Goal: Task Accomplishment & Management: Manage account settings

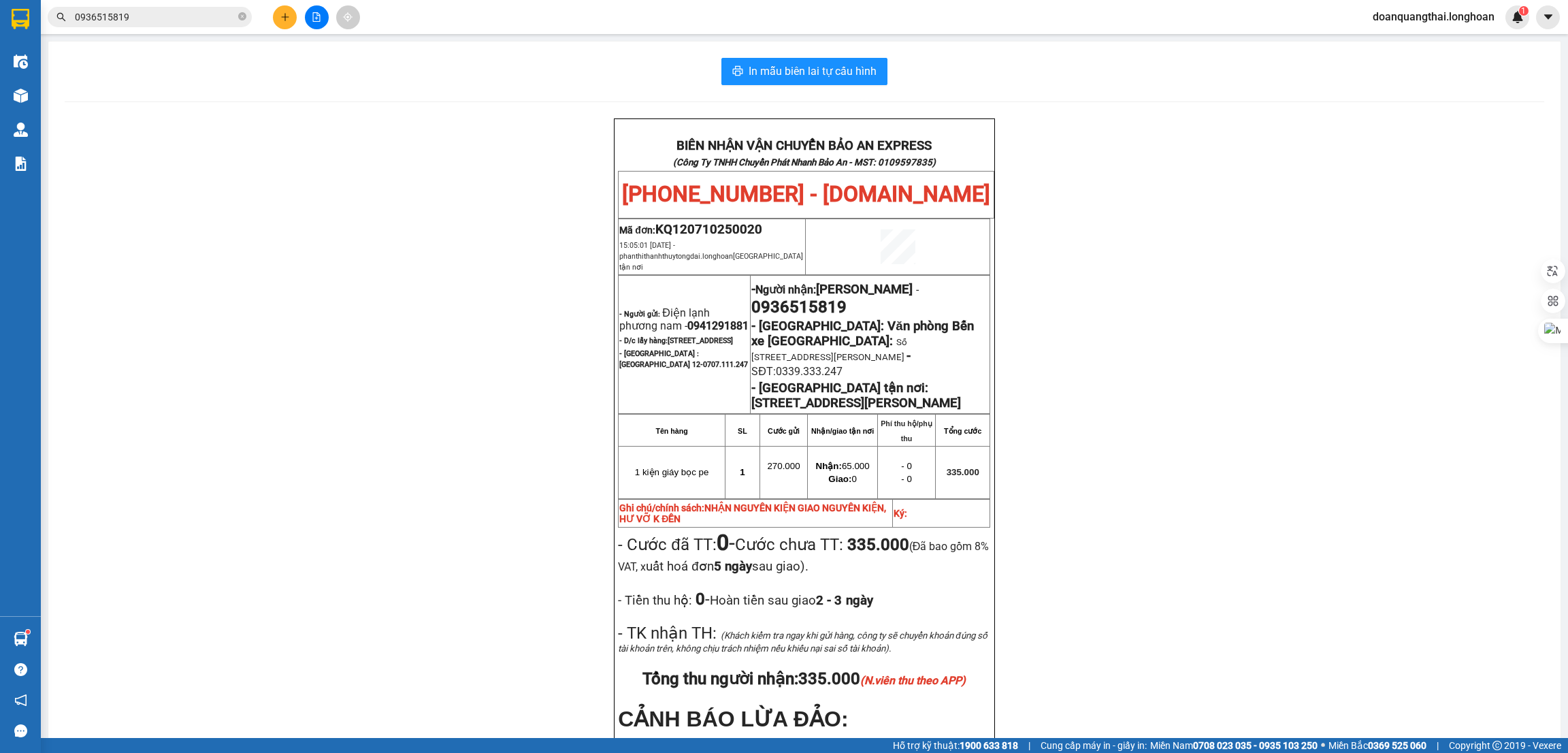
scroll to position [102, 0]
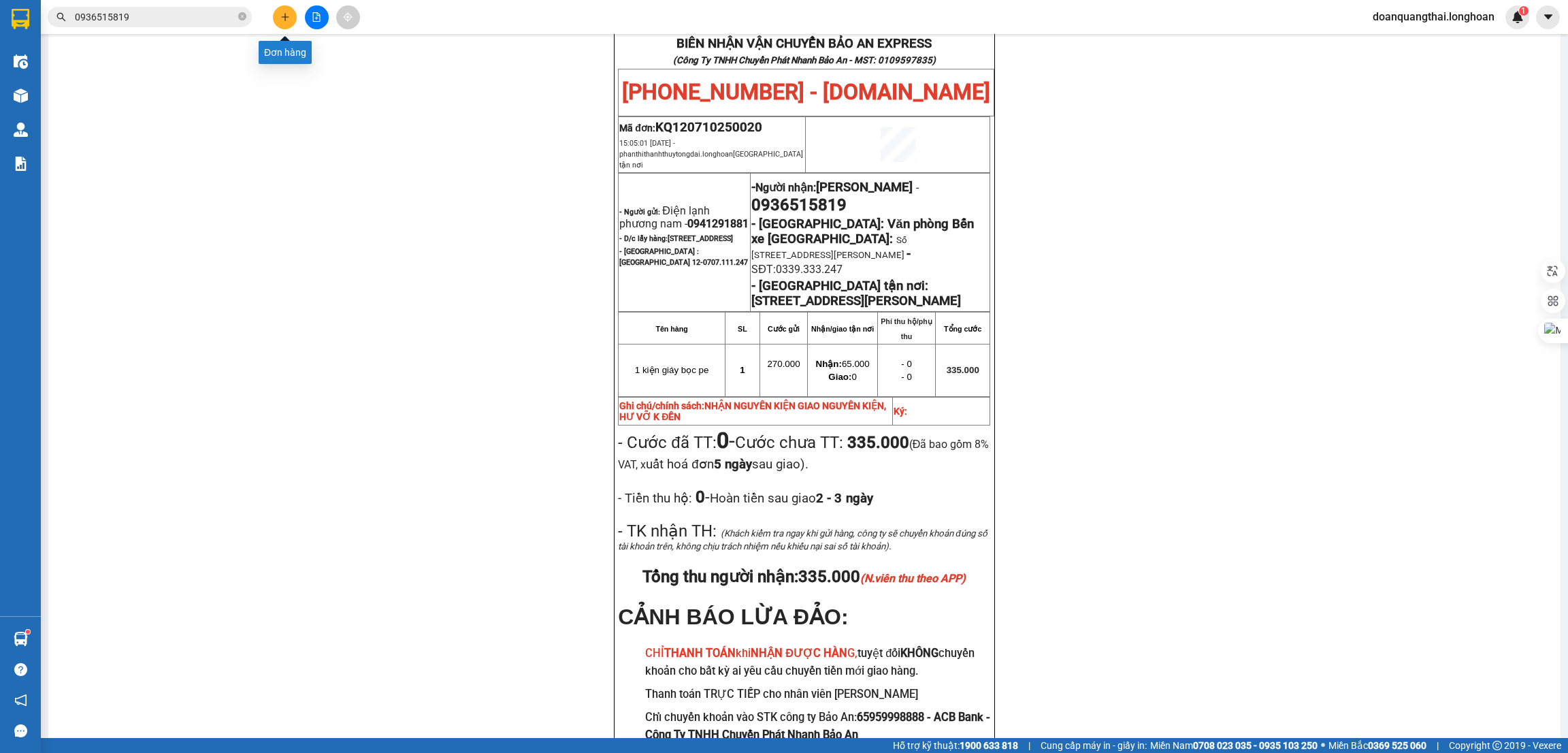
click at [277, 17] on button at bounding box center [284, 17] width 24 height 24
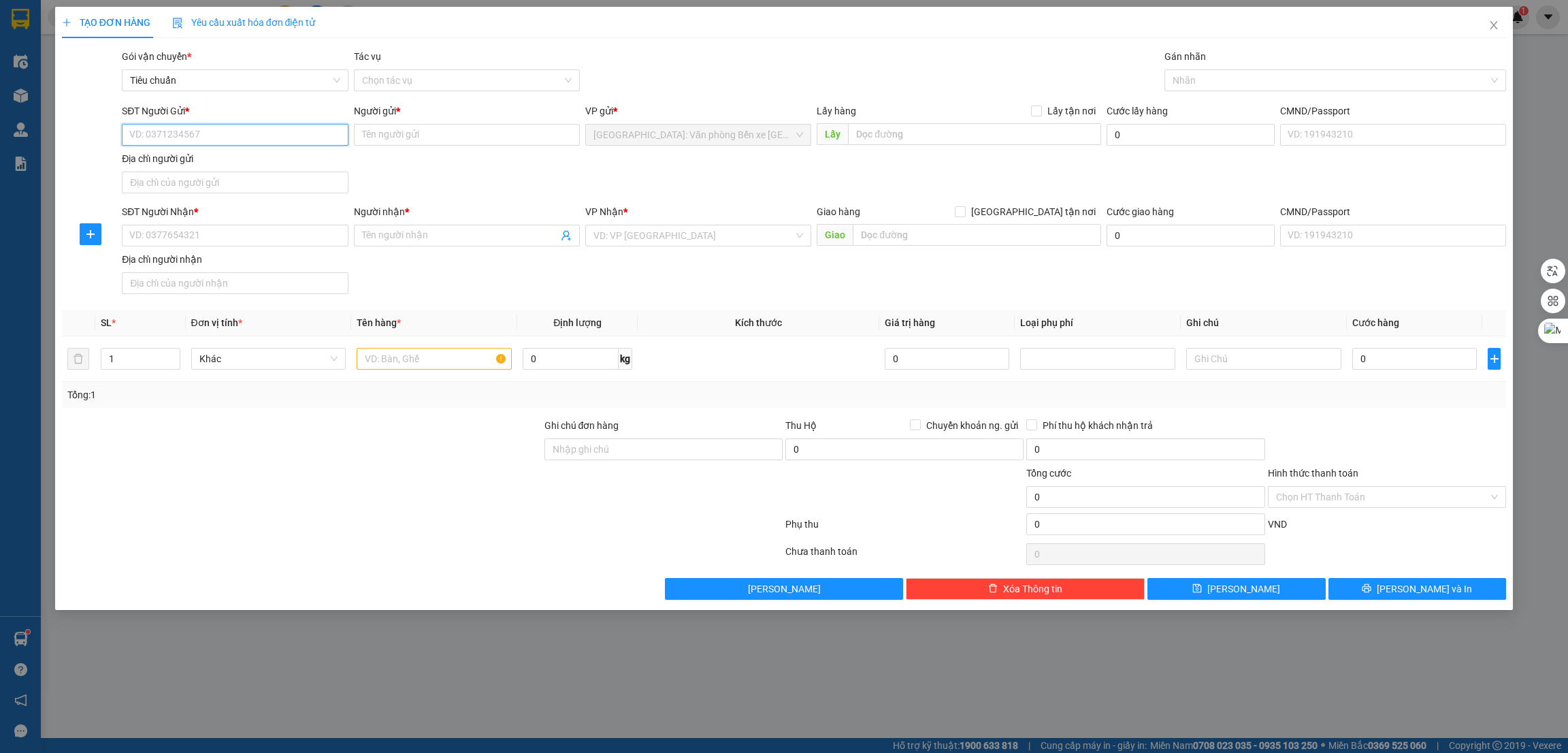
click at [200, 133] on input "SĐT Người Gửi *" at bounding box center [235, 135] width 226 height 22
paste input "0902085168"
type input "0902085168"
click at [267, 163] on div "0902085168 - [PERSON_NAME]" at bounding box center [235, 163] width 210 height 15
type input "[PERSON_NAME]"
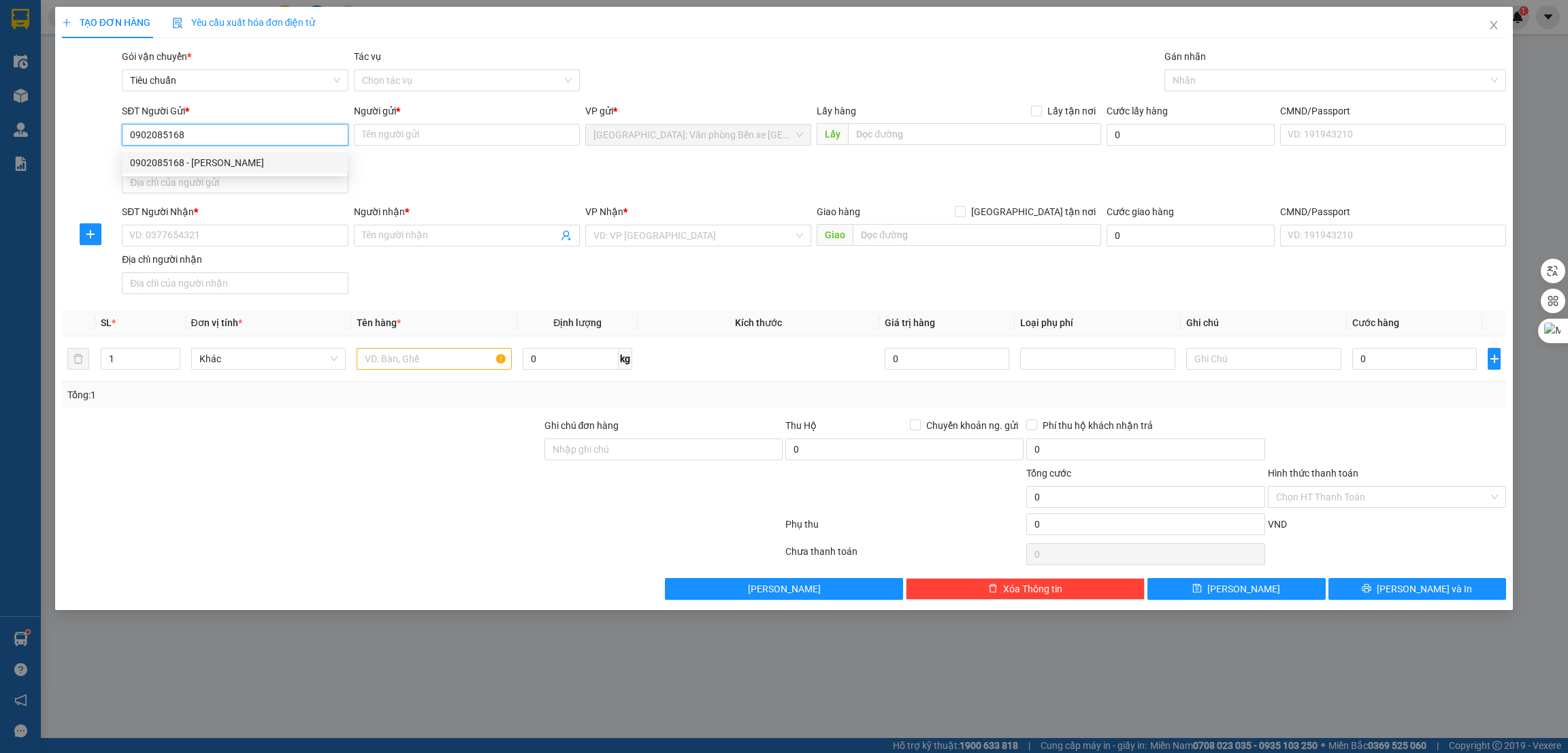
checkbox input "true"
type input "nhà số 02 -ngõ 78 -đuờng tư thuỷ tổ 11-[GEOGRAPHIC_DATA]-[GEOGRAPHIC_DATA]"
type input "150.000"
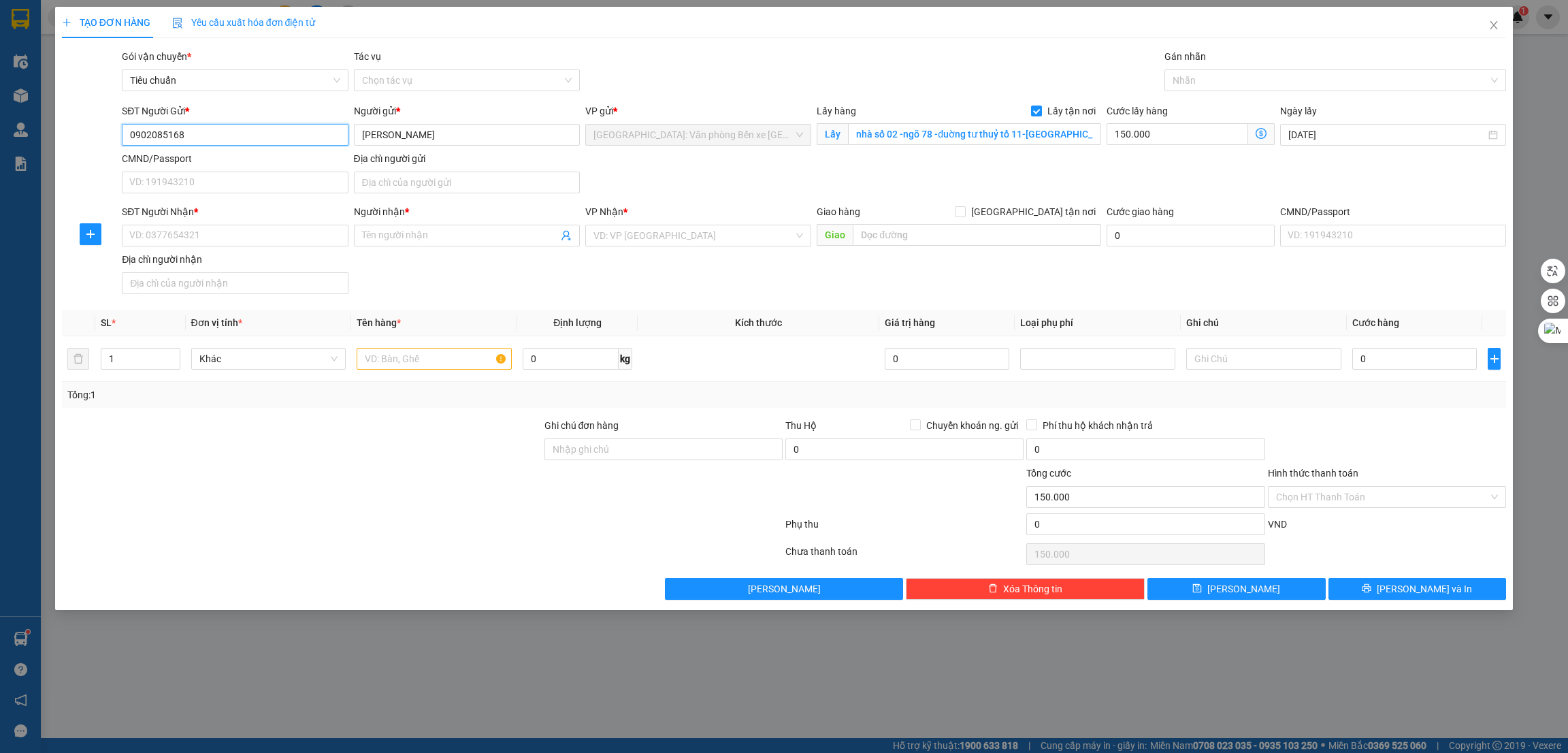
type input "0902085168"
click at [150, 241] on input "SĐT Người Nhận *" at bounding box center [235, 235] width 226 height 22
click at [183, 260] on div "0333926379 - [PERSON_NAME]" at bounding box center [235, 264] width 210 height 15
type input "0333926379"
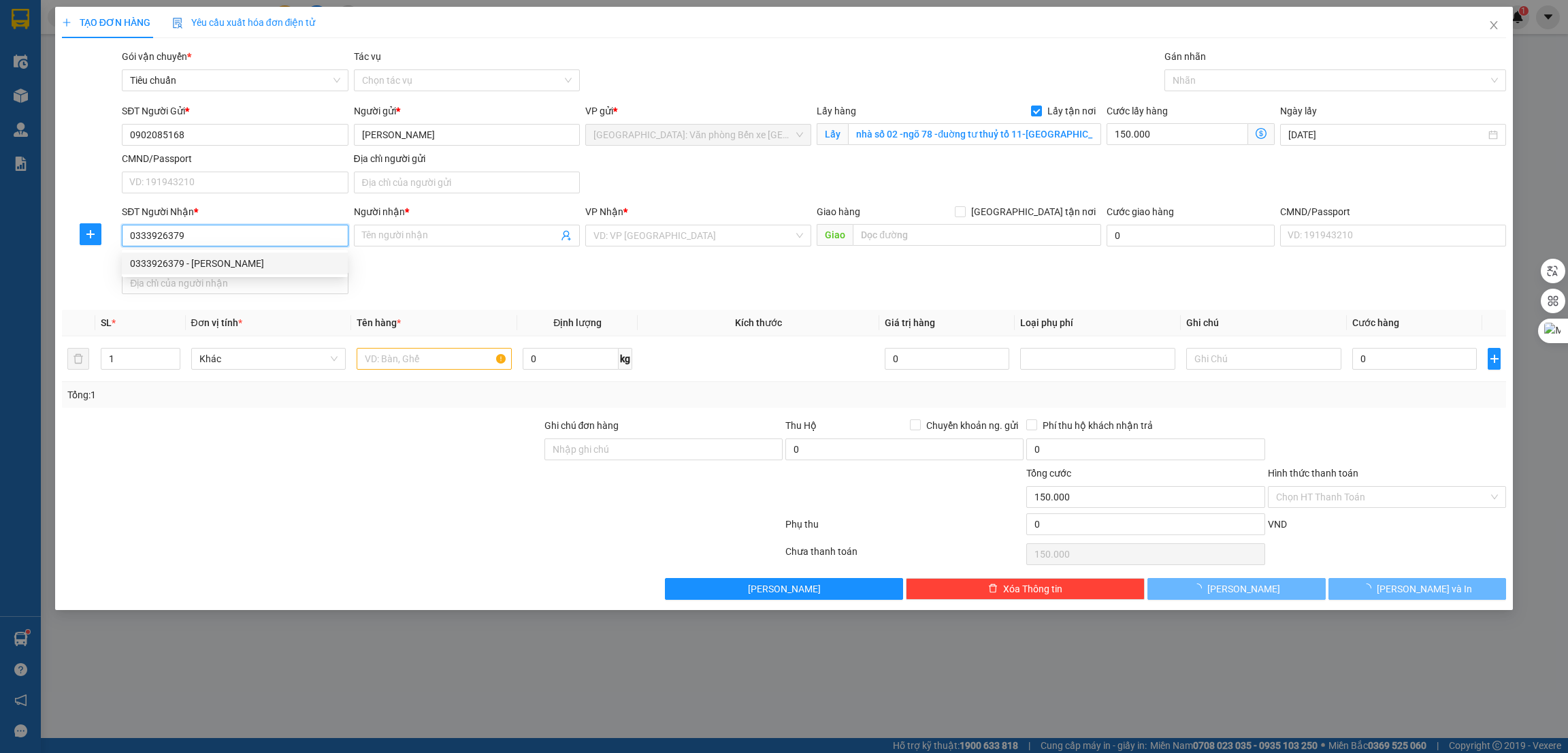
type input "[PERSON_NAME]"
checkbox input "true"
type input "TPHCM - 129/3/7a hoàng văn thụ /[GEOGRAPHIC_DATA]"
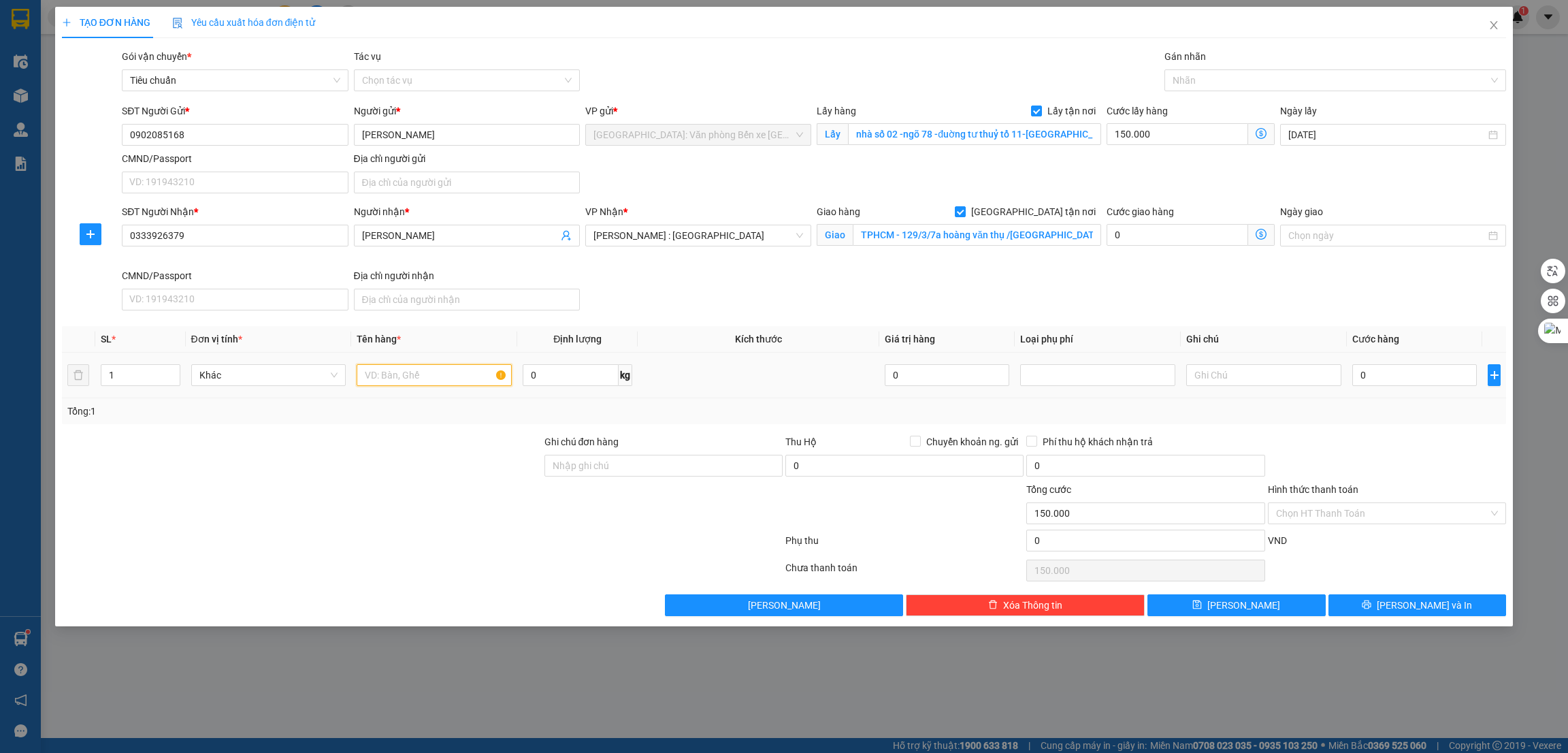
click at [377, 380] on input "text" at bounding box center [434, 375] width 156 height 22
paste input "1 xe điện"
type input "1 xe điện"
click at [1390, 372] on input "0" at bounding box center [1415, 375] width 125 height 22
type input "8"
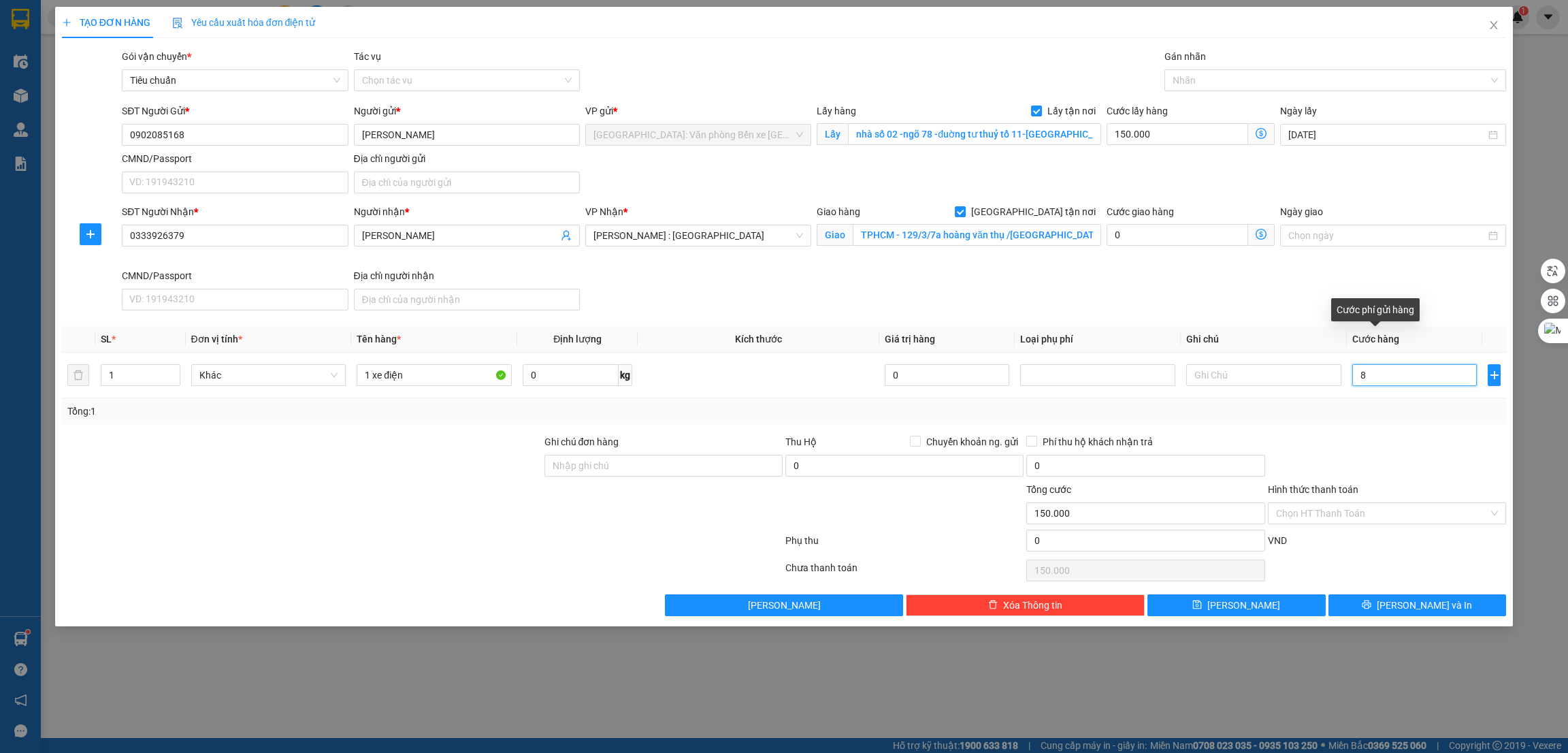
type input "150.008"
type input "82"
type input "150.082"
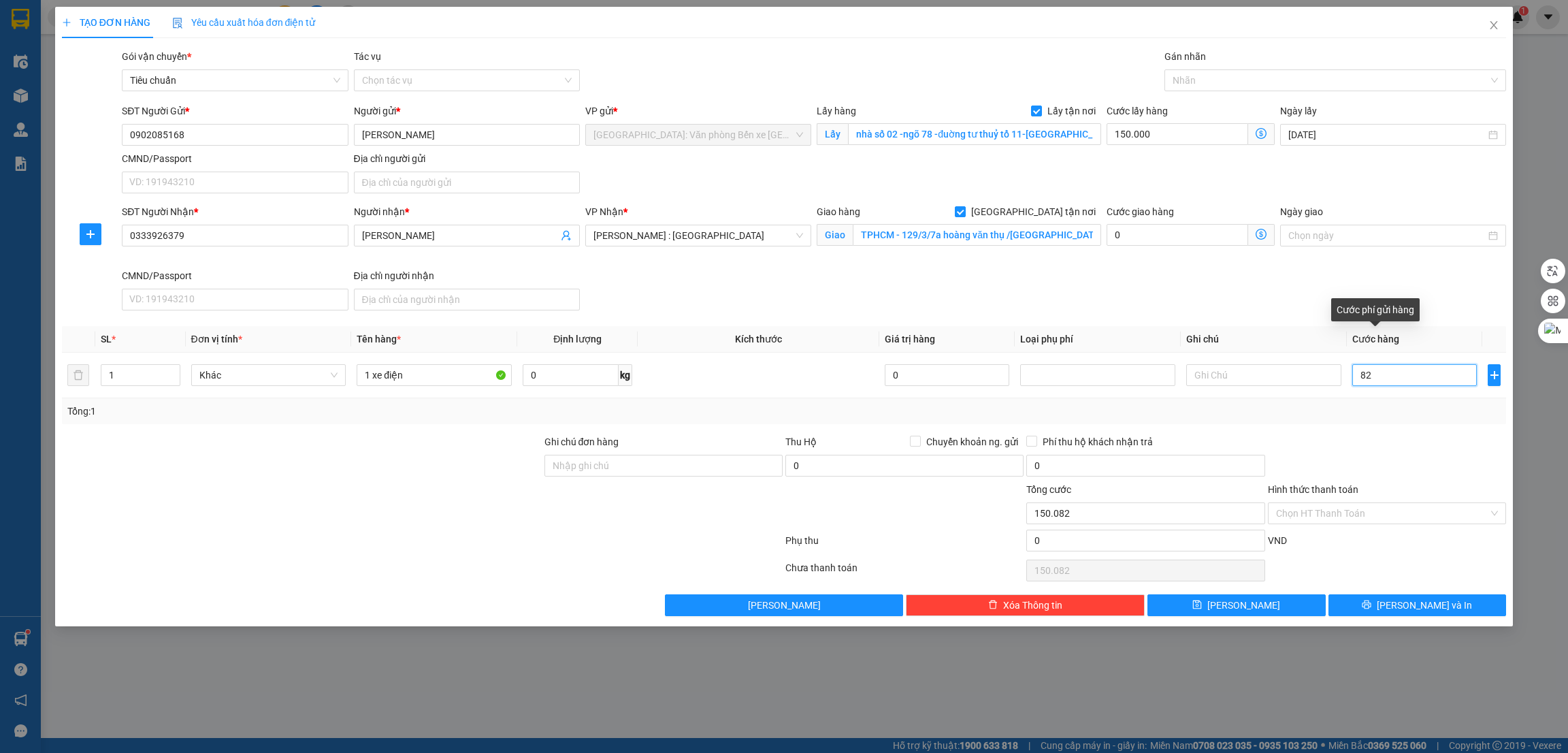
type input "820"
type input "150.820"
type input "8.200"
type input "158.200"
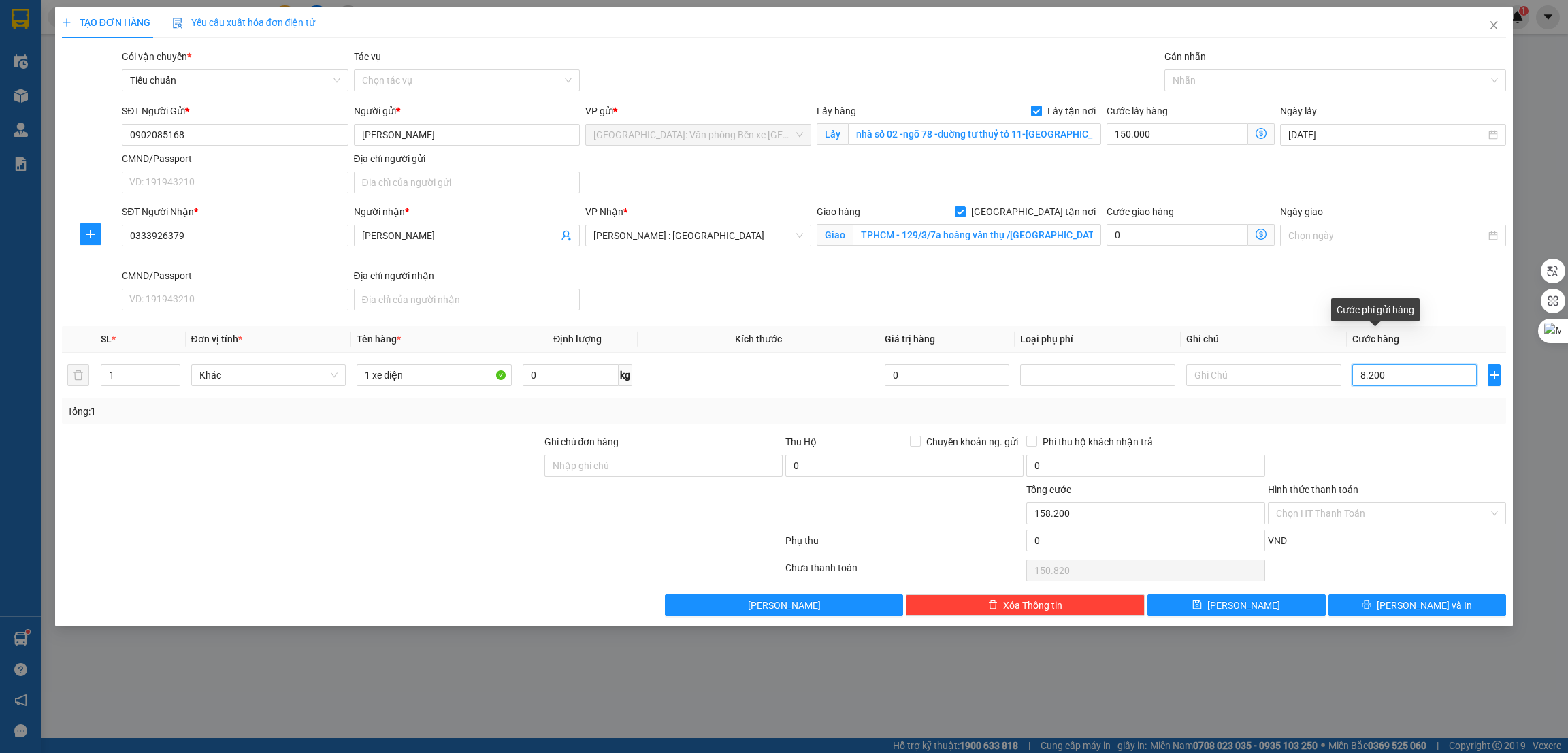
type input "158.200"
type input "82.000"
type input "232.000"
type input "820.000"
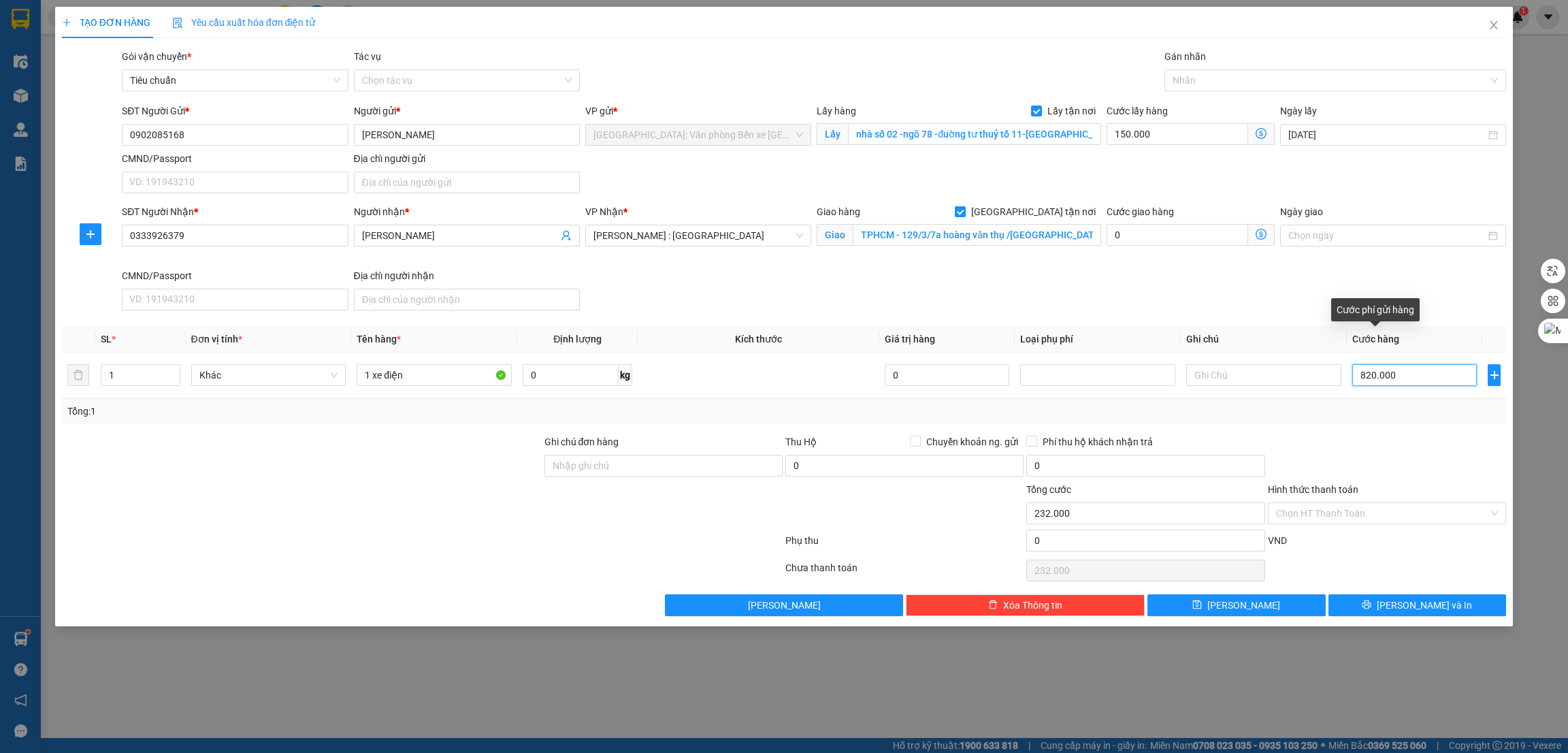
type input "970.000"
click at [1216, 71] on div "Nhãn" at bounding box center [1336, 80] width 343 height 22
type input "820.000"
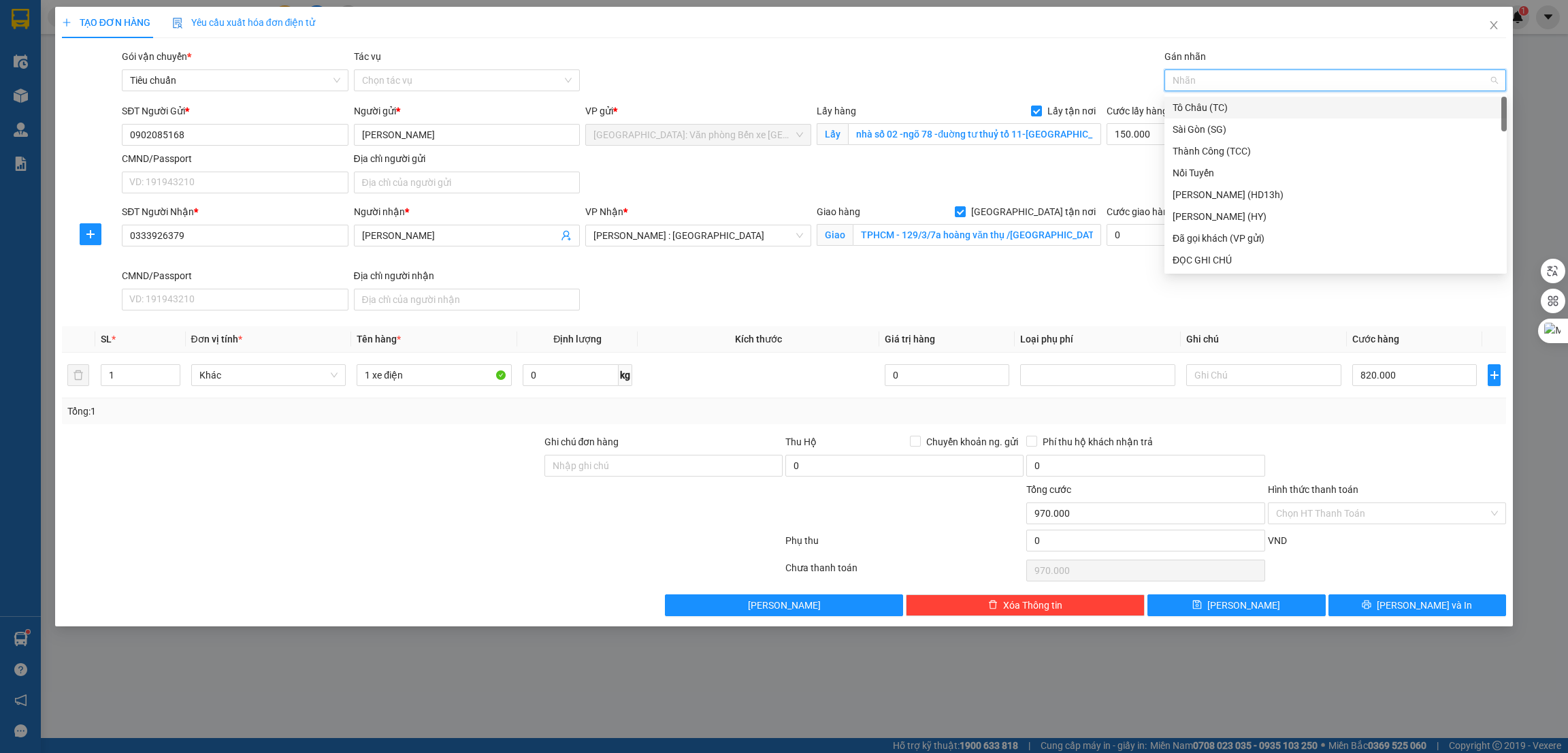
type input "g"
click at [1231, 257] on div "[GEOGRAPHIC_DATA] tận nơi" at bounding box center [1336, 260] width 326 height 15
click at [1375, 446] on div at bounding box center [1387, 458] width 241 height 47
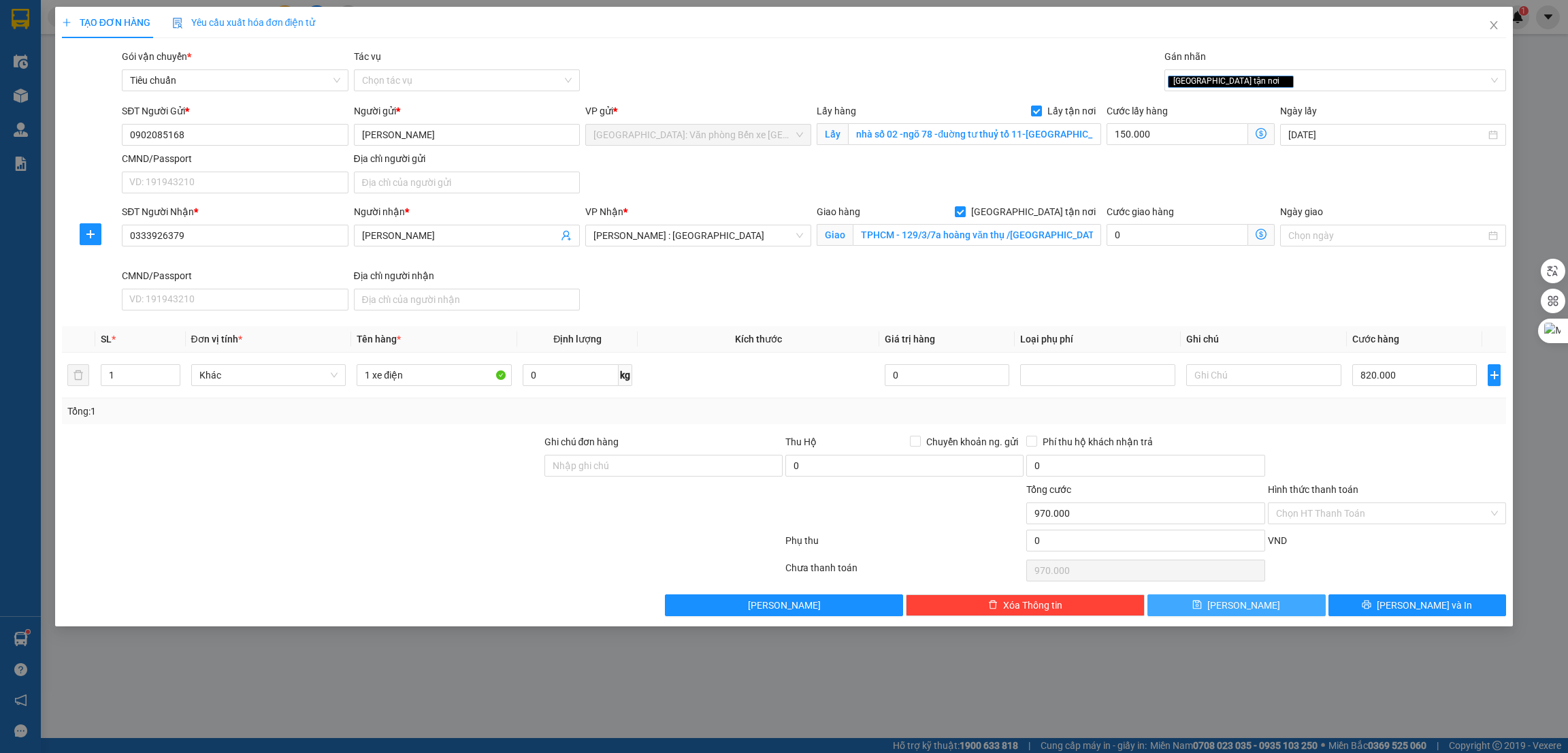
click at [1276, 611] on button "[PERSON_NAME]" at bounding box center [1237, 605] width 178 height 22
checkbox input "false"
type input "0"
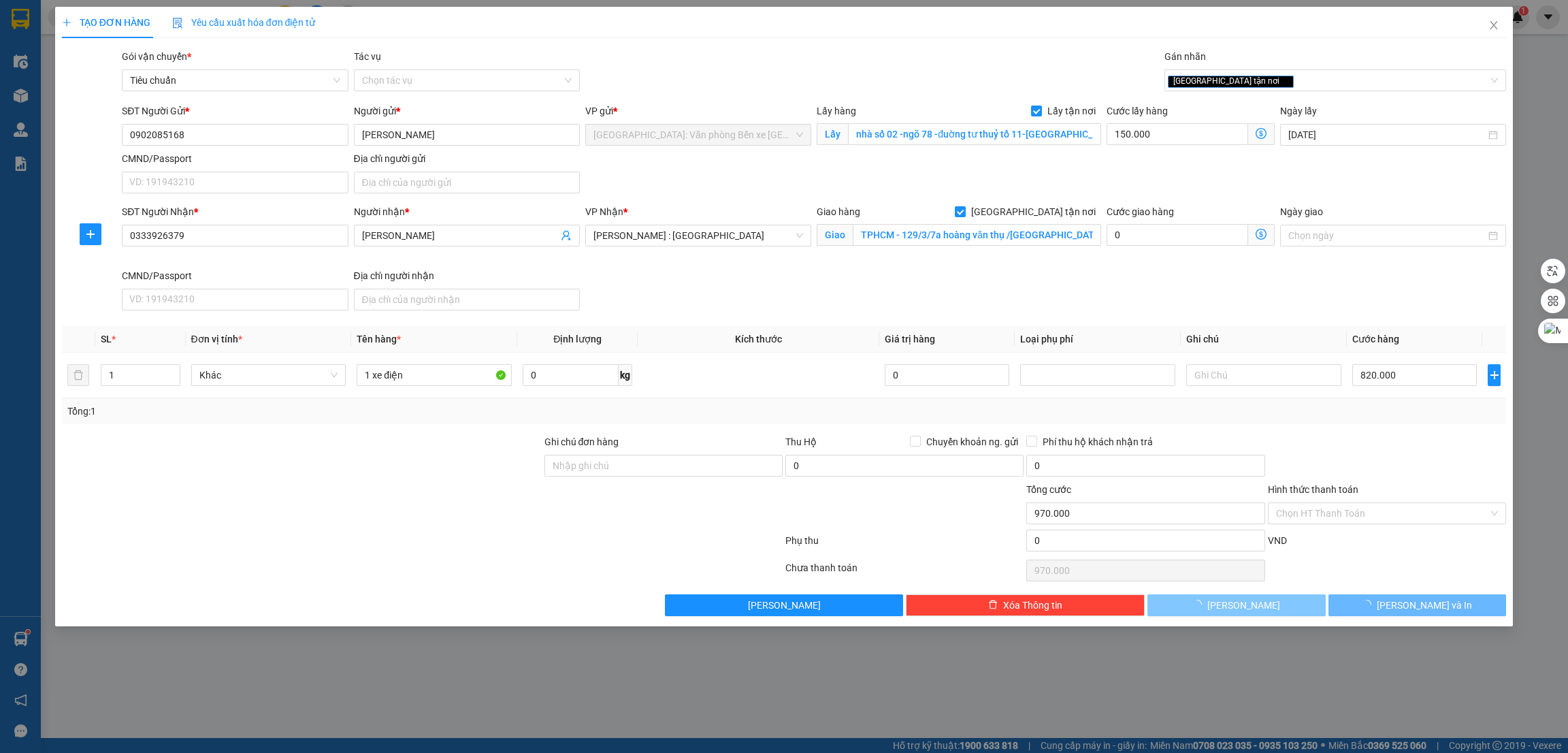
type input "0"
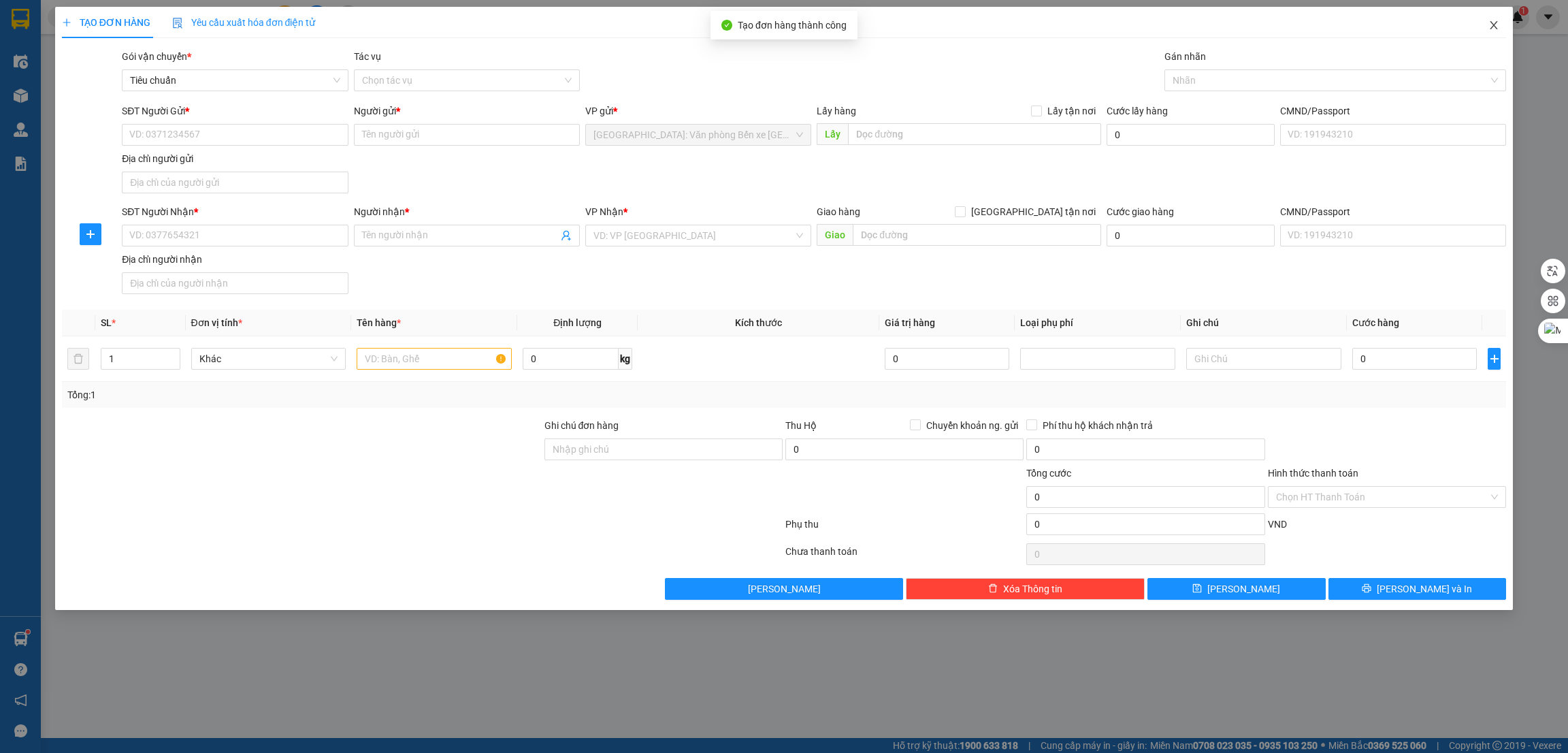
click at [1489, 22] on icon "close" at bounding box center [1494, 25] width 11 height 11
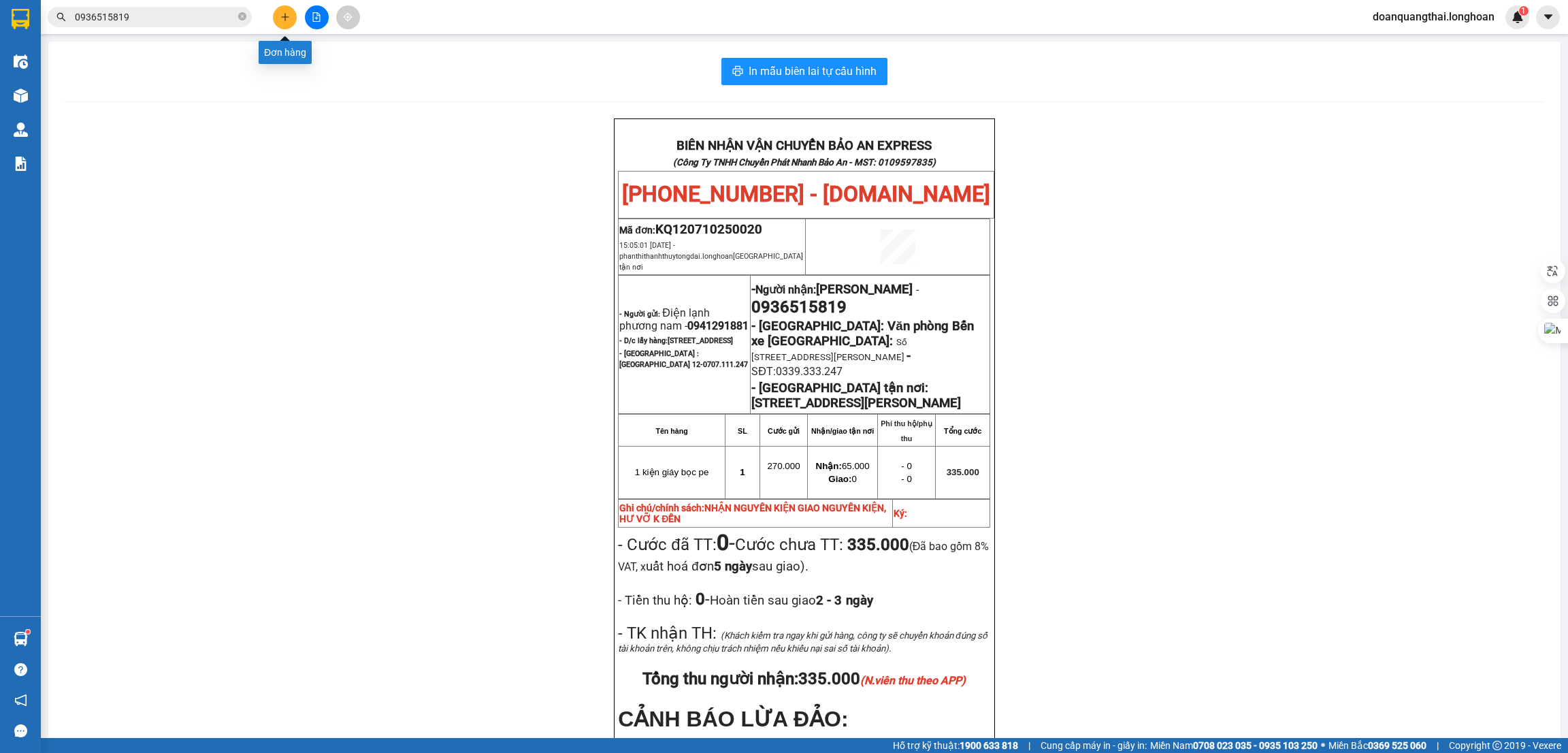
click at [275, 25] on button at bounding box center [284, 17] width 24 height 24
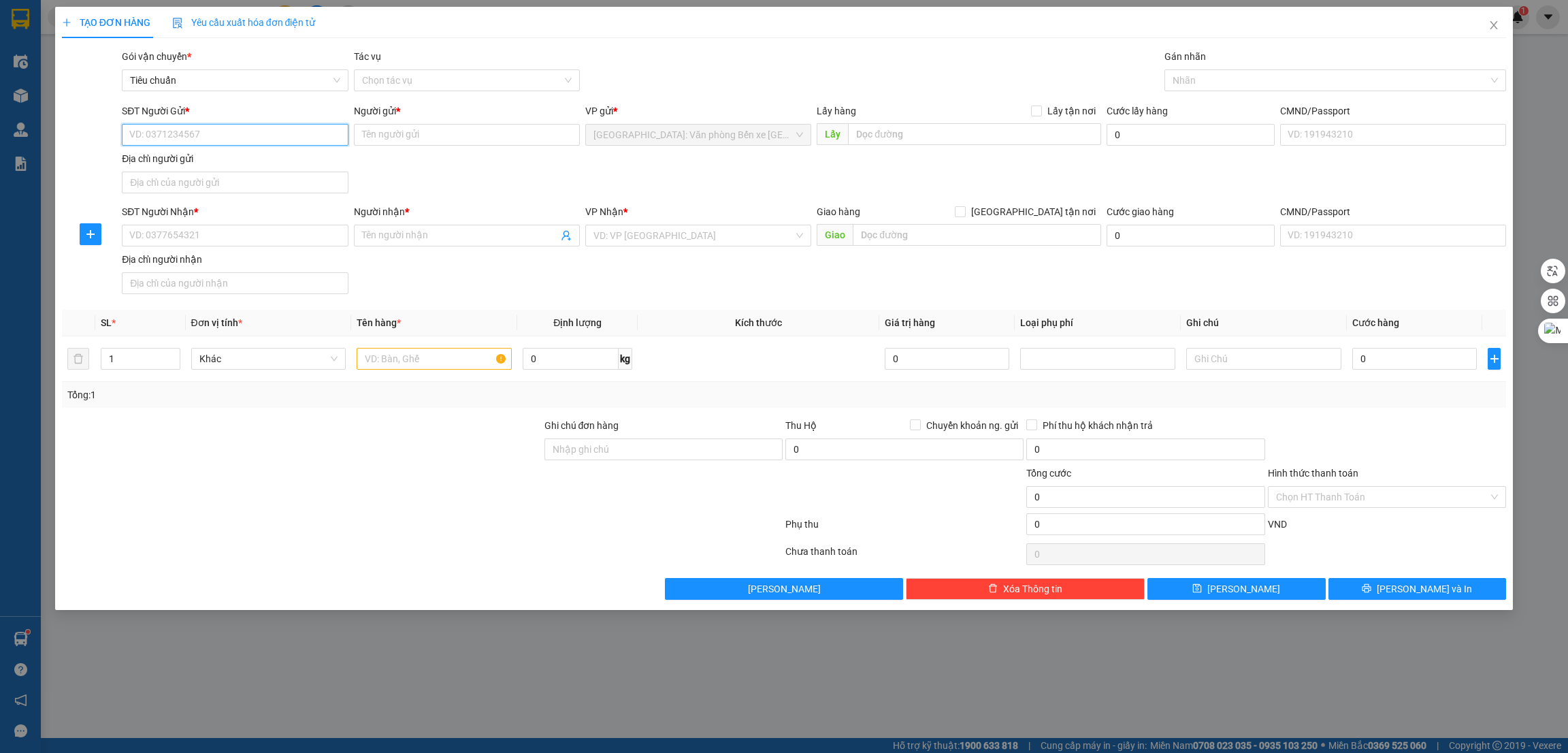
paste input "0983102859"
type input "0983102859"
click at [214, 230] on input "SĐT Người Nhận *" at bounding box center [235, 235] width 226 height 22
paste input "0983102859"
type input "0983102859"
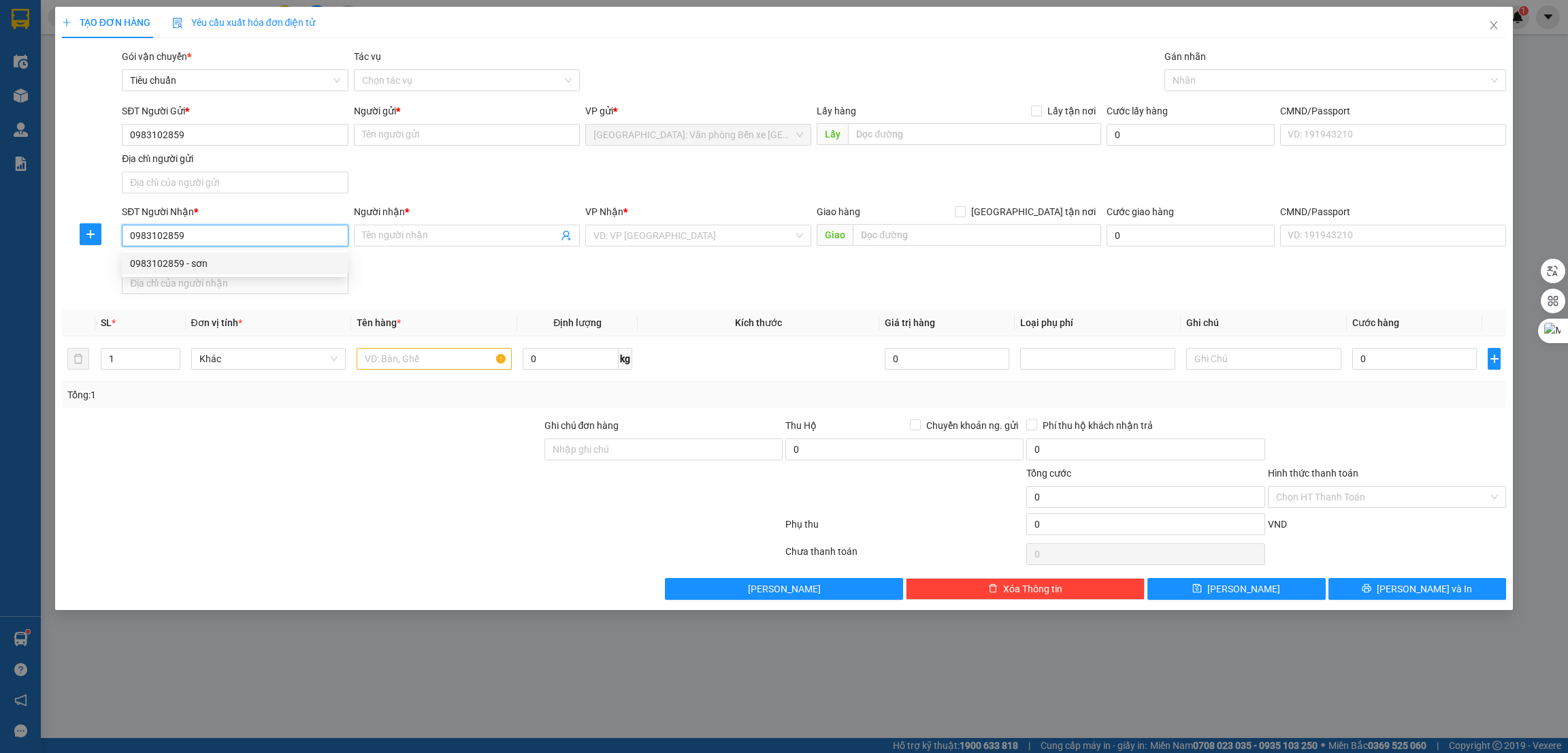
click at [230, 270] on div "0983102859 - sơn" at bounding box center [235, 264] width 210 height 15
type input "sơn"
checkbox input "true"
type input "chung cư green bay hùng thắng hạ long [GEOGRAPHIC_DATA]"
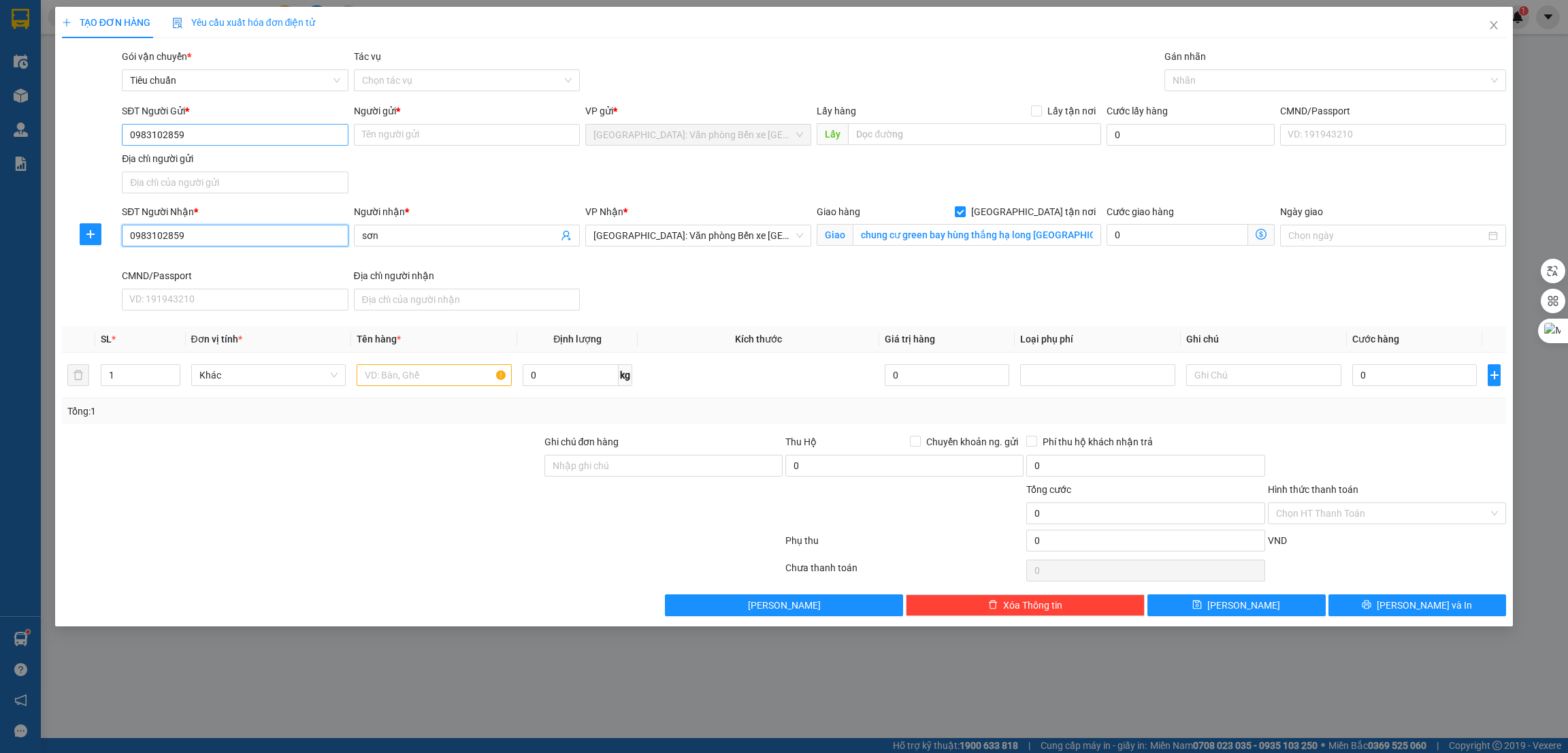
type input "0983102859"
click at [300, 136] on input "0983102859" at bounding box center [235, 135] width 226 height 22
click at [239, 159] on div "0983102859 - sơn" at bounding box center [235, 163] width 210 height 15
type input "sơn"
click at [901, 228] on input "chung cư green bay hùng thắng hạ long [GEOGRAPHIC_DATA]" at bounding box center [977, 235] width 248 height 22
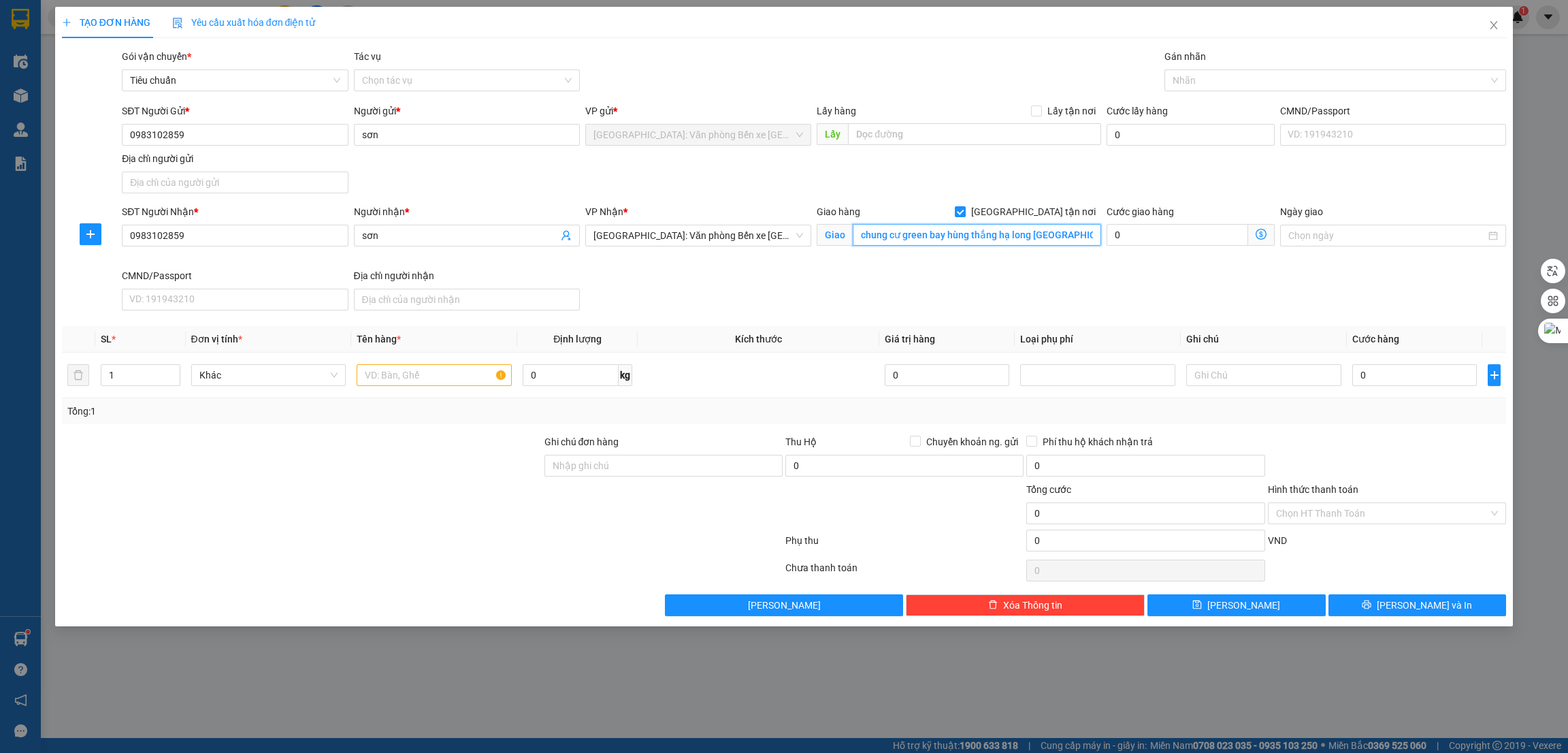
click at [901, 228] on input "chung cư green bay hùng thắng hạ long [GEOGRAPHIC_DATA]" at bounding box center [977, 235] width 248 height 22
click at [925, 131] on input "text" at bounding box center [975, 134] width 253 height 22
paste input "chung cư green bay hùng thắng hạ long [GEOGRAPHIC_DATA]"
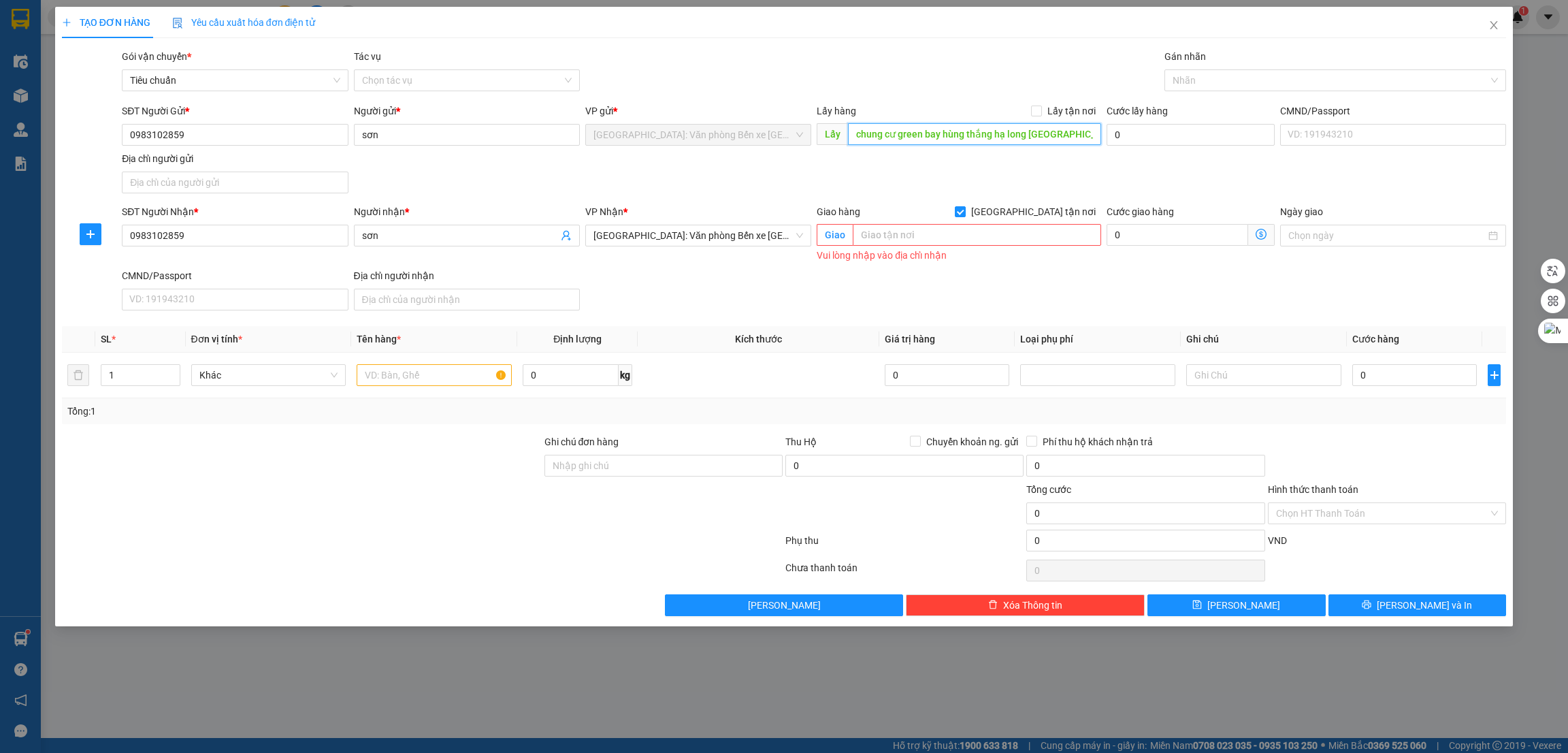
type input "chung cư green bay hùng thắng hạ long [GEOGRAPHIC_DATA]"
click at [1032, 107] on div "Lấy hàng Lấy tận nơi" at bounding box center [958, 111] width 284 height 15
click at [1047, 115] on span "Lấy tận nơi" at bounding box center [1071, 111] width 59 height 15
click at [1041, 115] on input "Lấy tận nơi" at bounding box center [1036, 110] width 9 height 9
checkbox input "true"
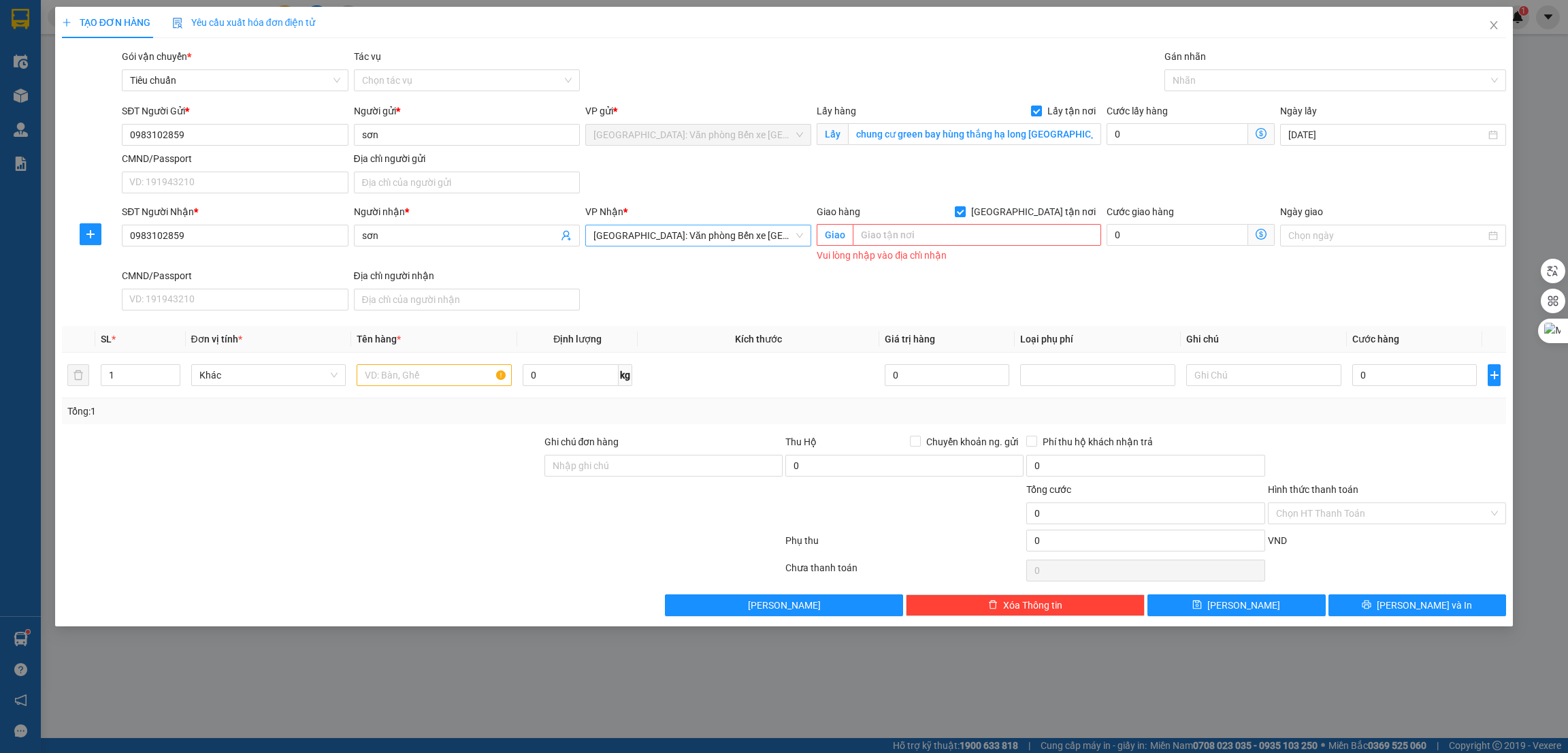
click at [736, 238] on span "[GEOGRAPHIC_DATA]: Văn phòng Bến xe [GEOGRAPHIC_DATA]" at bounding box center [699, 235] width 210 height 21
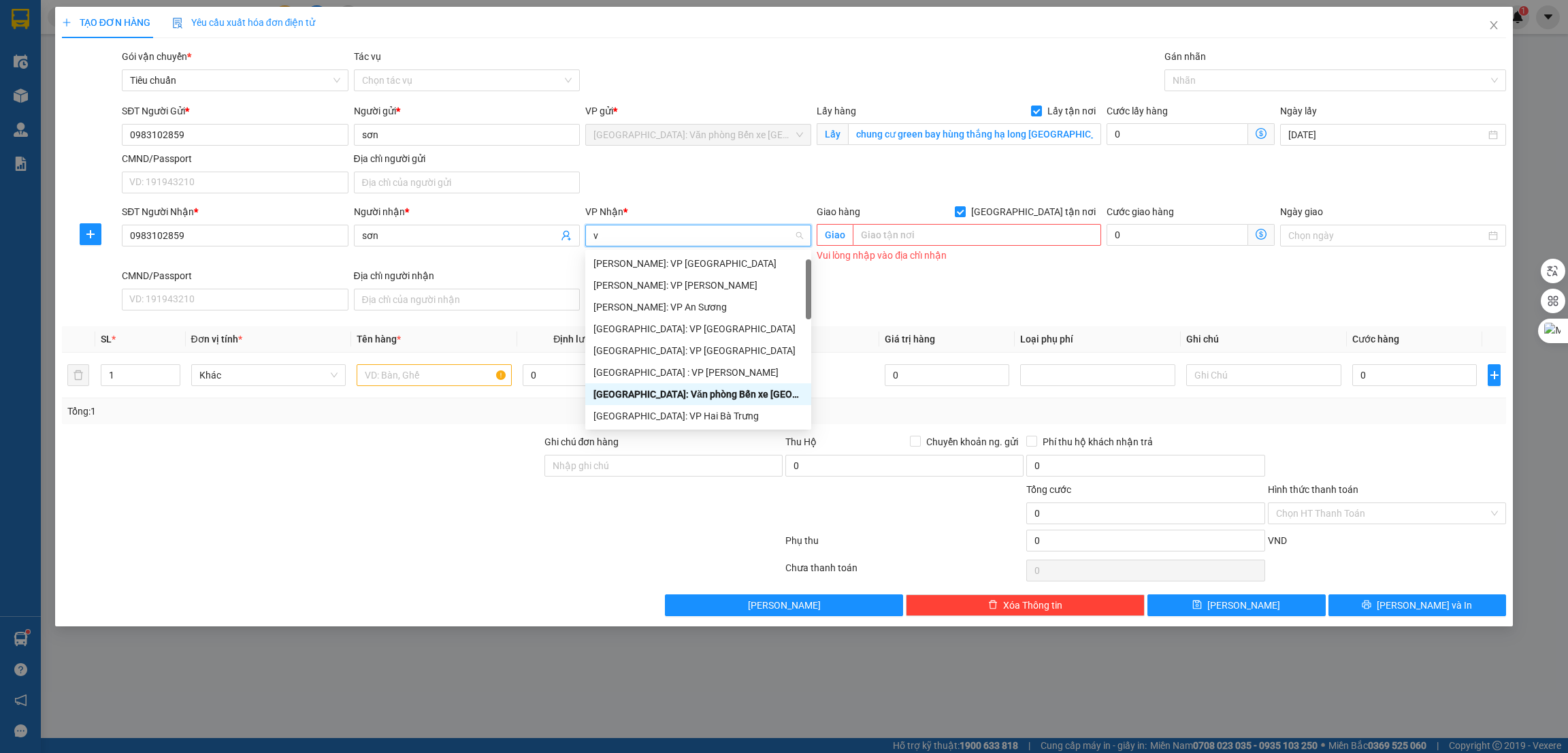
type input "vă"
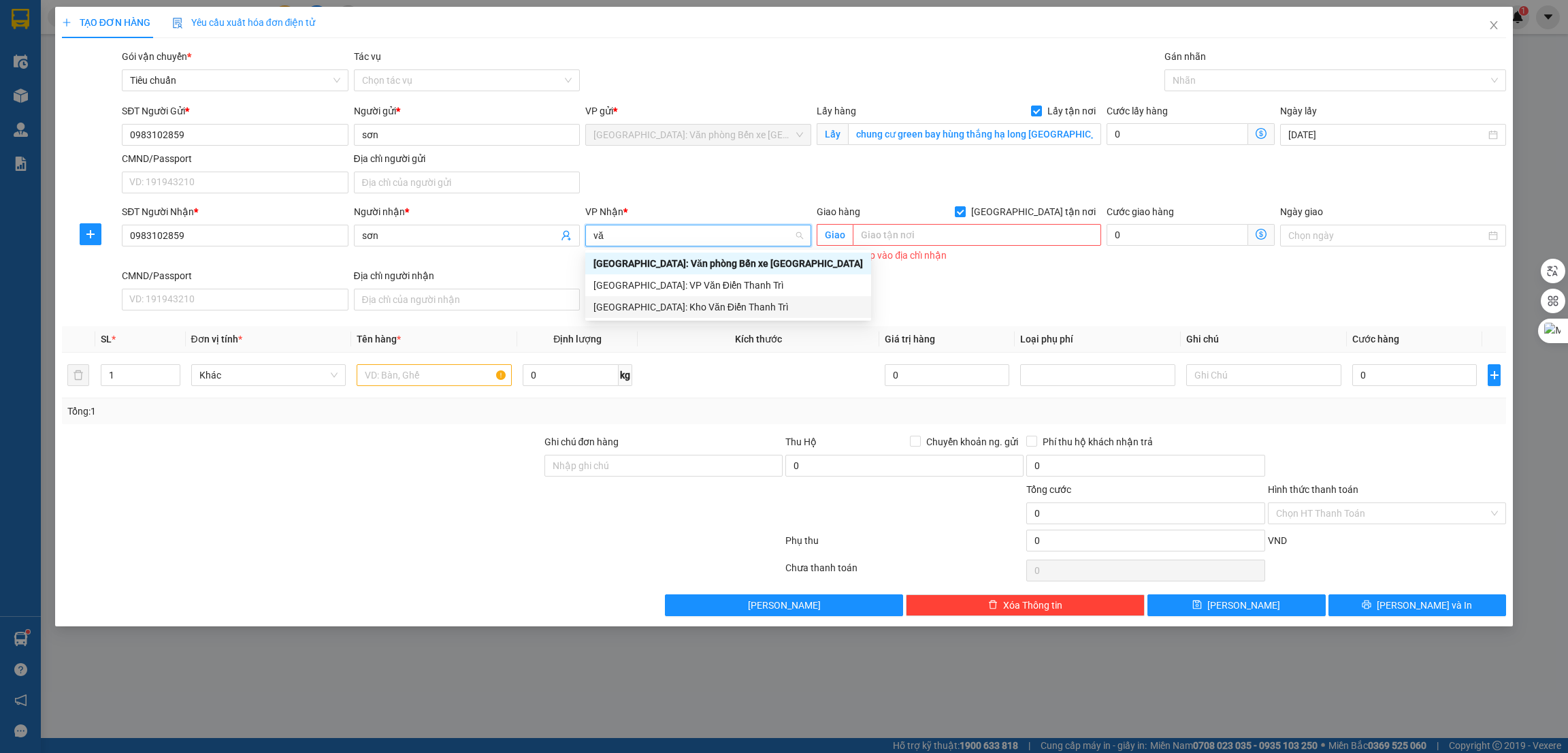
click at [700, 304] on div "[GEOGRAPHIC_DATA]: Kho Văn Điển Thanh Trì" at bounding box center [729, 307] width 270 height 15
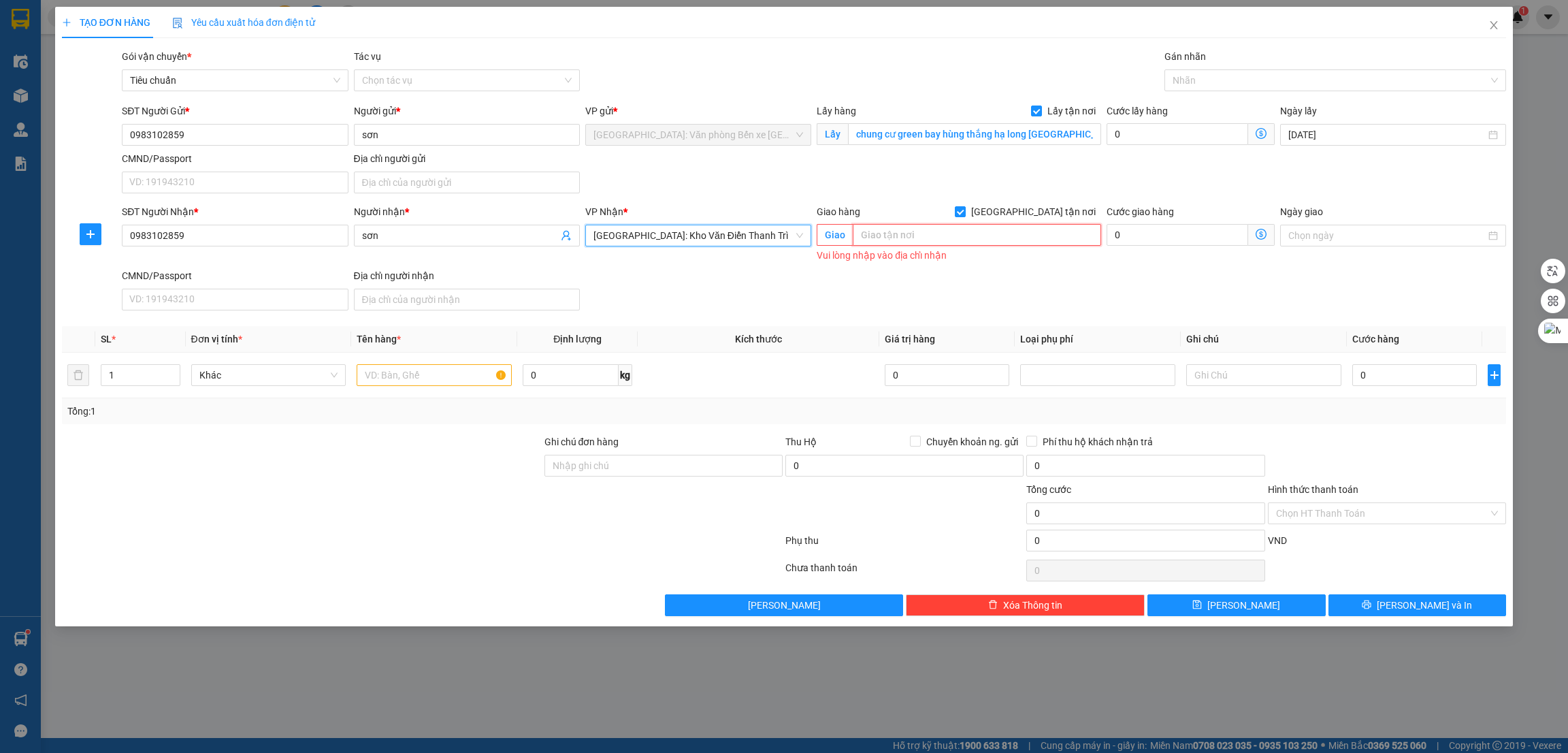
click at [878, 236] on input "text" at bounding box center [977, 235] width 248 height 22
paste input "ngõ 8 [PERSON_NAME], [PERSON_NAME]"
type input "HN - ngõ 8 [PERSON_NAME], [PERSON_NAME]"
click at [460, 377] on input "text" at bounding box center [434, 375] width 156 height 22
click at [1387, 378] on input "0" at bounding box center [1415, 375] width 125 height 22
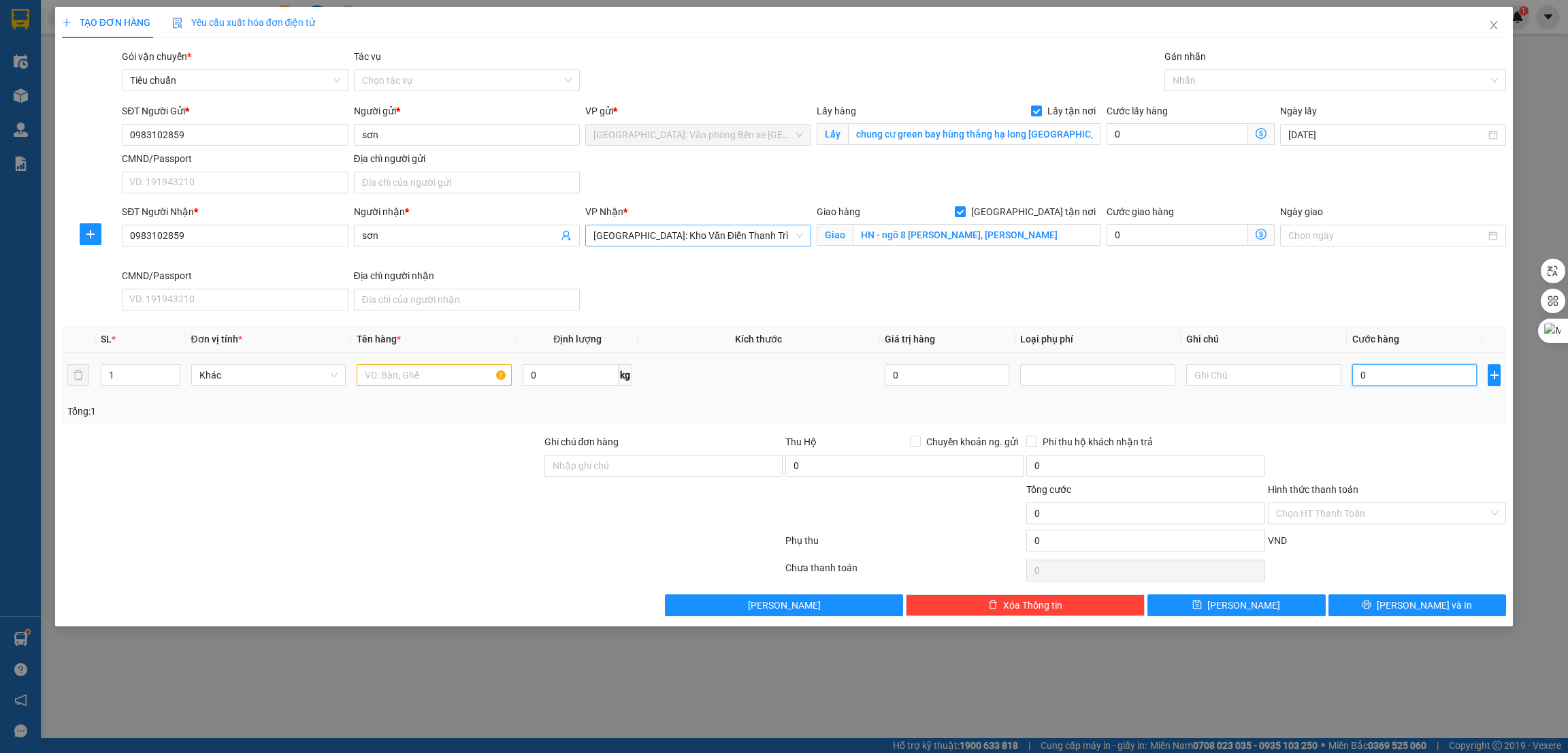
type input "2"
type input "23"
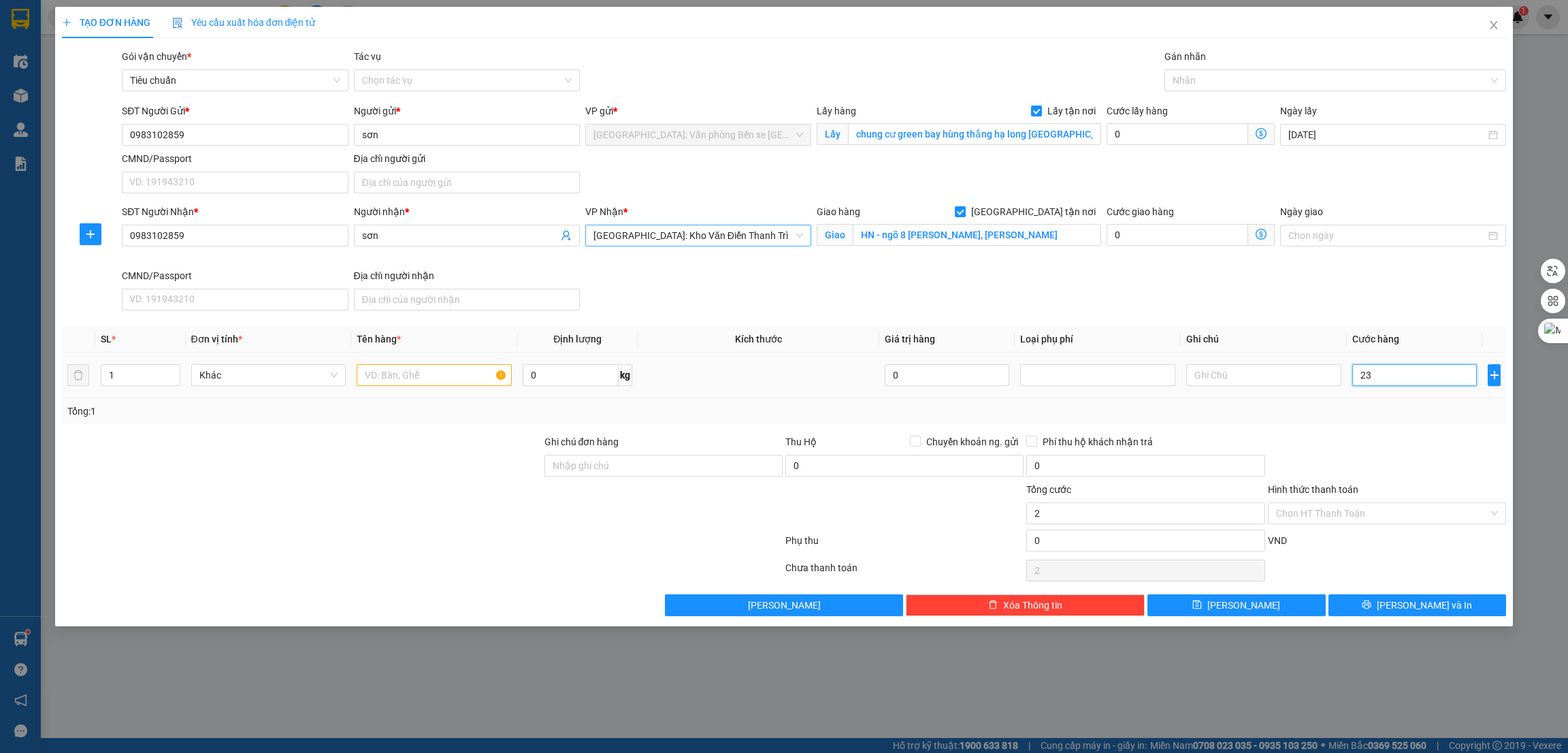
type input "23"
type input "234"
type input "2.340"
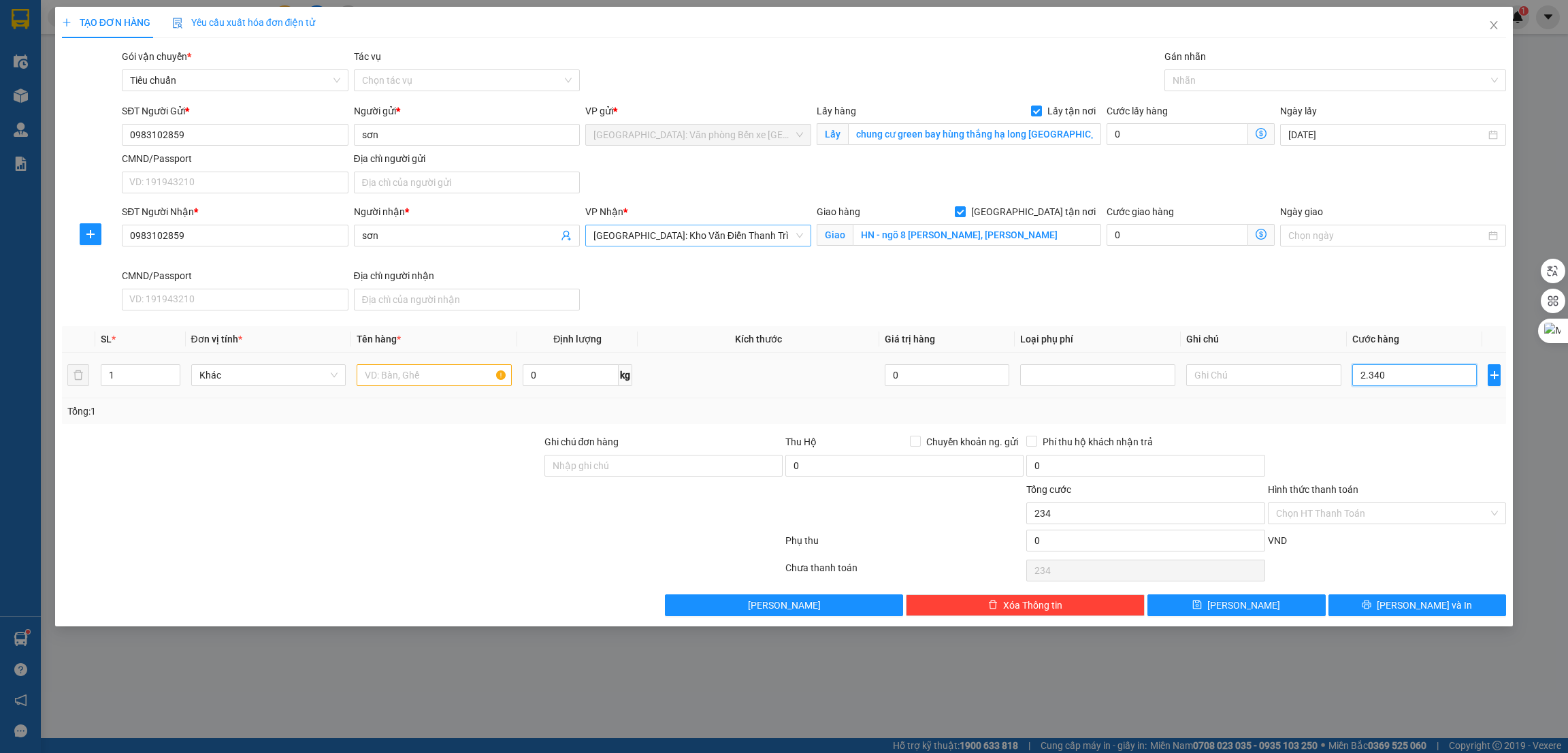
type input "2.340"
type input "23.400"
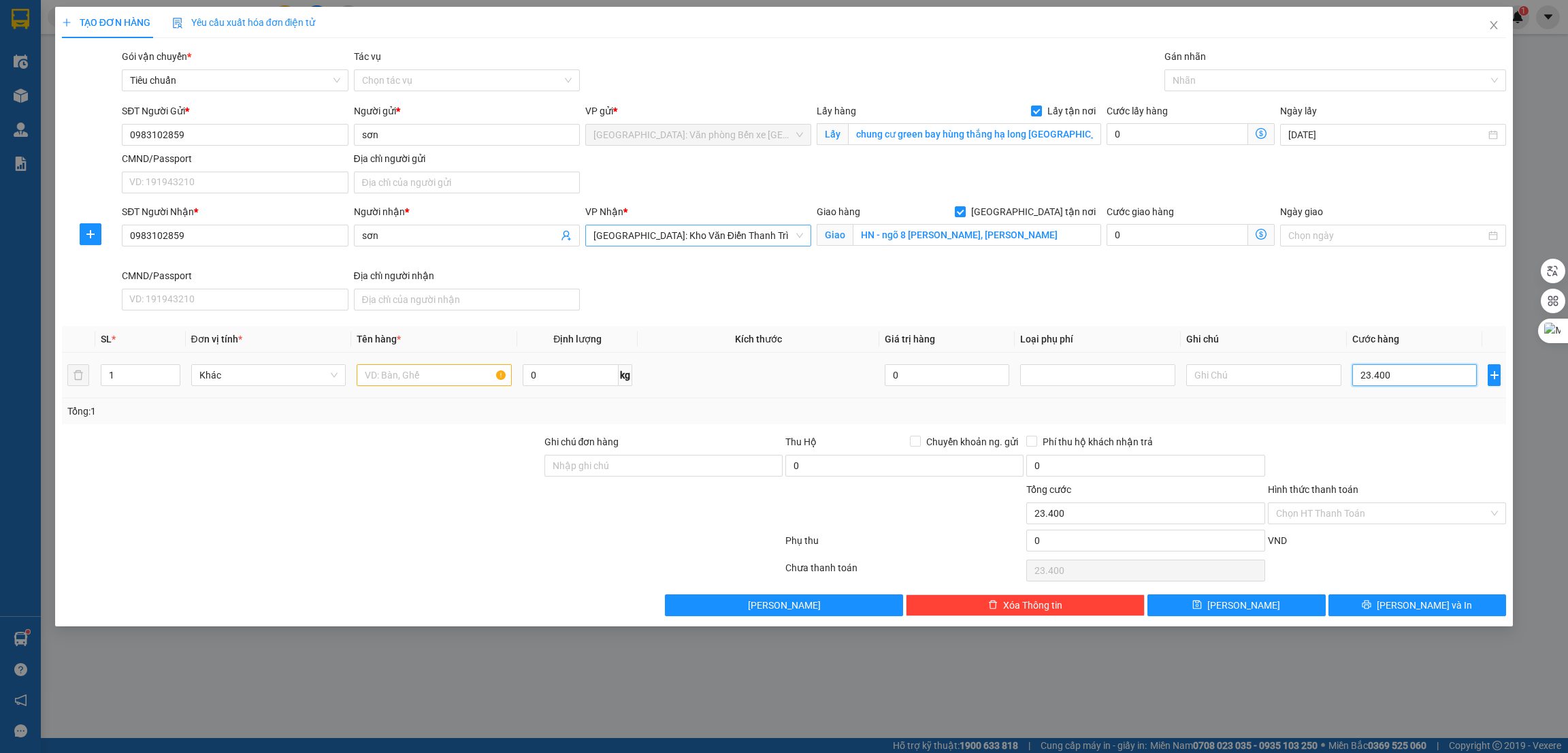
type input "234.000"
type input "2.340.000"
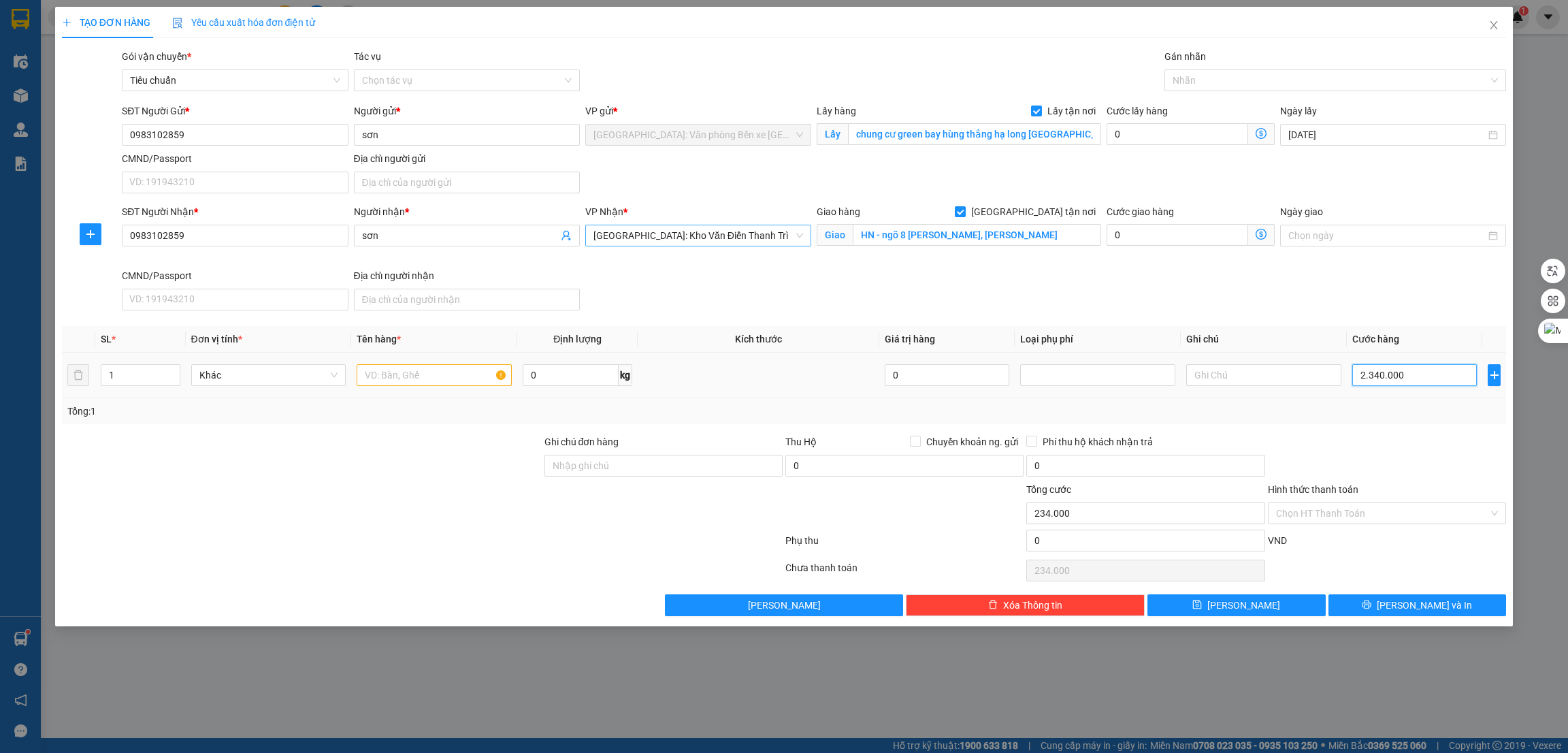
type input "2.340.000"
click at [1387, 378] on input "2.340.000" at bounding box center [1415, 375] width 125 height 22
type input "3"
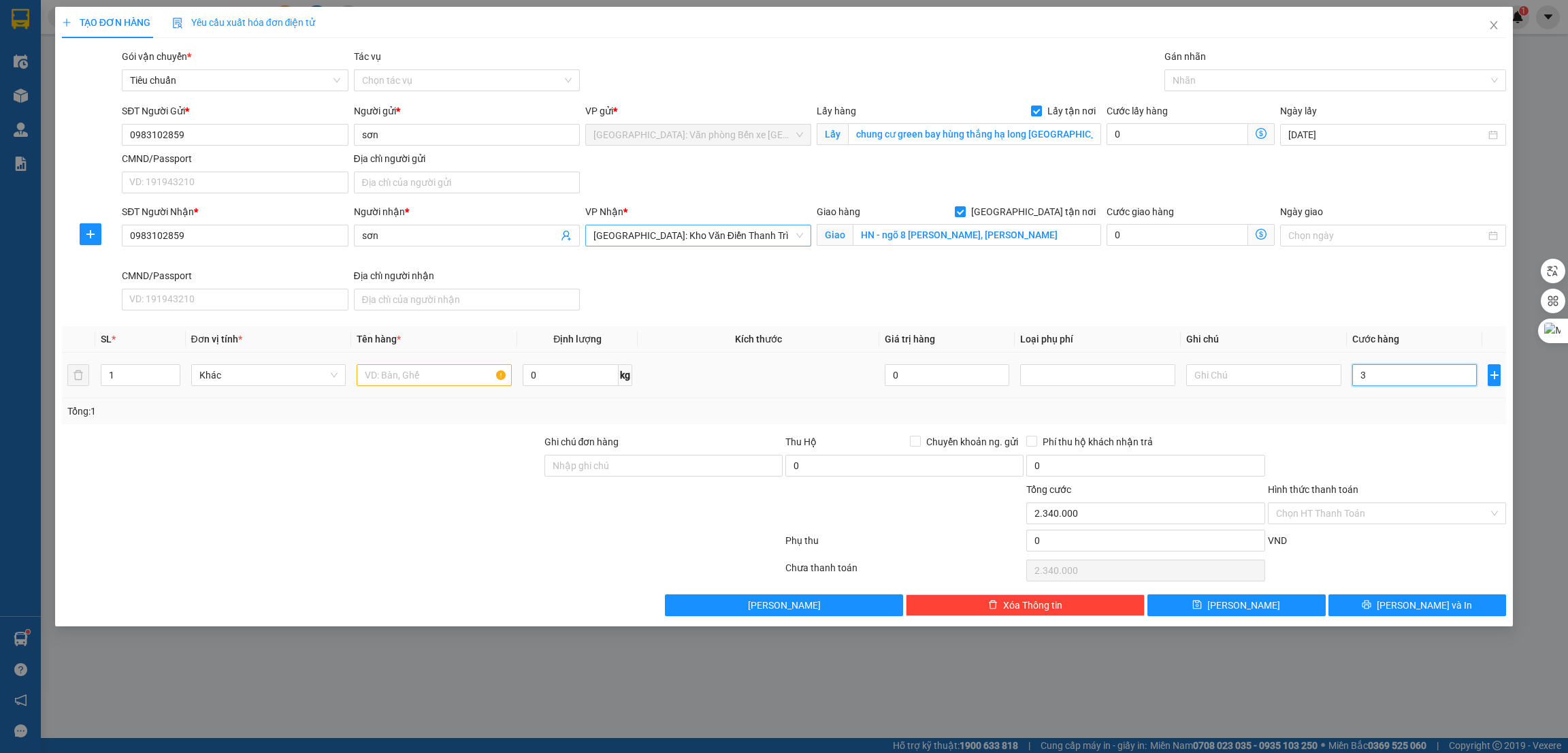
type input "3"
type input "34"
type input "340"
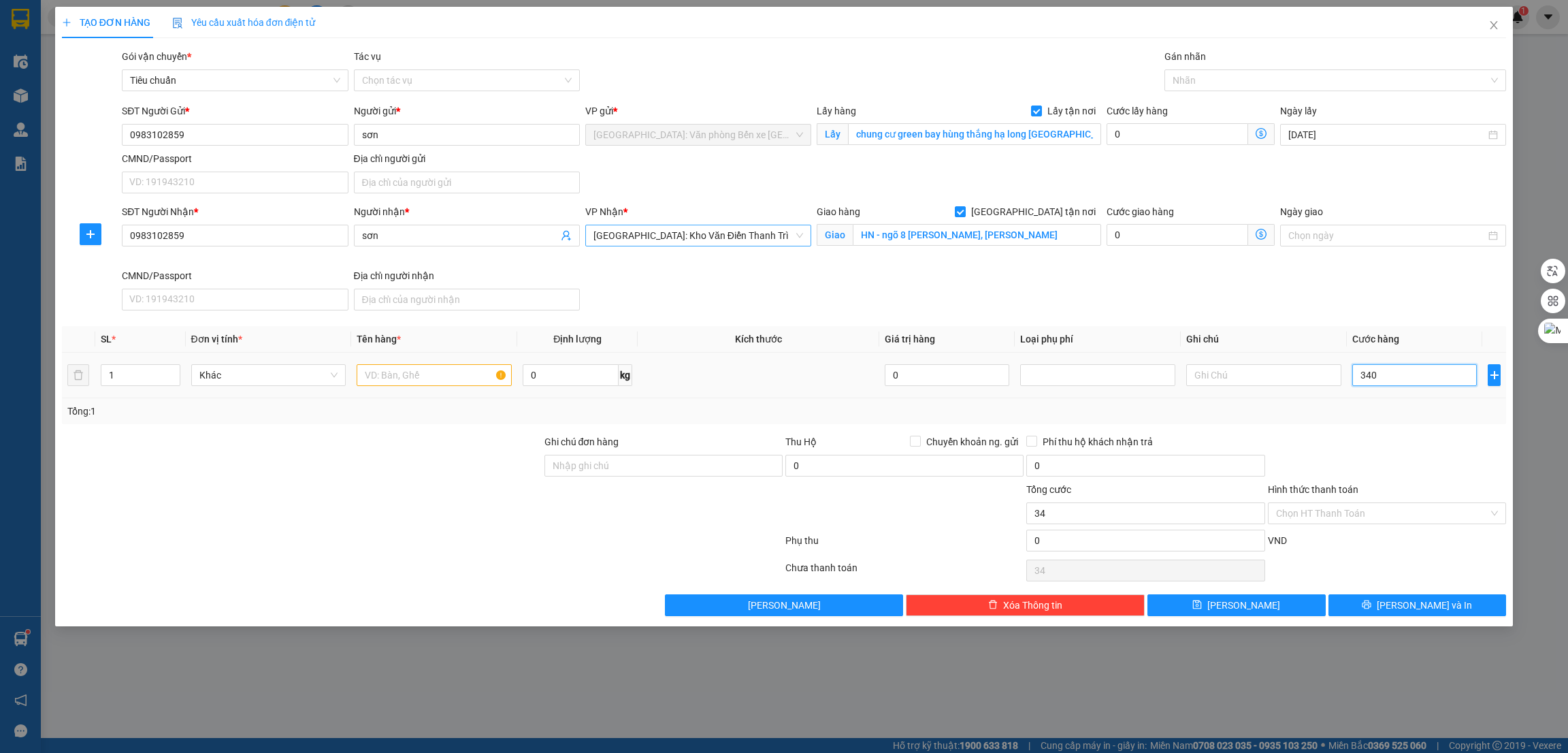
type input "340"
type input "3.400"
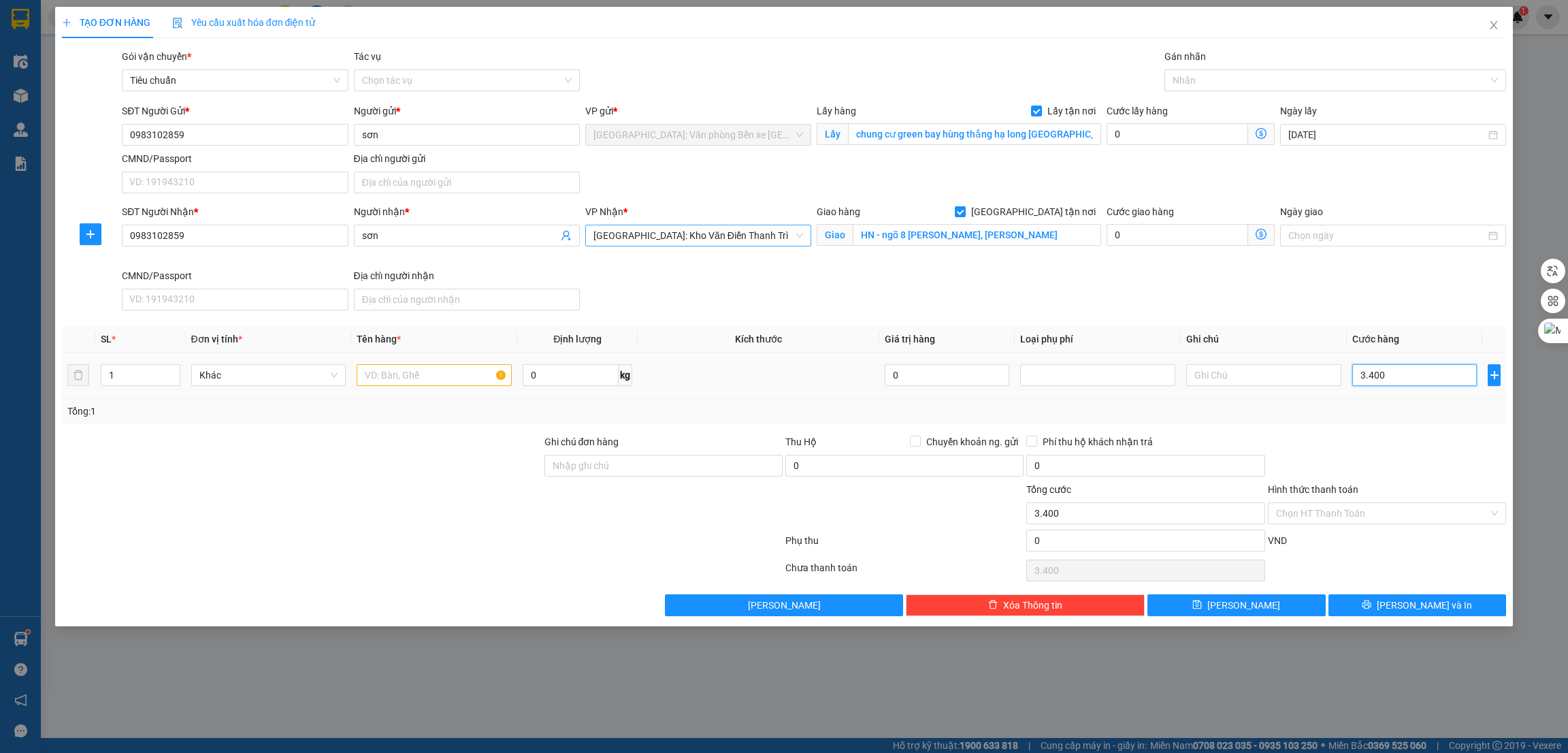
type input "34.000"
type input "340.000"
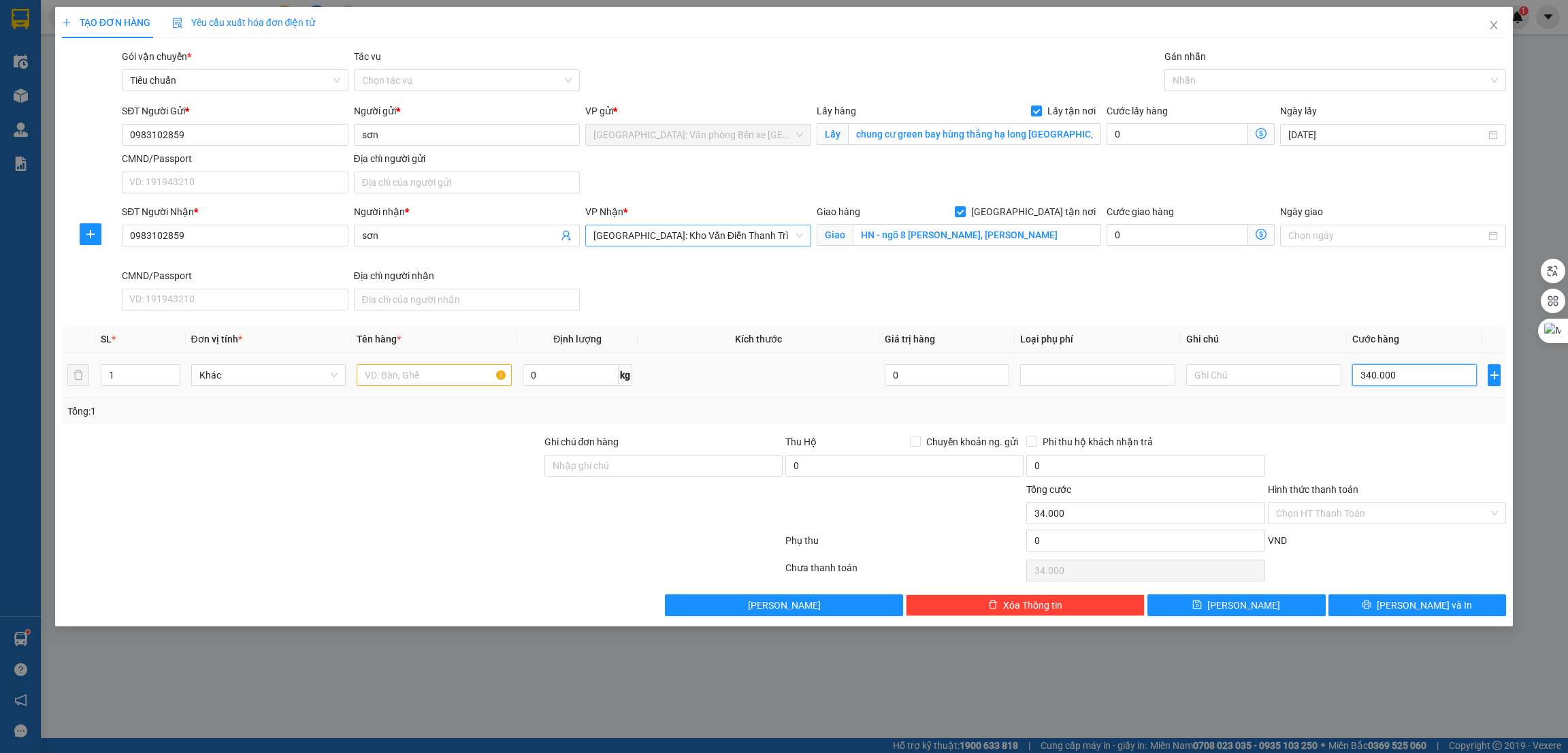
type input "340.000"
click at [1197, 73] on div at bounding box center [1328, 81] width 322 height 17
type input "340.000"
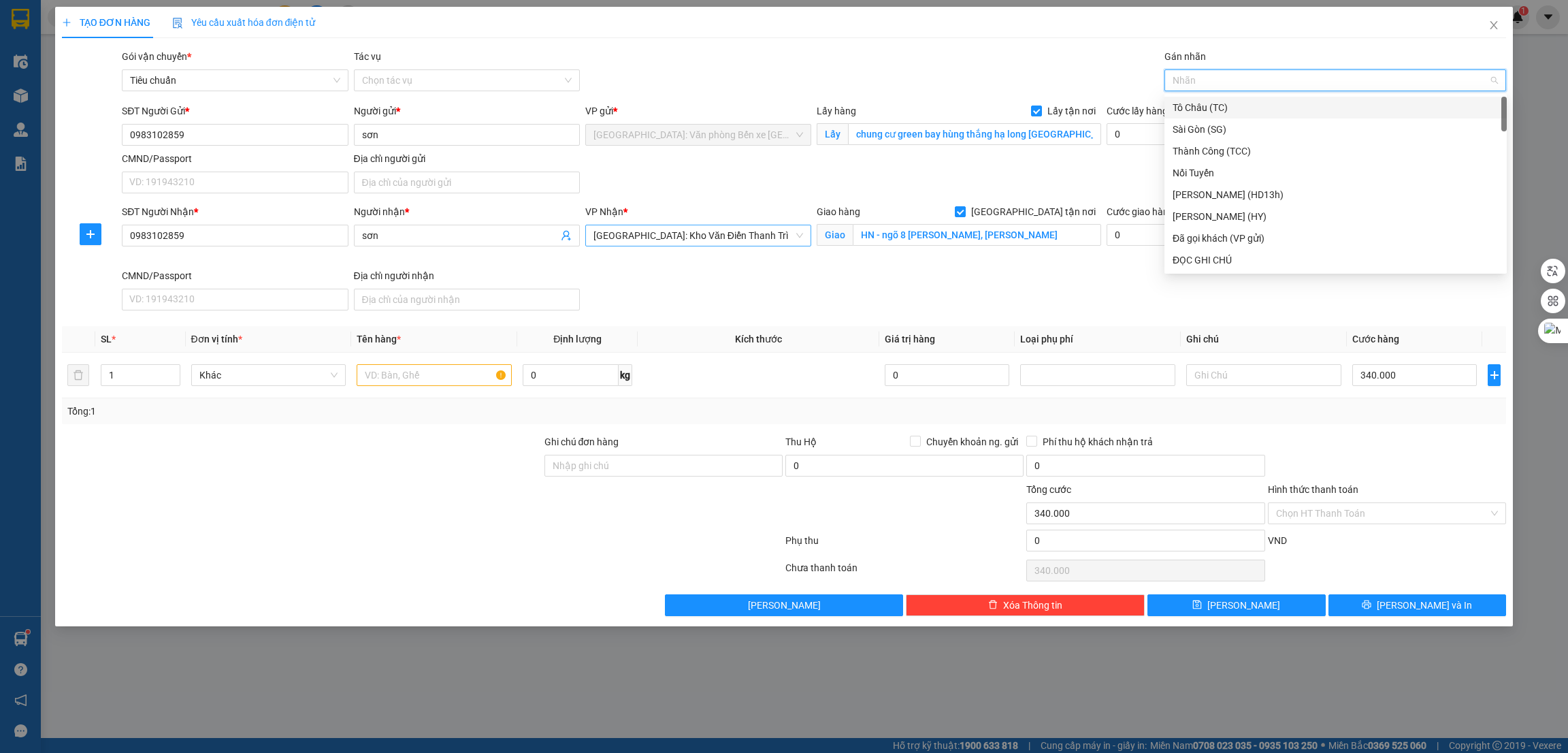
type input "g"
click at [1205, 258] on div "[GEOGRAPHIC_DATA] tận nơi" at bounding box center [1336, 260] width 326 height 15
click at [429, 388] on div at bounding box center [434, 375] width 156 height 27
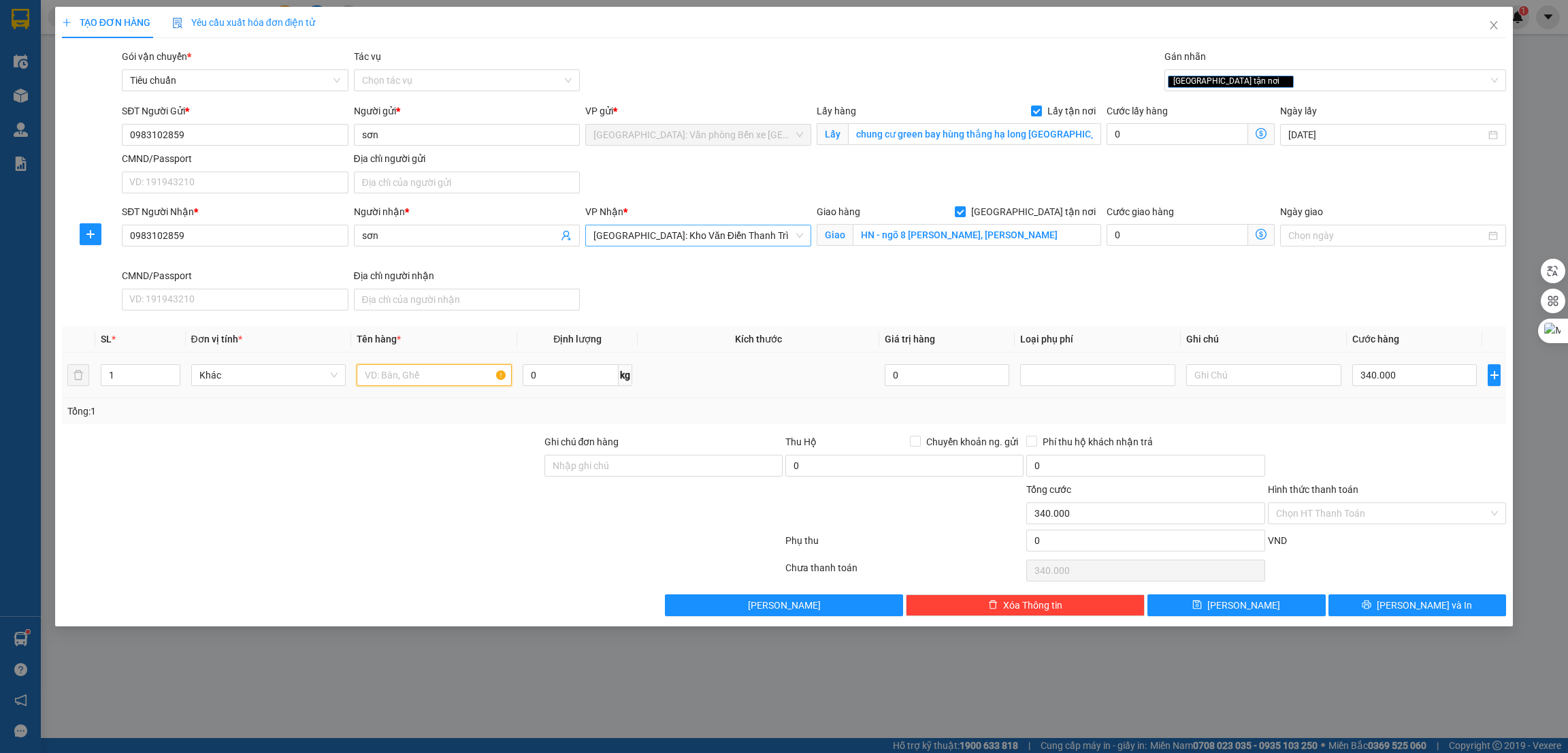
click at [428, 377] on input "text" at bounding box center [434, 375] width 156 height 22
paste input "1 xe số"
type input "1 xe số"
click at [1293, 602] on button "[PERSON_NAME]" at bounding box center [1237, 605] width 178 height 22
checkbox input "false"
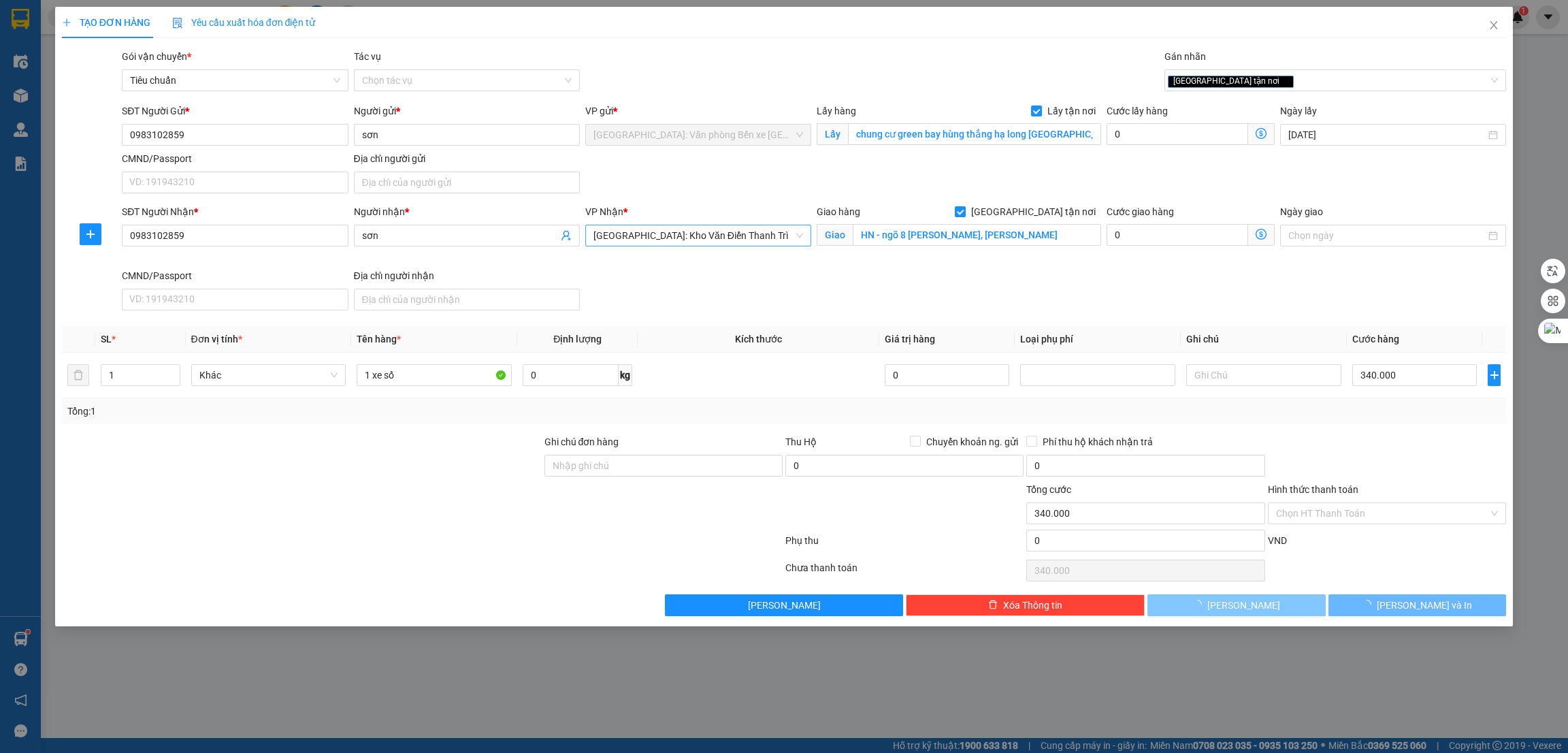
checkbox input "false"
type input "0"
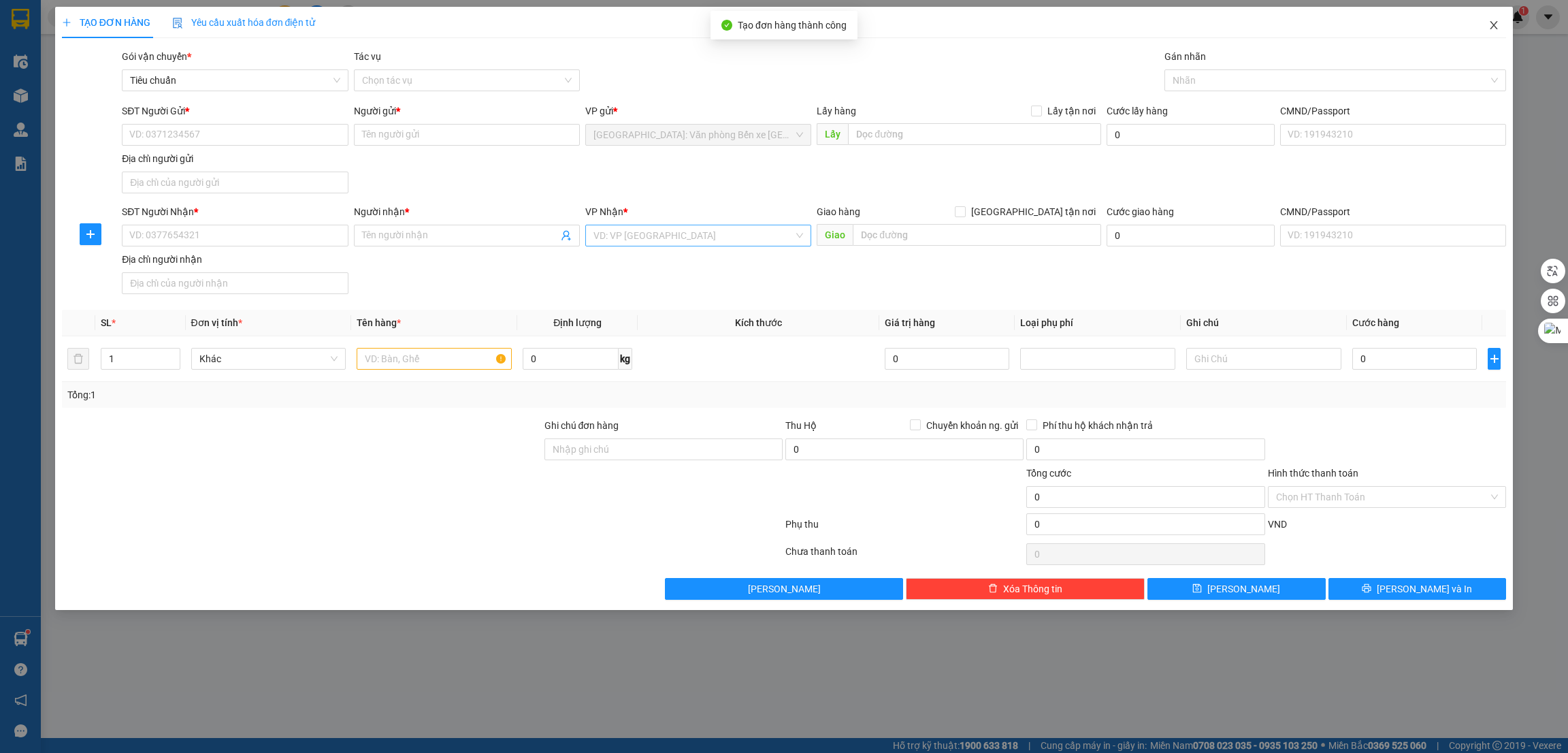
click at [1489, 25] on icon "close" at bounding box center [1494, 25] width 11 height 11
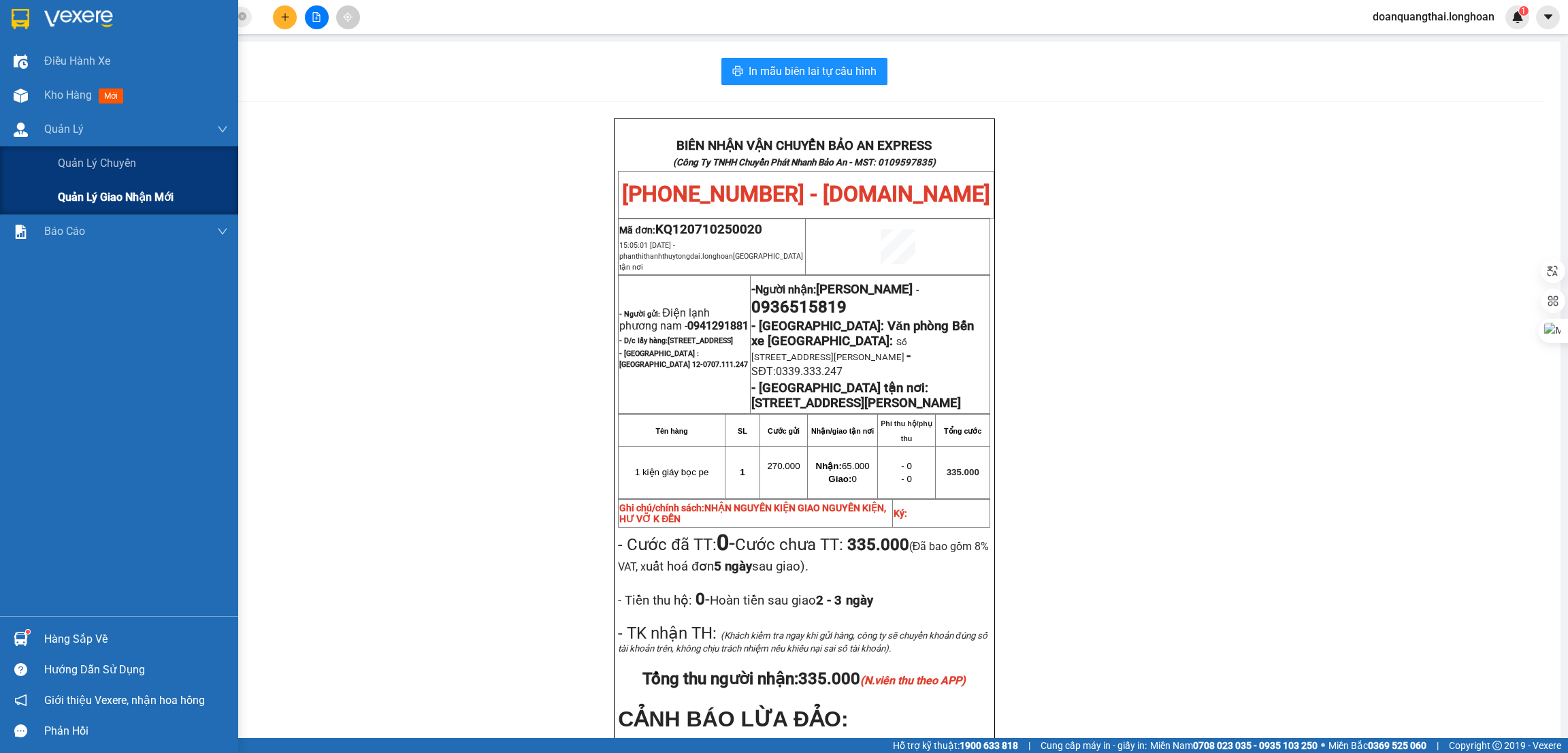
click at [82, 198] on span "Quản lý giao nhận mới" at bounding box center [116, 197] width 116 height 17
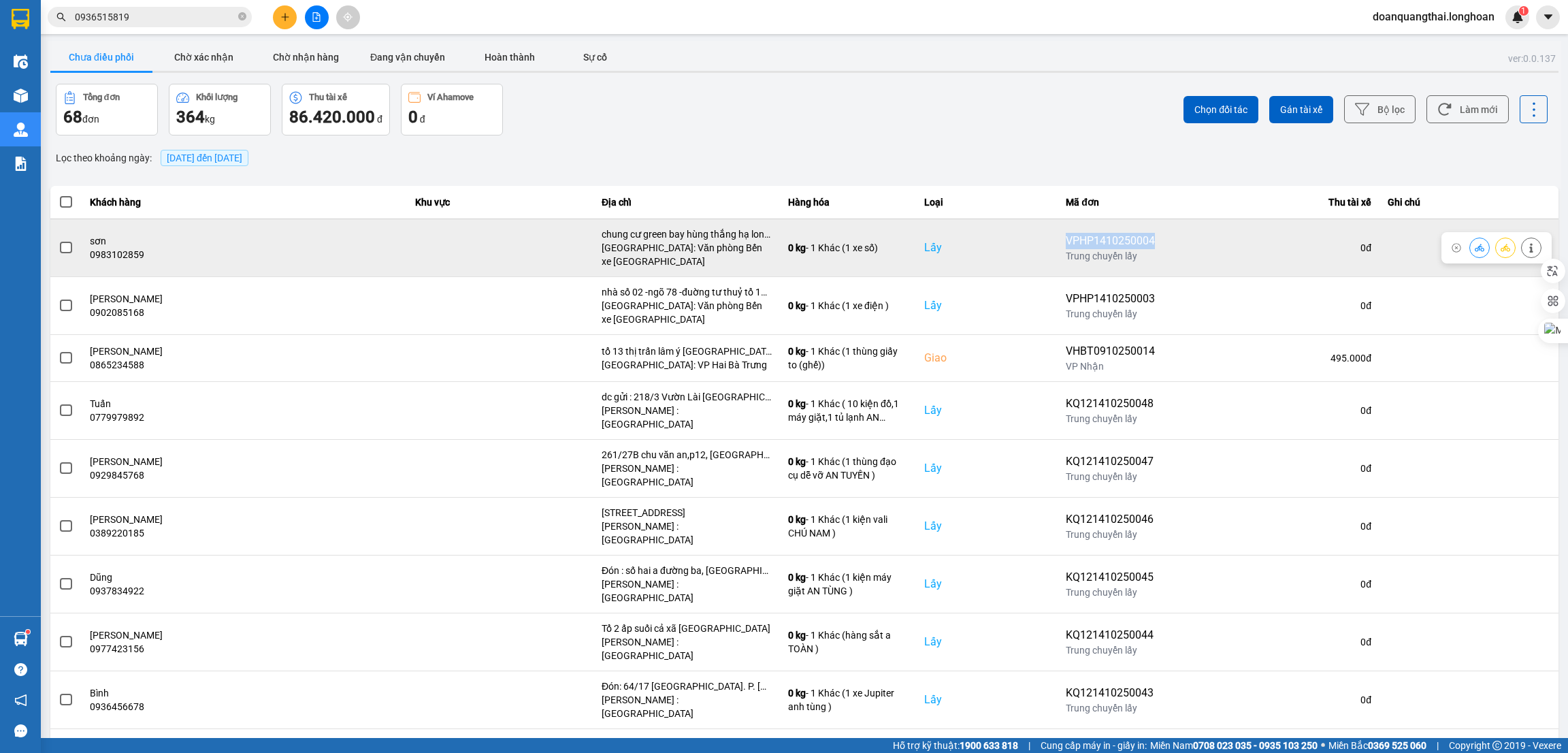
drag, startPoint x: 1171, startPoint y: 241, endPoint x: 1081, endPoint y: 240, distance: 90.0
click at [1081, 240] on td "VPHP1410250004 Trung chuyển lấy" at bounding box center [1110, 248] width 106 height 58
copy div "VPHP1410250004"
click at [67, 246] on span at bounding box center [66, 247] width 12 height 12
click at [58, 240] on input "checkbox" at bounding box center [58, 240] width 0 height 0
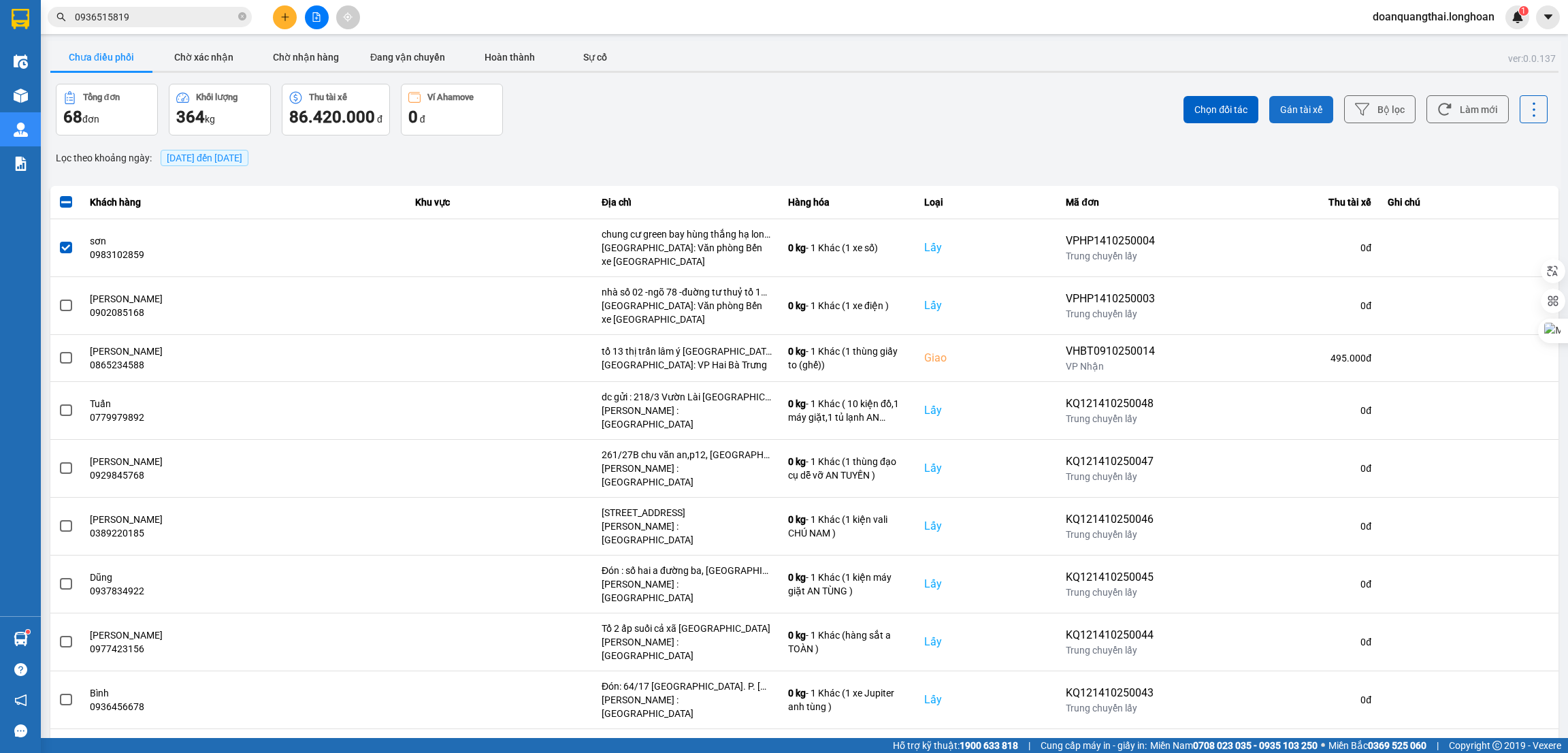
click at [1285, 100] on button "Gán tài xế" at bounding box center [1301, 109] width 64 height 27
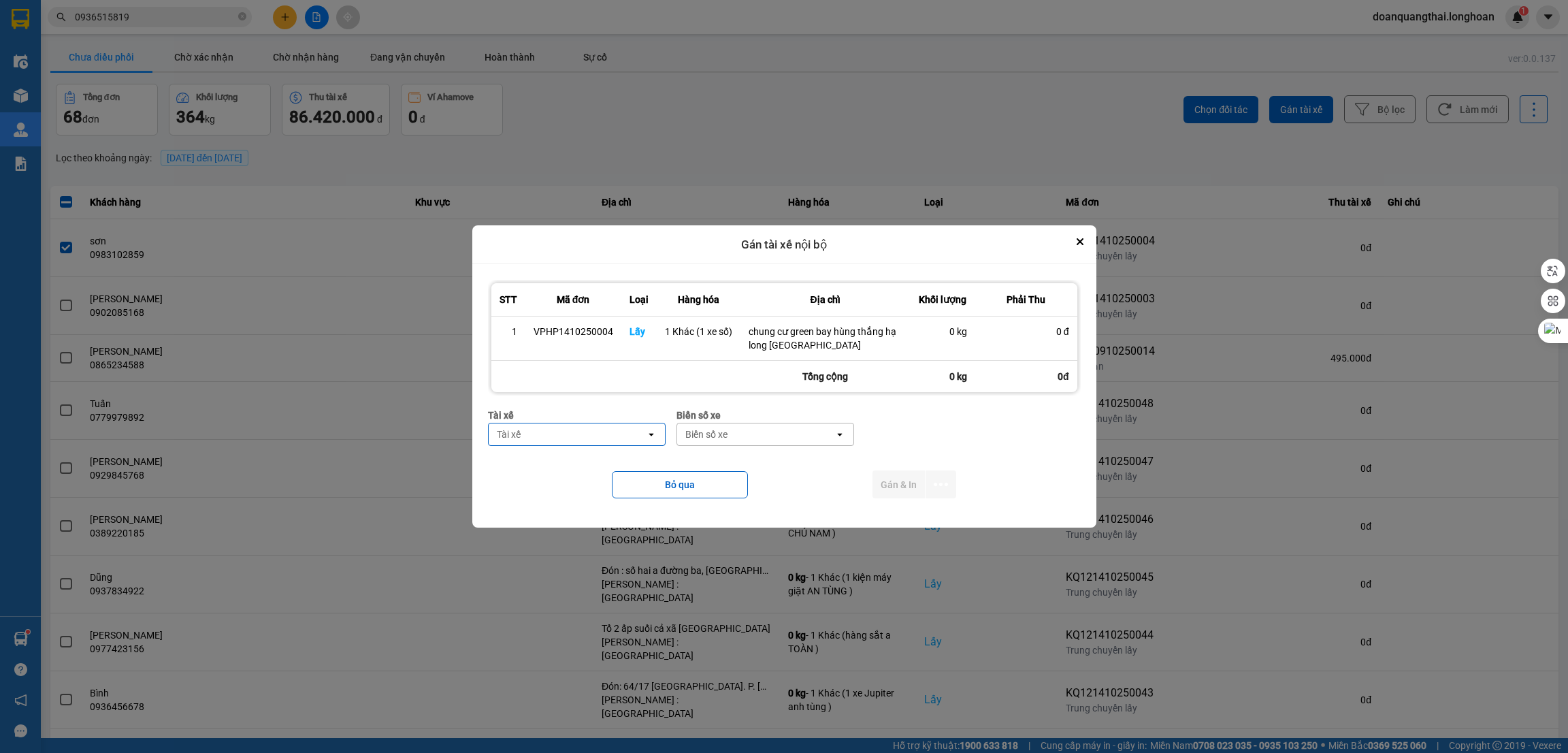
click at [575, 426] on div "Tài xế" at bounding box center [567, 434] width 157 height 22
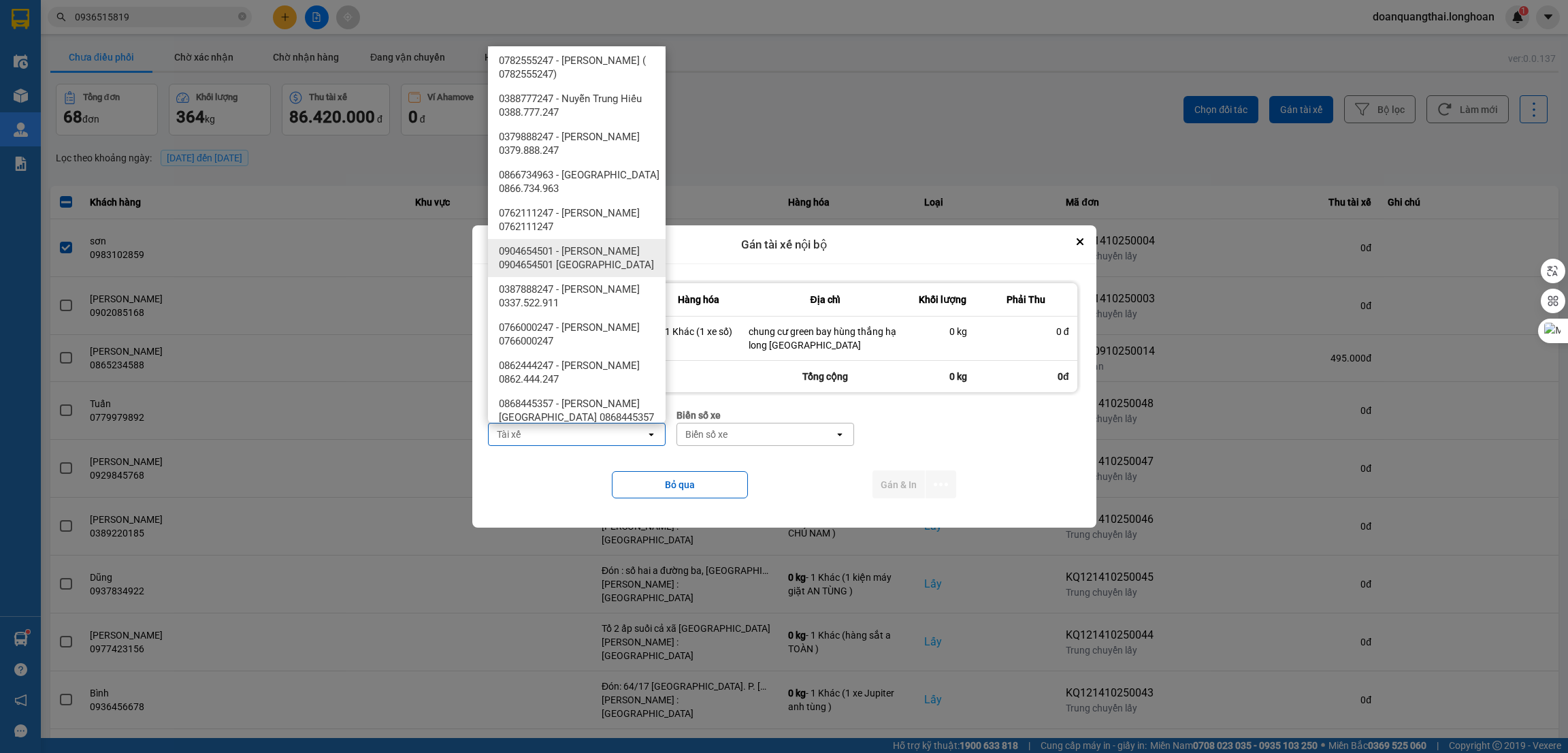
scroll to position [919, 0]
click at [601, 186] on span "0379888247 - [PERSON_NAME] 0379.888.247" at bounding box center [580, 179] width 161 height 27
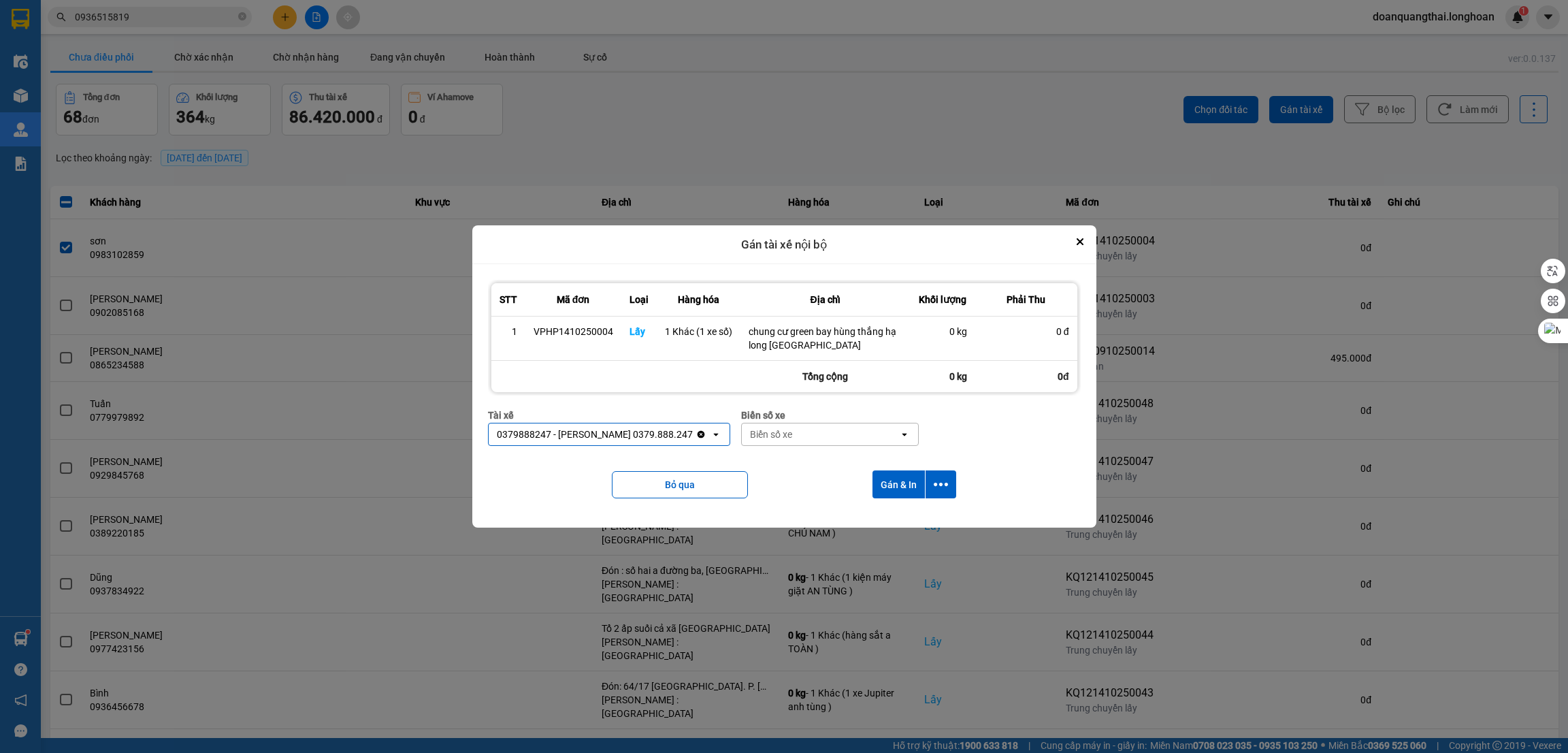
click at [779, 438] on div "Biển số xe" at bounding box center [820, 434] width 157 height 22
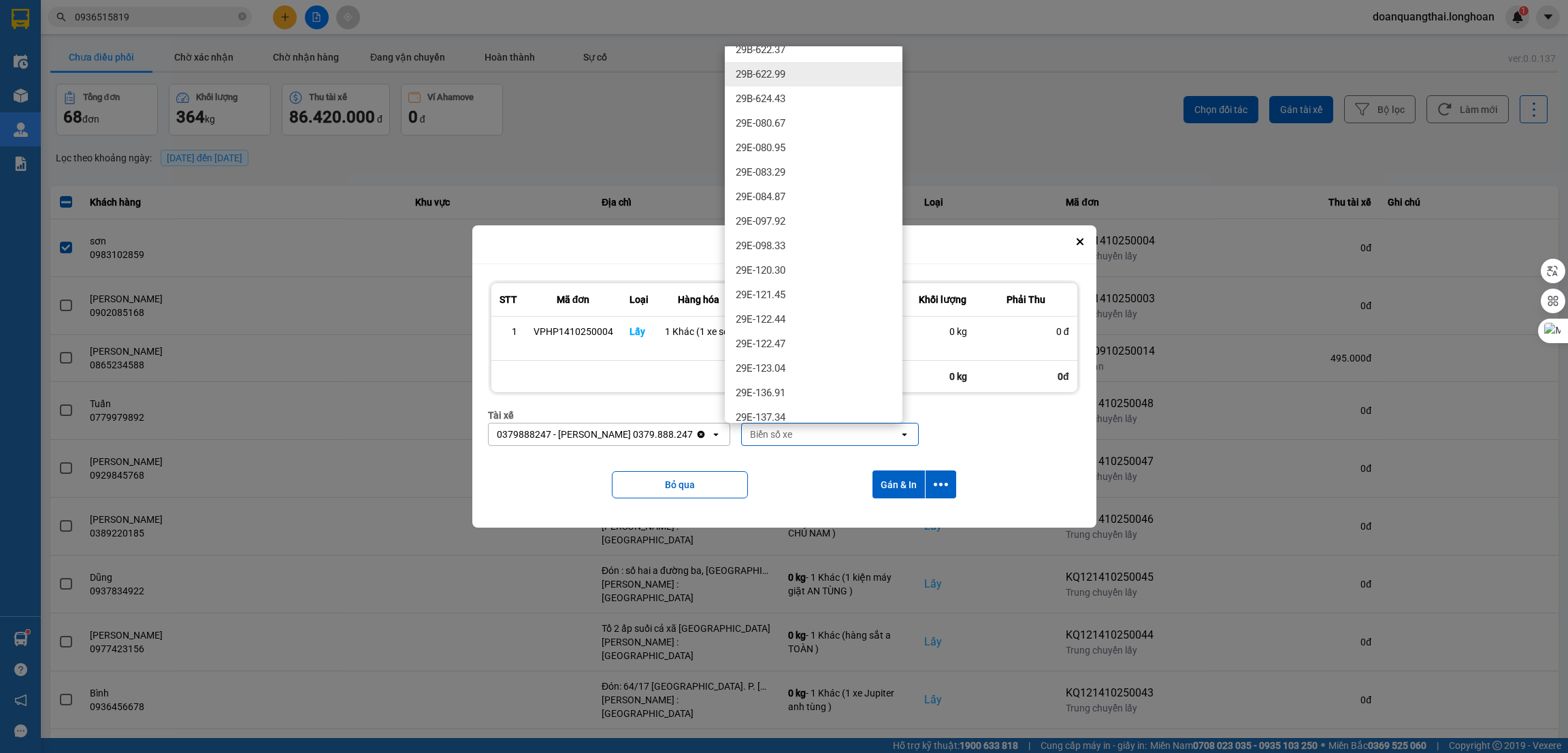
scroll to position [305, 0]
click at [799, 371] on div "29E-137.34" at bounding box center [814, 370] width 178 height 24
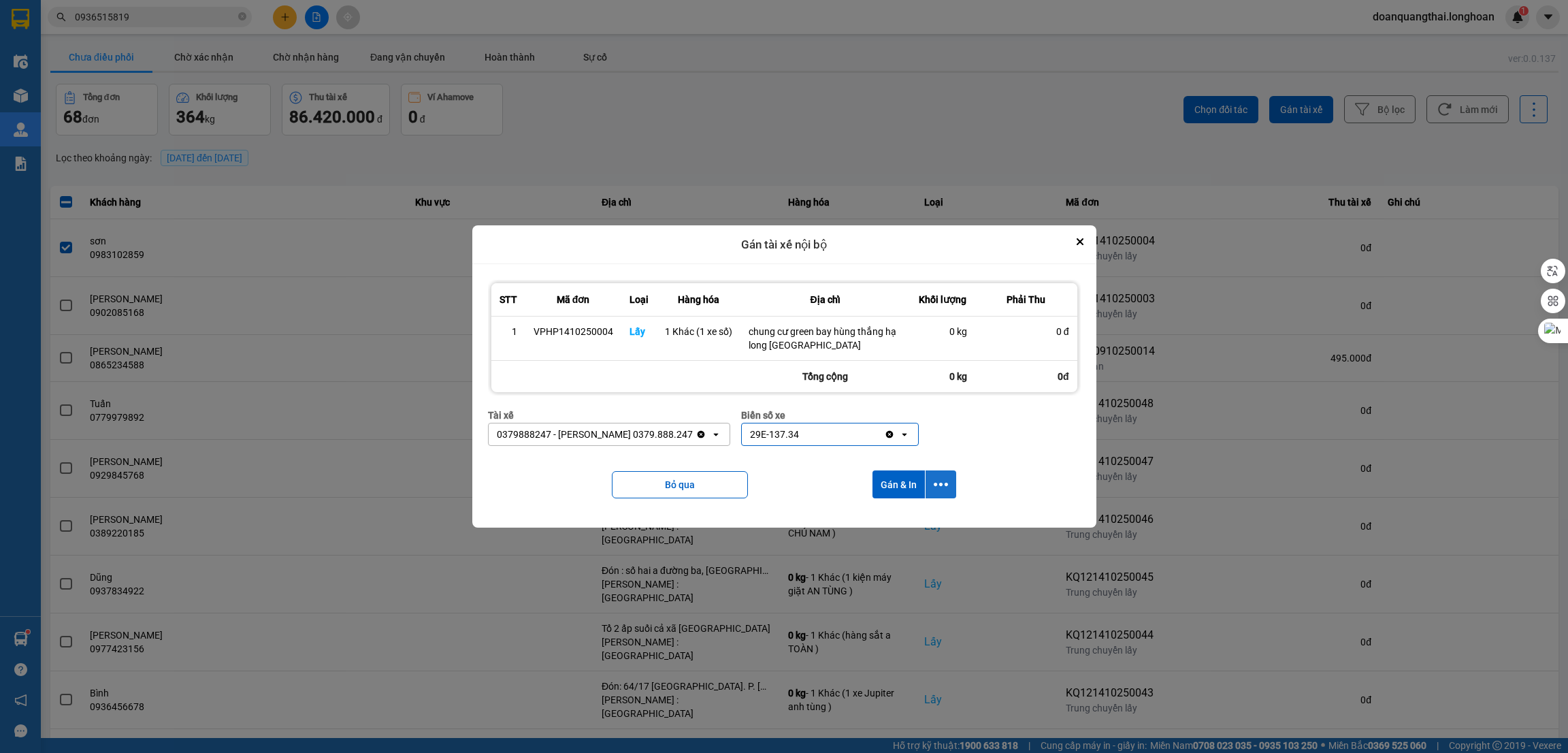
click at [942, 478] on icon "dialog" at bounding box center [941, 484] width 14 height 14
click at [867, 519] on span "Chỉ gán tài" at bounding box center [887, 522] width 45 height 13
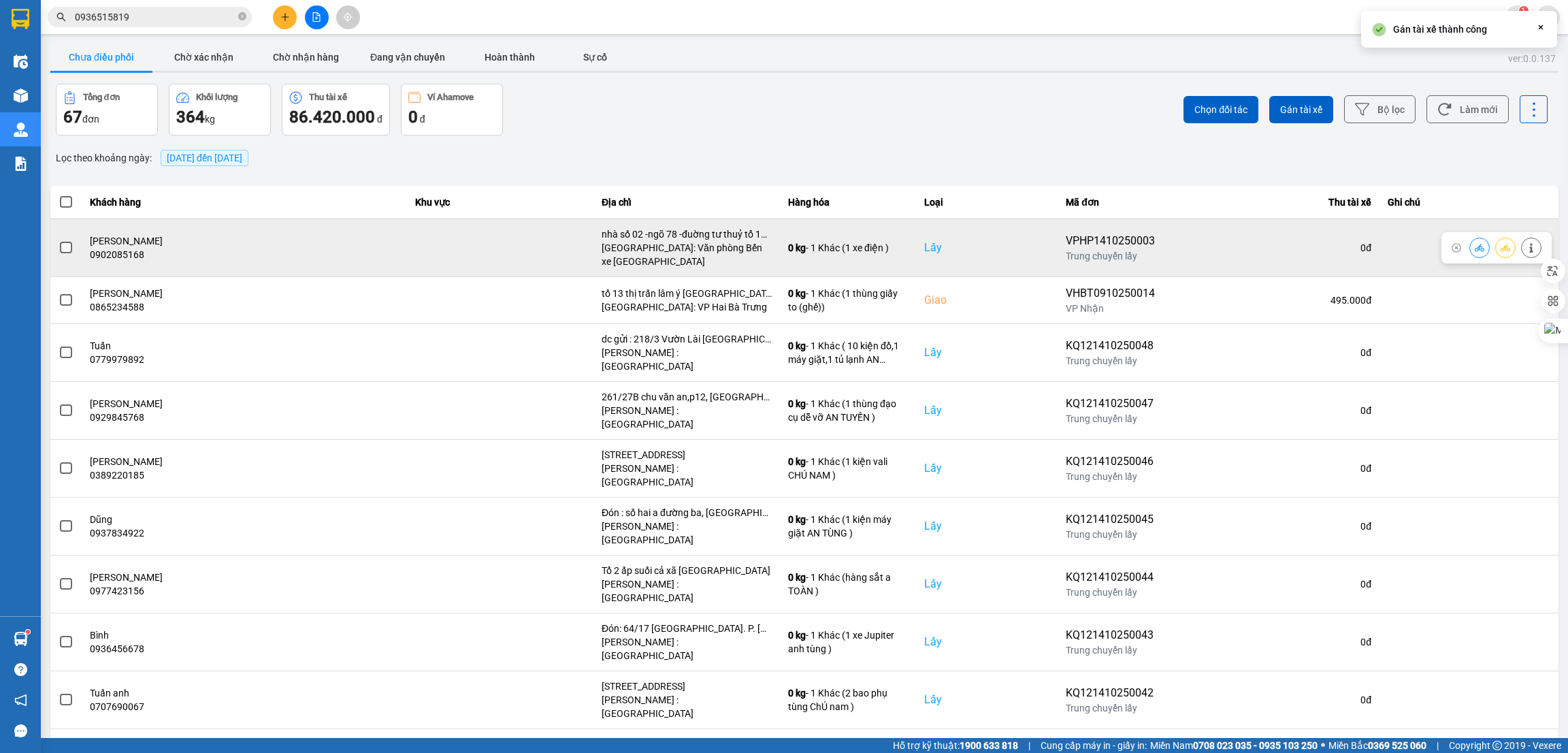
click at [64, 245] on span at bounding box center [66, 247] width 12 height 12
click at [58, 240] on input "checkbox" at bounding box center [58, 240] width 0 height 0
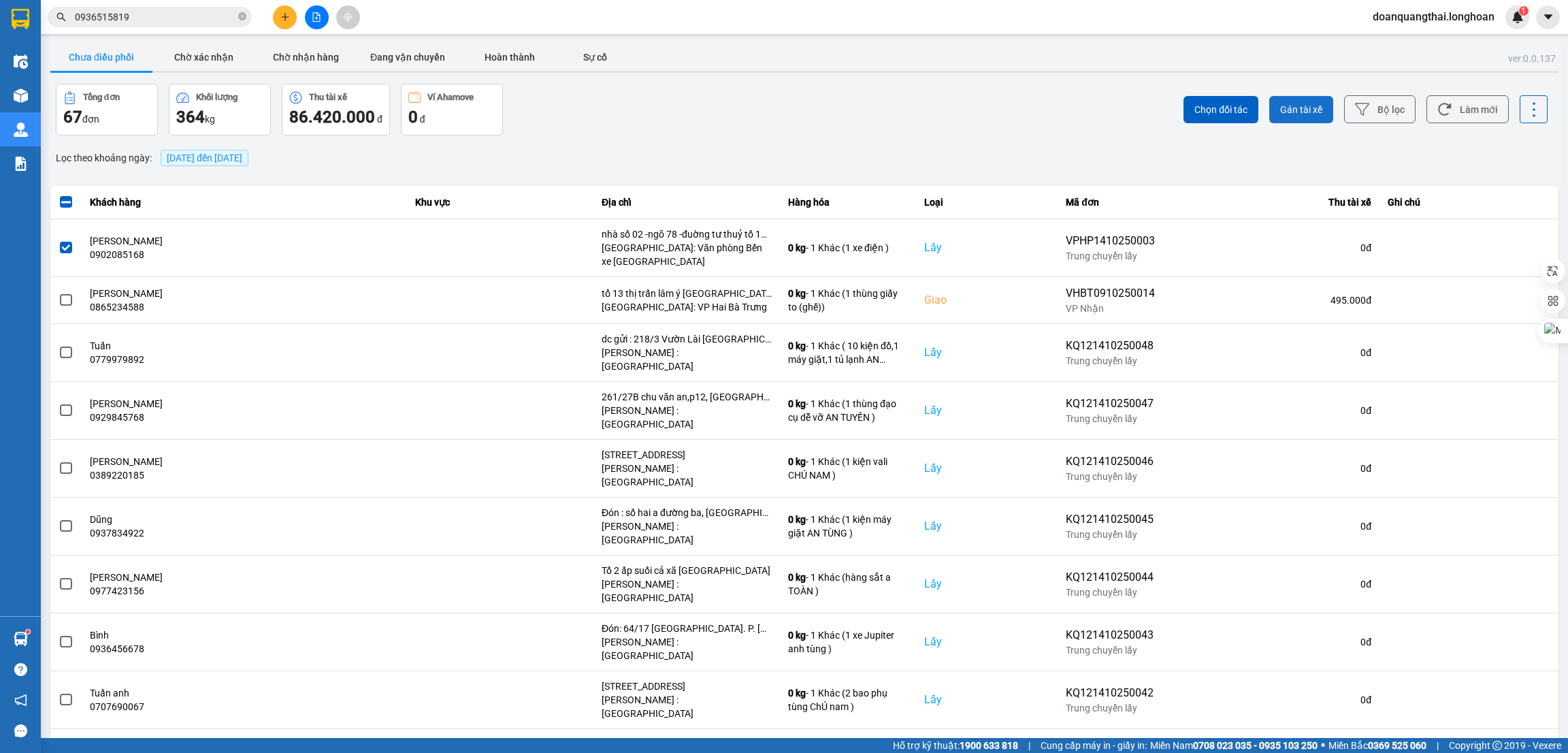
click at [1288, 110] on span "Gán tài xế" at bounding box center [1301, 110] width 42 height 13
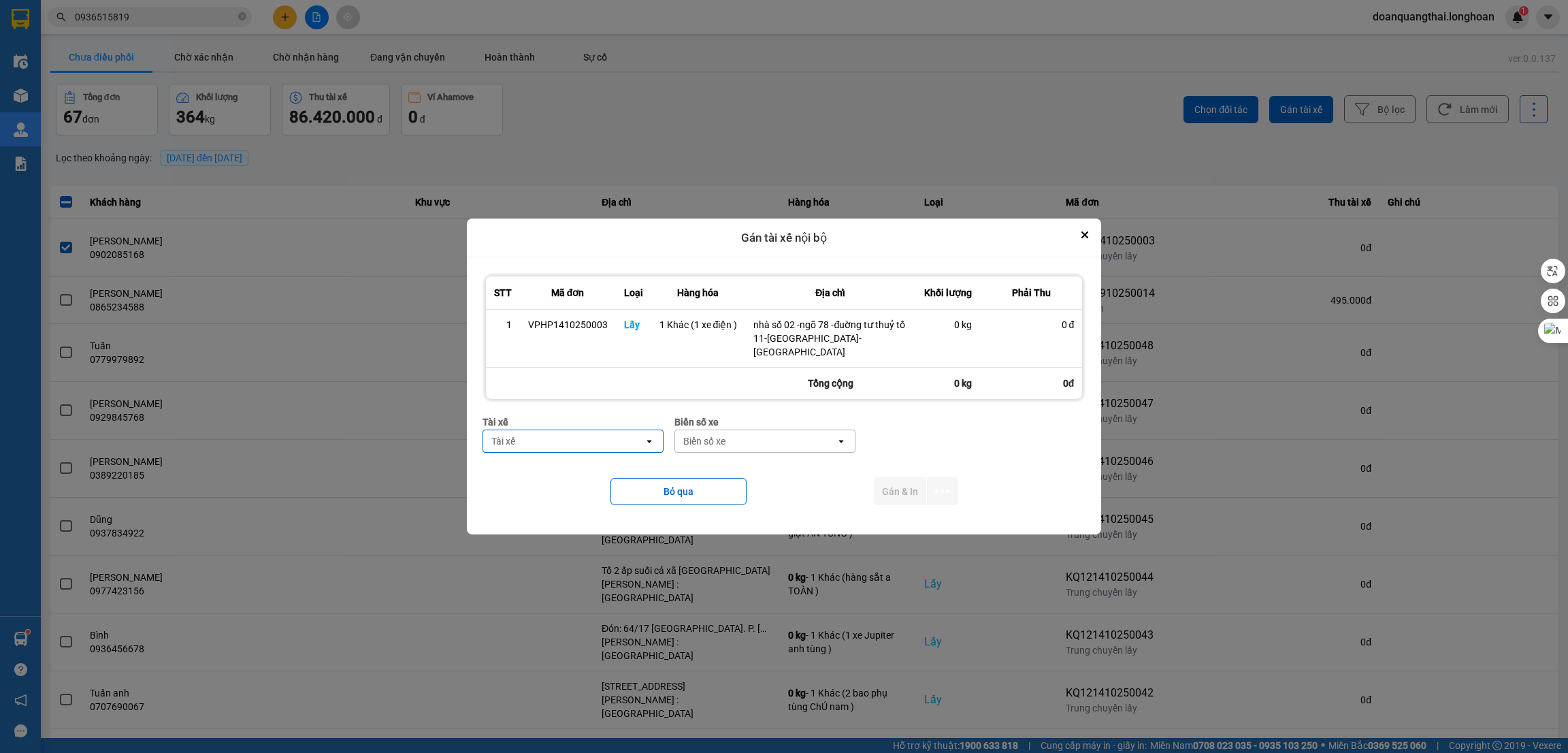
click at [616, 439] on div "Tài xế" at bounding box center [563, 441] width 161 height 22
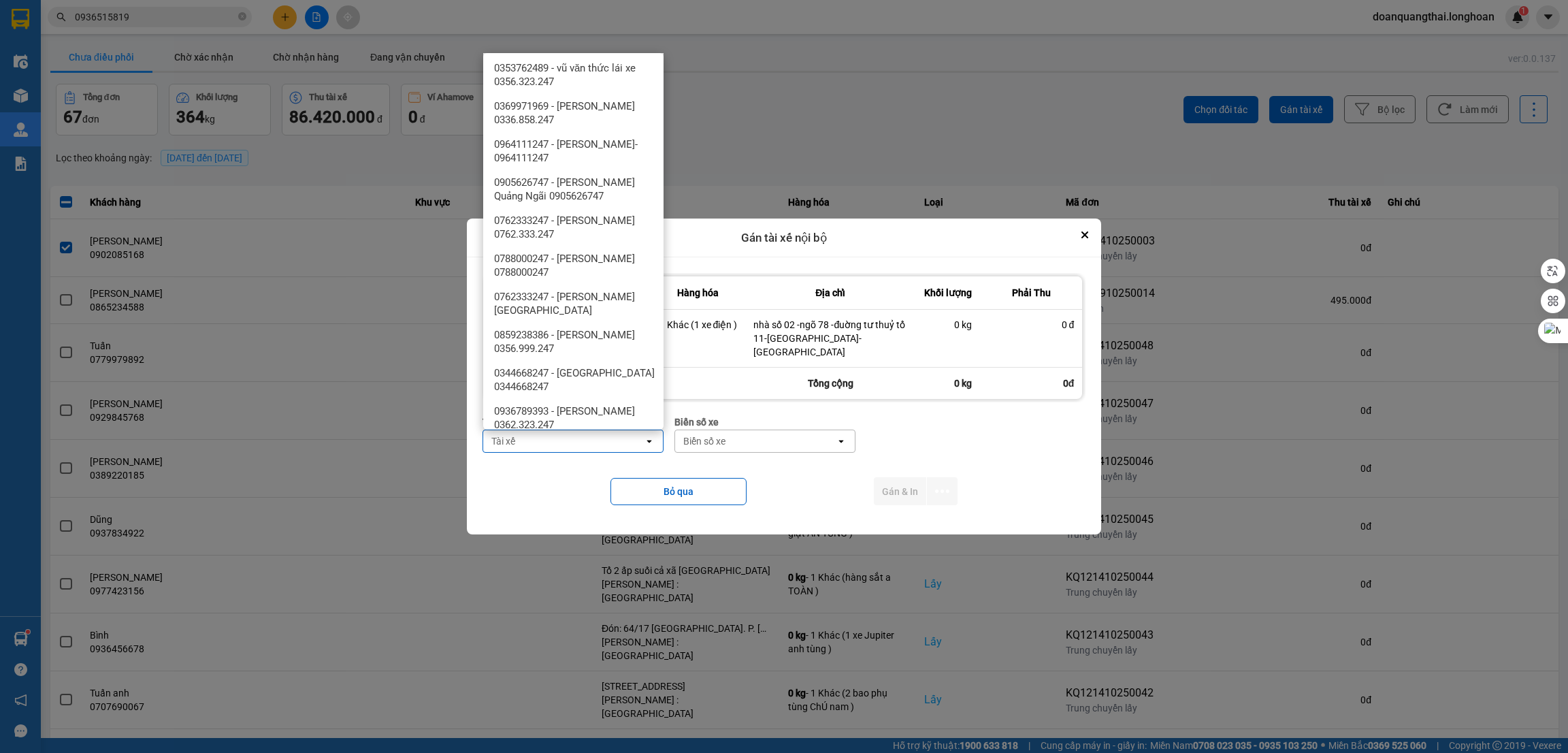
scroll to position [1532, 0]
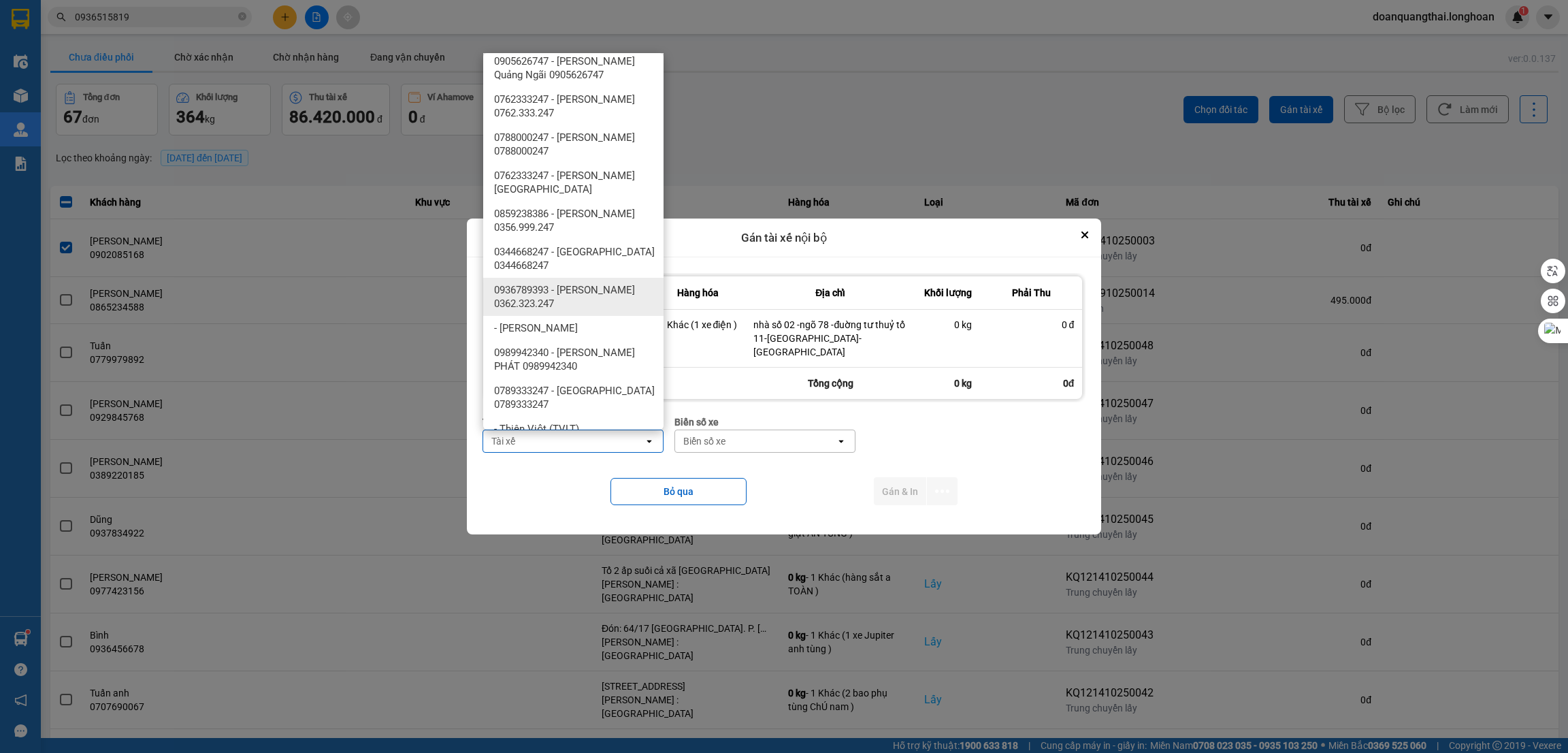
click at [609, 299] on span "0936789393 - [PERSON_NAME] 0362.323.247" at bounding box center [576, 296] width 164 height 27
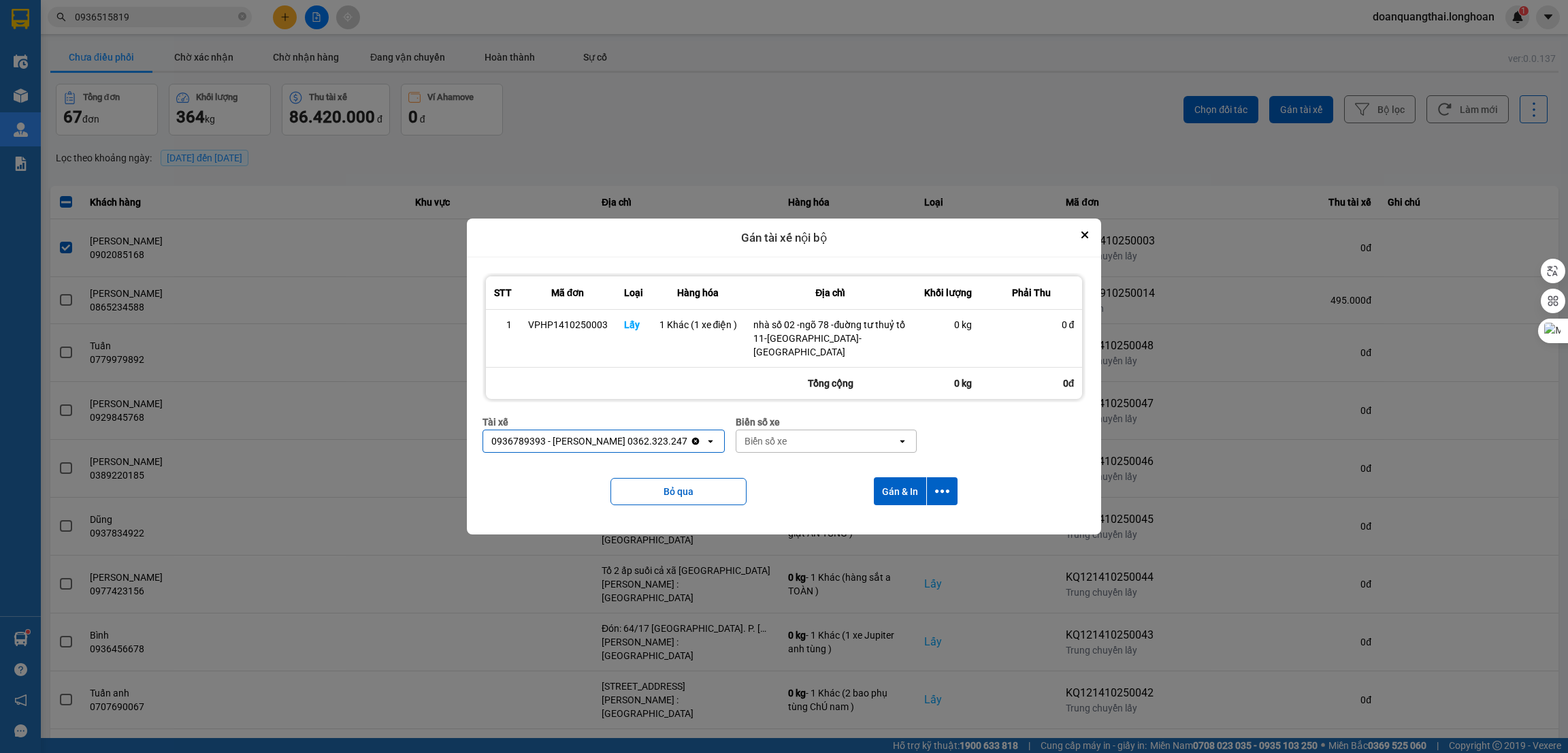
click at [814, 434] on div "Biển số xe" at bounding box center [816, 441] width 161 height 22
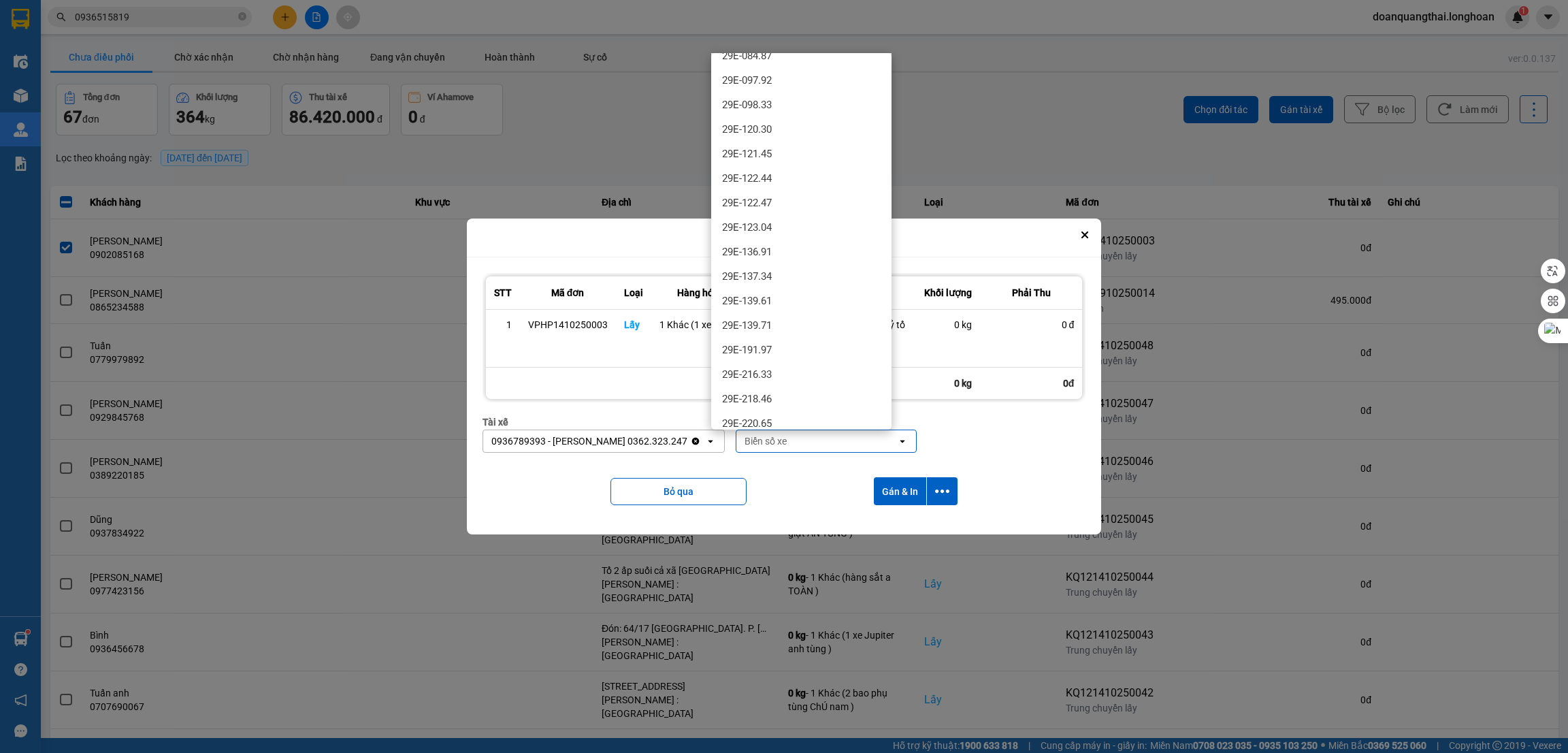
scroll to position [409, 0]
click at [534, 491] on div "Bỏ qua Gán & In" at bounding box center [784, 491] width 604 height 55
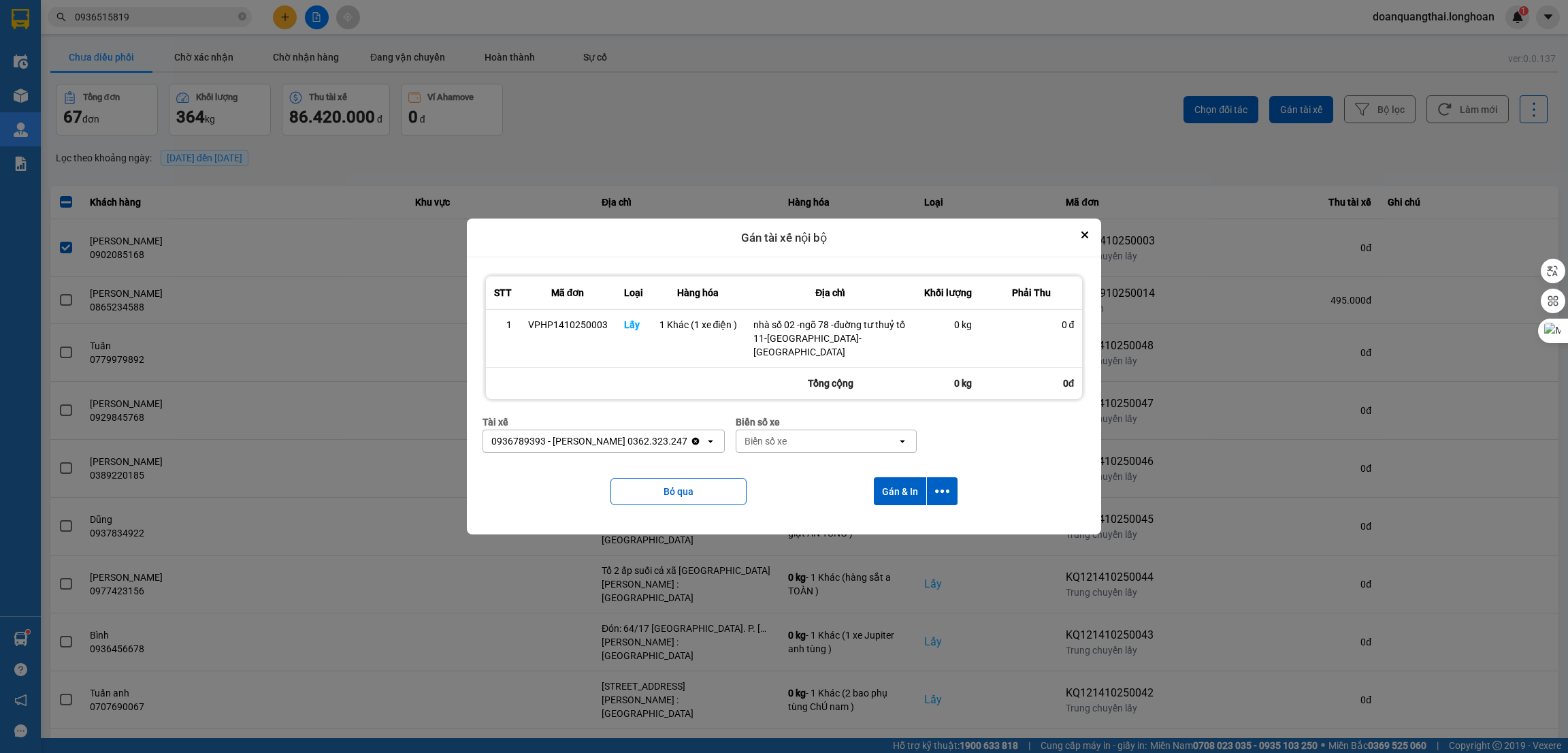
click at [589, 435] on div "0936789393 - [PERSON_NAME] 0362.323.247" at bounding box center [590, 441] width 196 height 13
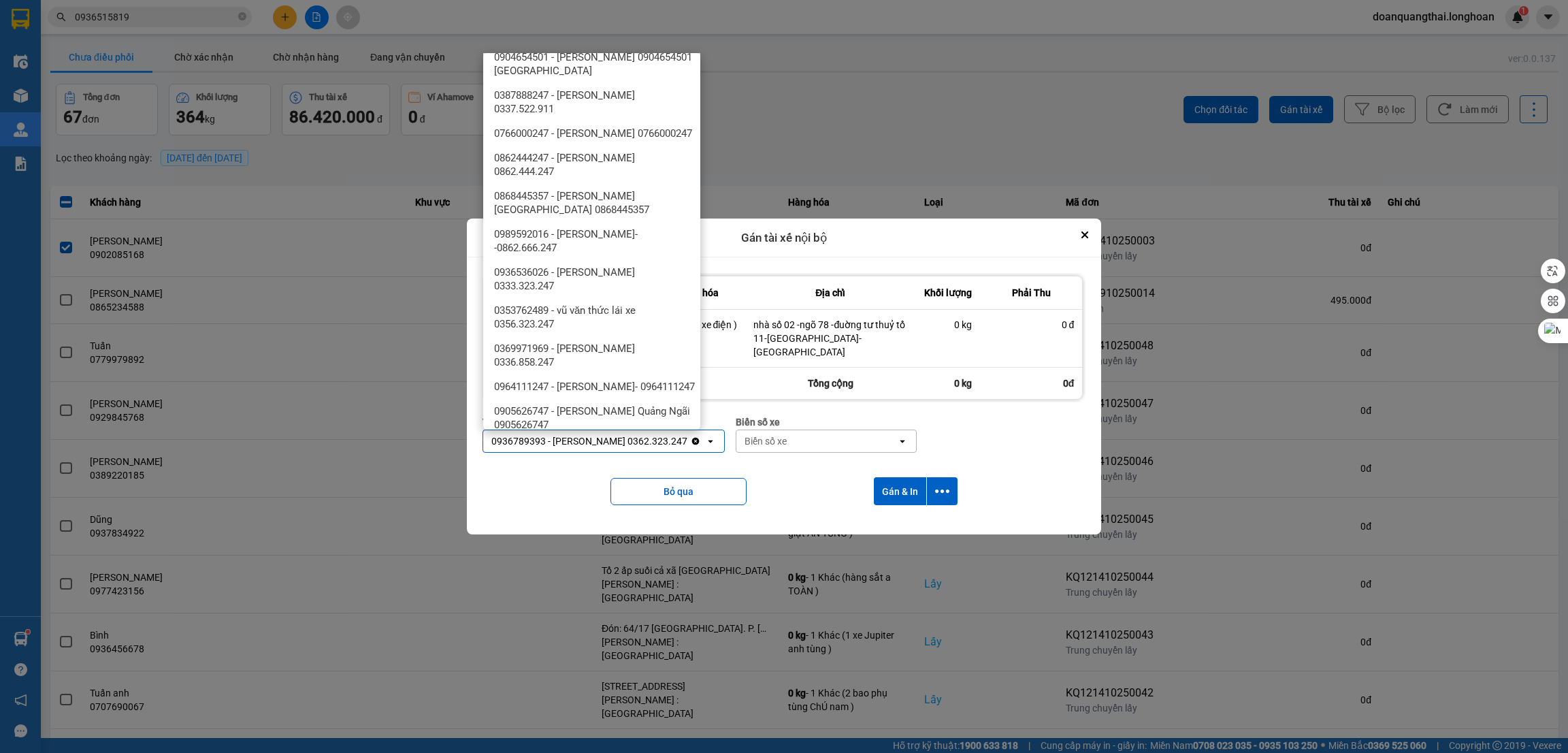
scroll to position [1058, 0]
click at [632, 295] on span "0936536026 - [PERSON_NAME] 0333.323.247" at bounding box center [594, 281] width 200 height 27
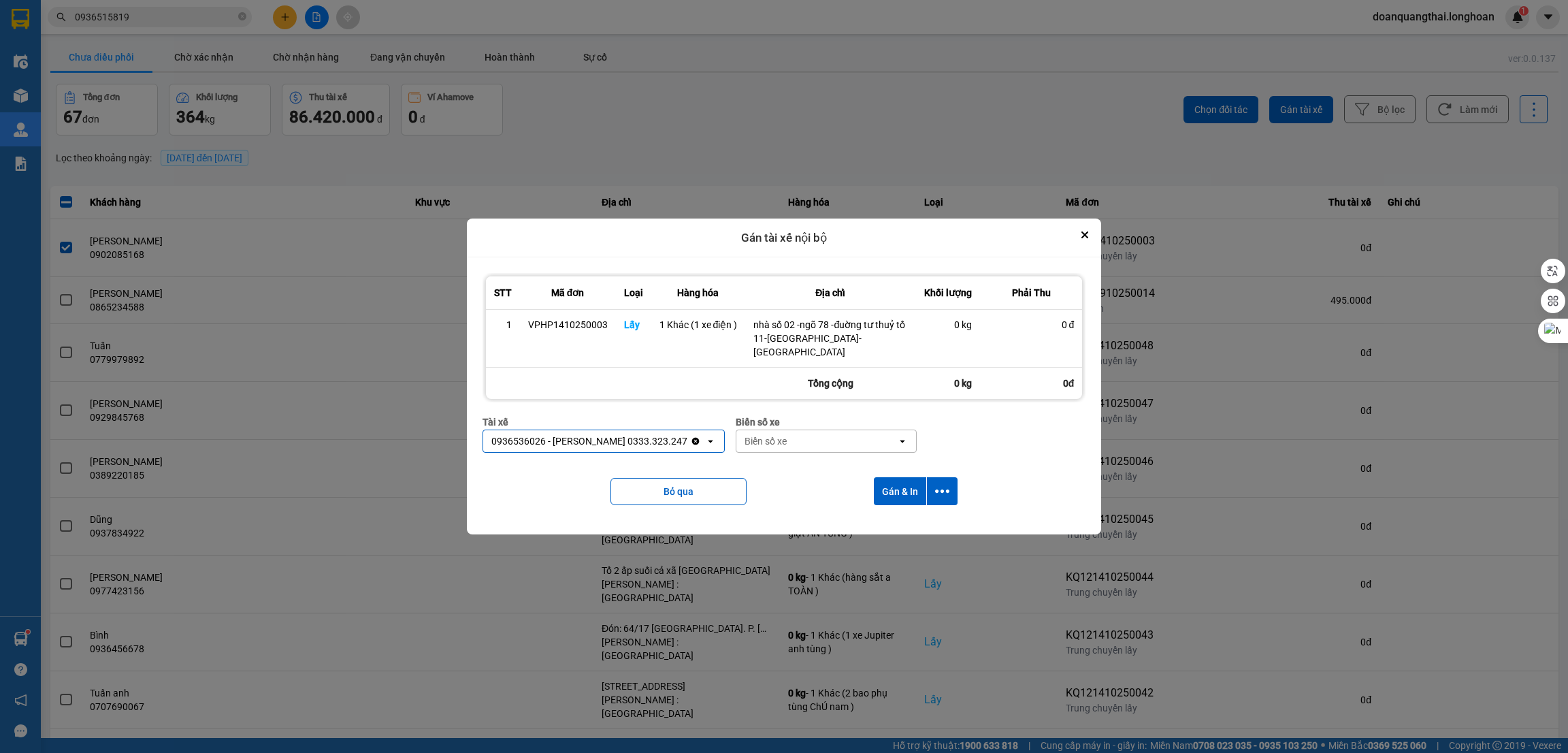
click at [856, 442] on div "Biển số xe" at bounding box center [816, 441] width 161 height 22
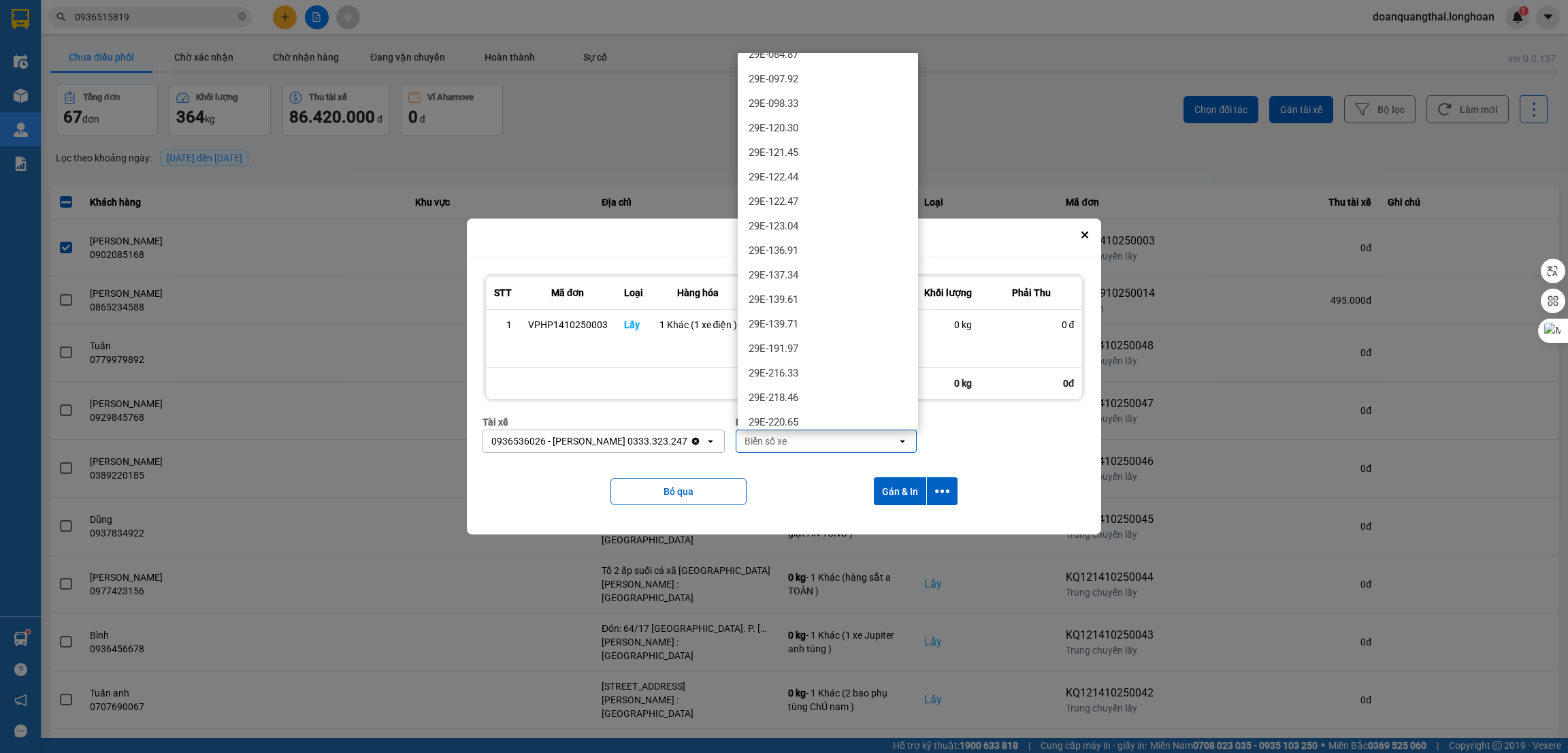
scroll to position [919, 0]
click at [847, 335] on div "29H-961.02" at bounding box center [828, 329] width 181 height 24
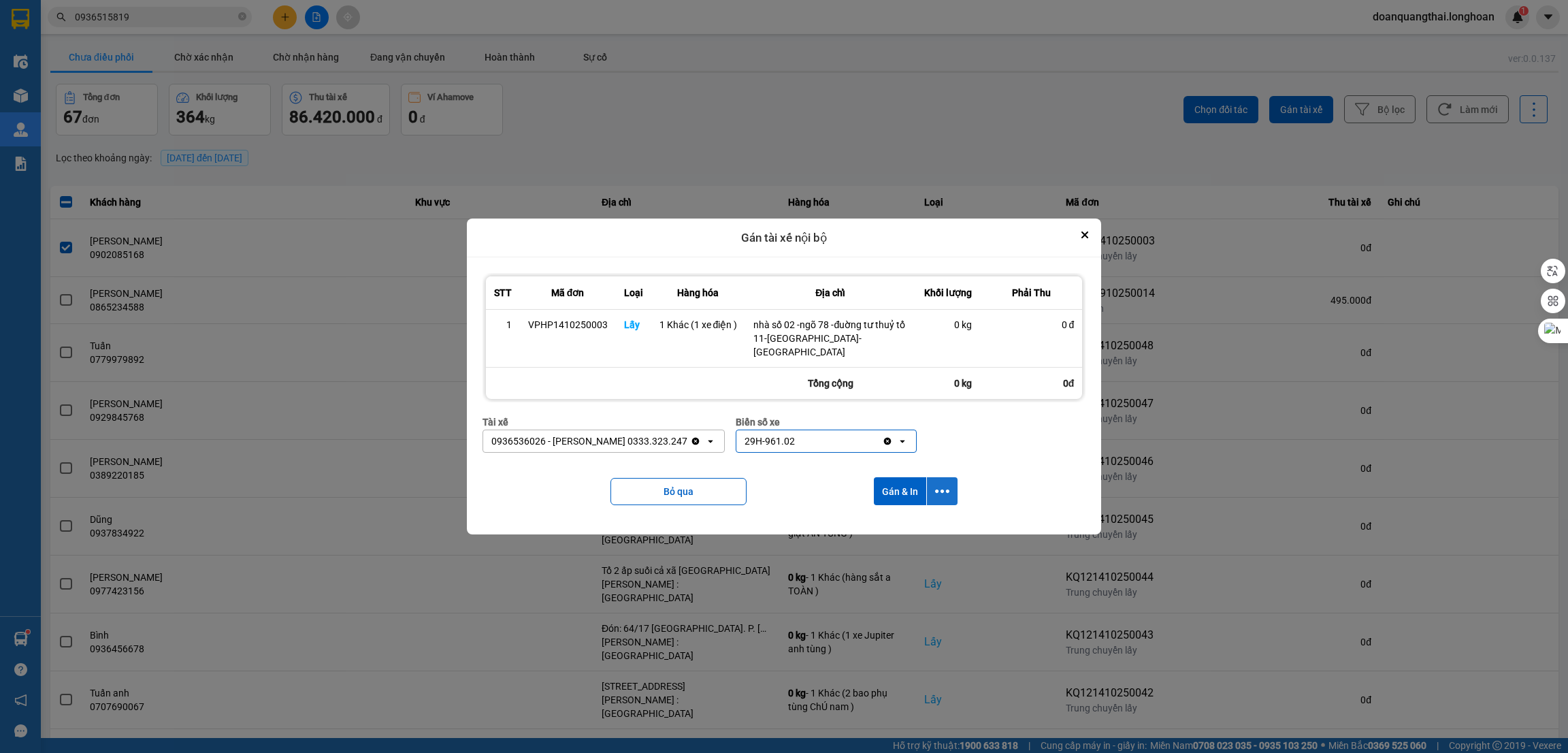
click at [945, 500] on button "dialog" at bounding box center [942, 492] width 31 height 28
click at [897, 527] on span "Chỉ gán tài" at bounding box center [888, 529] width 45 height 13
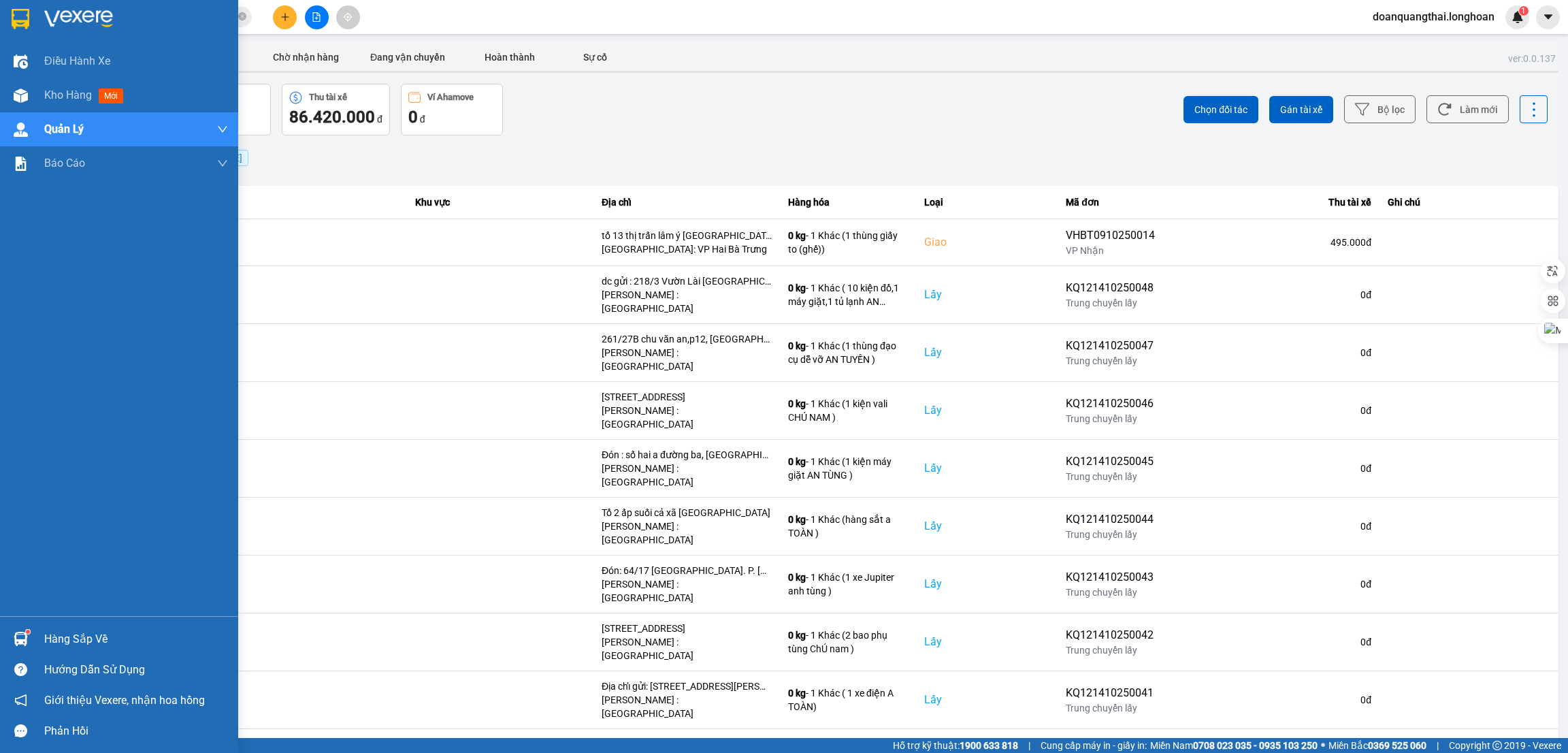
click at [27, 9] on img at bounding box center [20, 19] width 17 height 21
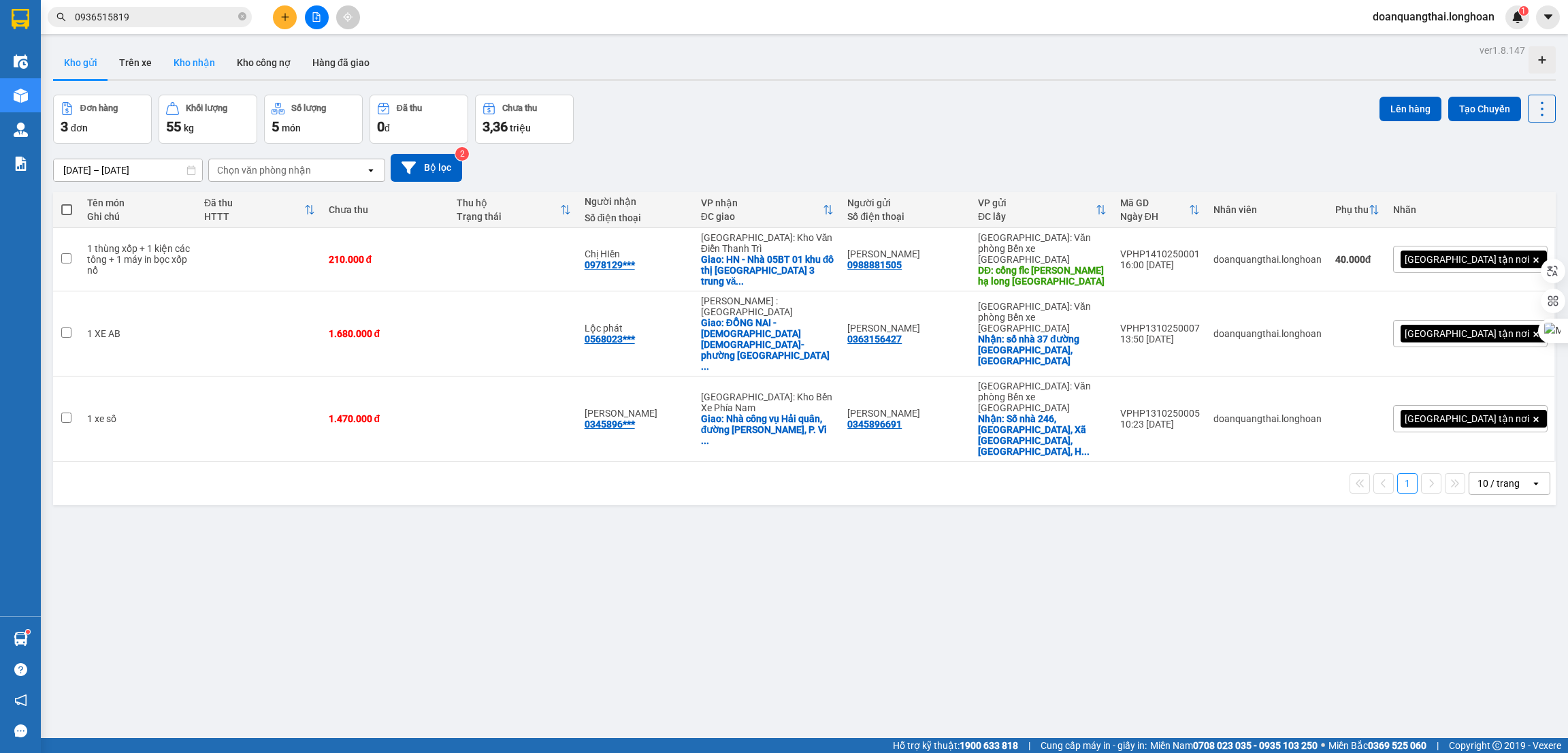
click at [190, 62] on button "Kho nhận" at bounding box center [195, 62] width 63 height 32
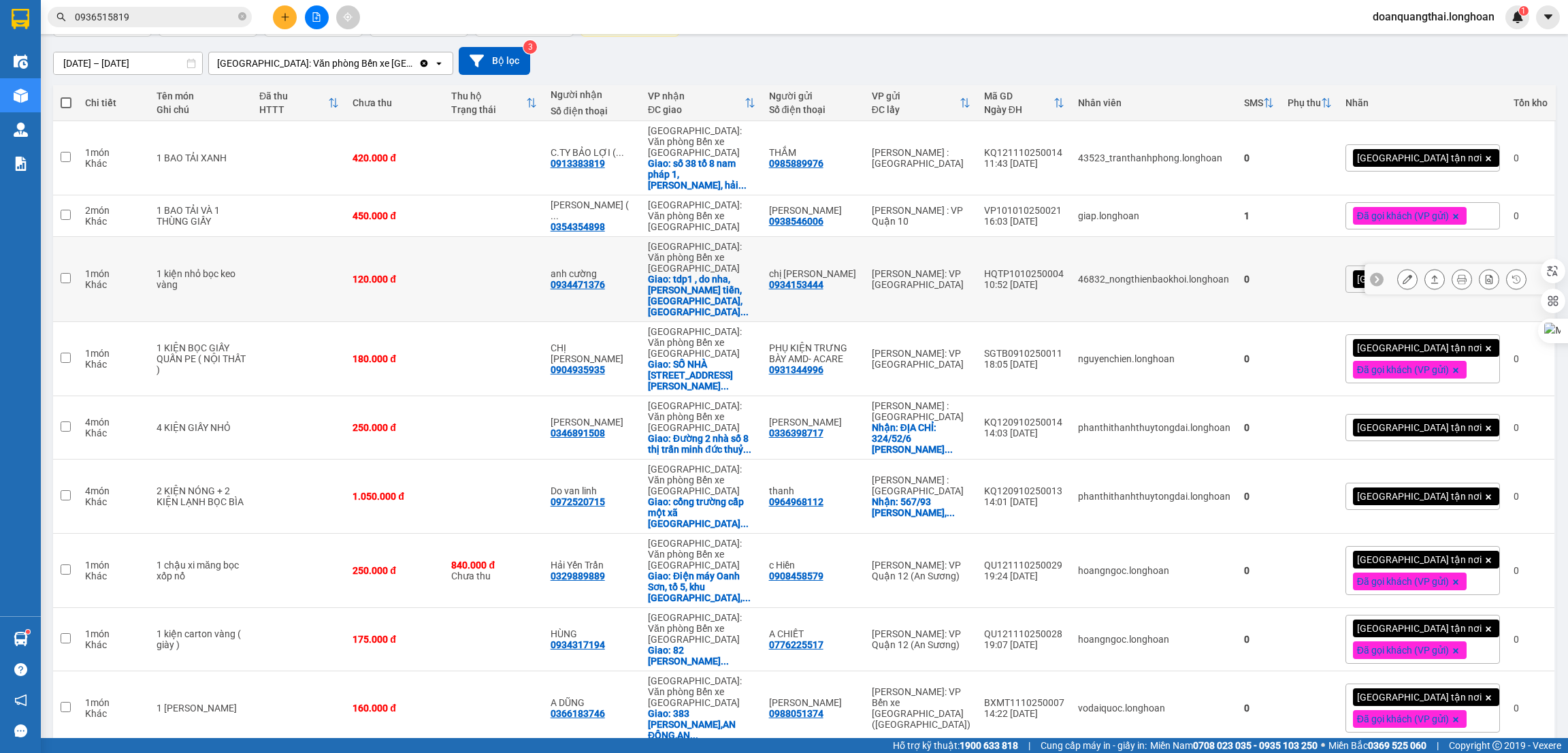
scroll to position [124, 0]
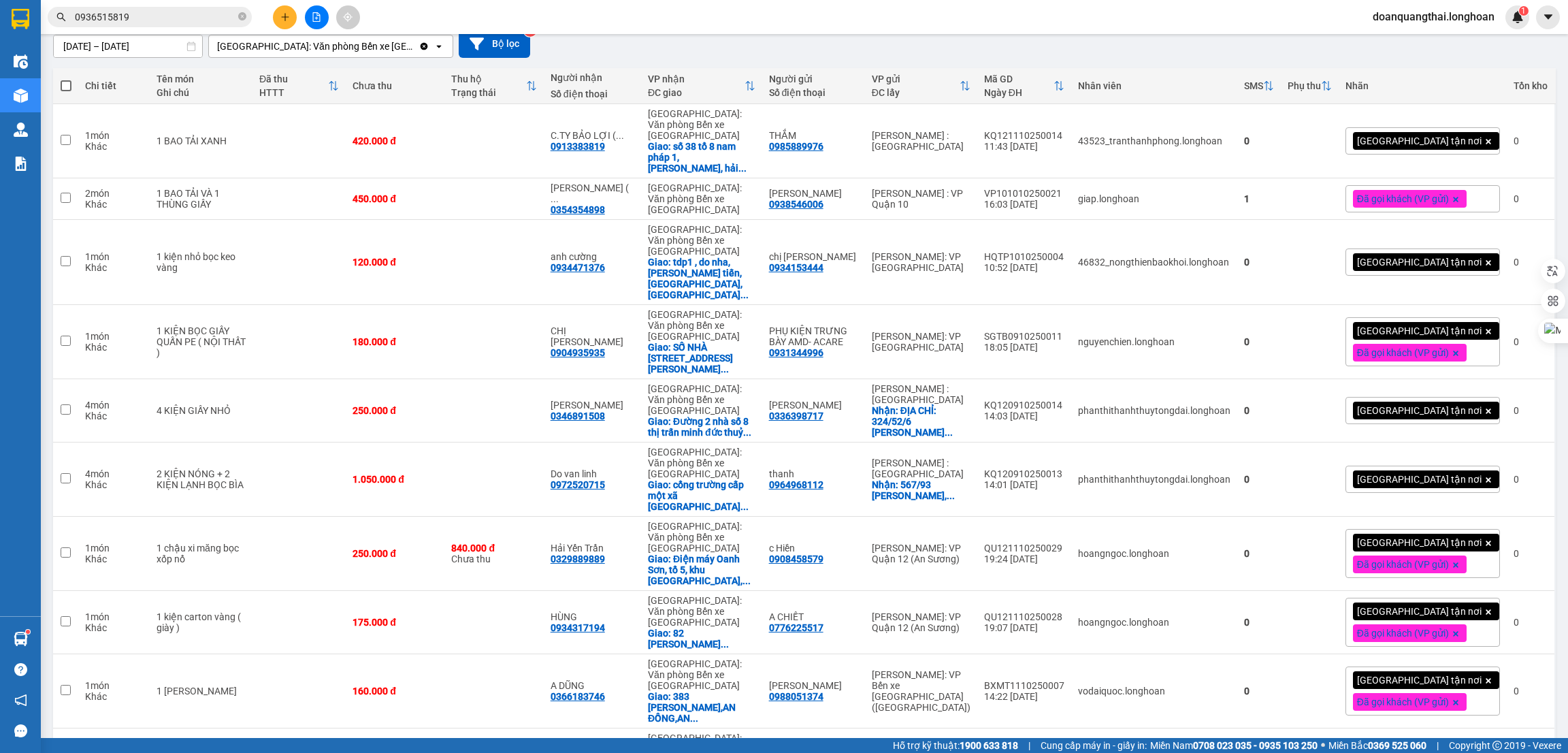
click at [1488, 651] on span "80 / trang" at bounding box center [1486, 650] width 43 height 13
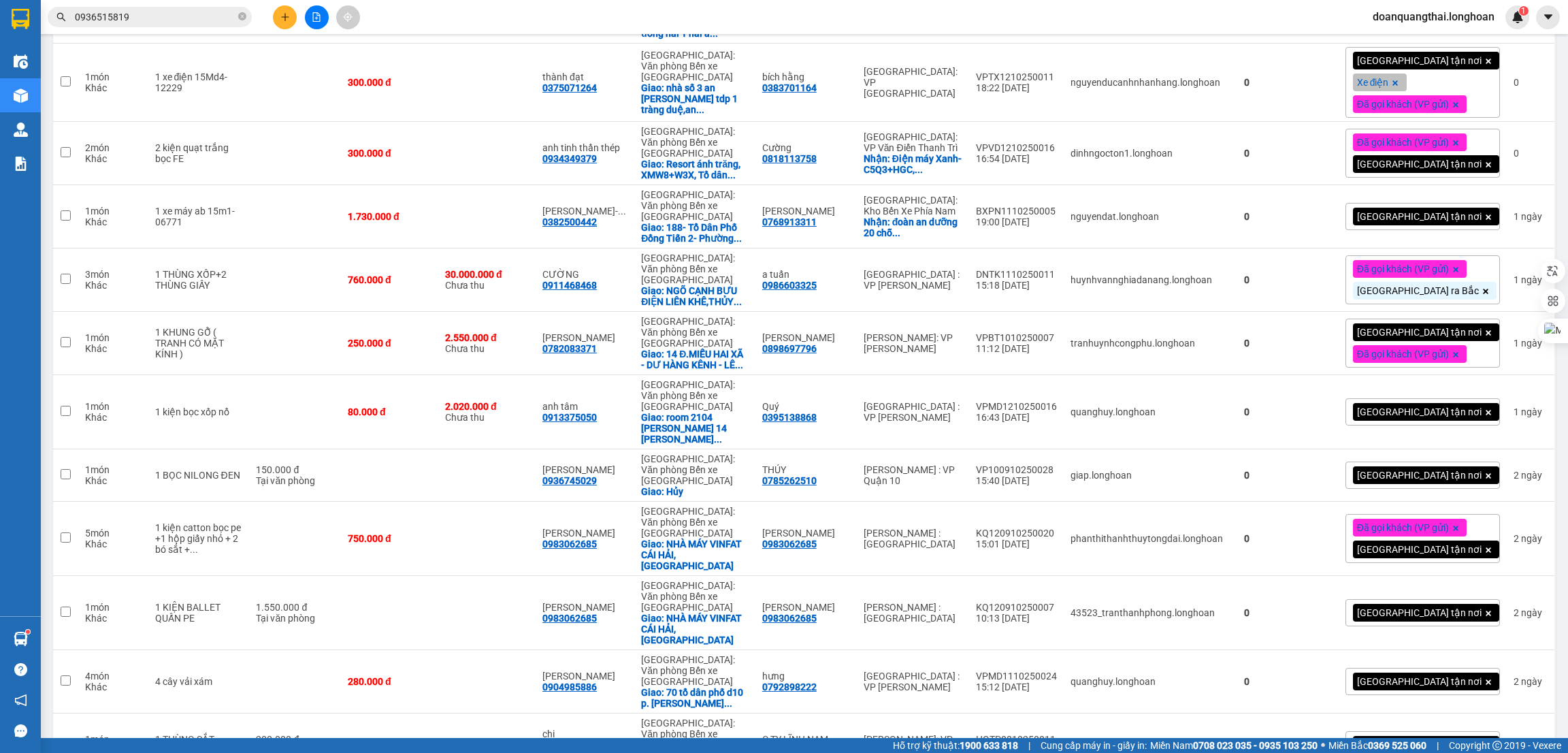
scroll to position [2434, 0]
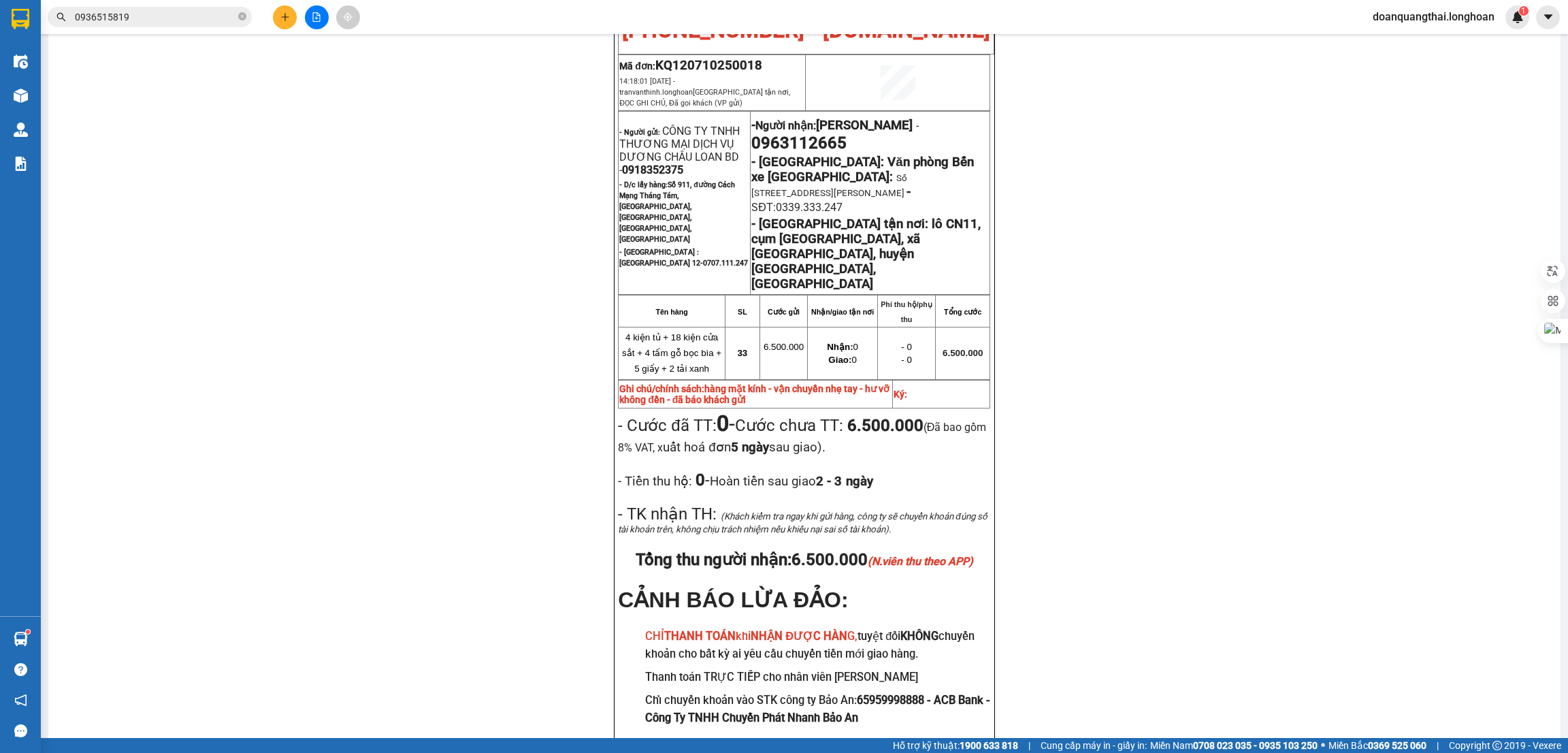
scroll to position [129, 0]
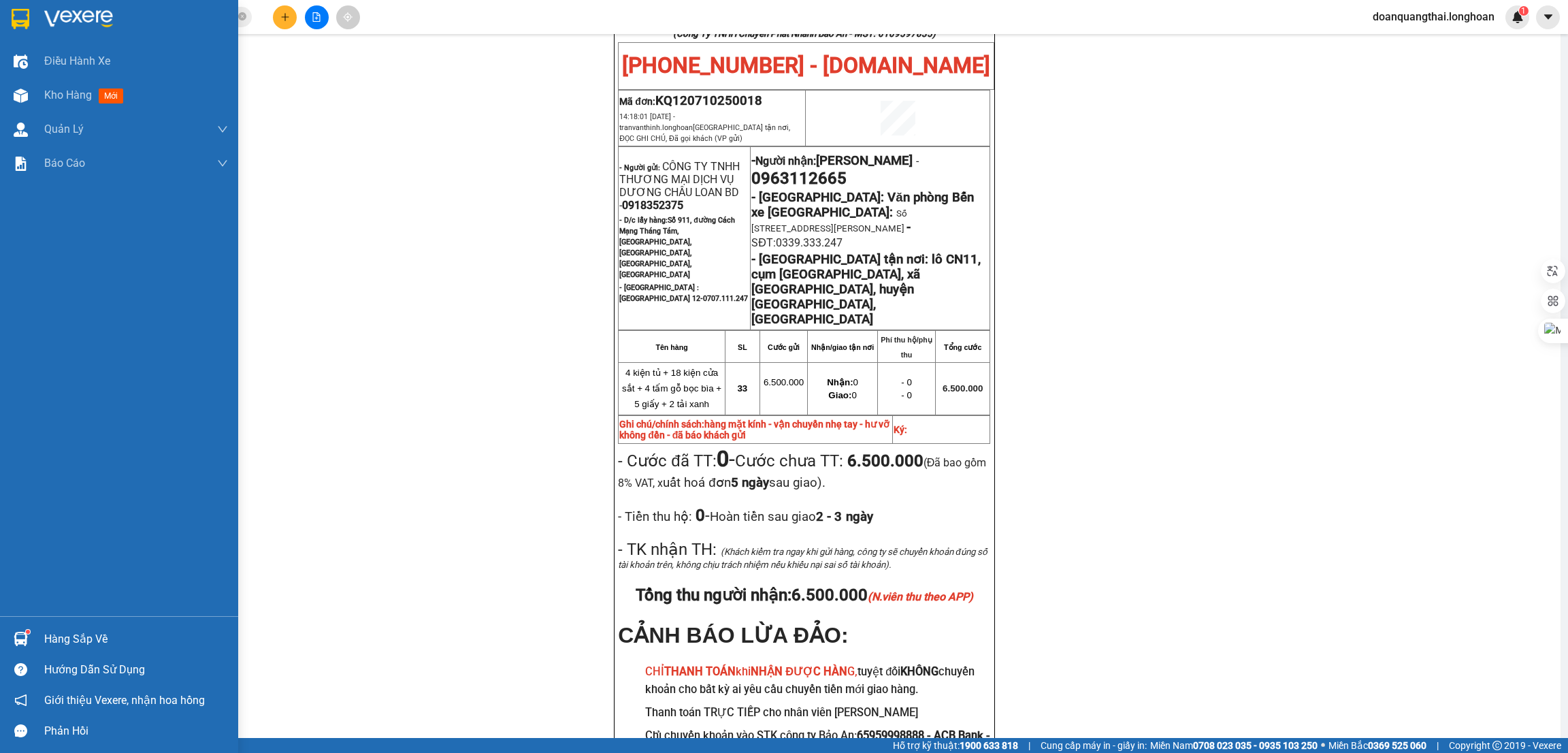
click at [29, 18] on div at bounding box center [21, 18] width 24 height 24
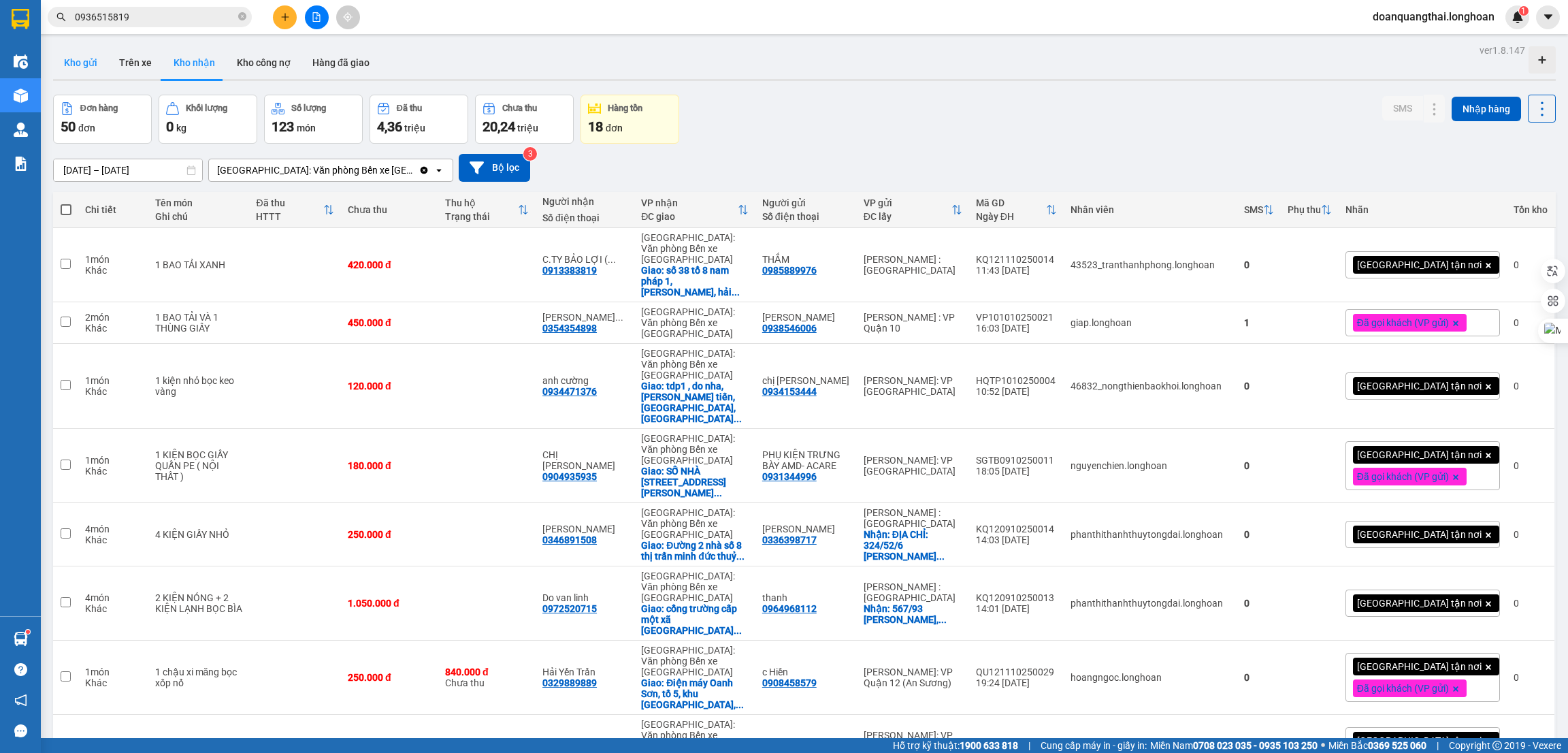
click at [92, 69] on button "Kho gửi" at bounding box center [81, 62] width 55 height 32
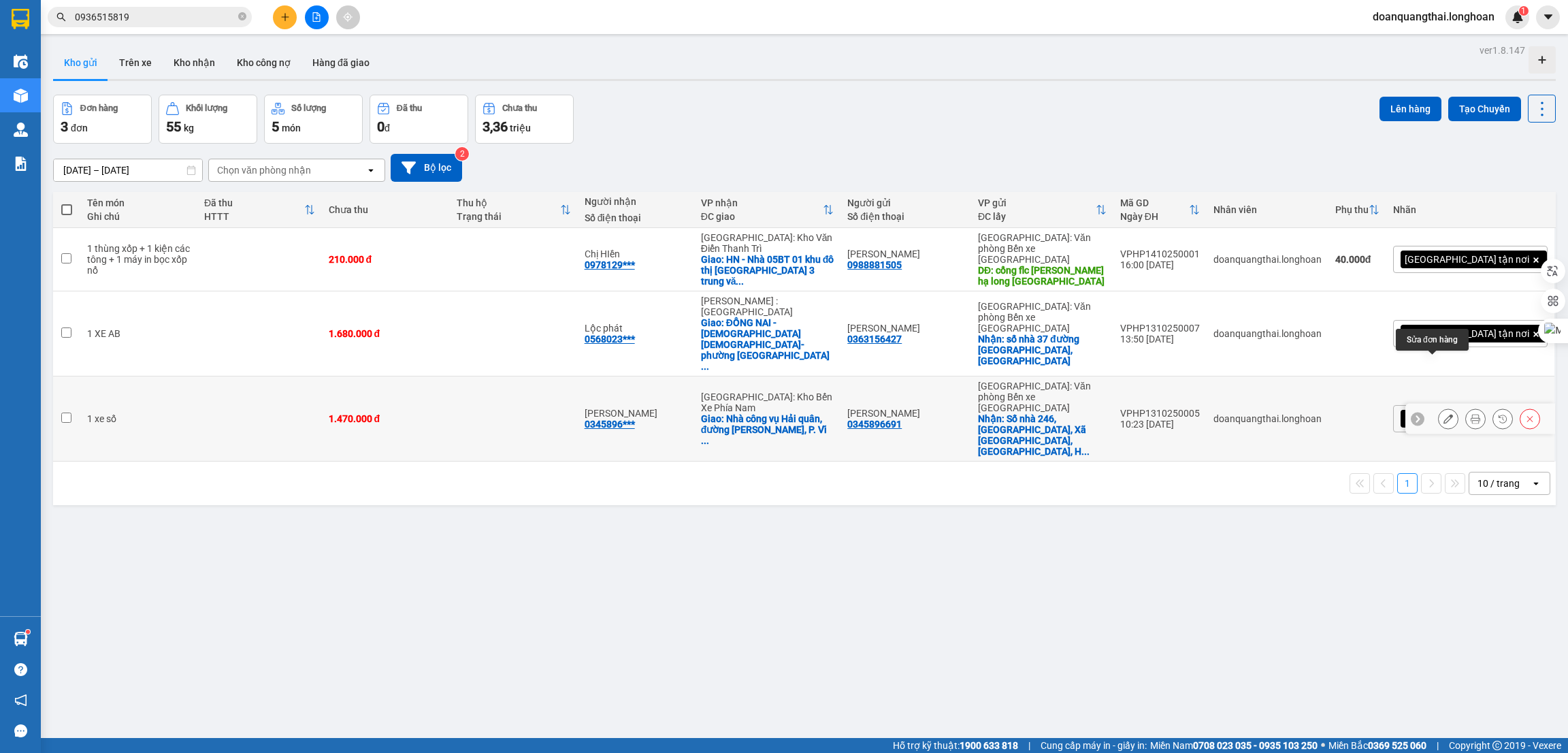
click at [1444, 414] on icon at bounding box center [1448, 419] width 9 height 9
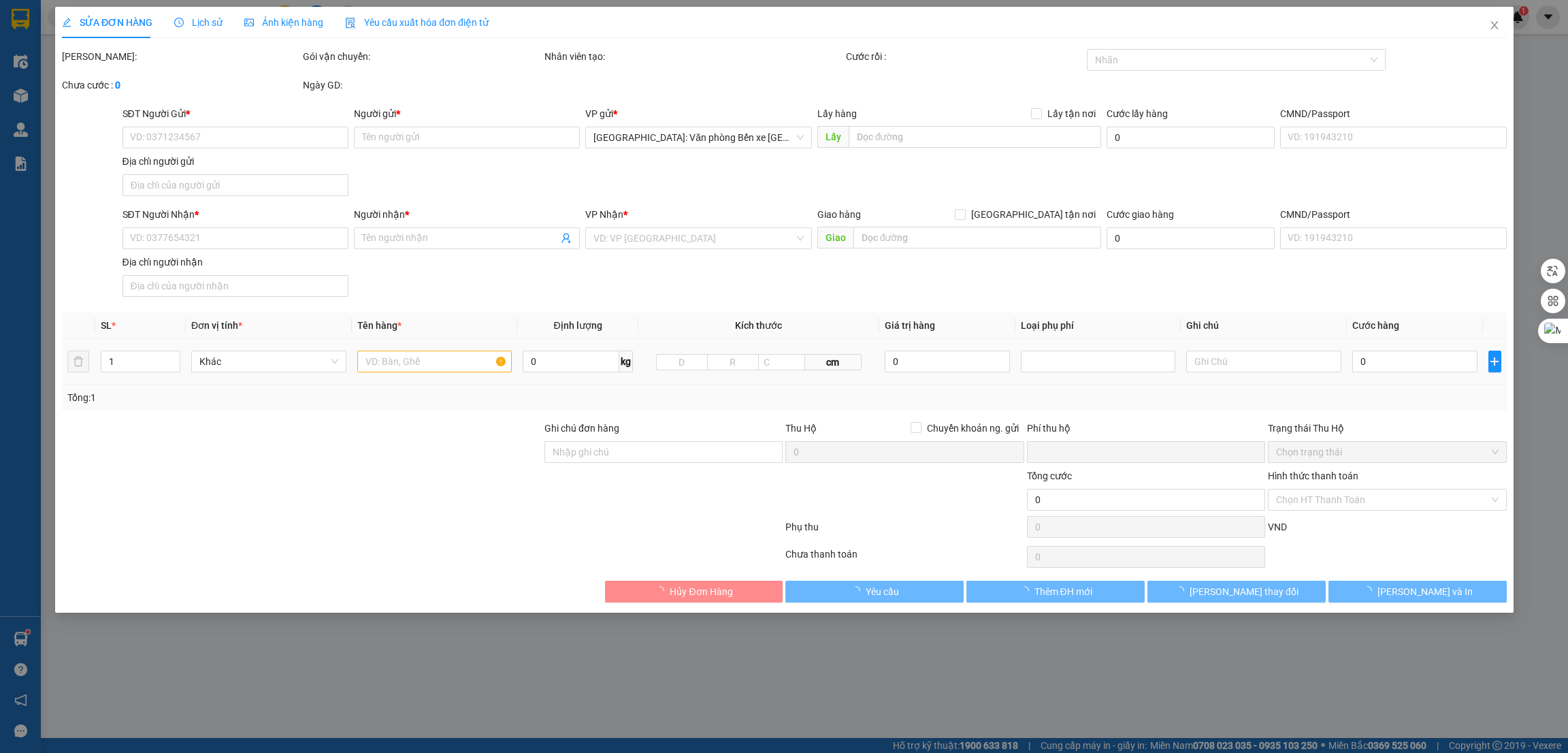
type input "0345896691"
type input "[PERSON_NAME]"
checkbox input "true"
type input "Số nhà 246, [GEOGRAPHIC_DATA], Xã [GEOGRAPHIC_DATA], [GEOGRAPHIC_DATA], [GEOGRA…"
type input "0345896691"
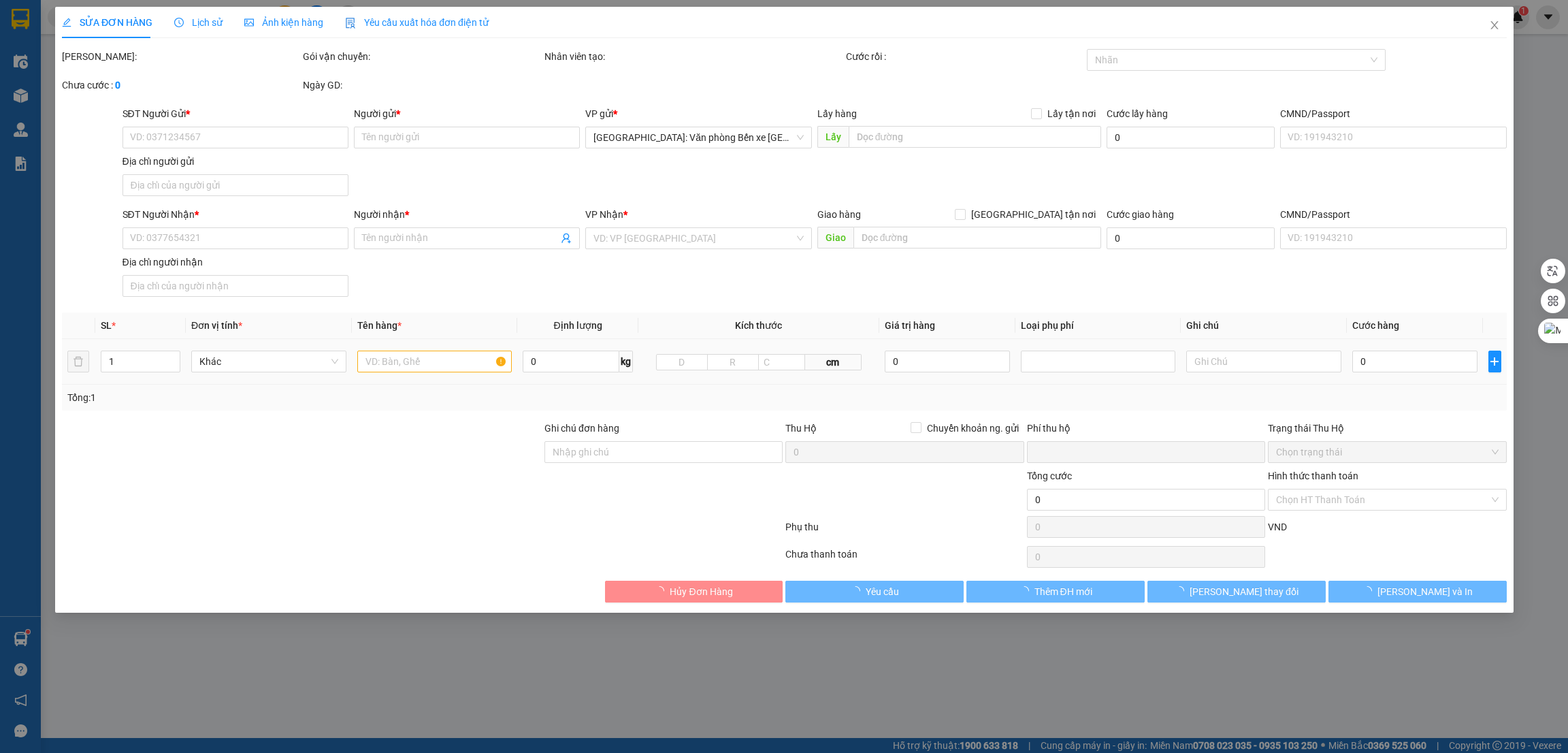
type input "[PERSON_NAME]"
checkbox input "true"
type input "Nhà công vụ Hải quân, đường [PERSON_NAME], P. [GEOGRAPHIC_DATA], [GEOGRAPHIC_DA…"
type input "0"
type input "1.470.000"
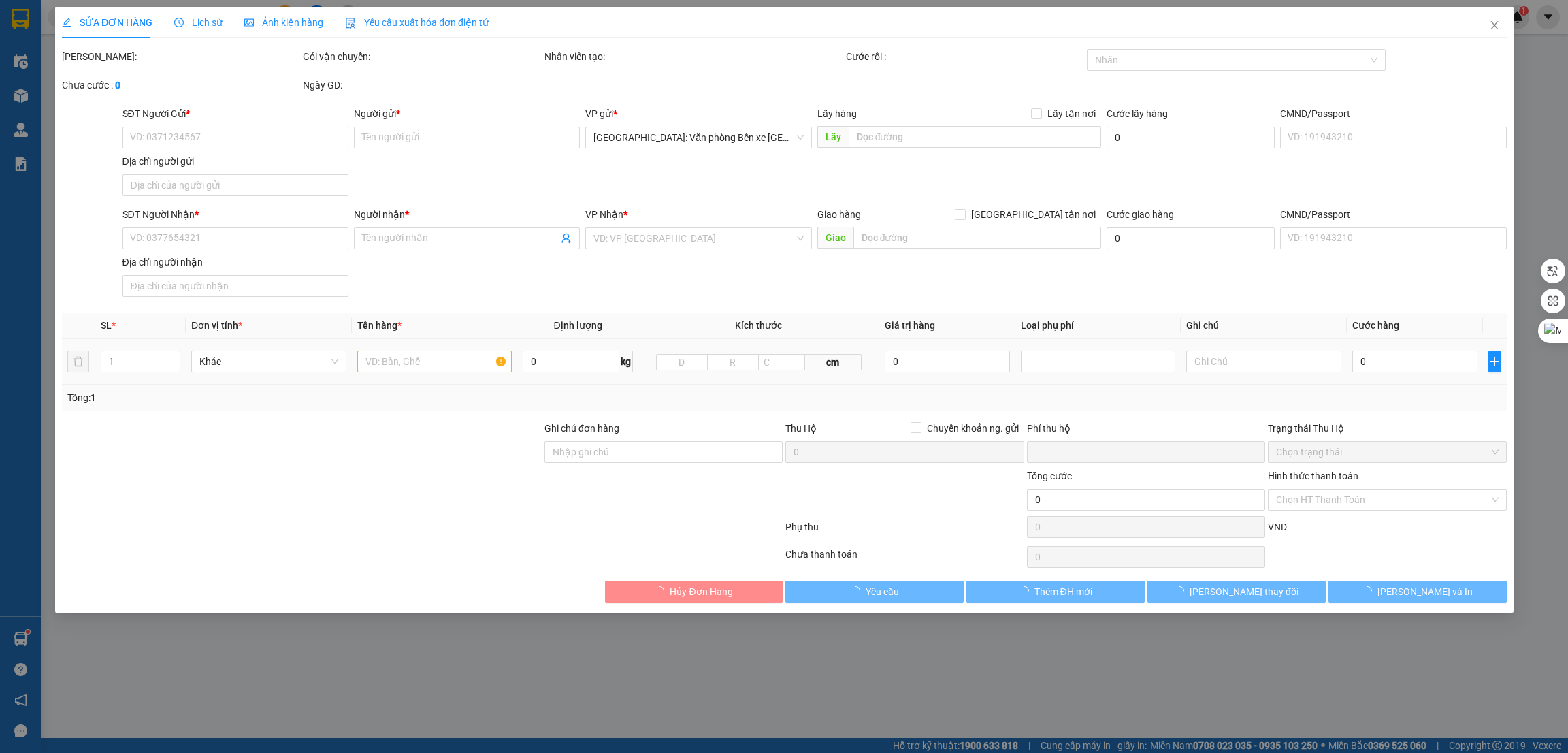
type input "1.470.000"
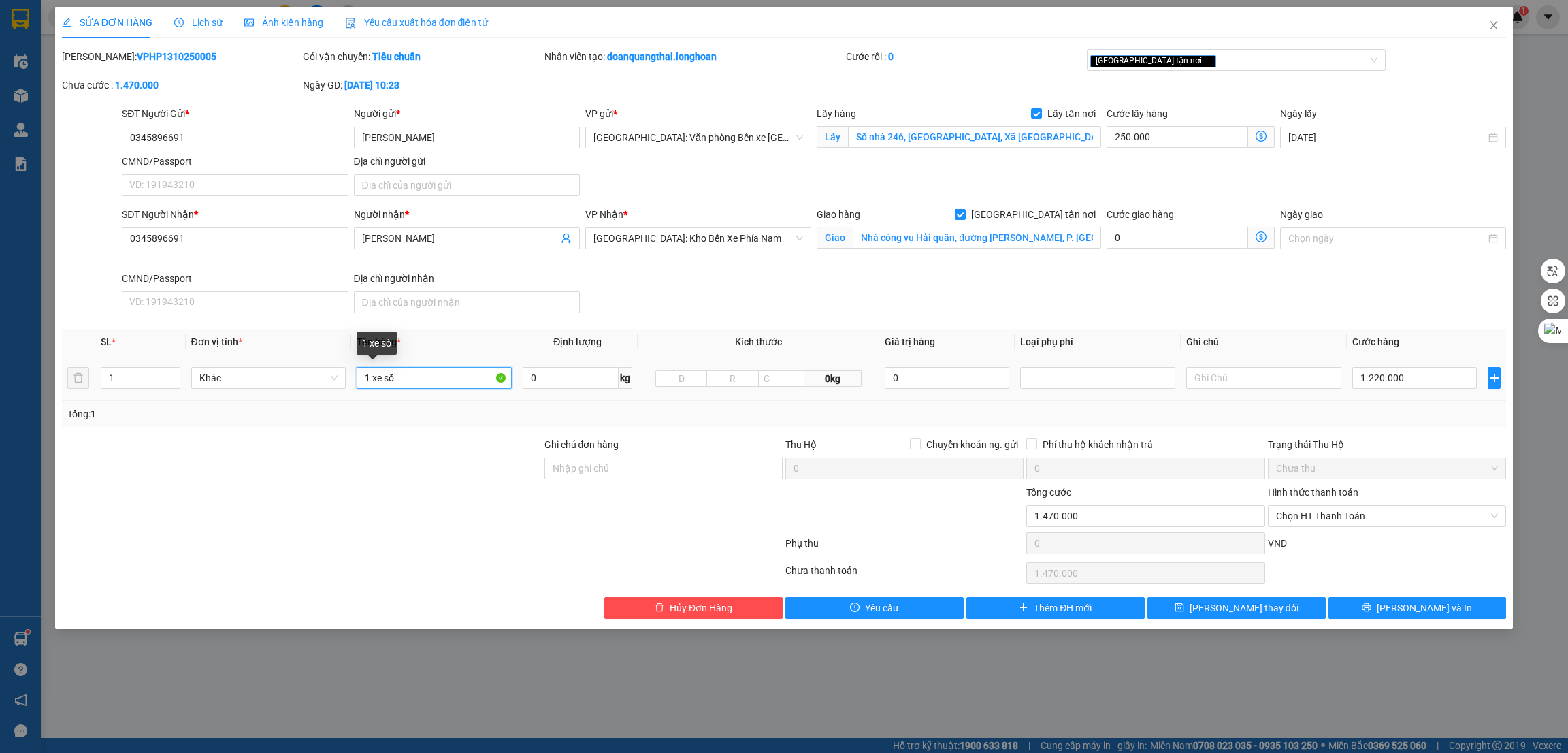
click at [432, 371] on input "1 xe số" at bounding box center [434, 378] width 156 height 22
type input "1 xe dream 16-F5 7494"
click at [614, 470] on input "Ghi chú đơn hàng" at bounding box center [664, 468] width 238 height 22
type input "1 CHÌA KHÓA +1 GIẤY TỜ XE BỎ CỐP XE"
click at [461, 531] on div at bounding box center [302, 508] width 482 height 47
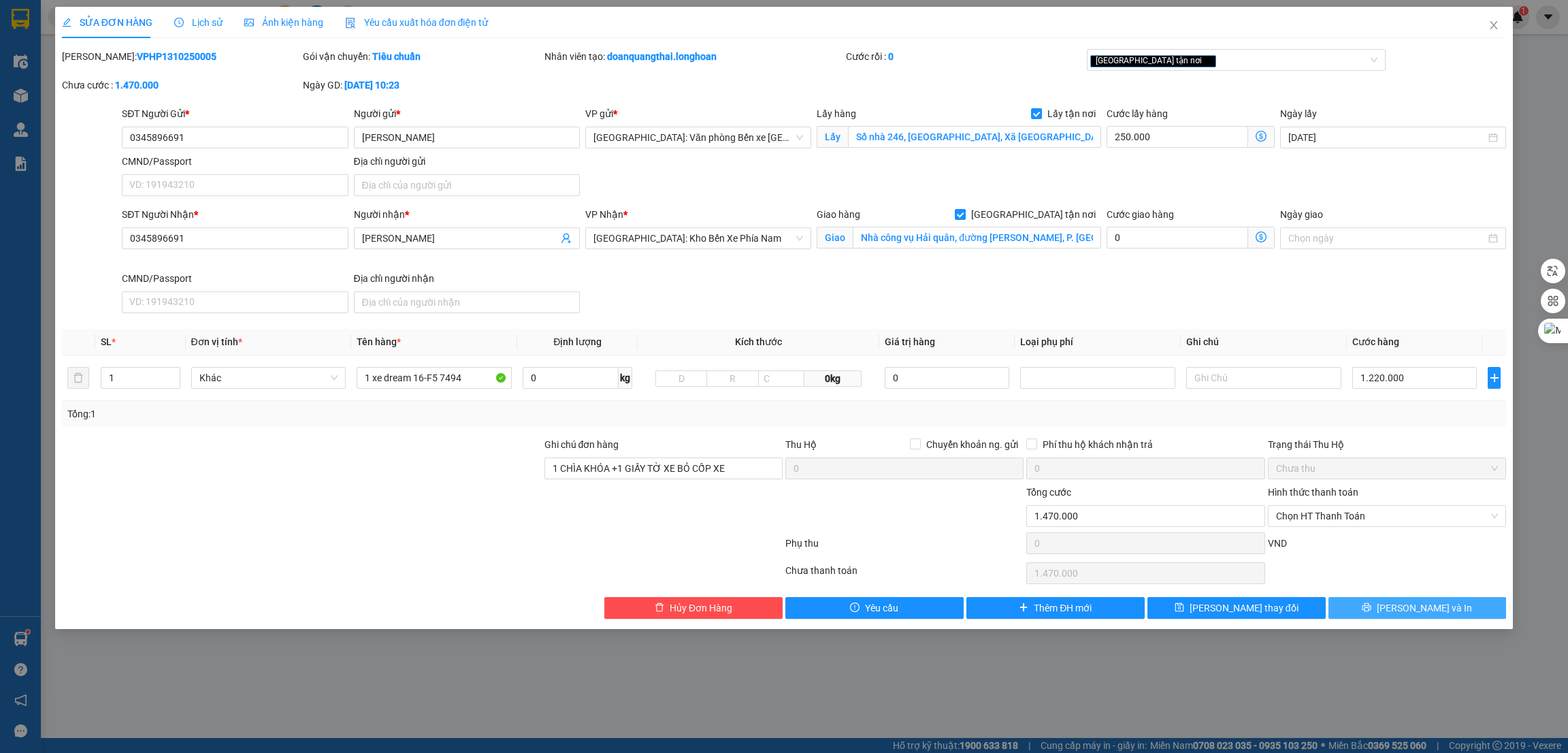
click at [1372, 612] on icon "printer" at bounding box center [1366, 607] width 9 height 9
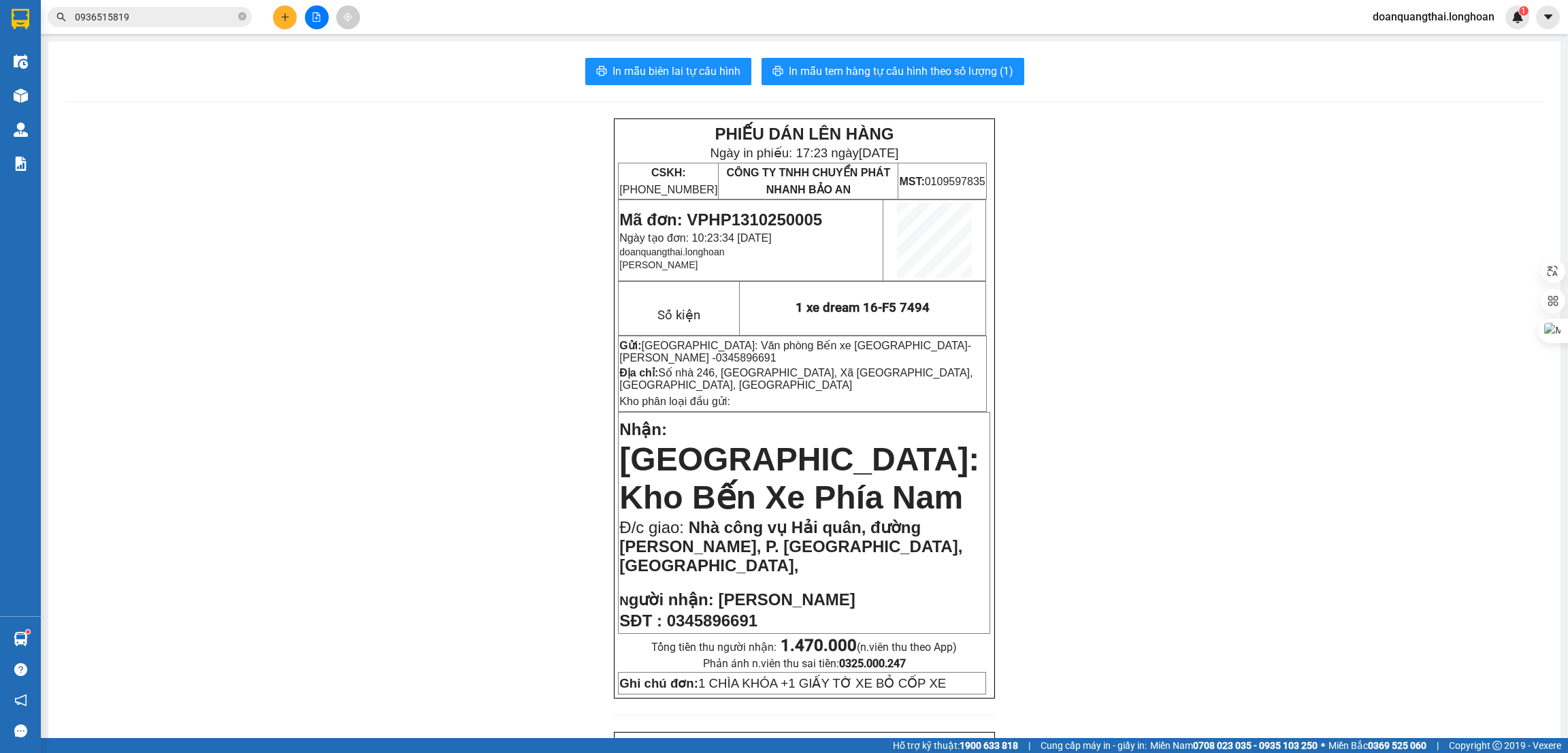
click at [740, 612] on span "0345896691" at bounding box center [712, 621] width 91 height 18
copy span "0345896691"
click at [820, 73] on span "In mẫu tem hàng tự cấu hình theo số lượng (1)" at bounding box center [901, 71] width 225 height 17
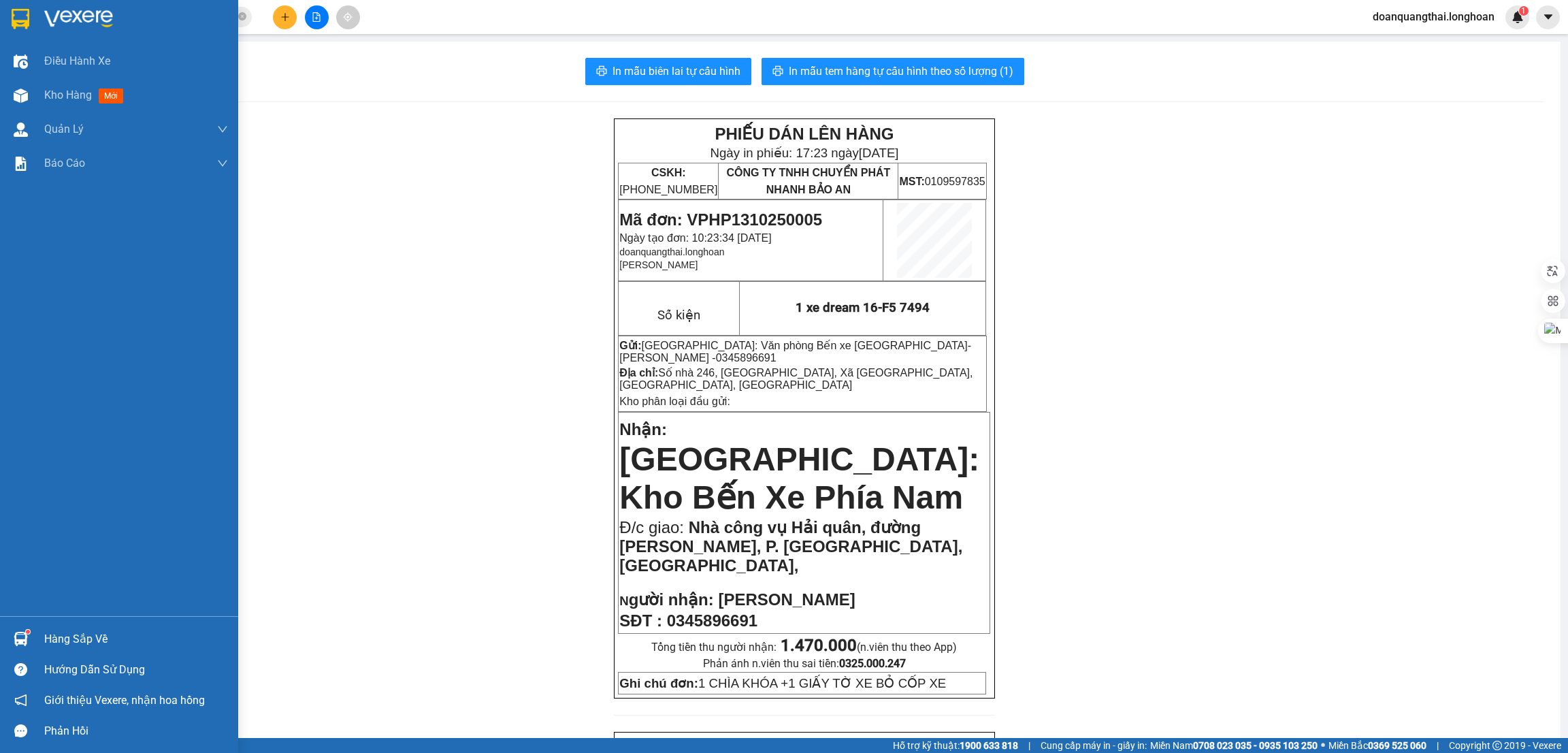
click at [30, 17] on div at bounding box center [21, 18] width 24 height 24
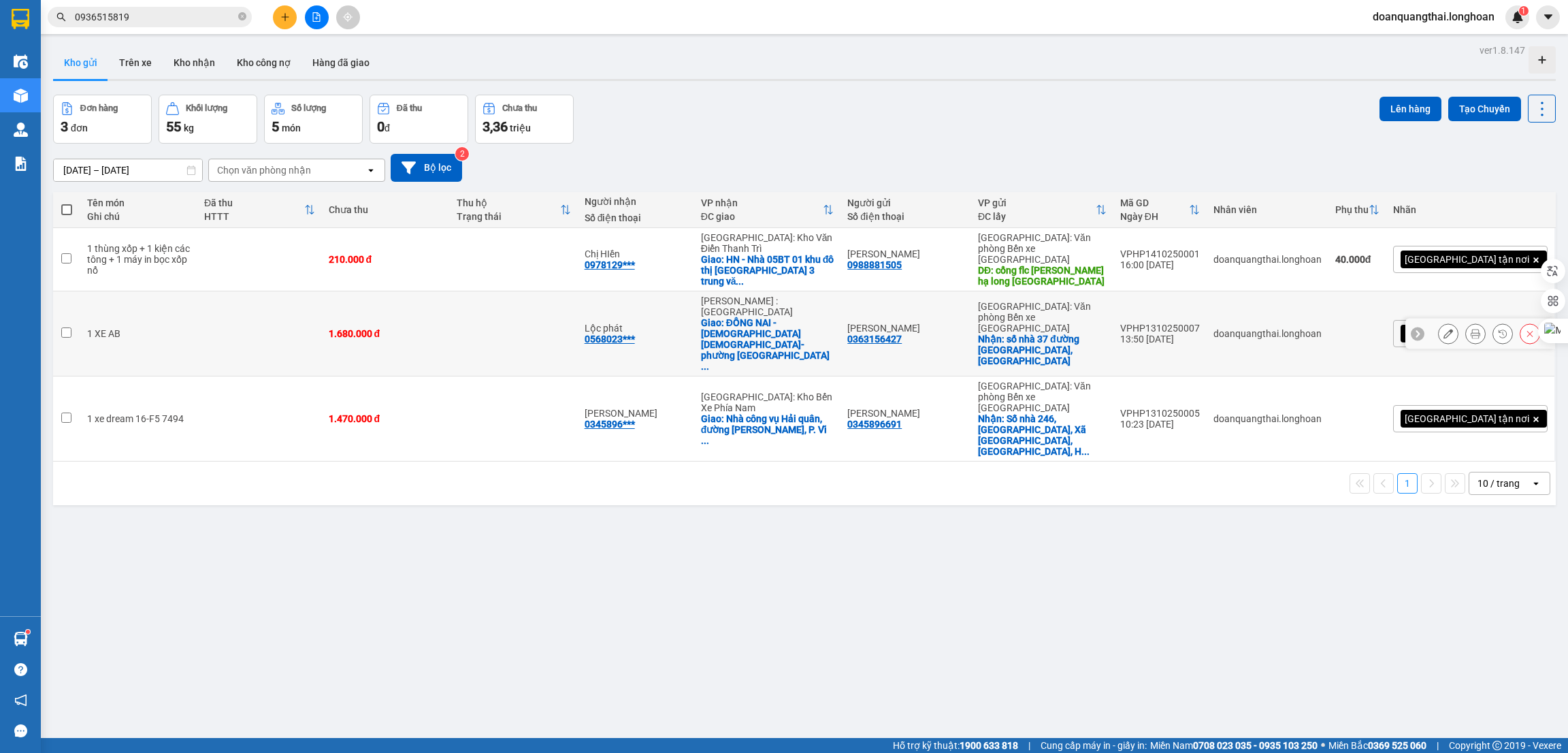
click at [1444, 329] on icon at bounding box center [1448, 333] width 9 height 9
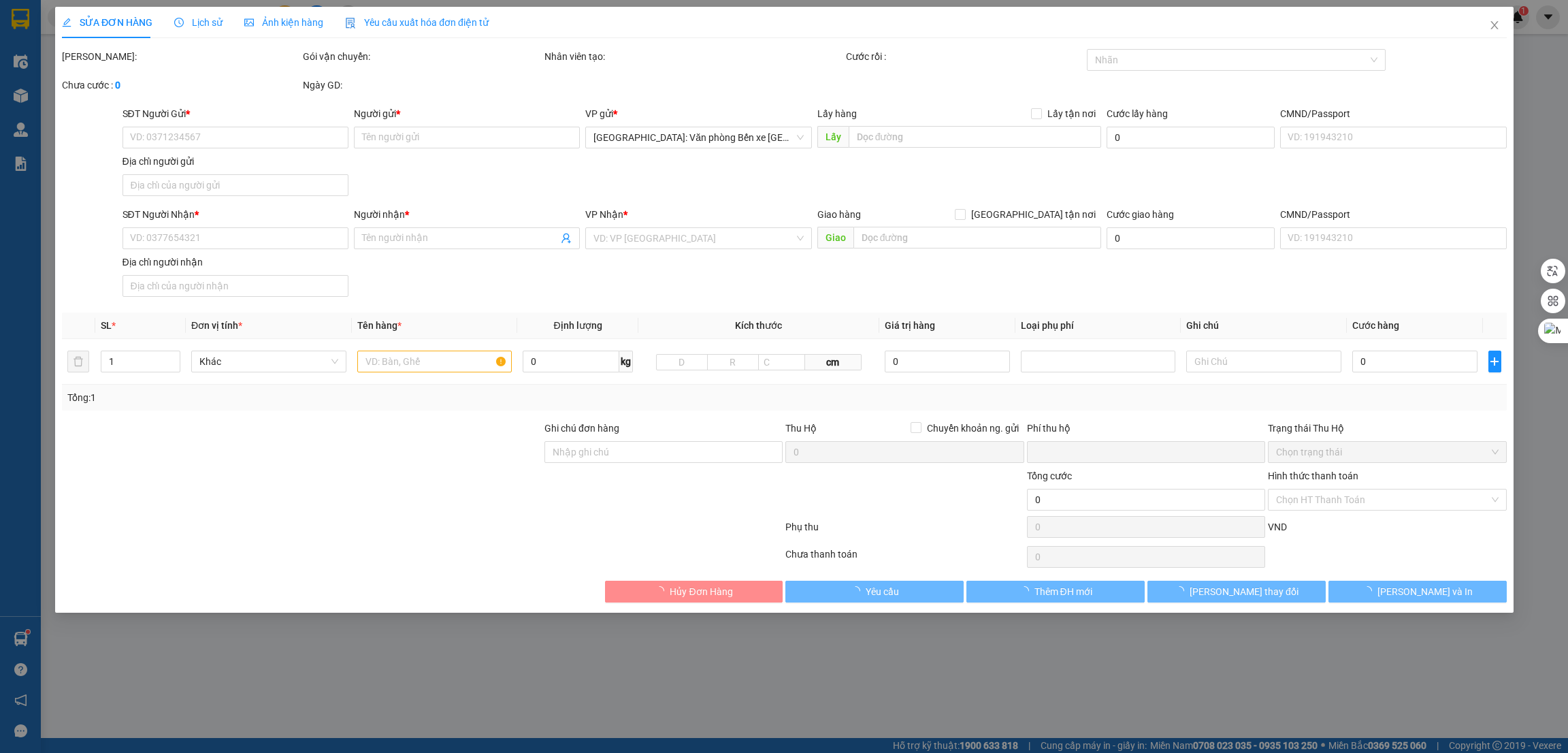
type input "0363156427"
type input "[PERSON_NAME]"
checkbox input "true"
type input "số nhà 37 đường [GEOGRAPHIC_DATA], [GEOGRAPHIC_DATA]"
type input "0568023888"
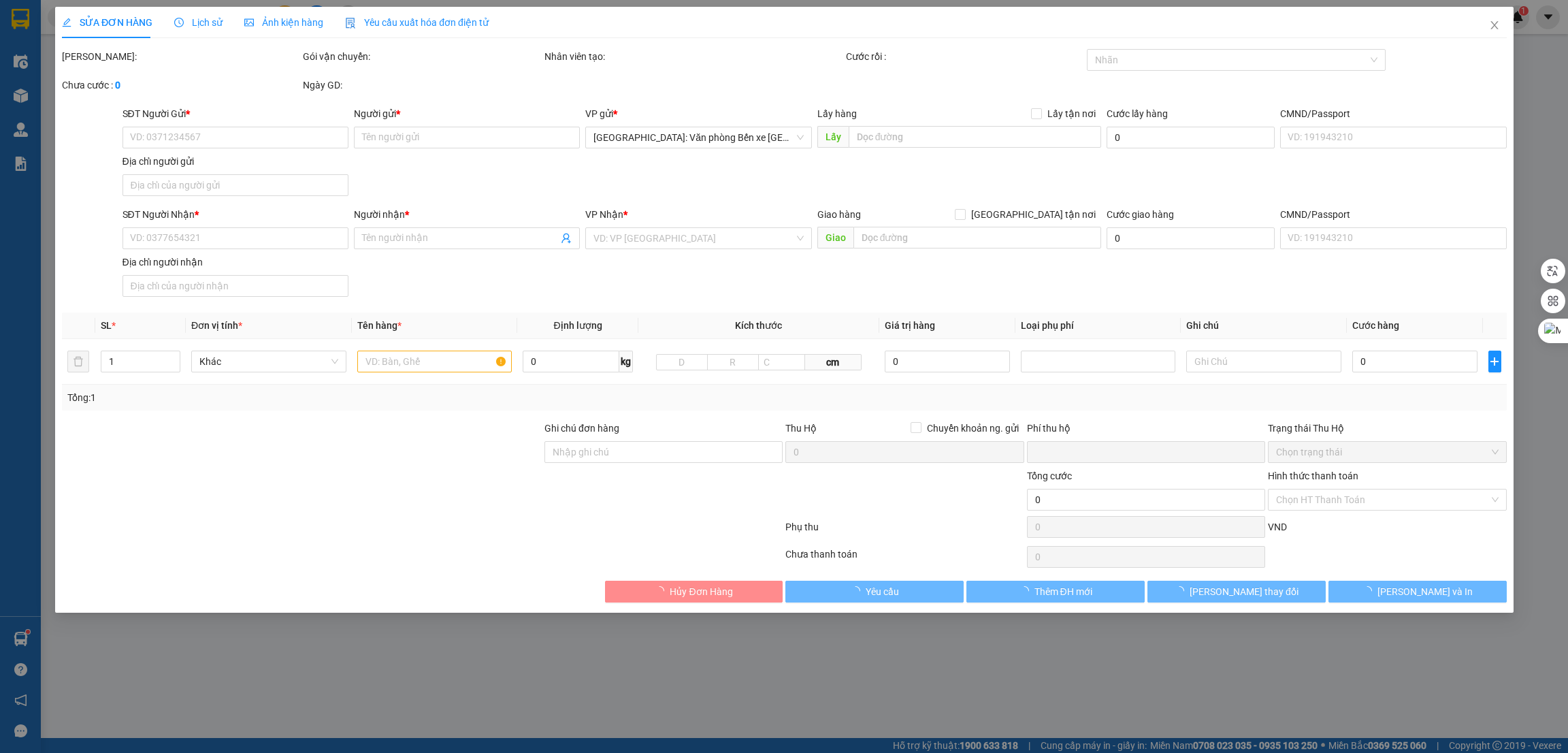
type input "Lộc phát"
checkbox input "true"
type input "ĐỒNG NAI - [DEMOGRAPHIC_DATA] [DEMOGRAPHIC_DATA] tin lành- phường [GEOGRAPHIC_D…"
type input "0"
type input "1.680.000"
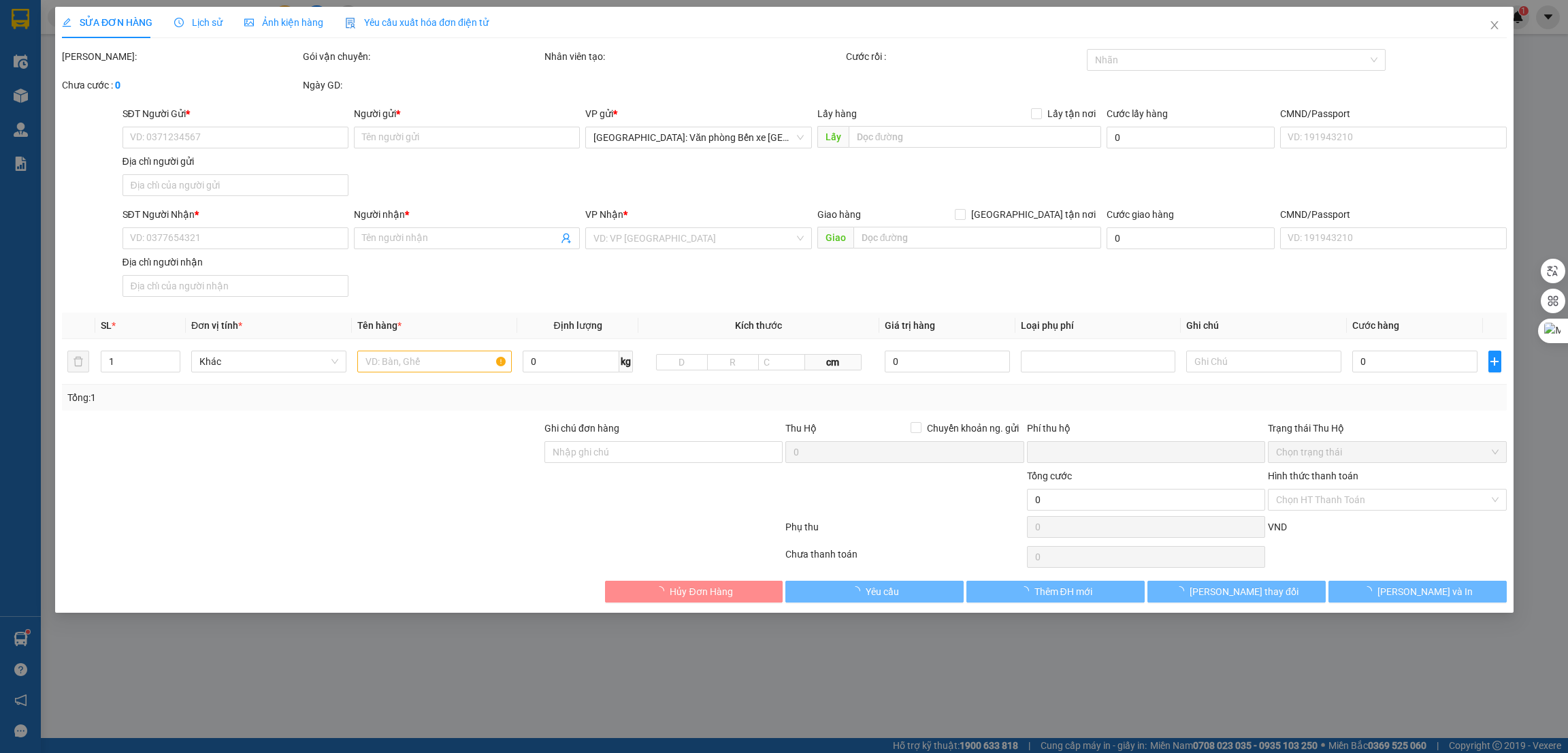
type input "1.680.000"
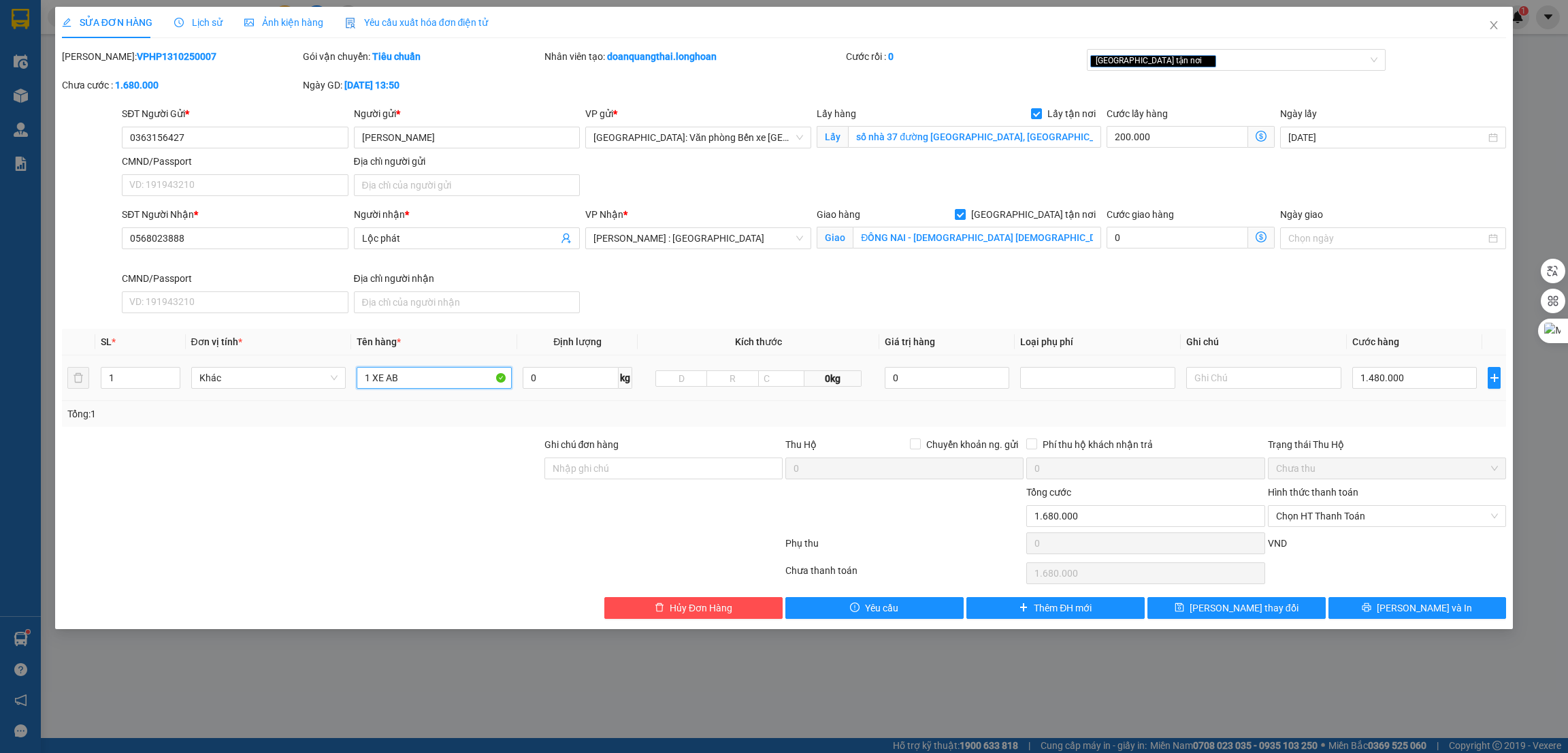
click at [444, 384] on input "1 XE AB" at bounding box center [434, 378] width 156 height 22
type input "1 XE AB 15-AL 045.62"
click at [687, 488] on div at bounding box center [664, 508] width 241 height 47
click at [689, 473] on input "Ghi chú đơn hàng" at bounding box center [664, 468] width 238 height 22
type input "1 CHÌA KHÓA +1 GIẤY TỜ XE BỎ CỐP XE"
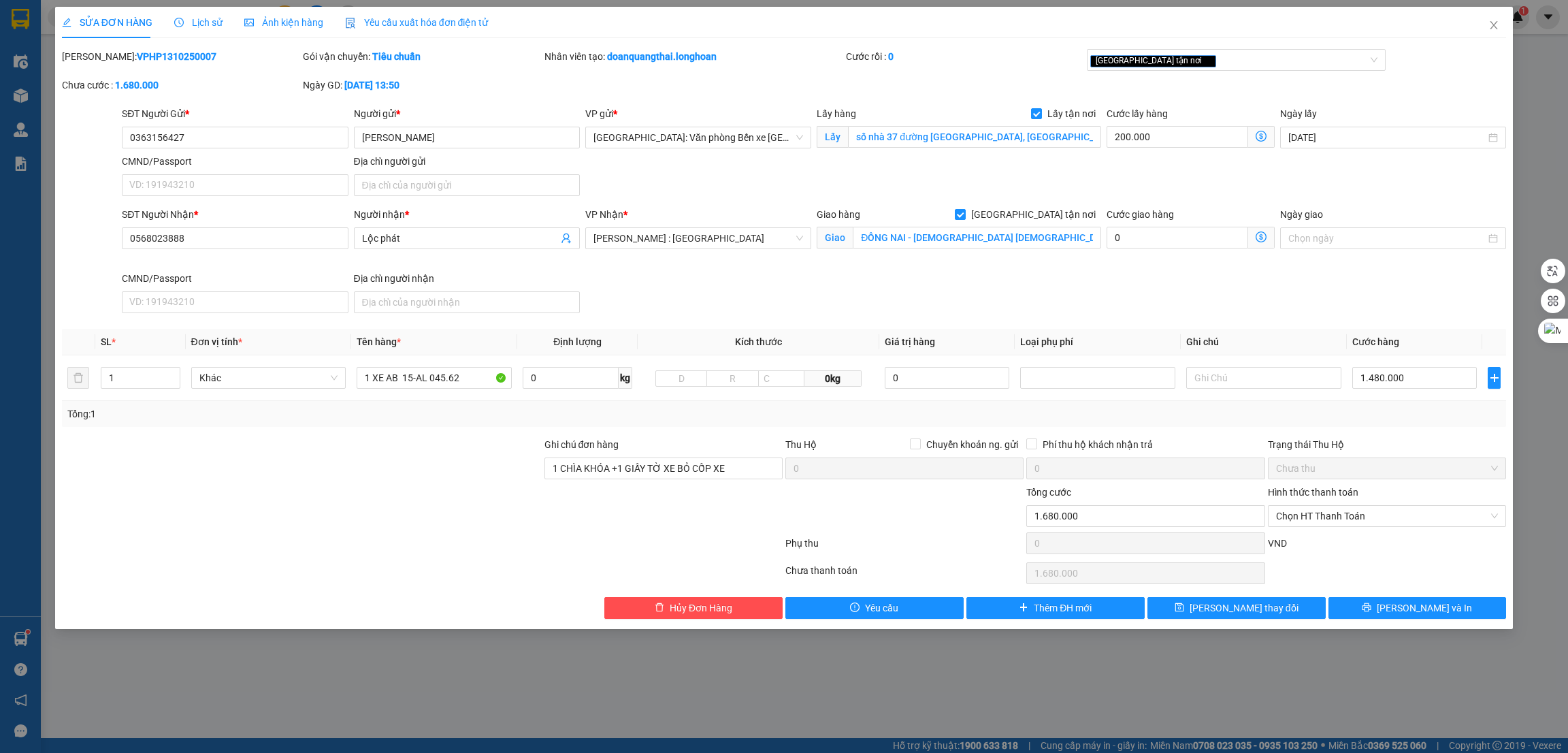
click at [459, 491] on div at bounding box center [302, 508] width 482 height 47
click at [200, 133] on input "0363156427" at bounding box center [235, 137] width 226 height 22
click at [1372, 609] on icon "printer" at bounding box center [1366, 607] width 9 height 9
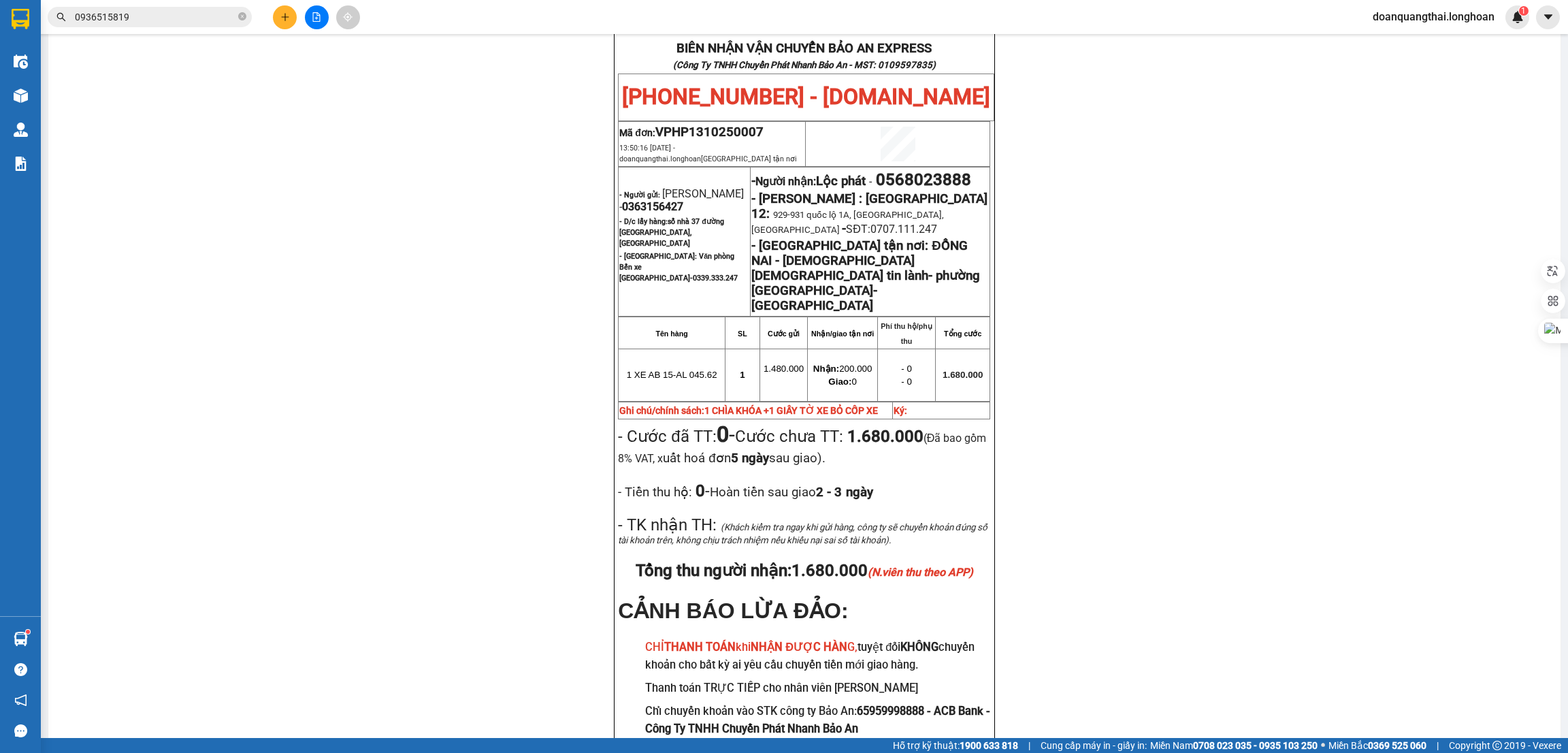
scroll to position [715, 0]
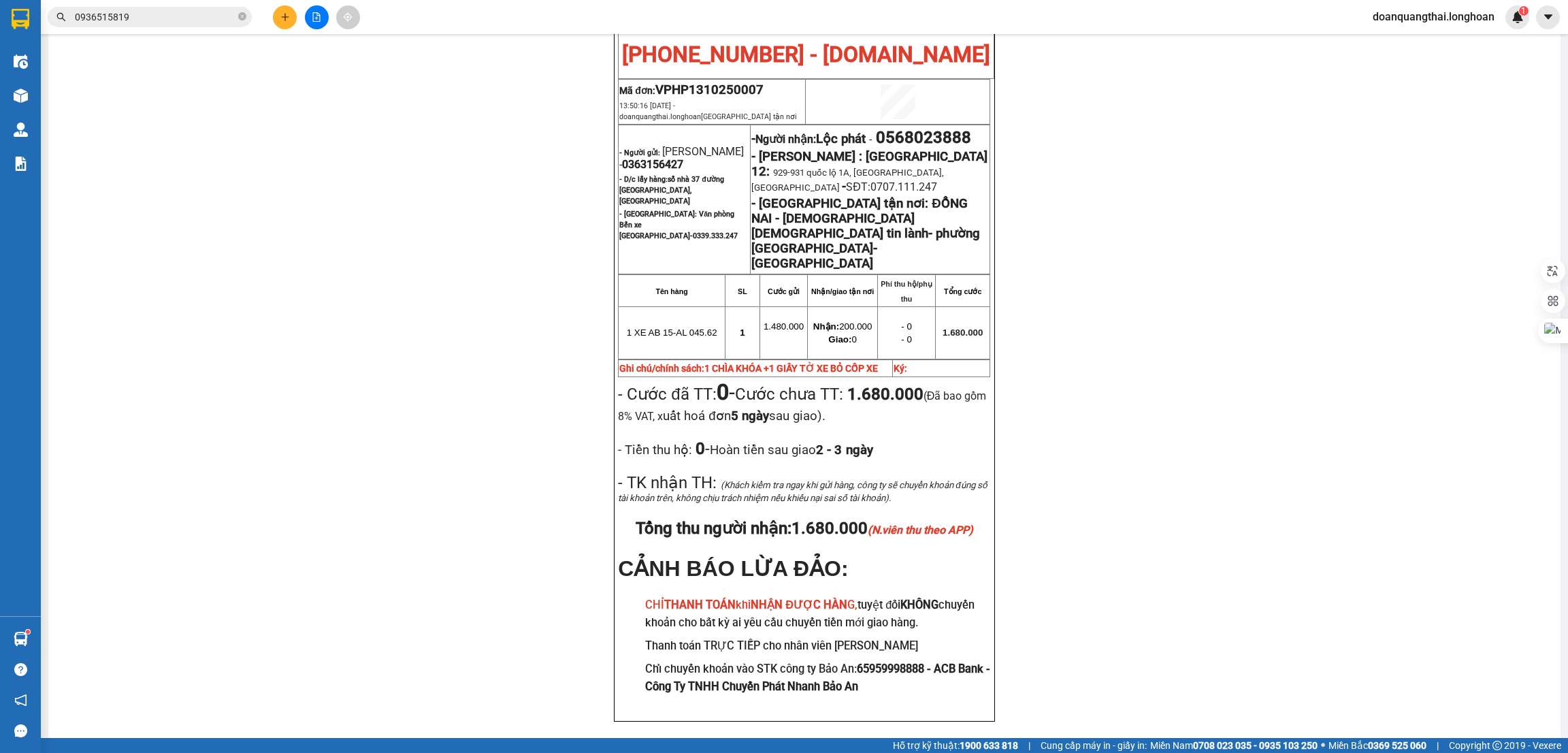
click at [291, 17] on button at bounding box center [284, 17] width 24 height 24
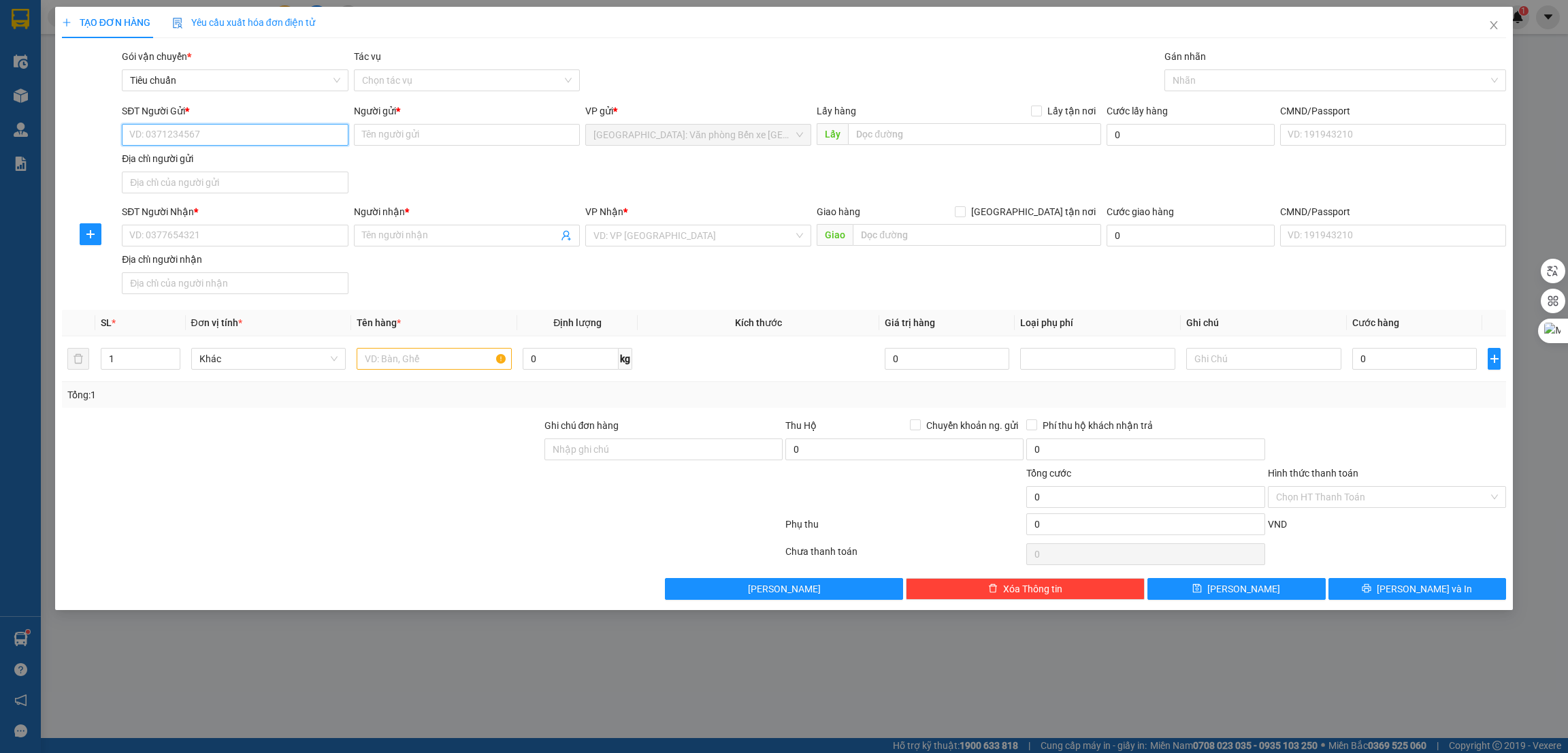
paste input "0326030585"
type input "0326030585"
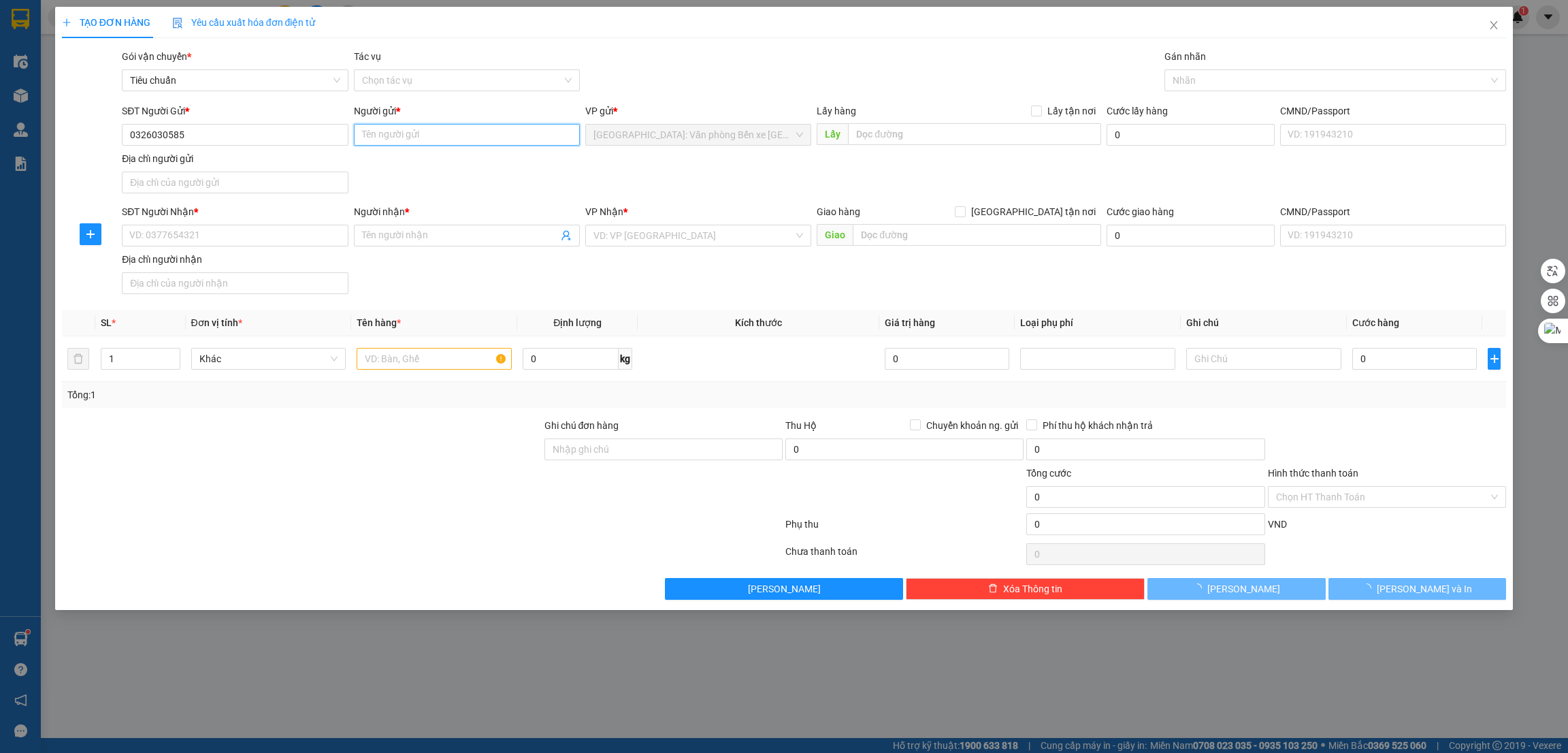
click at [377, 135] on input "Người gửi *" at bounding box center [467, 135] width 226 height 22
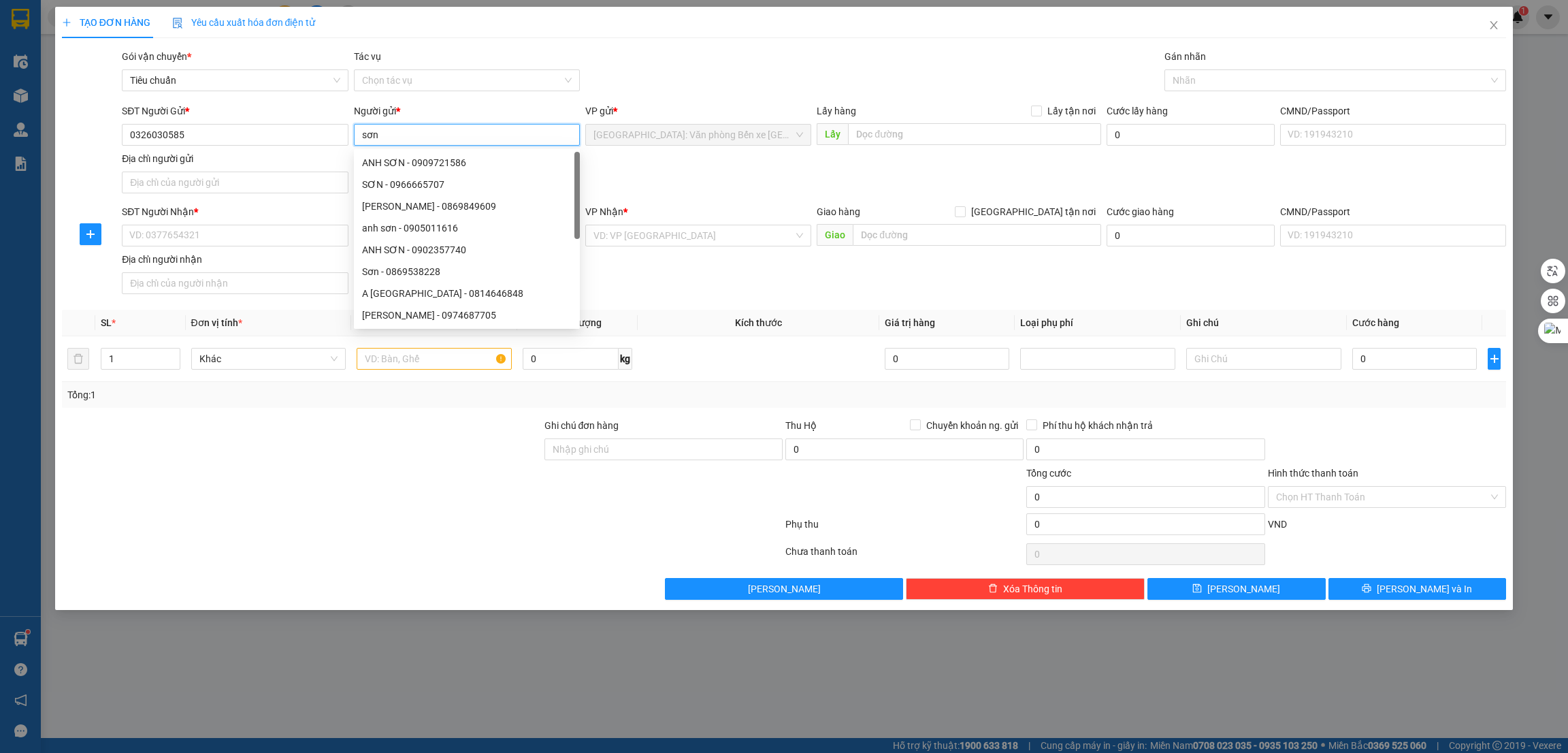
type input "sơn"
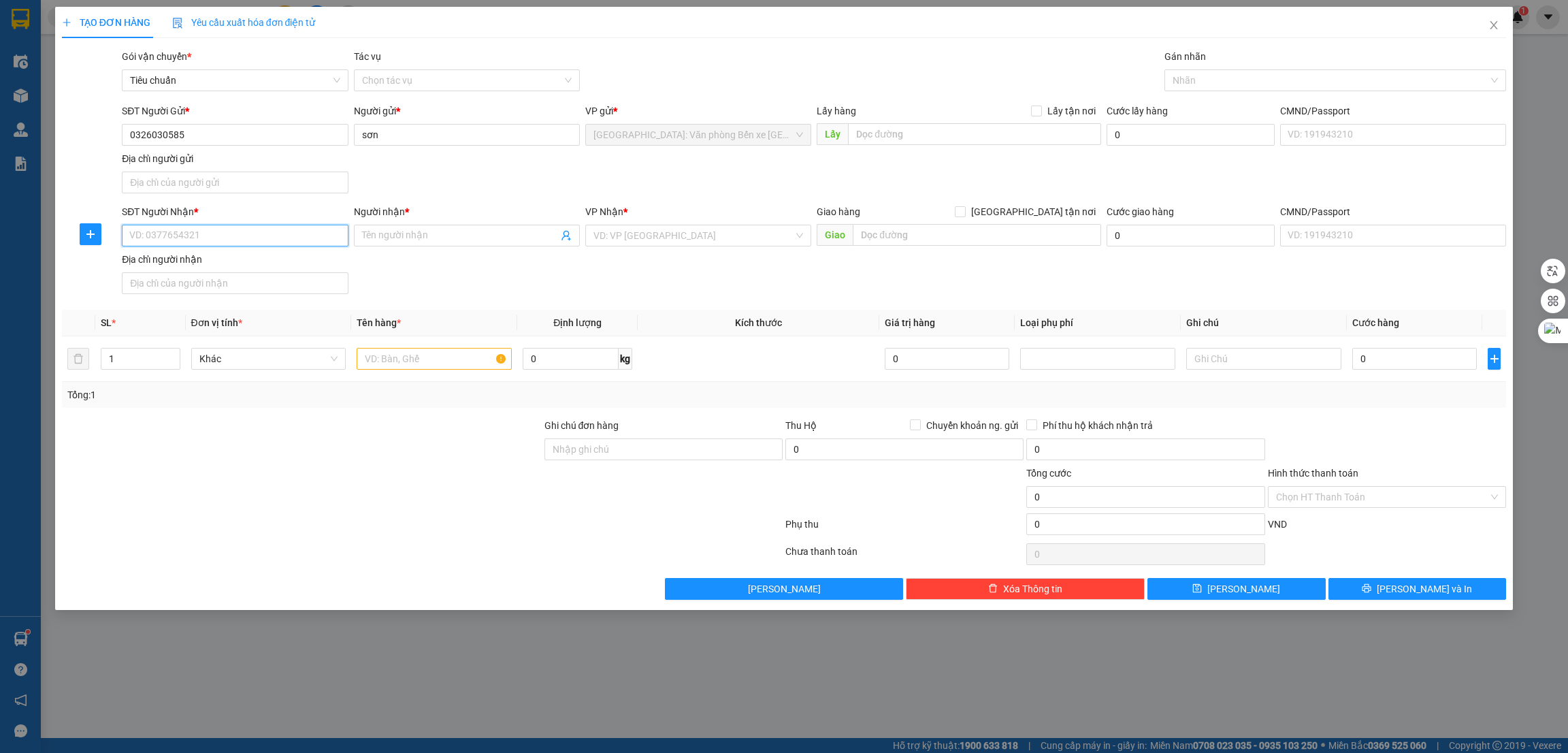
click at [250, 238] on input "SĐT Người Nhận *" at bounding box center [235, 235] width 226 height 22
click at [882, 135] on input "text" at bounding box center [975, 134] width 253 height 22
paste input "đường [PERSON_NAME], vĩnh niệm, [PERSON_NAME], [GEOGRAPHIC_DATA]"
type input "đường [PERSON_NAME], vĩnh niệm, [PERSON_NAME], [GEOGRAPHIC_DATA]"
click at [1049, 111] on span "Lấy tận nơi" at bounding box center [1071, 111] width 59 height 15
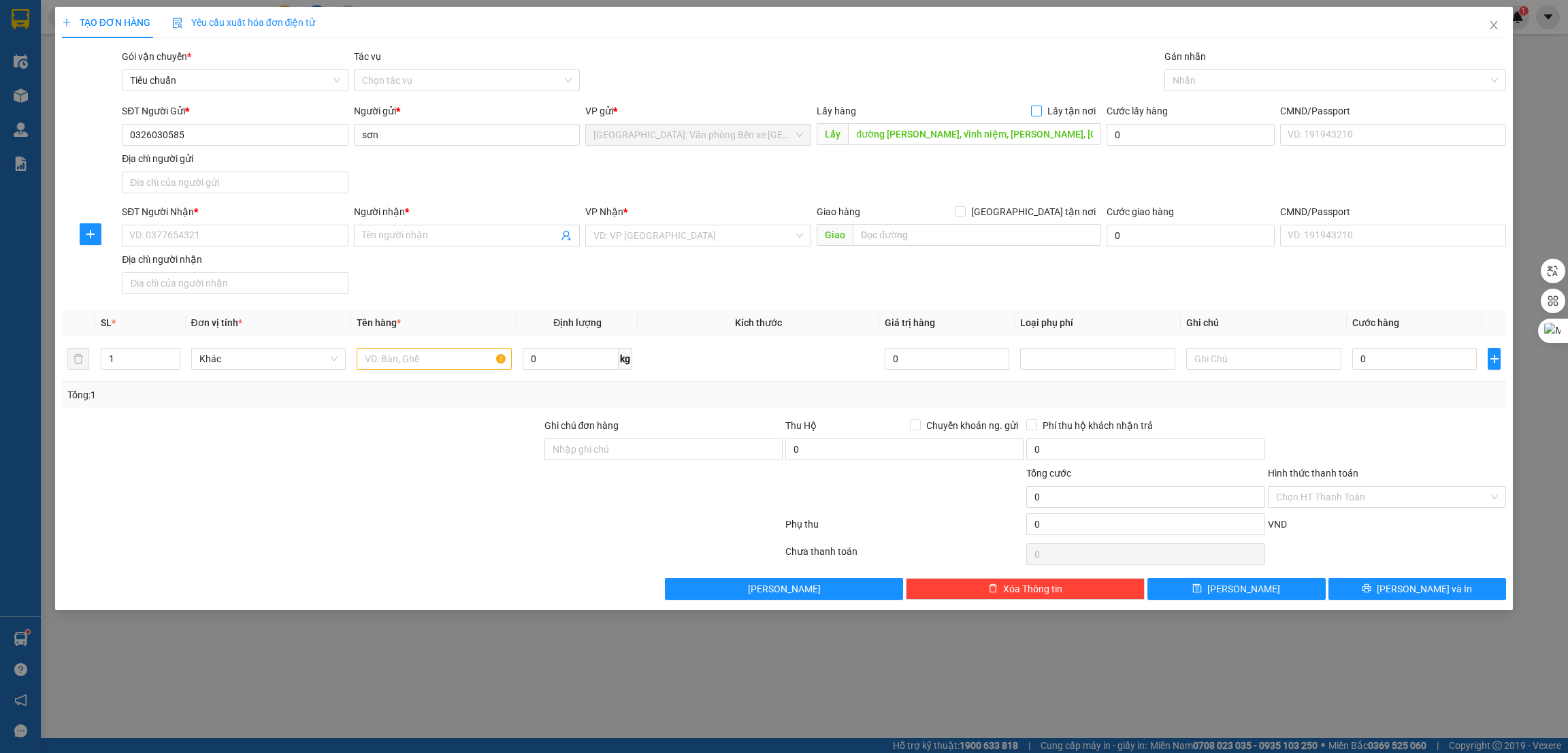
click at [1041, 111] on input "Lấy tận nơi" at bounding box center [1036, 110] width 9 height 9
checkbox input "true"
click at [240, 240] on input "SĐT Người Nhận *" at bounding box center [235, 235] width 226 height 22
paste input "0923109497"
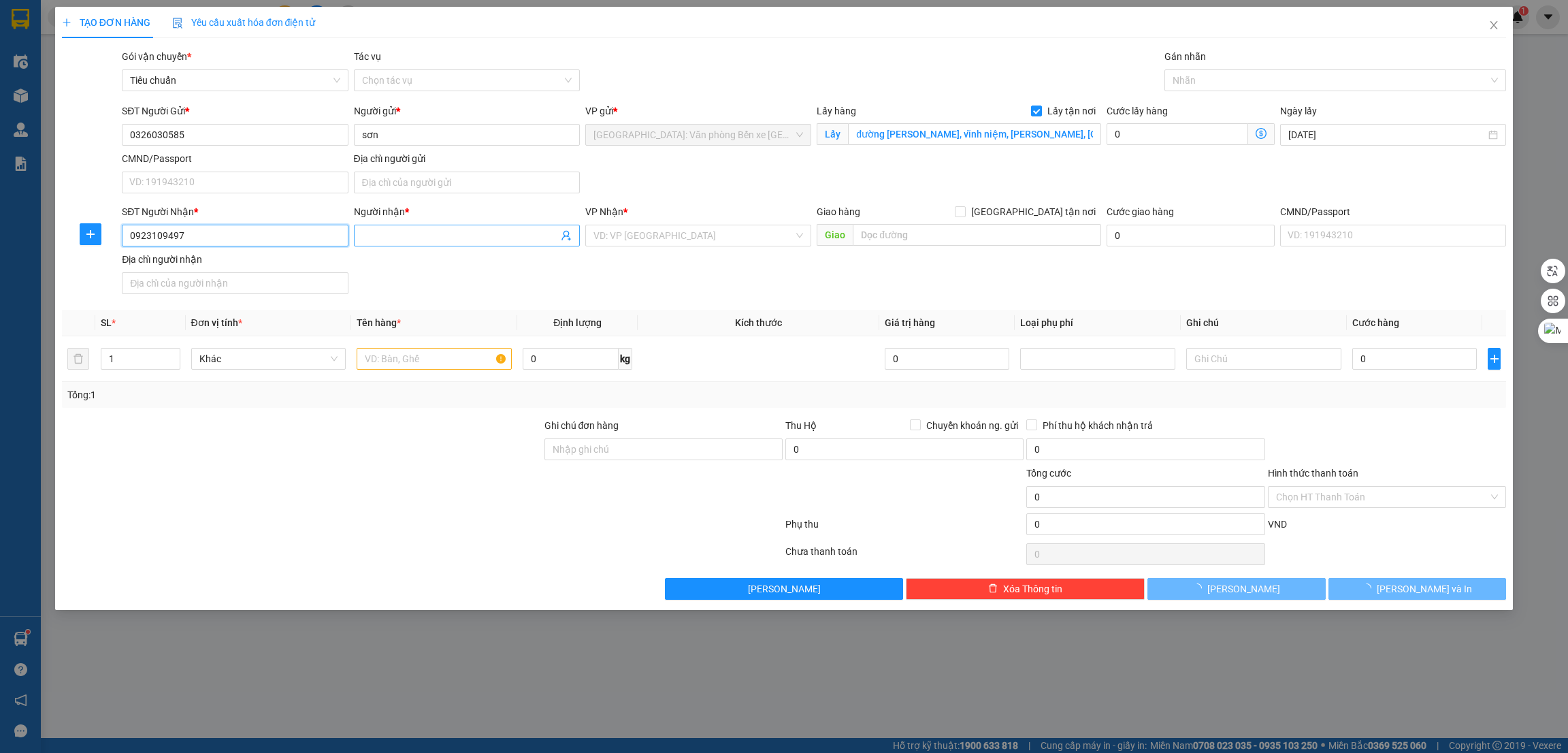
type input "0923109497"
click at [392, 235] on input "Người nhận *" at bounding box center [460, 235] width 196 height 15
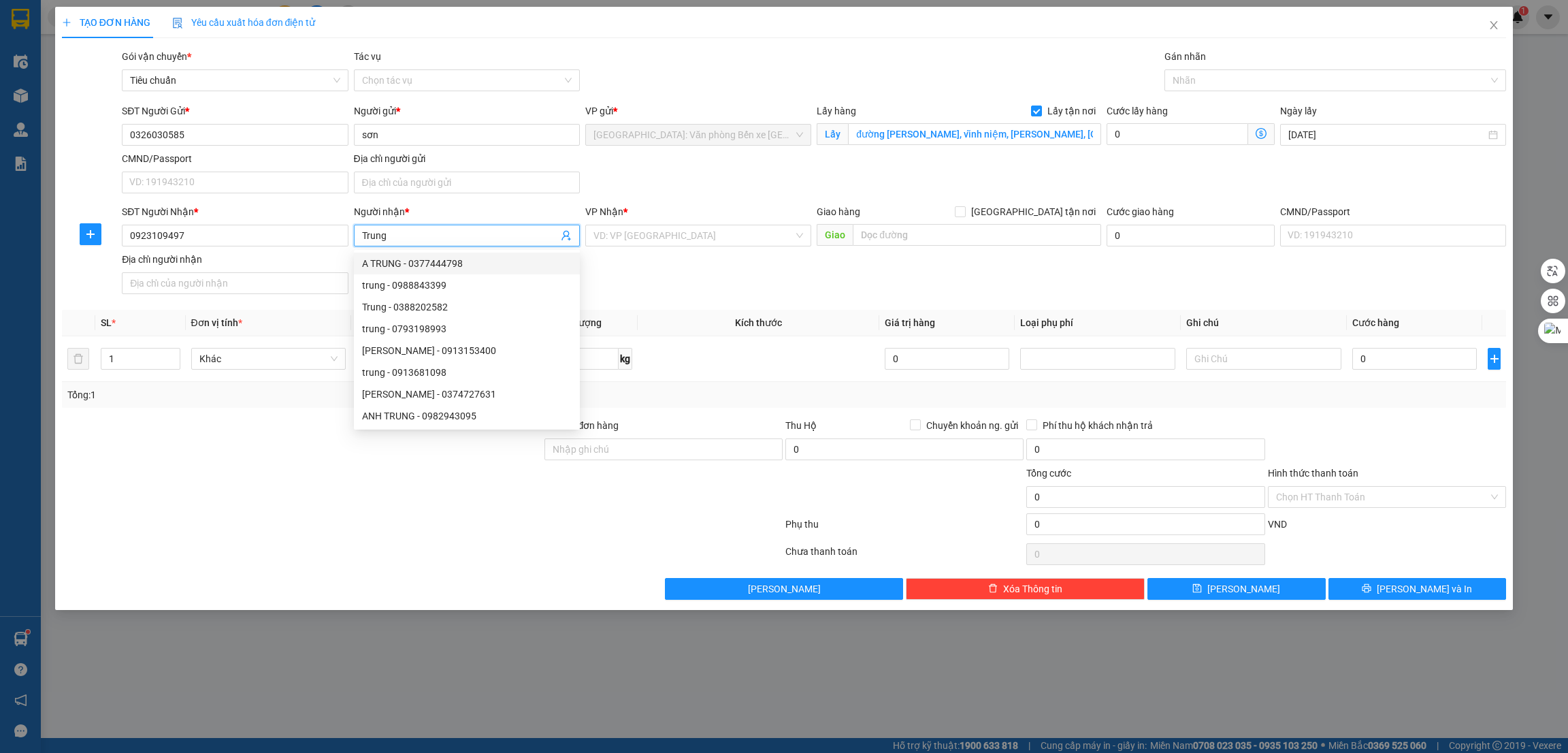
type input "Trung"
click at [193, 514] on div at bounding box center [423, 527] width 724 height 27
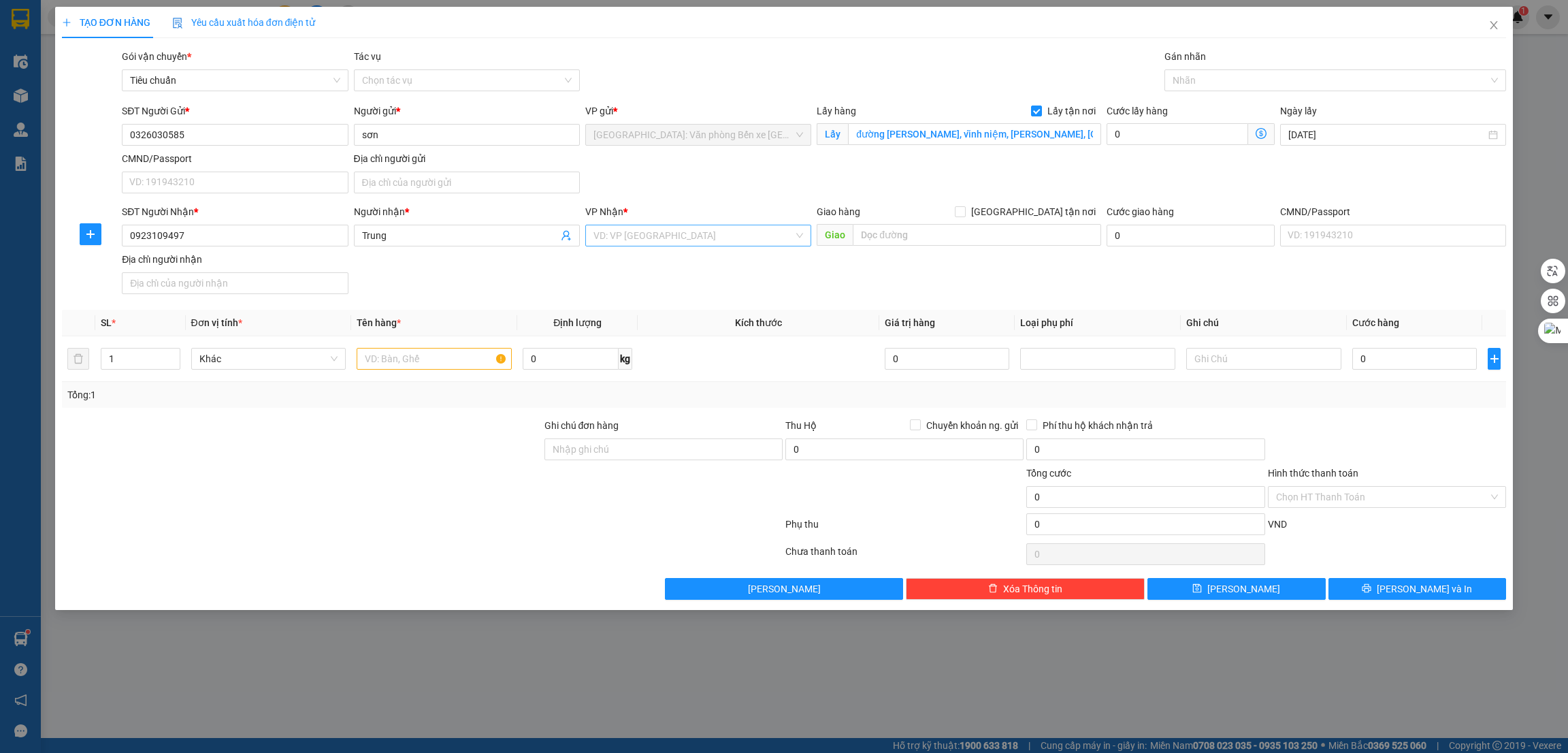
click at [660, 245] on input "search" at bounding box center [694, 235] width 200 height 21
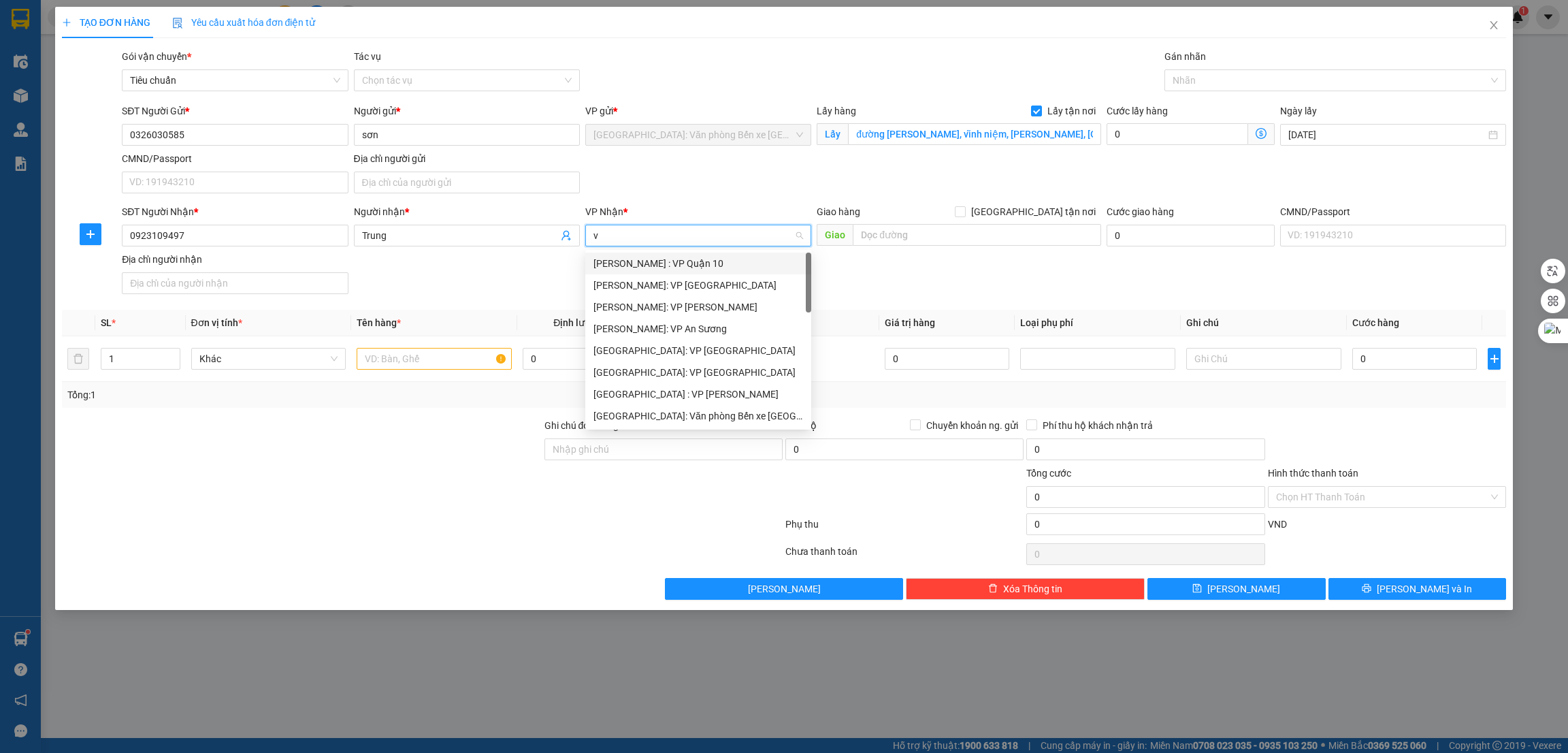
type input "vă"
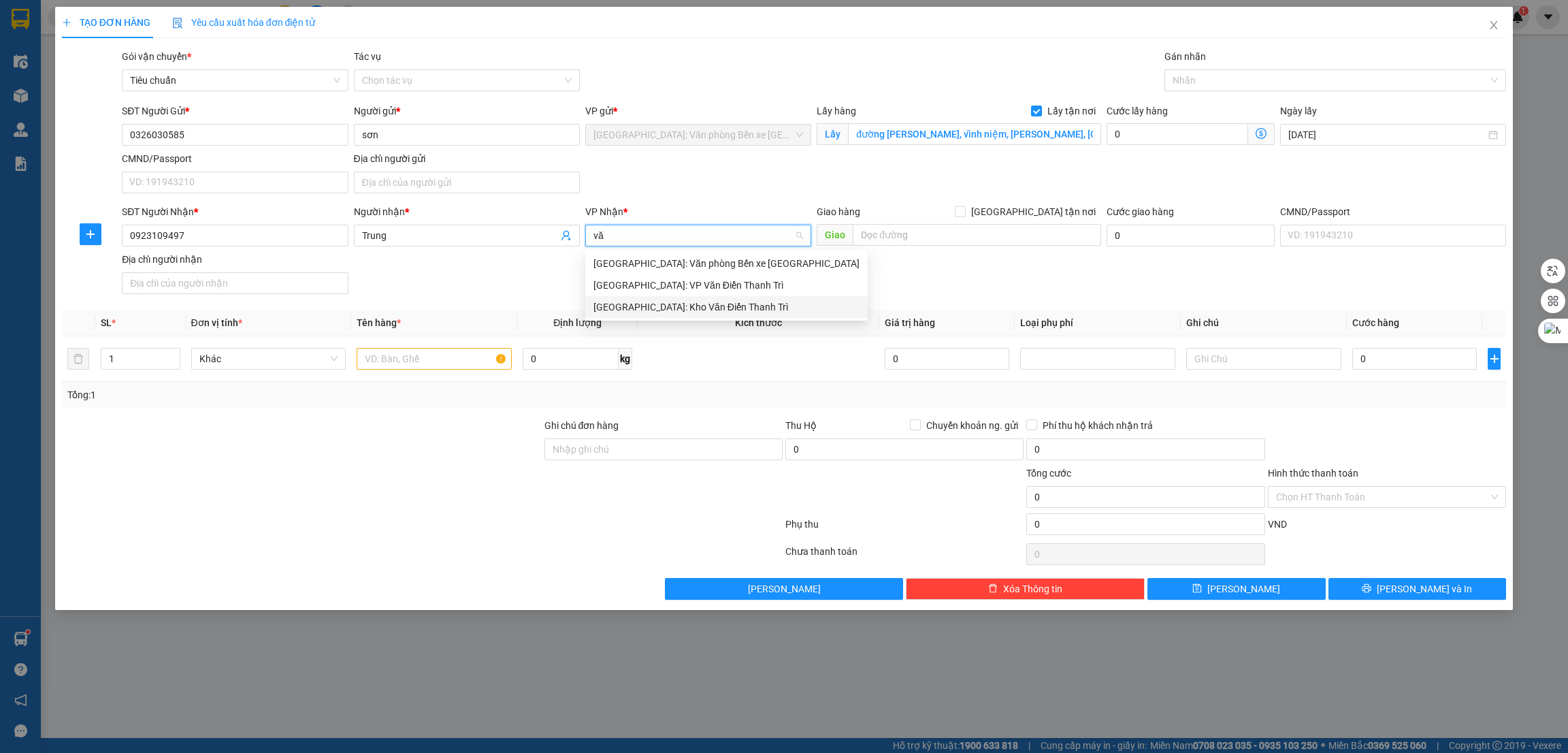
click at [664, 312] on div "[GEOGRAPHIC_DATA]: Kho Văn Điển Thanh Trì" at bounding box center [727, 307] width 266 height 15
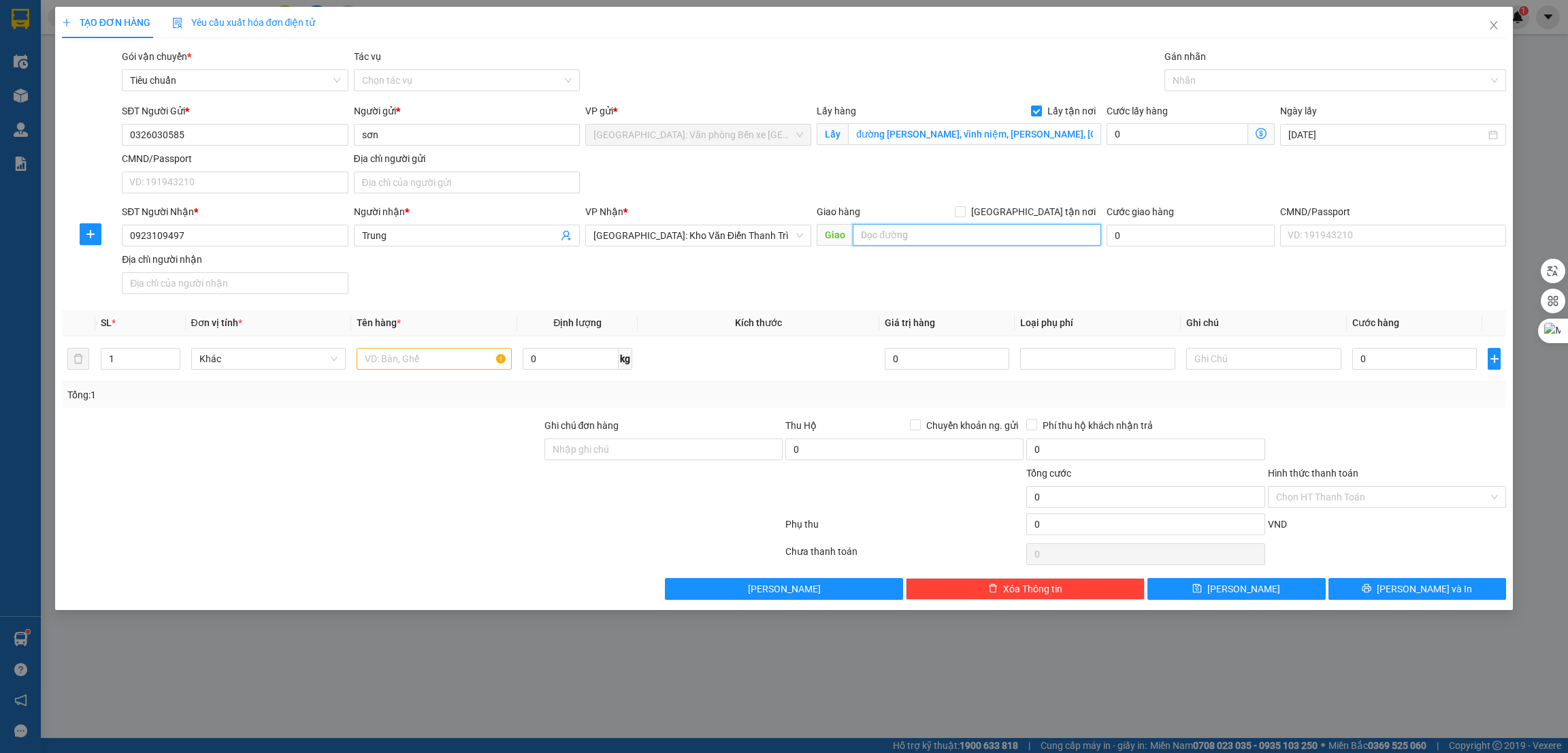
click at [918, 238] on input "text" at bounding box center [977, 235] width 248 height 22
paste input "168 [PERSON_NAME], [GEOGRAPHIC_DATA],"
type input "THÁI BÌNH - 168 [PERSON_NAME], [GEOGRAPHIC_DATA],"
click at [1066, 211] on span "[GEOGRAPHIC_DATA] tận nơi" at bounding box center [1033, 211] width 136 height 15
click at [965, 211] on input "[GEOGRAPHIC_DATA] tận nơi" at bounding box center [959, 211] width 9 height 9
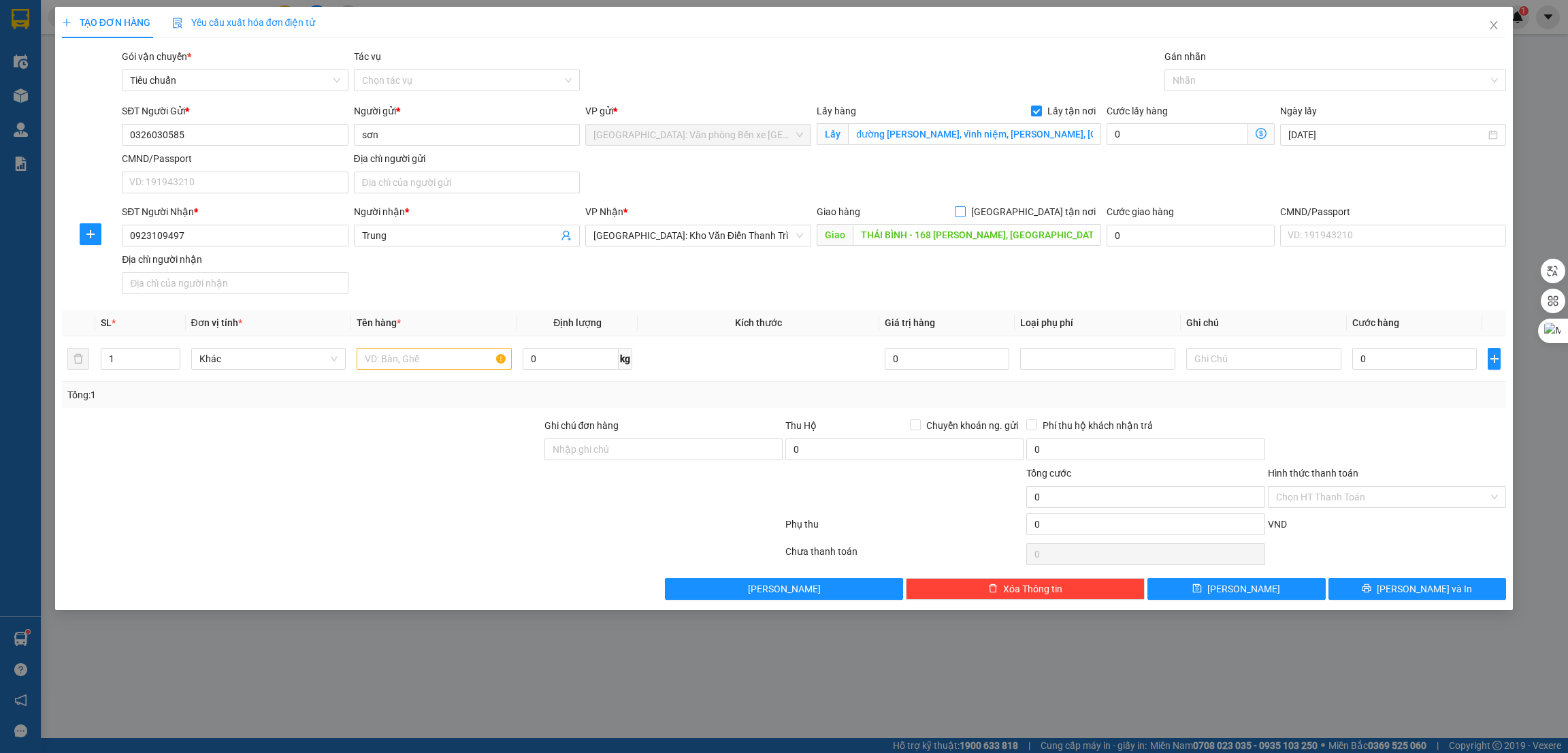
checkbox input "true"
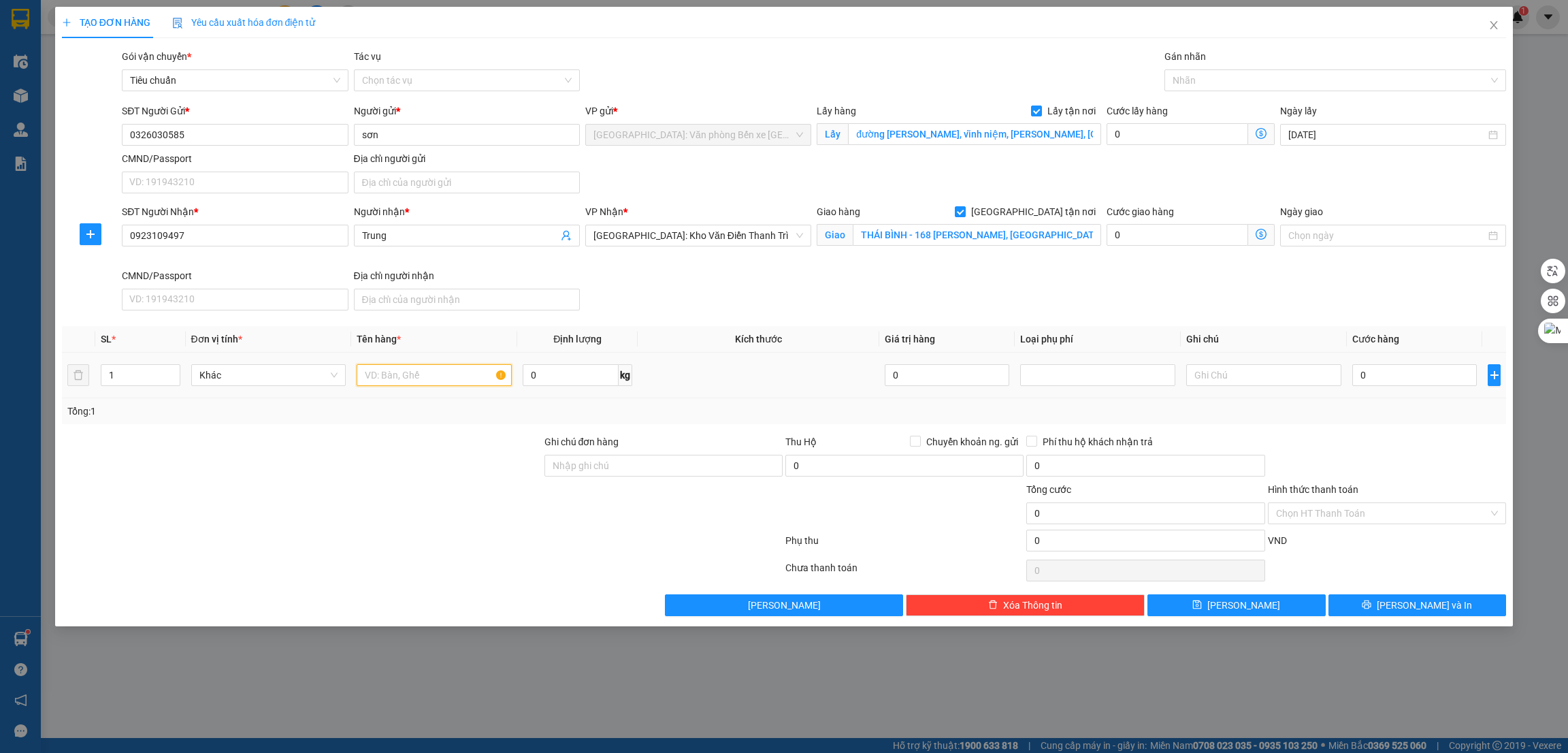
click at [413, 373] on input "text" at bounding box center [434, 375] width 156 height 22
click at [1184, 131] on input "0" at bounding box center [1178, 134] width 141 height 22
type input "6"
type input "65"
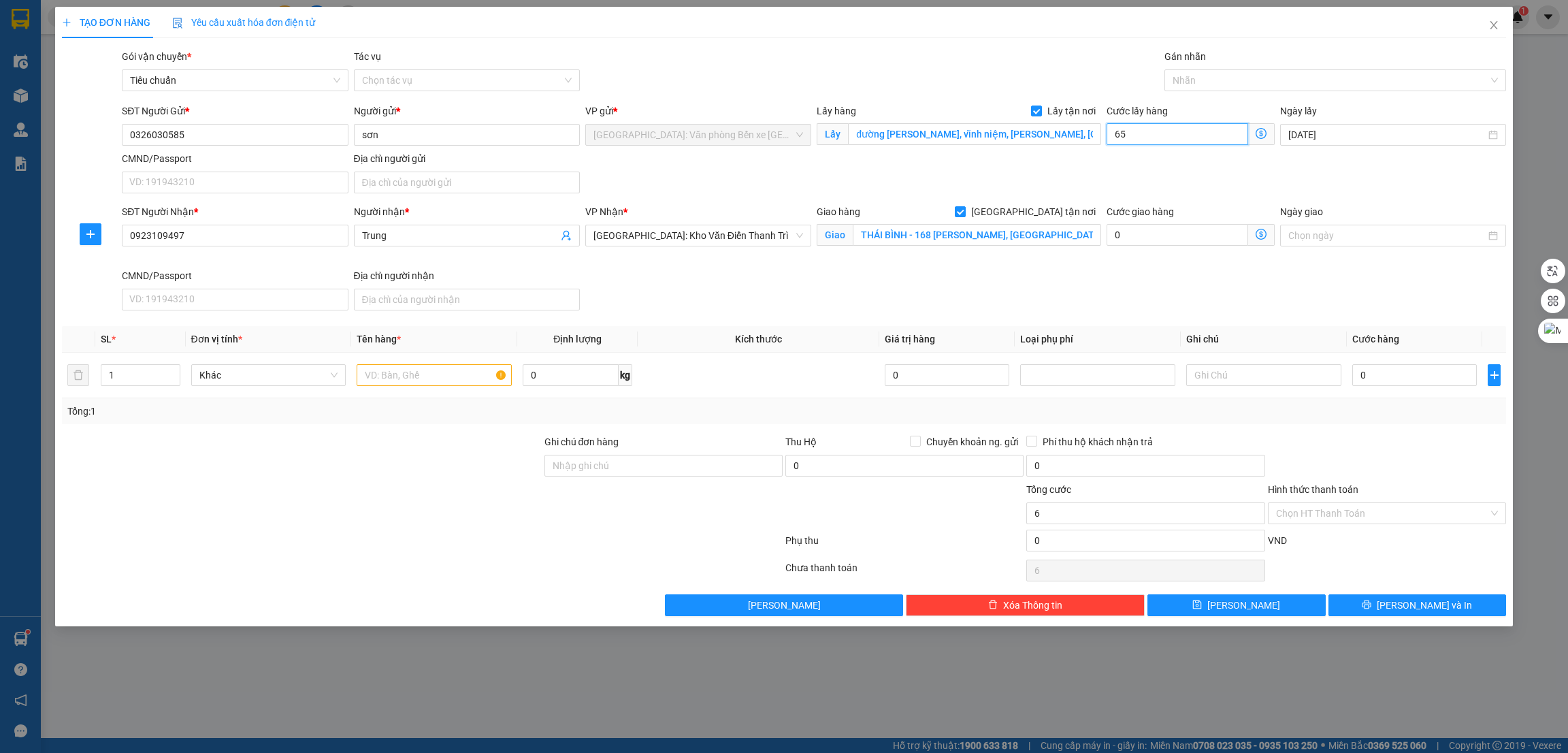
type input "65"
type input "650"
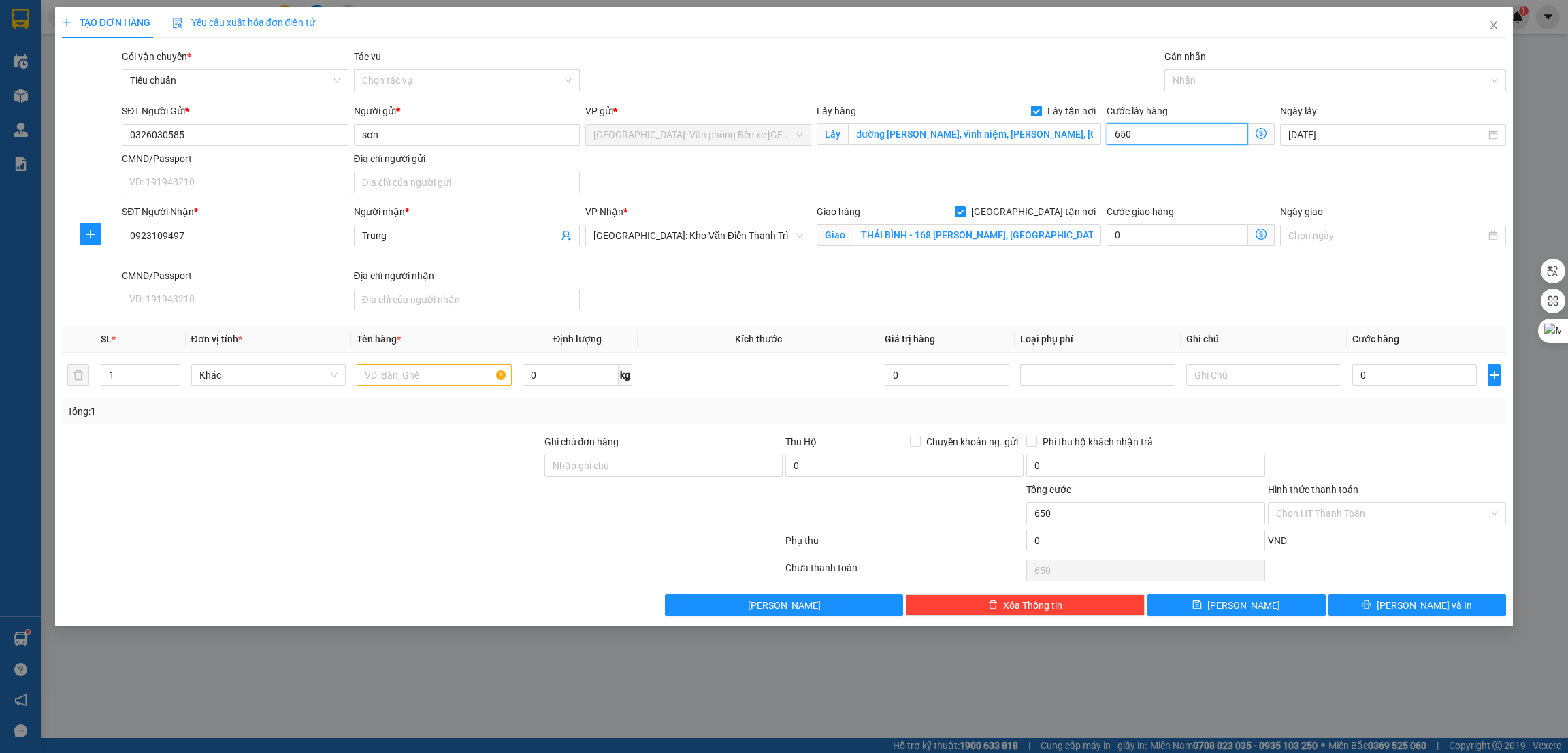
type input "6.500"
type input "65.000"
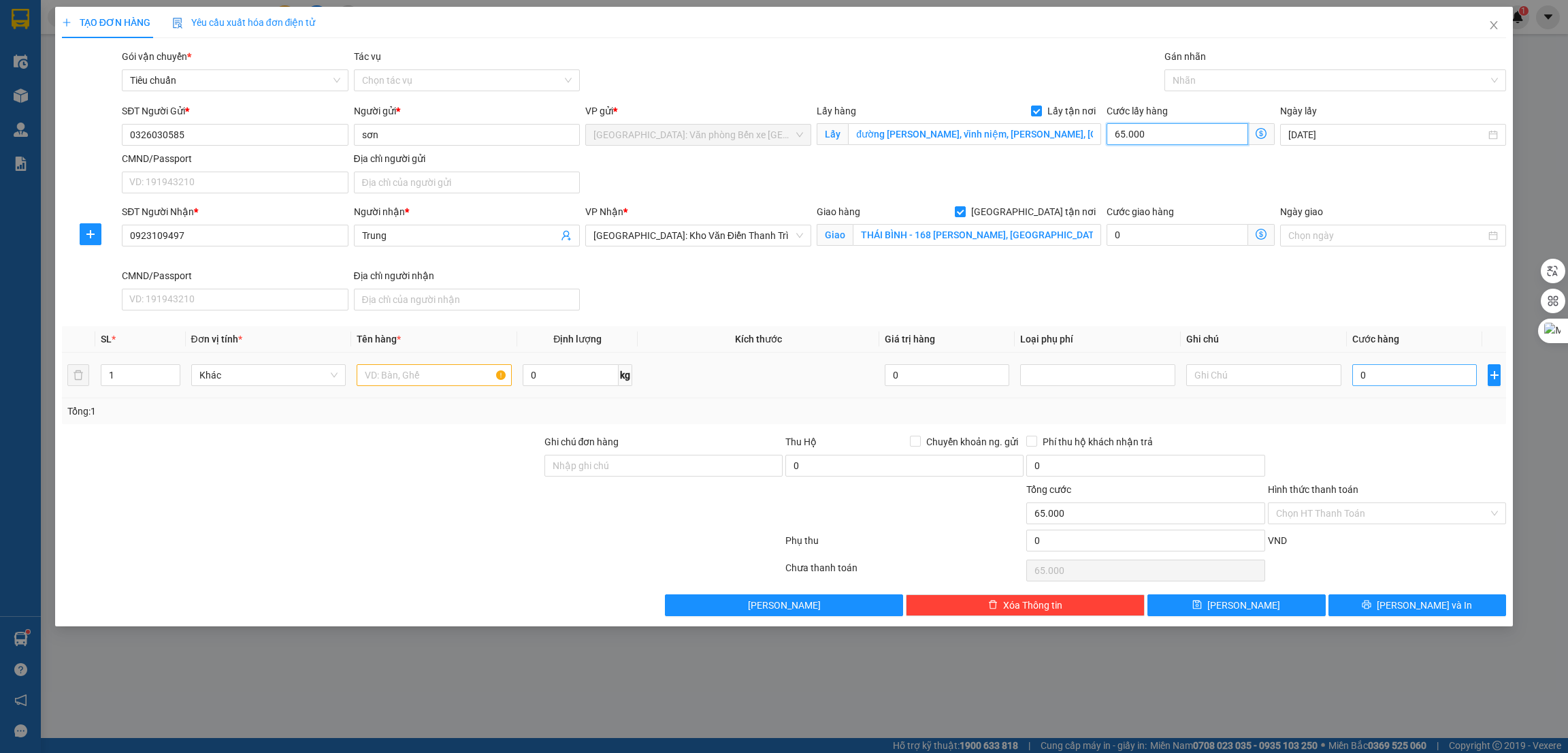
type input "65.000"
click at [1429, 373] on input "0" at bounding box center [1415, 375] width 125 height 22
type input "3"
type input "65.003"
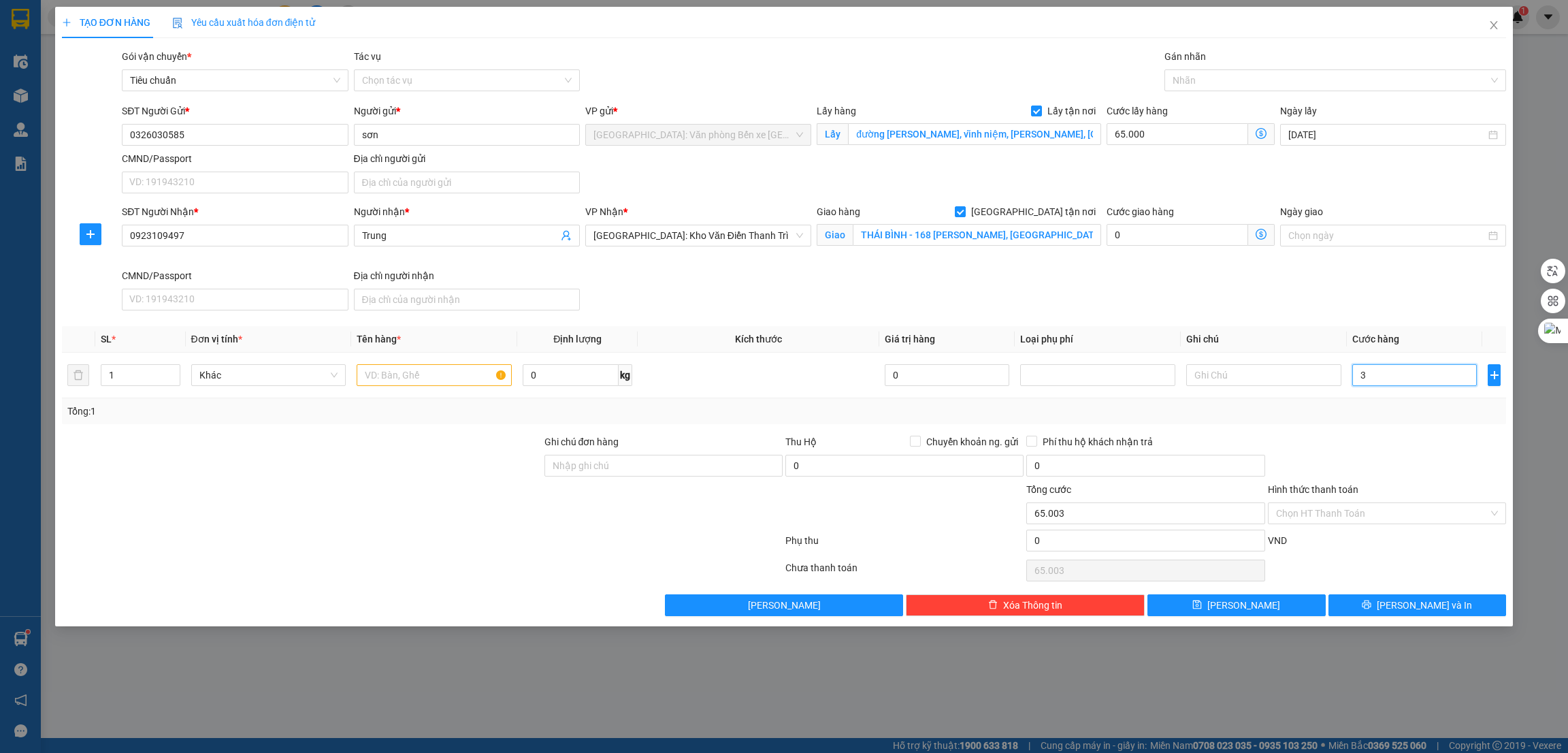
type input "38"
type input "65.038"
type input "380"
type input "65.380"
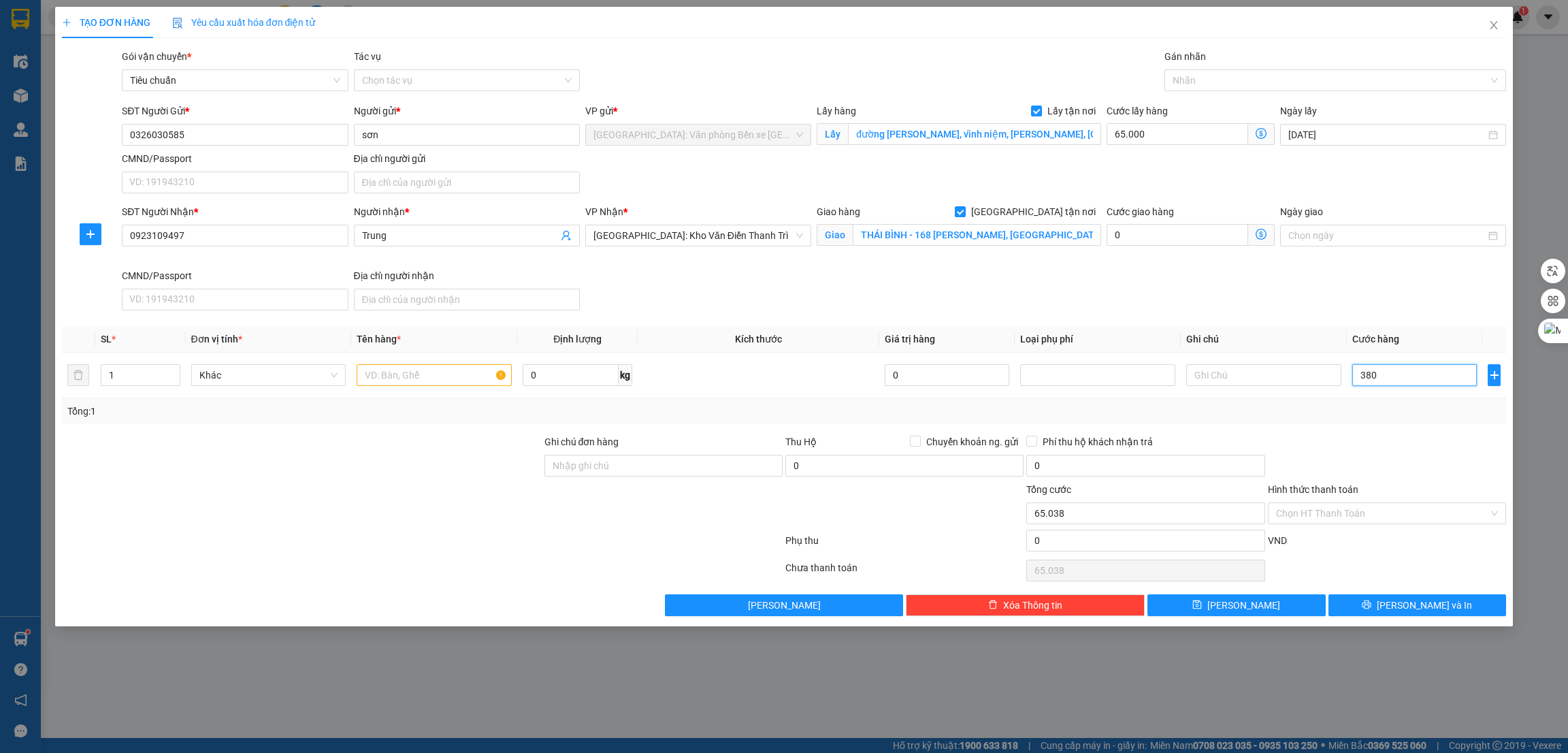
type input "65.380"
type input "3.800"
type input "68.800"
type input "38.000"
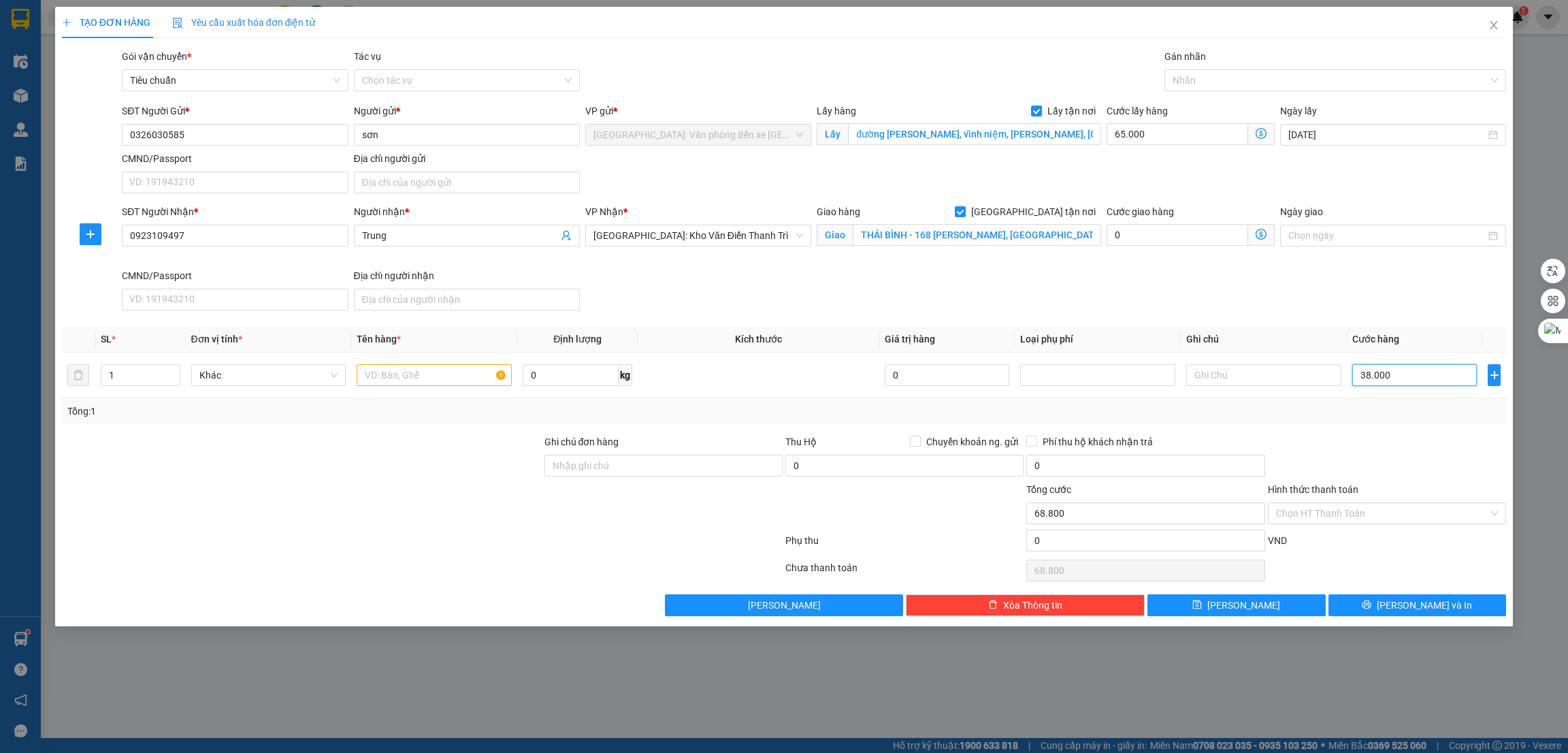
type input "103.000"
type input "380.000"
type input "445.000"
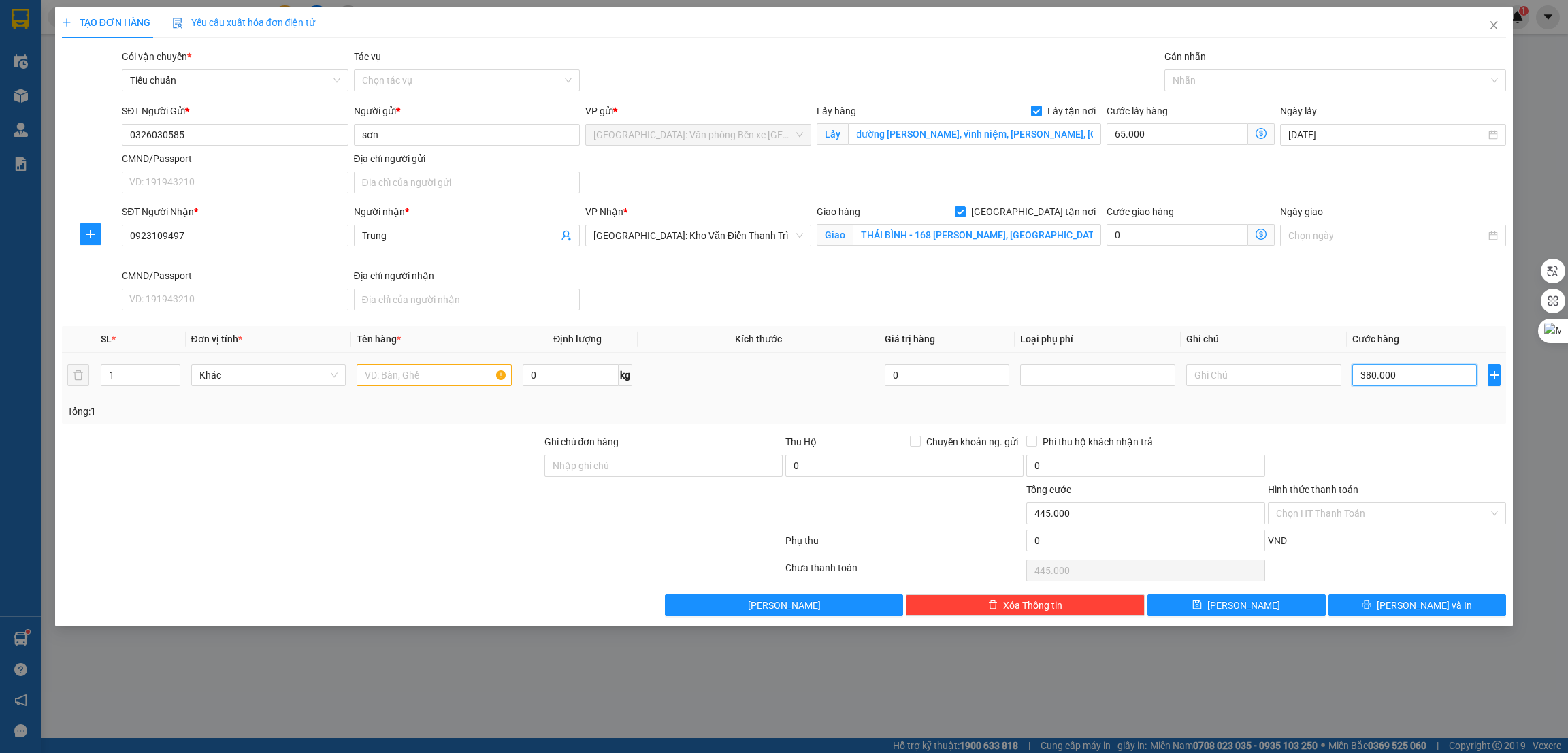
type input "380.000"
click at [399, 384] on input "text" at bounding box center [434, 375] width 156 height 22
click at [384, 384] on input "text" at bounding box center [434, 375] width 156 height 22
paste input "11 kiện, mỗi kiện 60x30x40cm - 15kg"
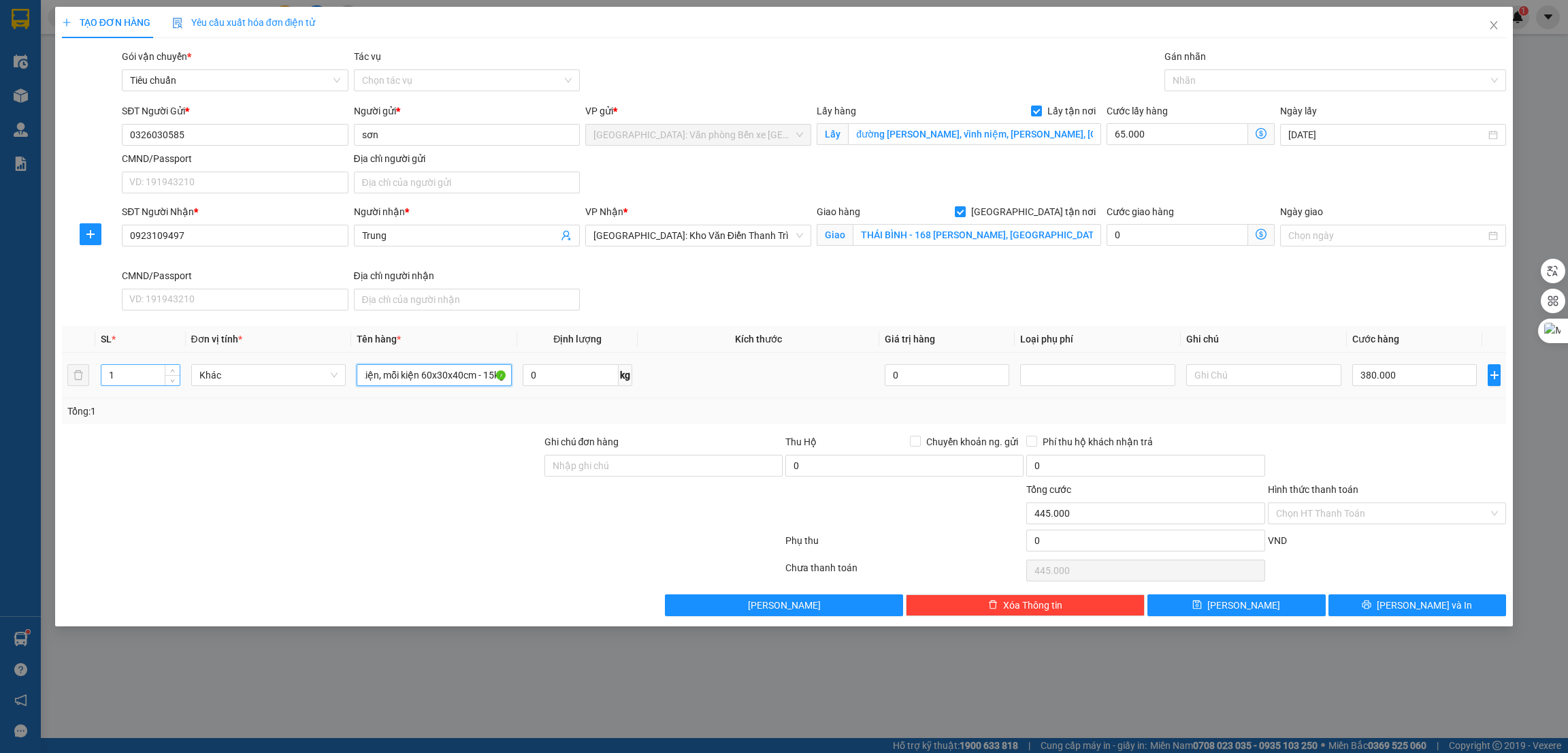
type input "11 kiện, mỗi kiện 60x30x40cm - 15kg"
click at [141, 380] on input "1" at bounding box center [141, 375] width 78 height 21
type input "11"
click at [398, 549] on div at bounding box center [423, 543] width 724 height 27
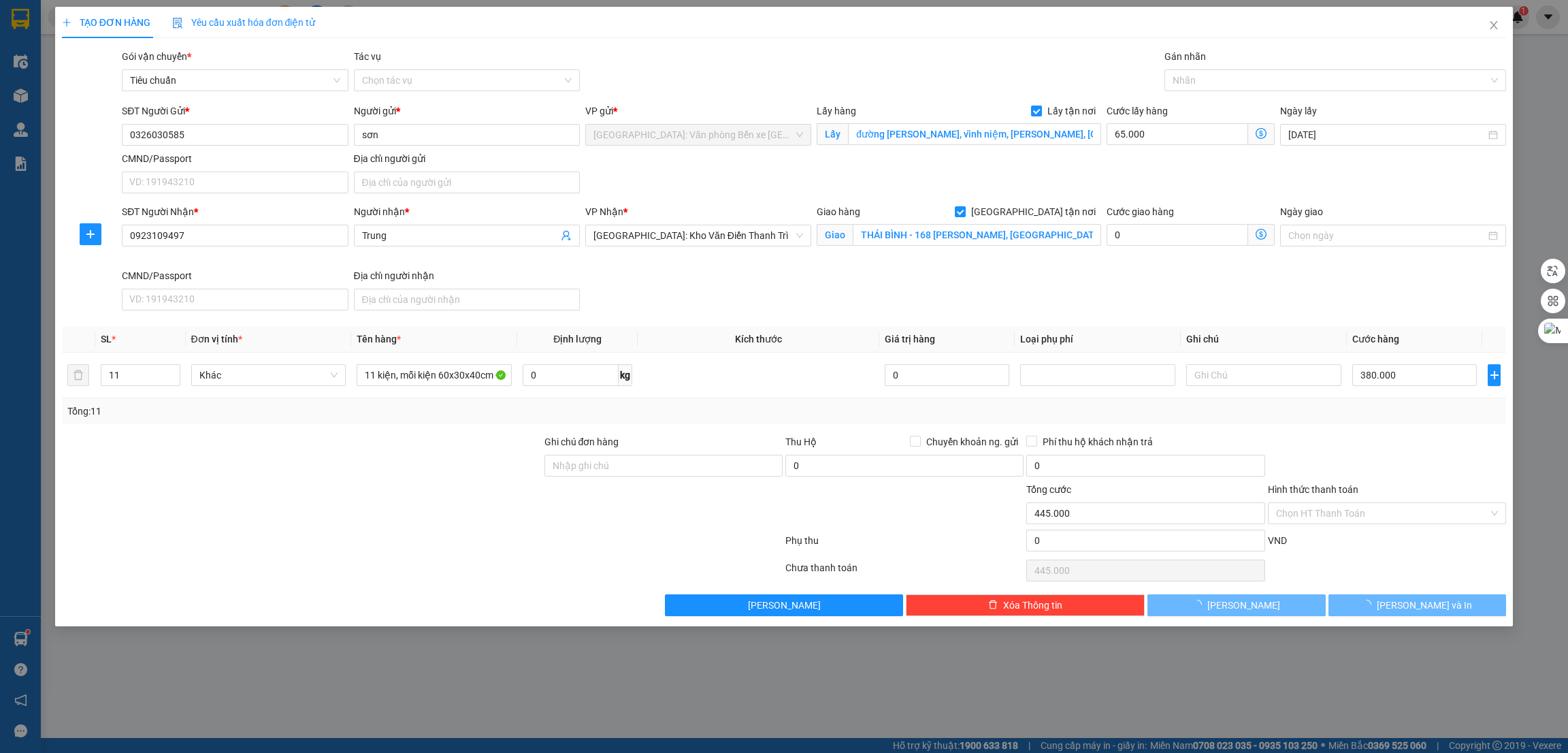
type input "0"
type input "65.000"
click at [1412, 135] on input "[DATE]" at bounding box center [1387, 135] width 197 height 15
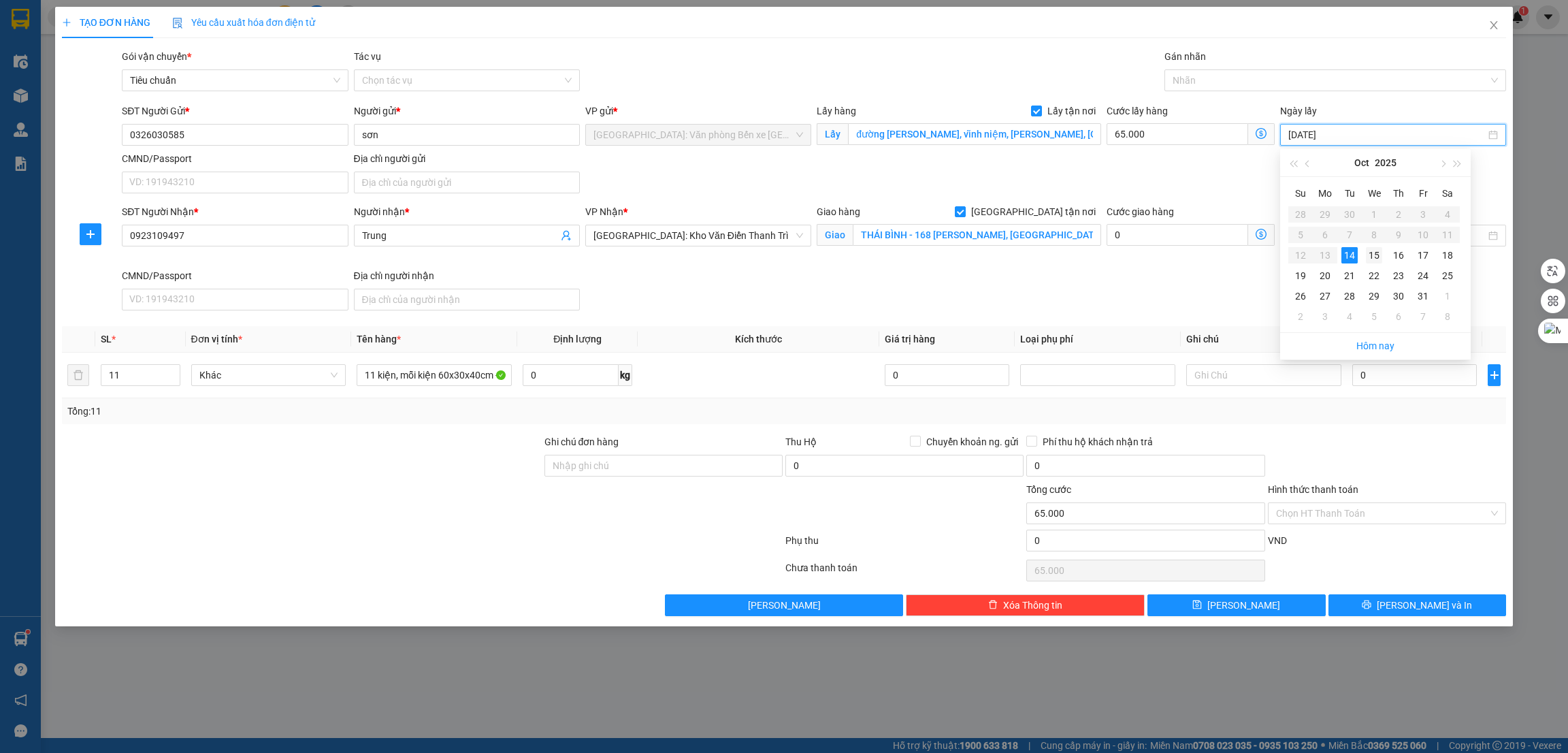
type input "[DATE]"
click at [1375, 249] on div "15" at bounding box center [1374, 255] width 17 height 17
click at [590, 484] on div at bounding box center [664, 505] width 241 height 47
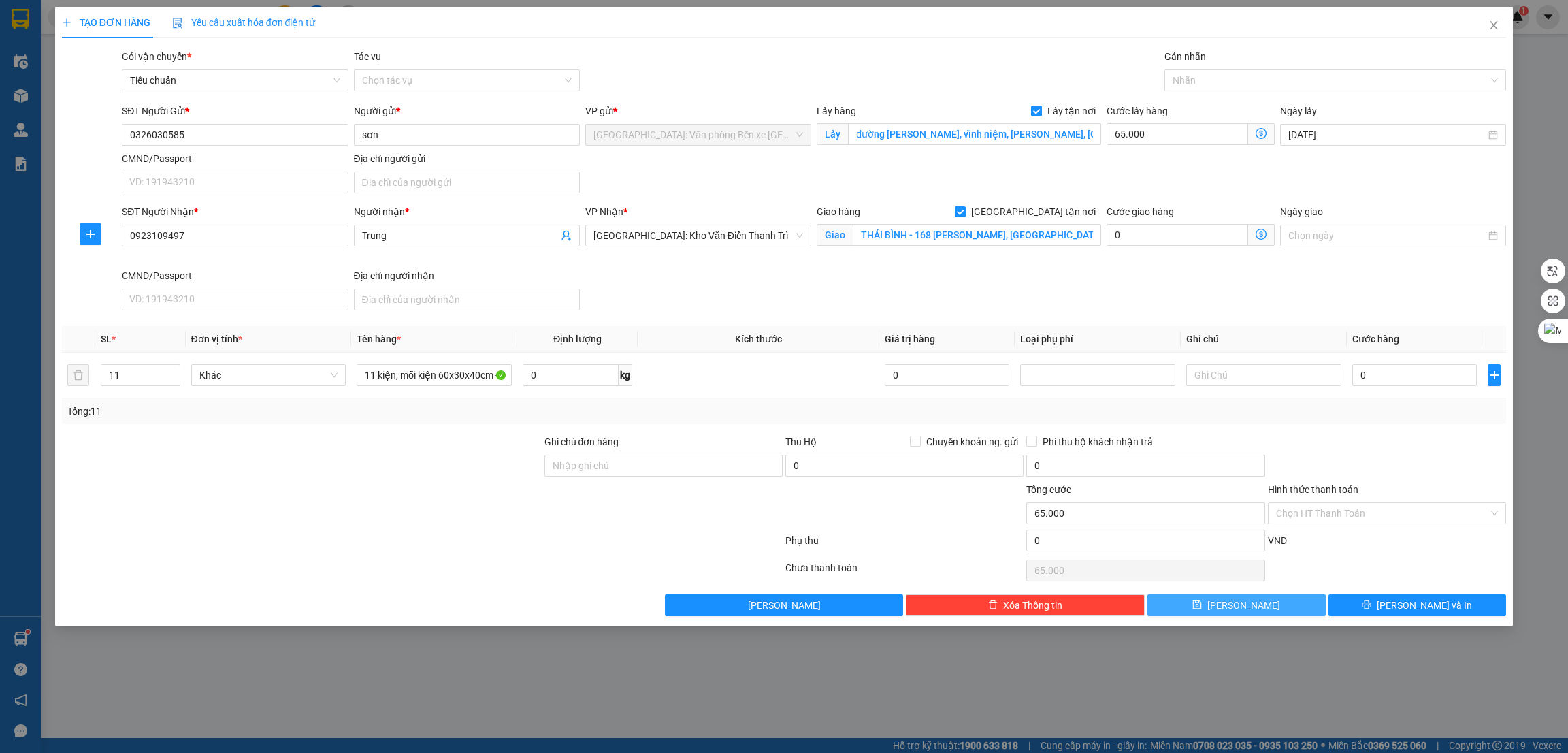
click at [1294, 610] on button "[PERSON_NAME]" at bounding box center [1237, 605] width 178 height 22
click at [1383, 378] on input "0" at bounding box center [1415, 375] width 125 height 22
type input "3"
type input "65.003"
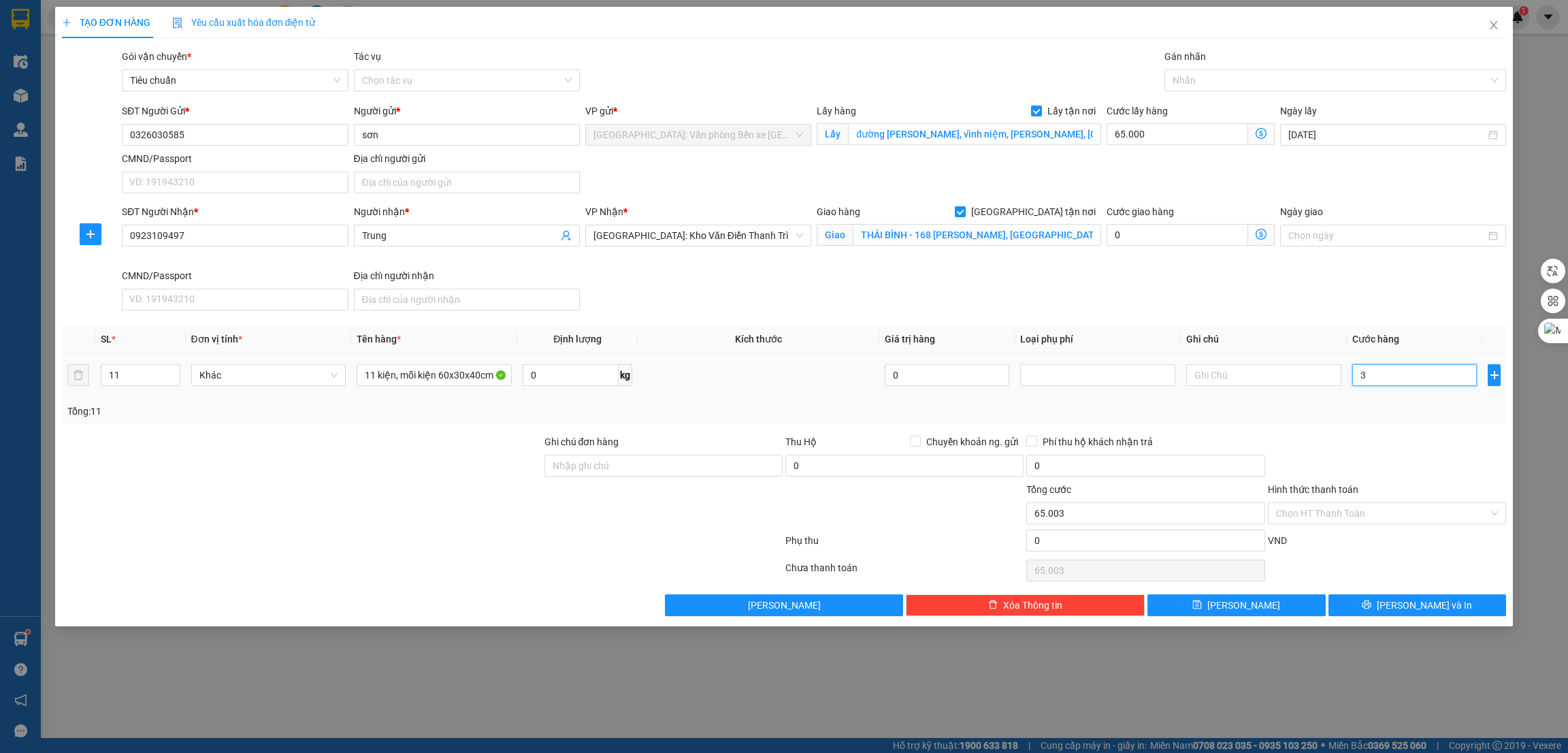
type input "38"
type input "65.038"
type input "380"
type input "65.380"
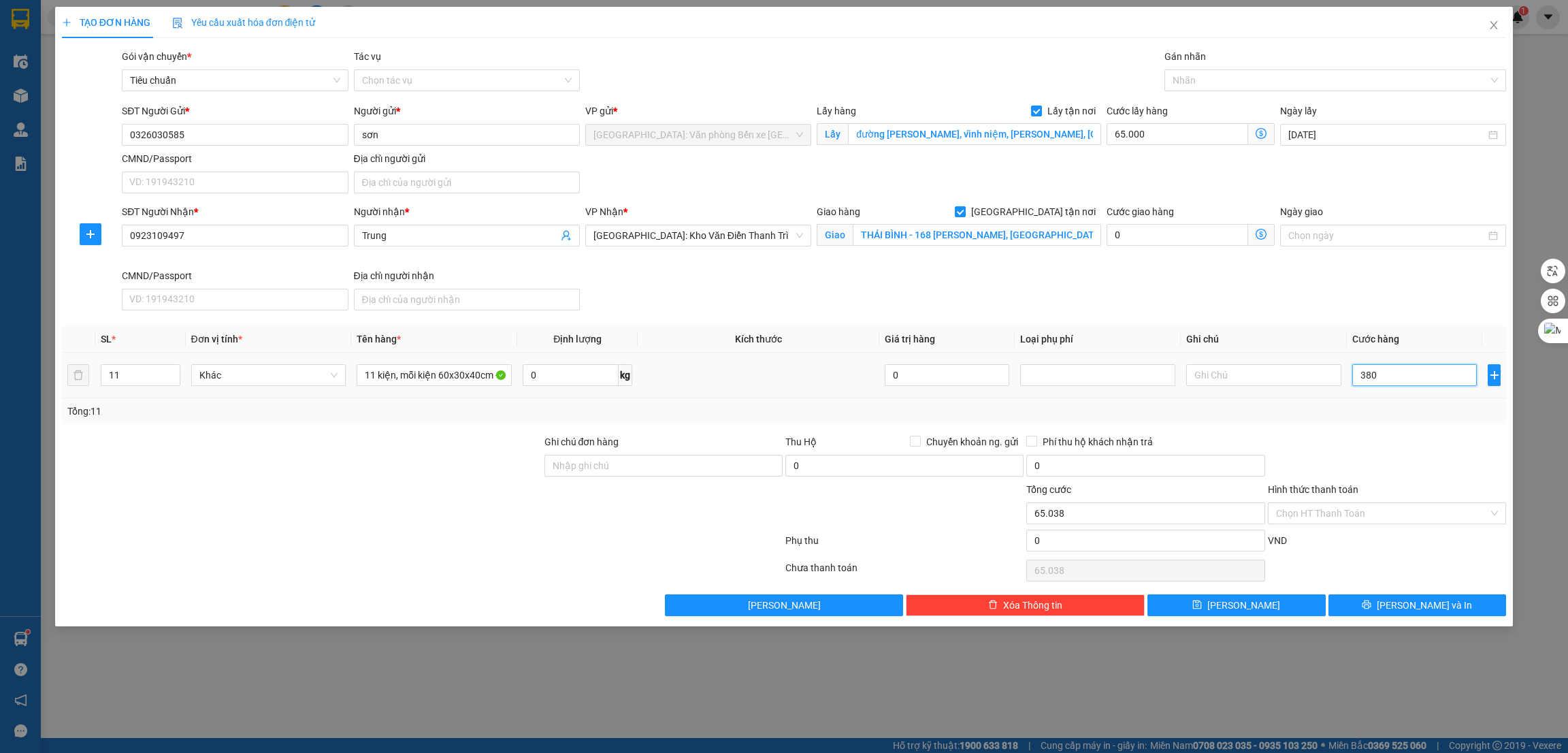
type input "65.380"
type input "3.800"
type input "68.800"
click at [1295, 602] on button "[PERSON_NAME]" at bounding box center [1237, 605] width 178 height 22
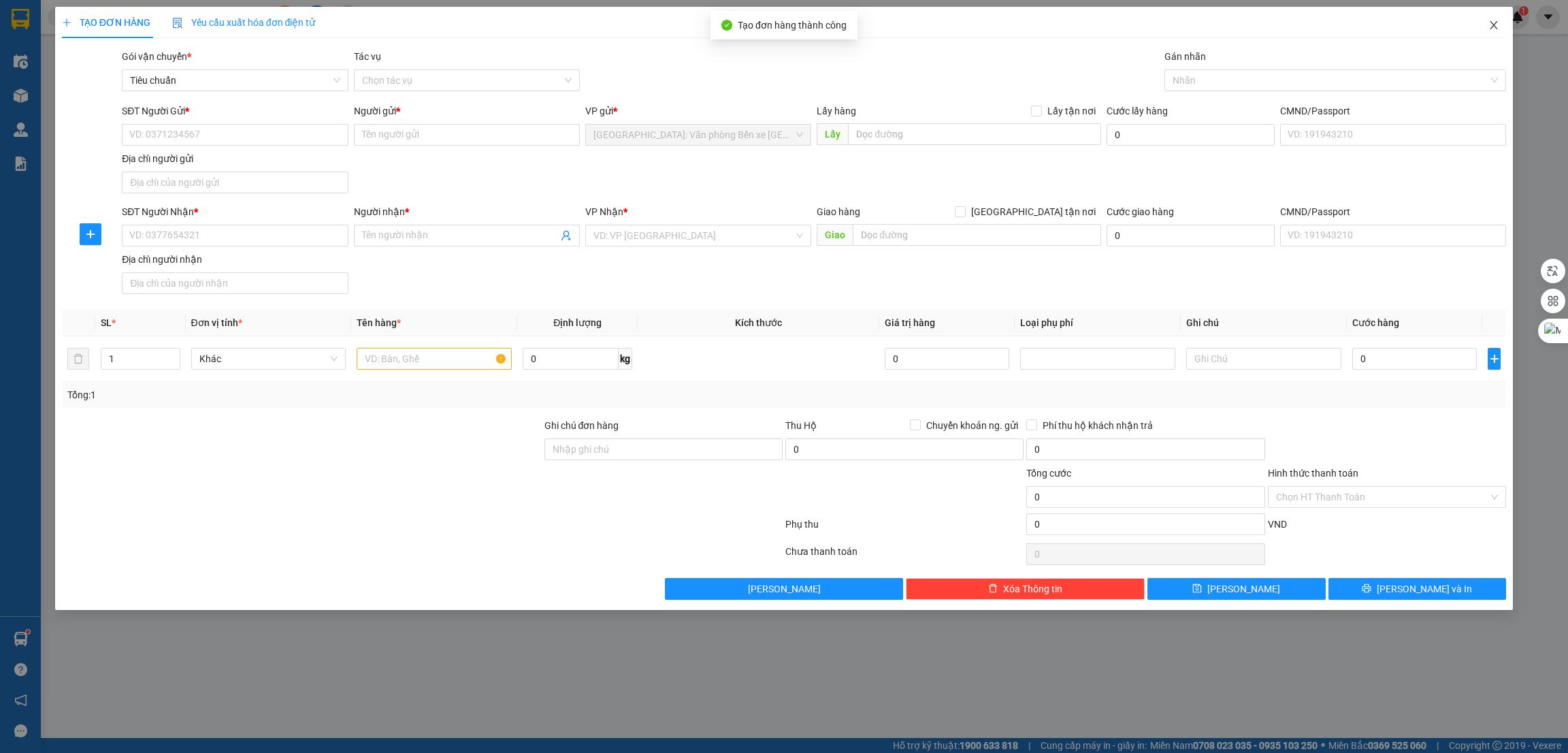
click at [1501, 27] on span "Close" at bounding box center [1494, 26] width 38 height 38
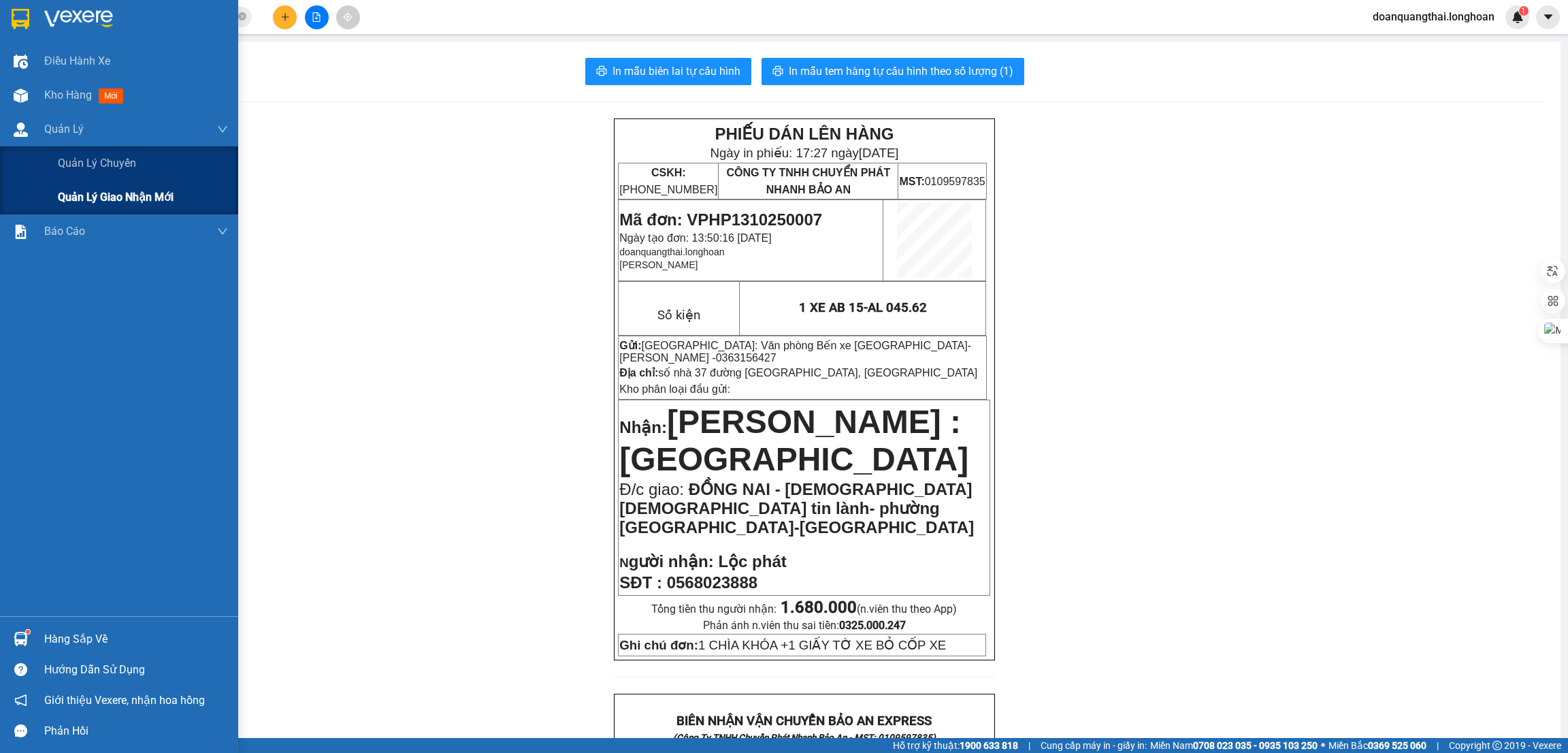
click at [61, 190] on span "Quản lý giao nhận mới" at bounding box center [116, 197] width 116 height 17
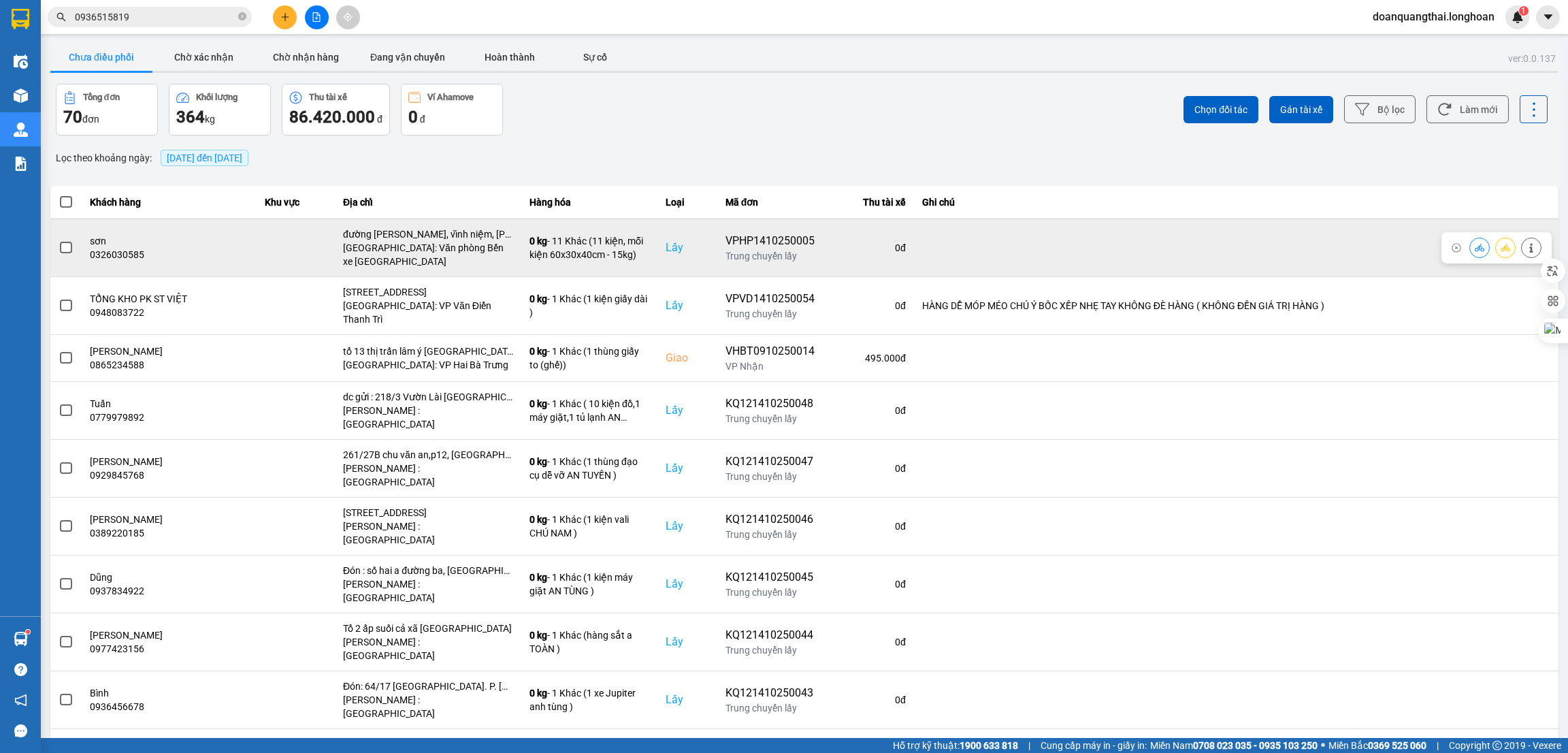
click at [66, 250] on span at bounding box center [66, 247] width 12 height 12
click at [58, 240] on input "checkbox" at bounding box center [58, 240] width 0 height 0
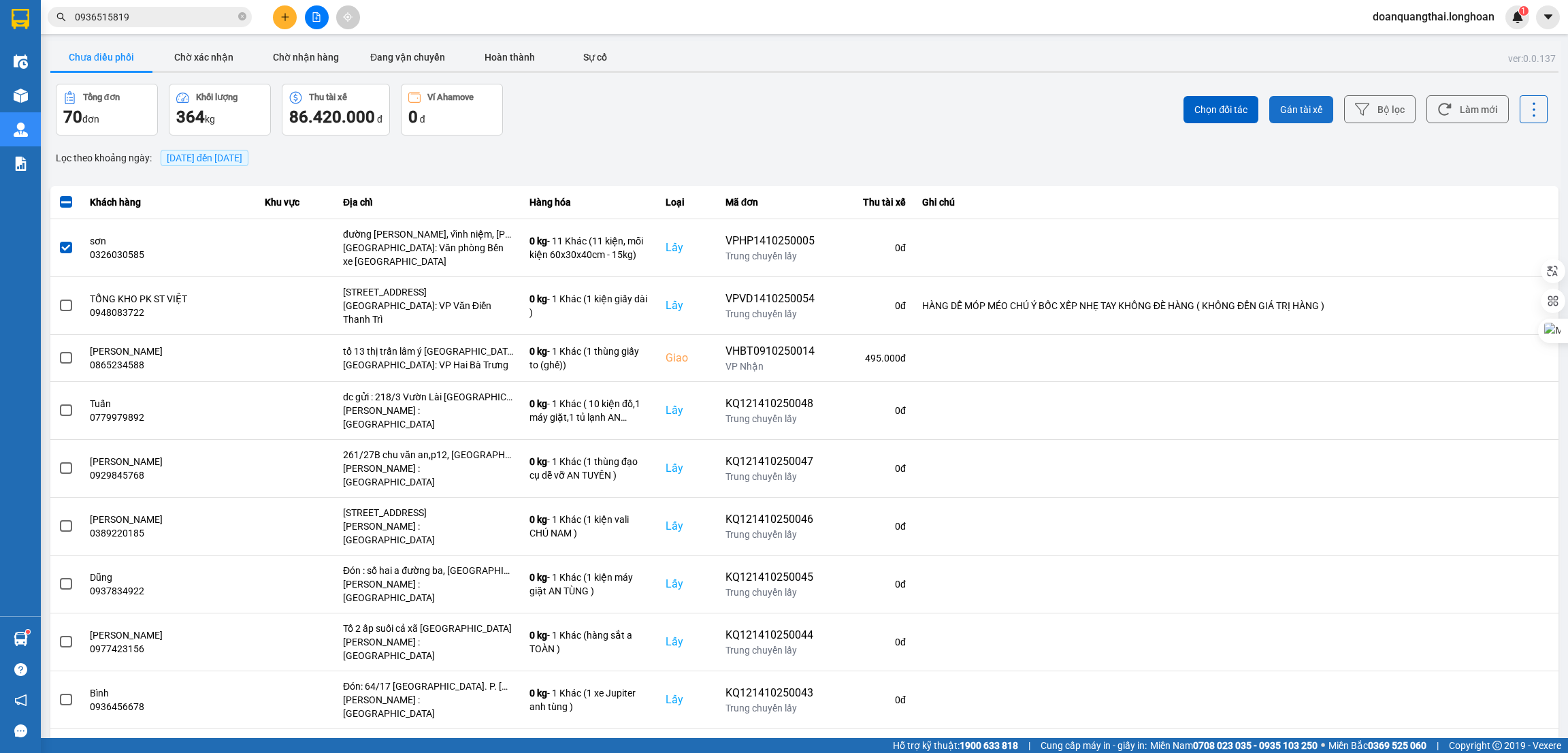
click at [1300, 111] on span "Gán tài xế" at bounding box center [1301, 110] width 42 height 13
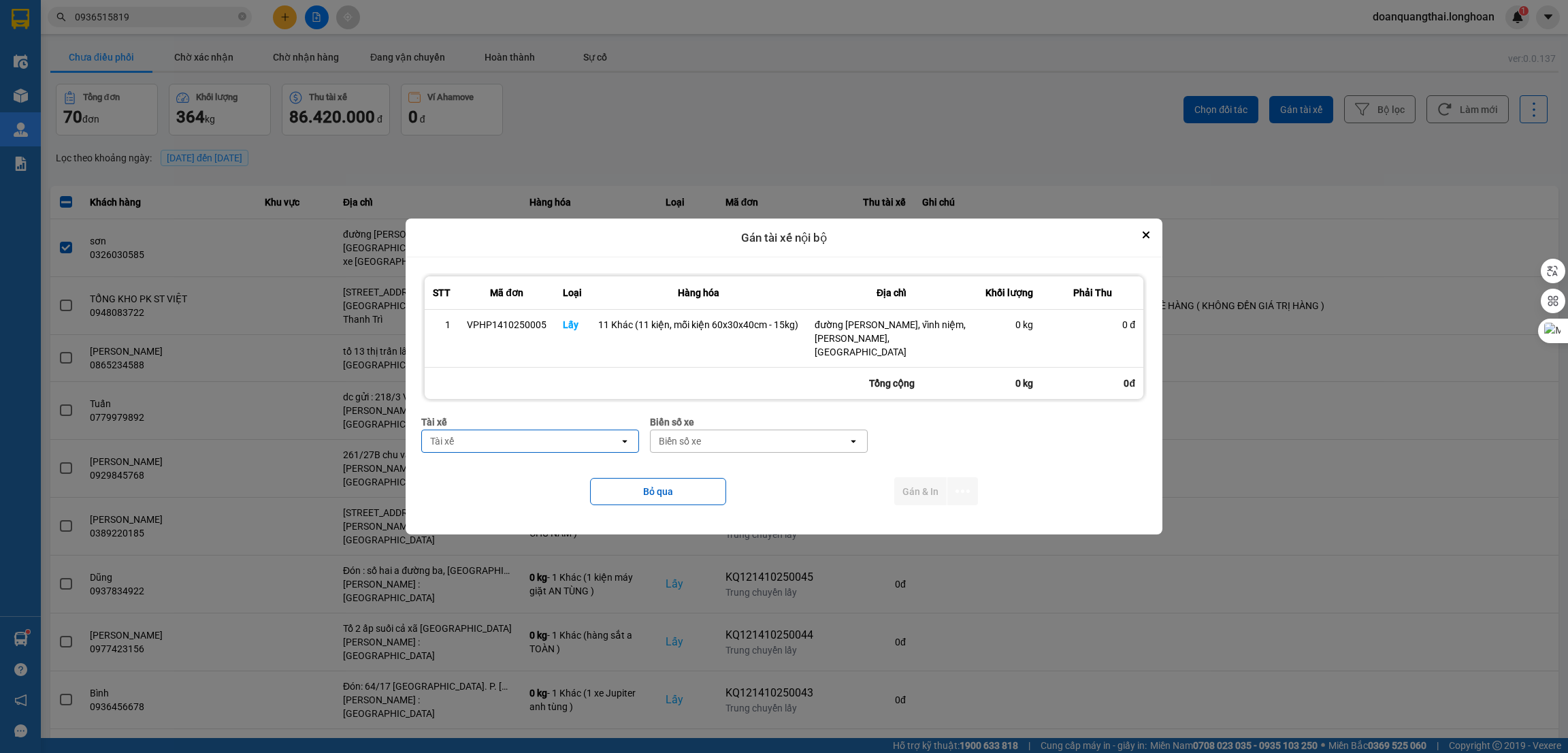
click at [554, 419] on div "Tài xế" at bounding box center [531, 422] width 218 height 15
click at [537, 430] on div "Tài xế" at bounding box center [520, 441] width 197 height 22
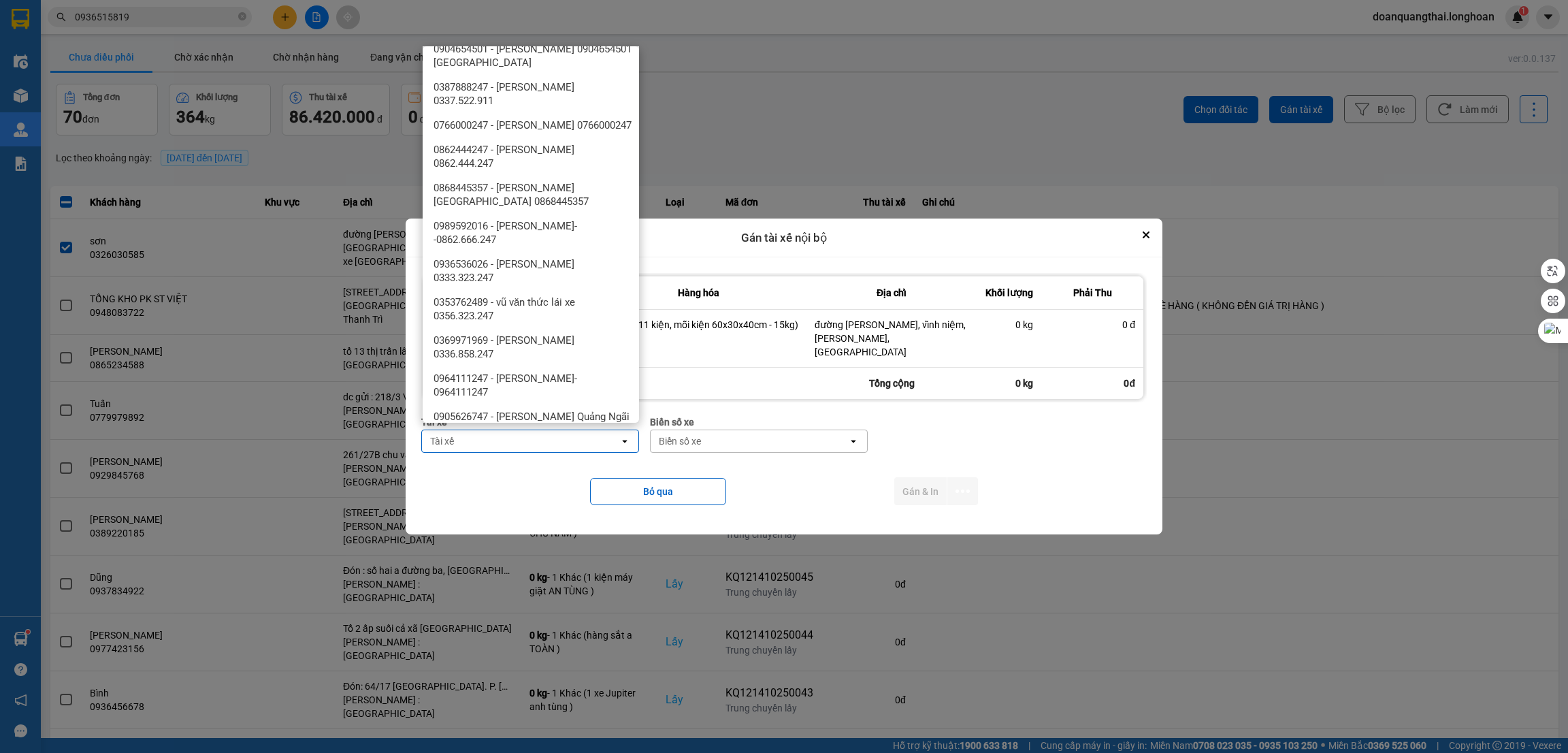
scroll to position [1058, 0]
click at [573, 288] on span "0936536026 - [PERSON_NAME] 0333.323.247" at bounding box center [533, 274] width 200 height 27
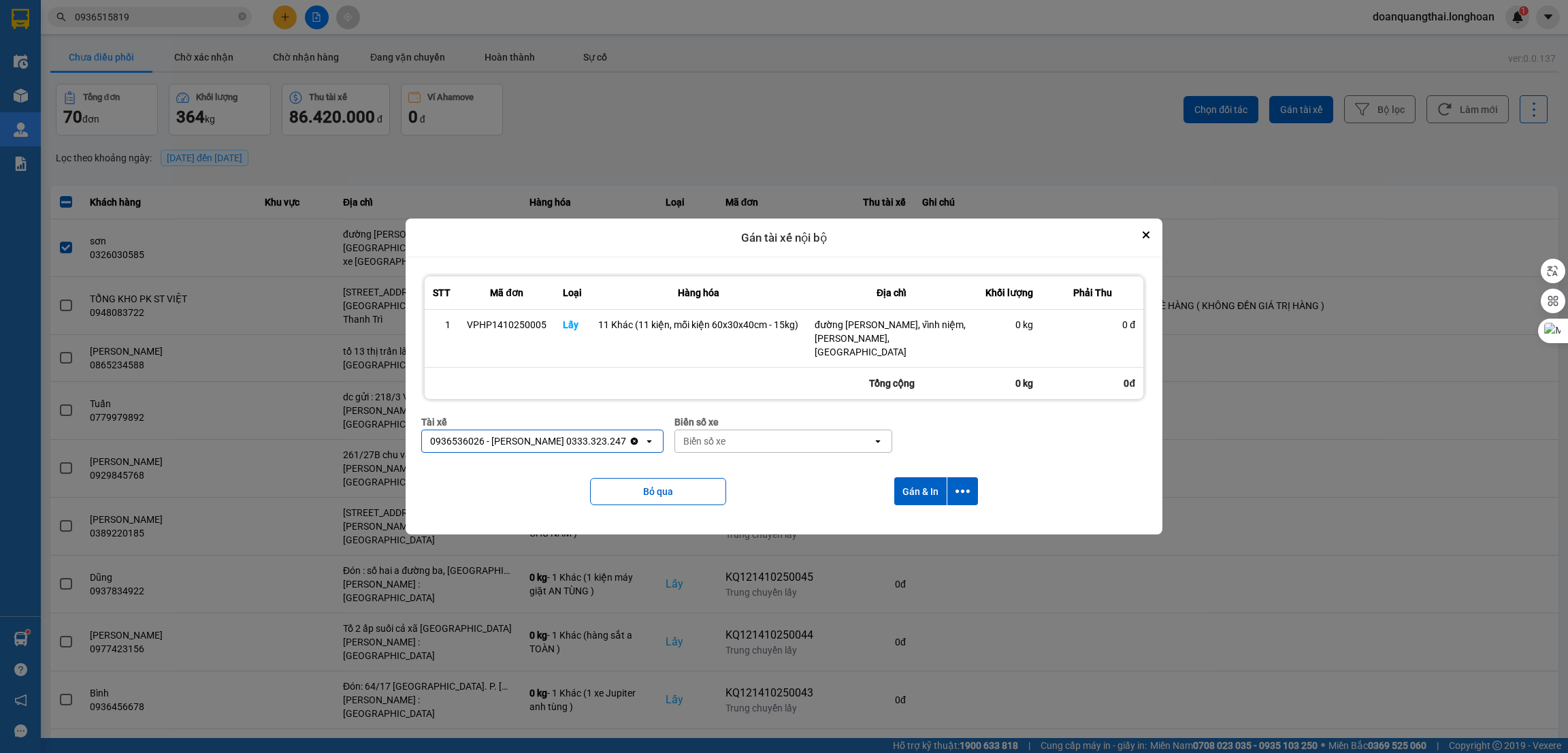
click at [807, 438] on div "Biển số xe" at bounding box center [774, 441] width 197 height 22
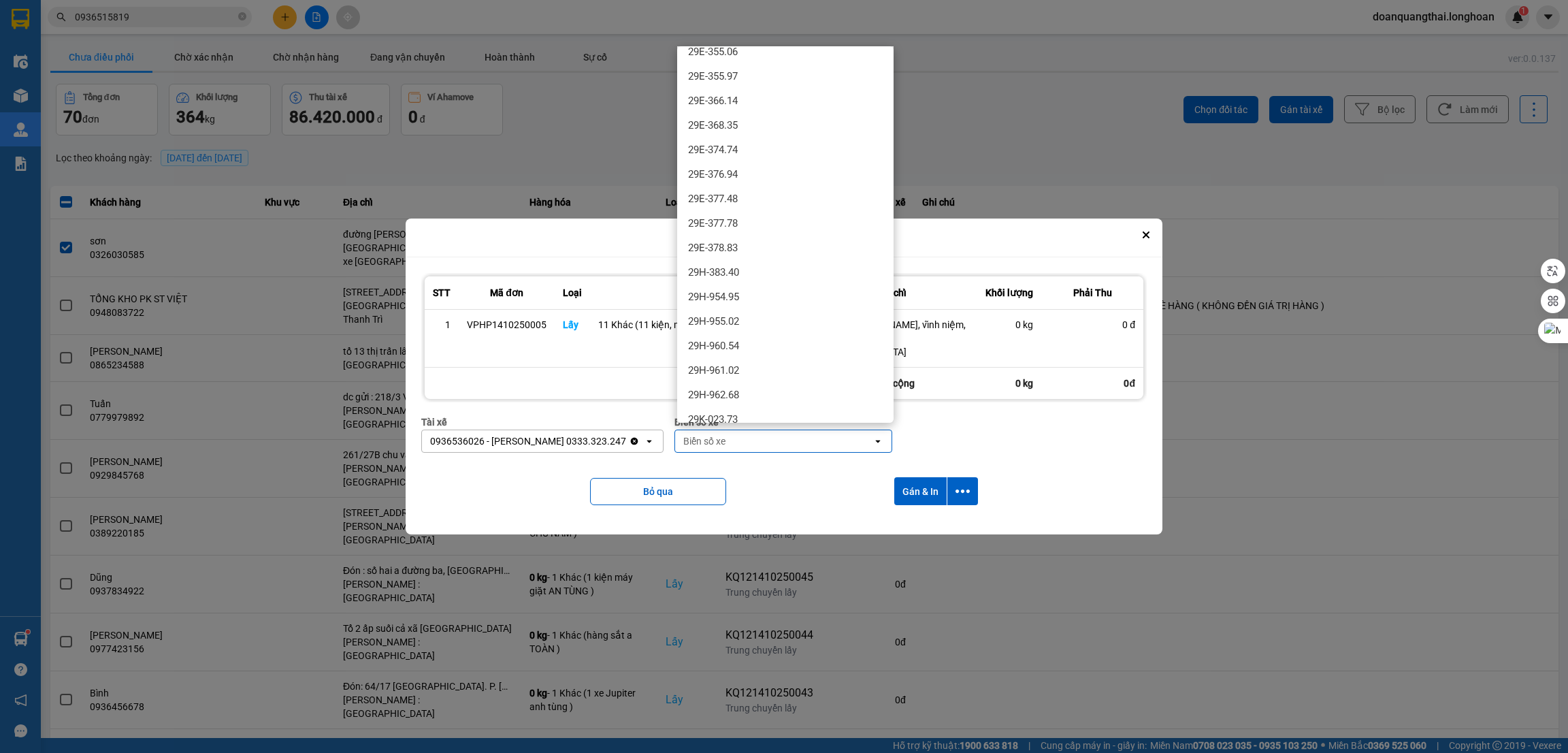
scroll to position [919, 0]
click at [792, 315] on div "29H-961.02" at bounding box center [785, 321] width 216 height 24
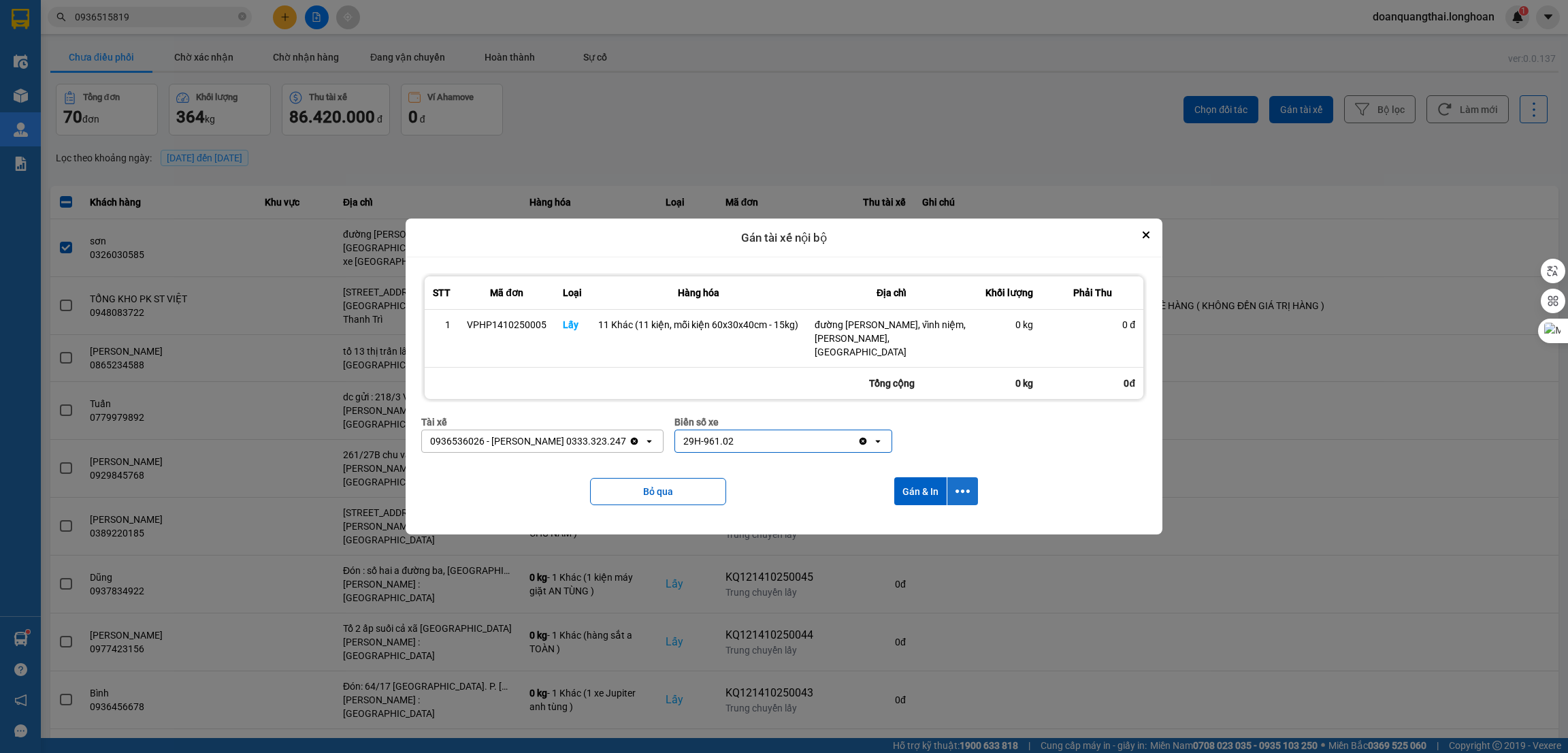
click at [950, 478] on button "dialog" at bounding box center [962, 492] width 31 height 28
click at [914, 524] on span "Chỉ gán tài" at bounding box center [908, 522] width 45 height 13
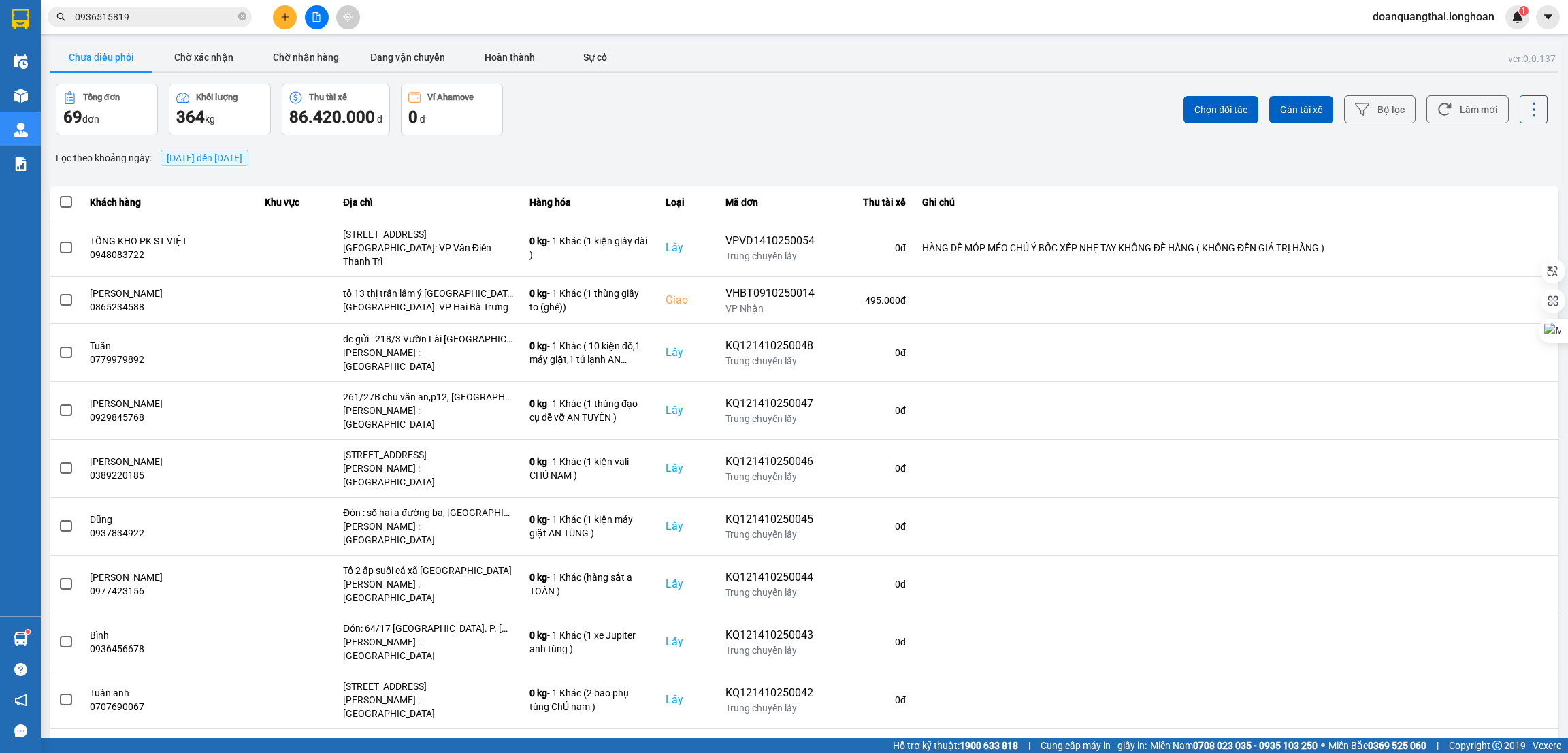
click at [190, 21] on input "0936515819" at bounding box center [155, 17] width 161 height 15
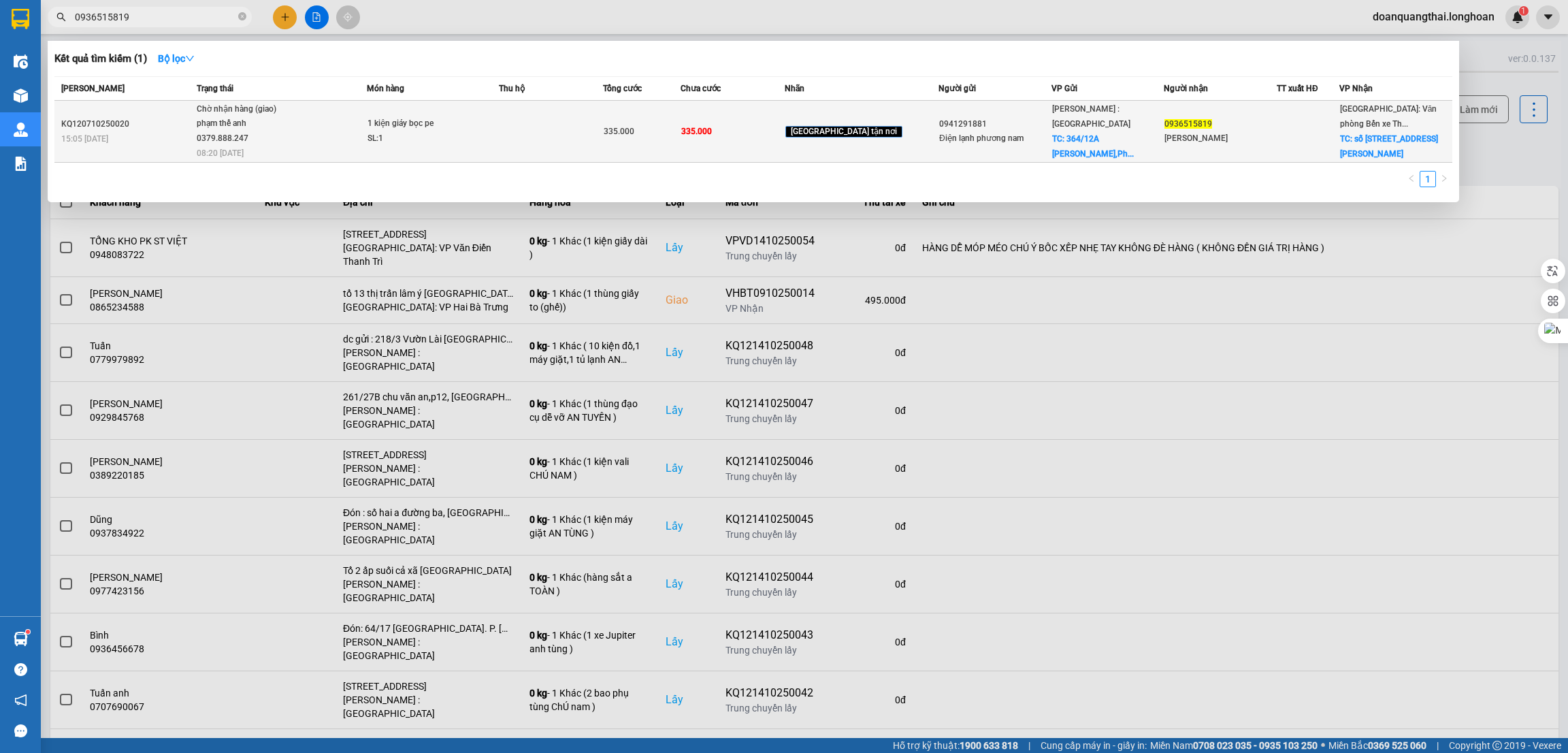
click at [681, 143] on td "335.000" at bounding box center [642, 131] width 78 height 62
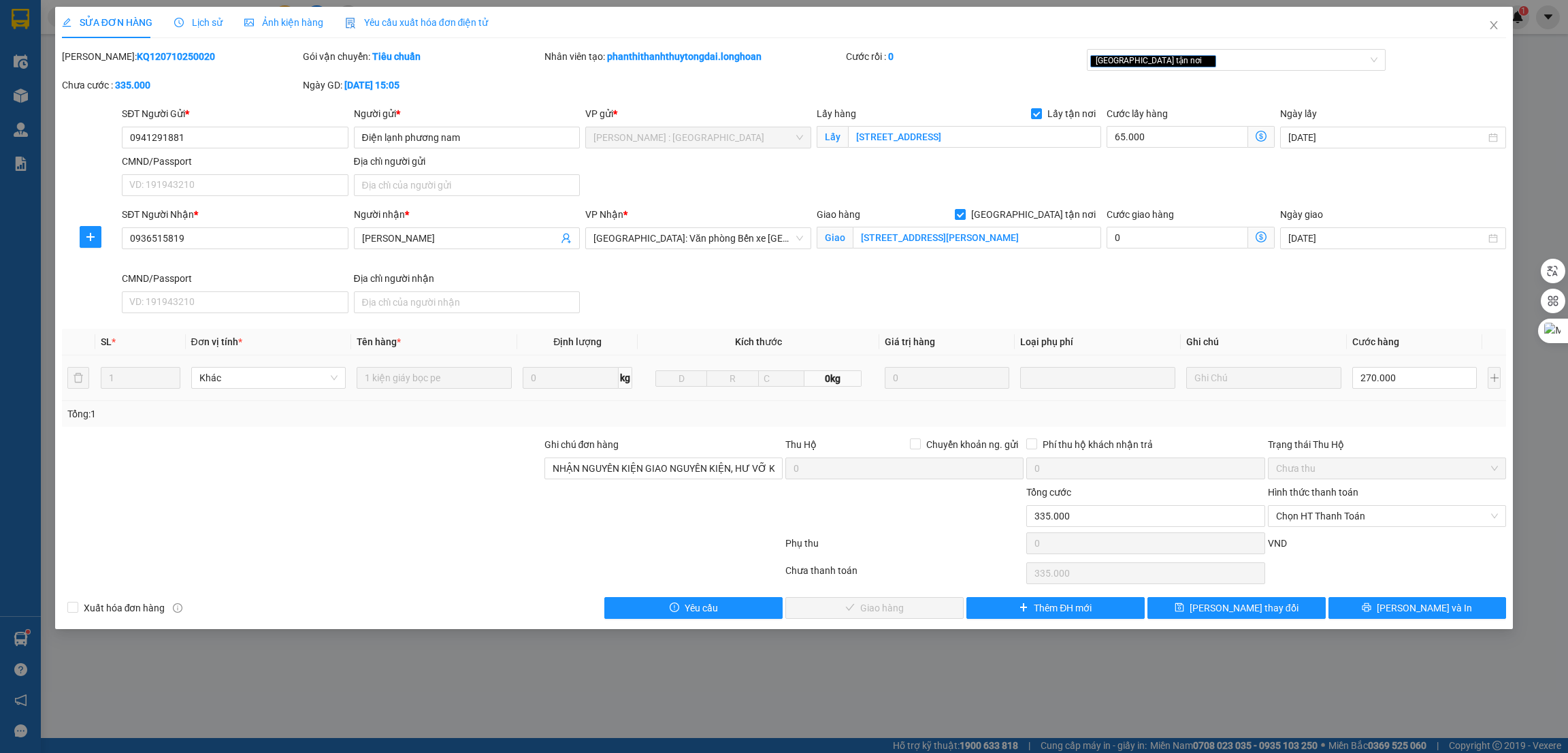
click at [193, 22] on span "Lịch sử" at bounding box center [198, 22] width 48 height 11
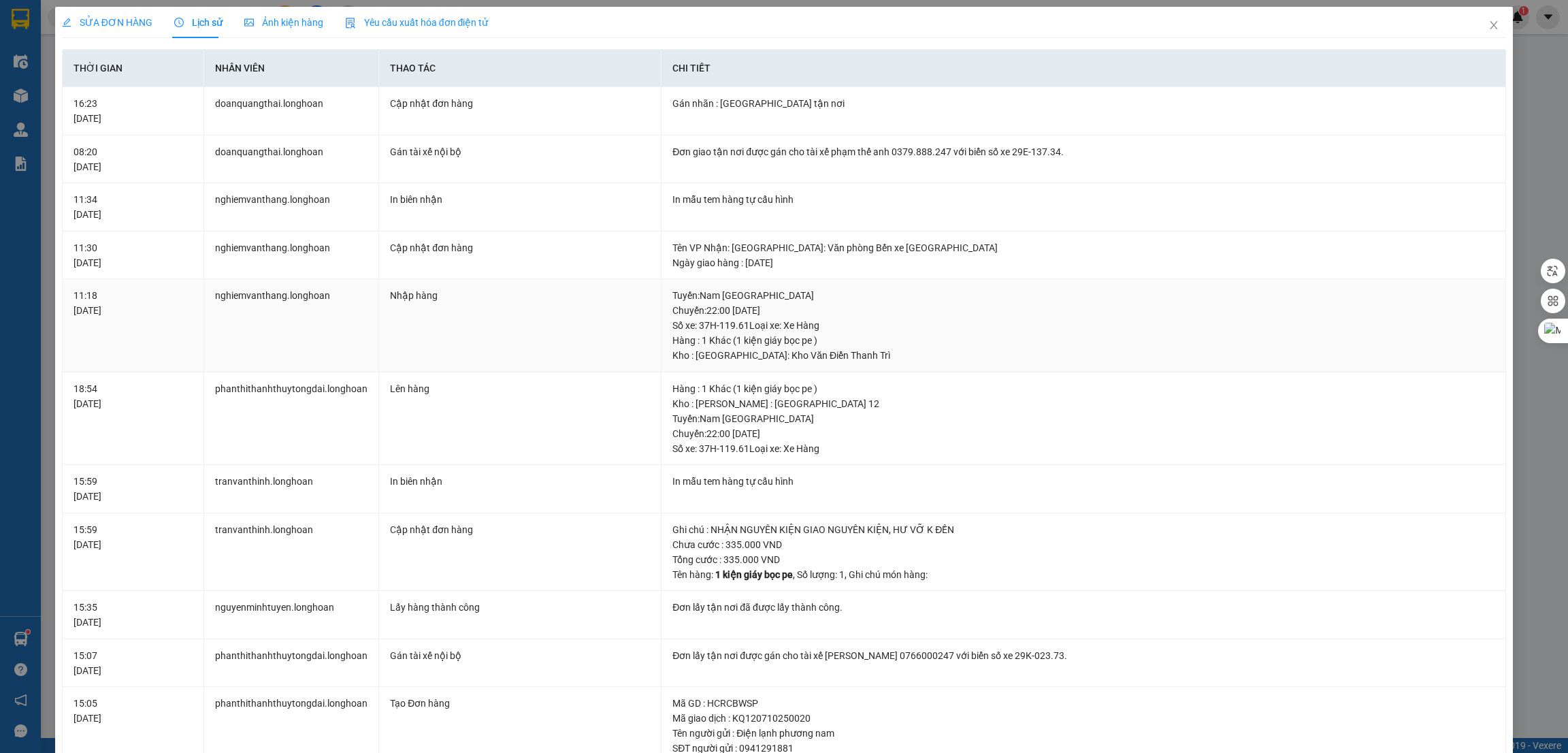
click at [703, 324] on div "Tuyến : Nam [GEOGRAPHIC_DATA] QL1A Chuyến: 22:00 [DATE] Số xe: 37H-119.61 Loại …" at bounding box center [1083, 310] width 822 height 45
click at [260, 219] on td "nghiemvanthang.longhoan" at bounding box center [291, 207] width 175 height 48
click at [271, 166] on td "doanquangthai.longhoan" at bounding box center [291, 160] width 175 height 48
click at [1489, 24] on icon "close" at bounding box center [1494, 25] width 11 height 11
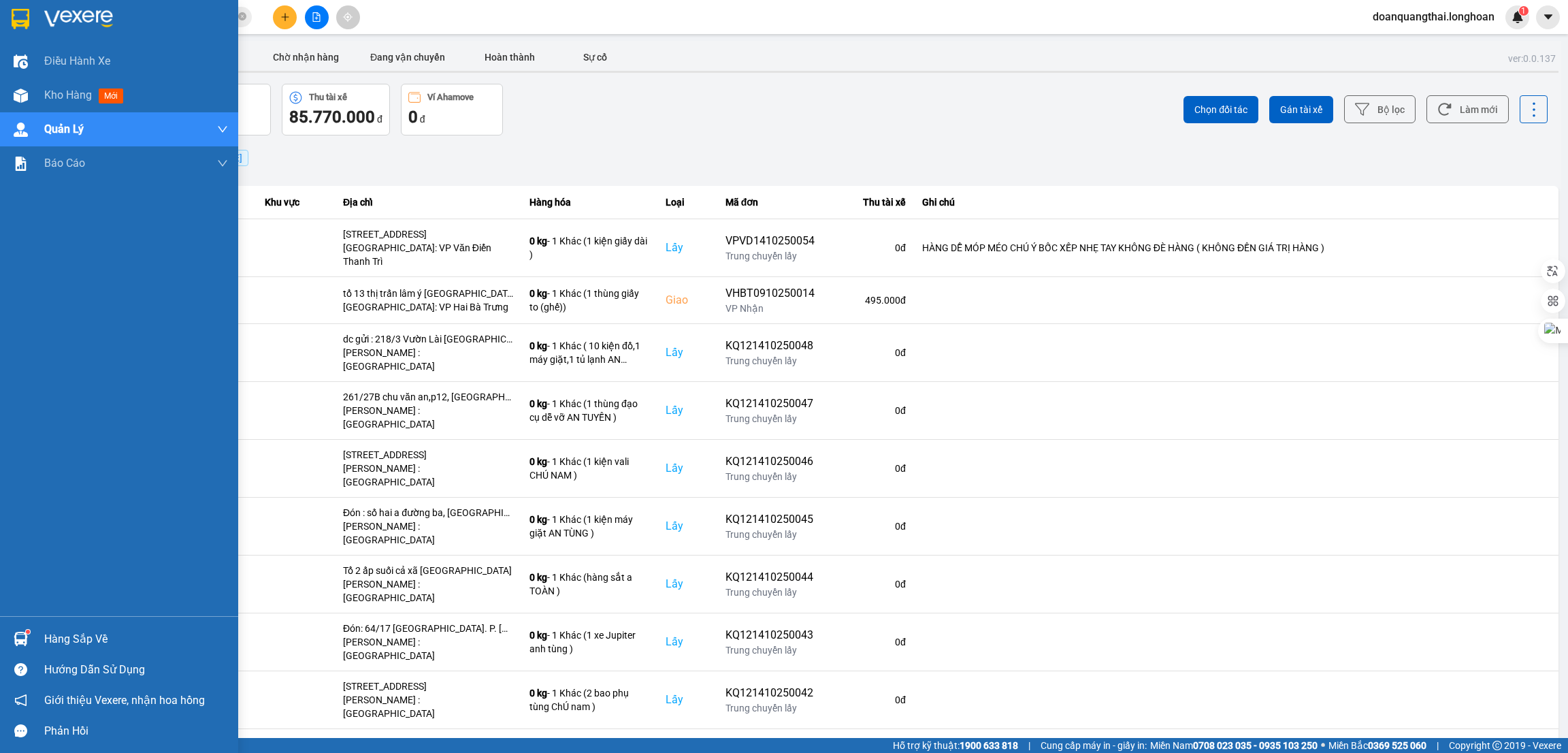
click at [18, 22] on img at bounding box center [20, 19] width 17 height 21
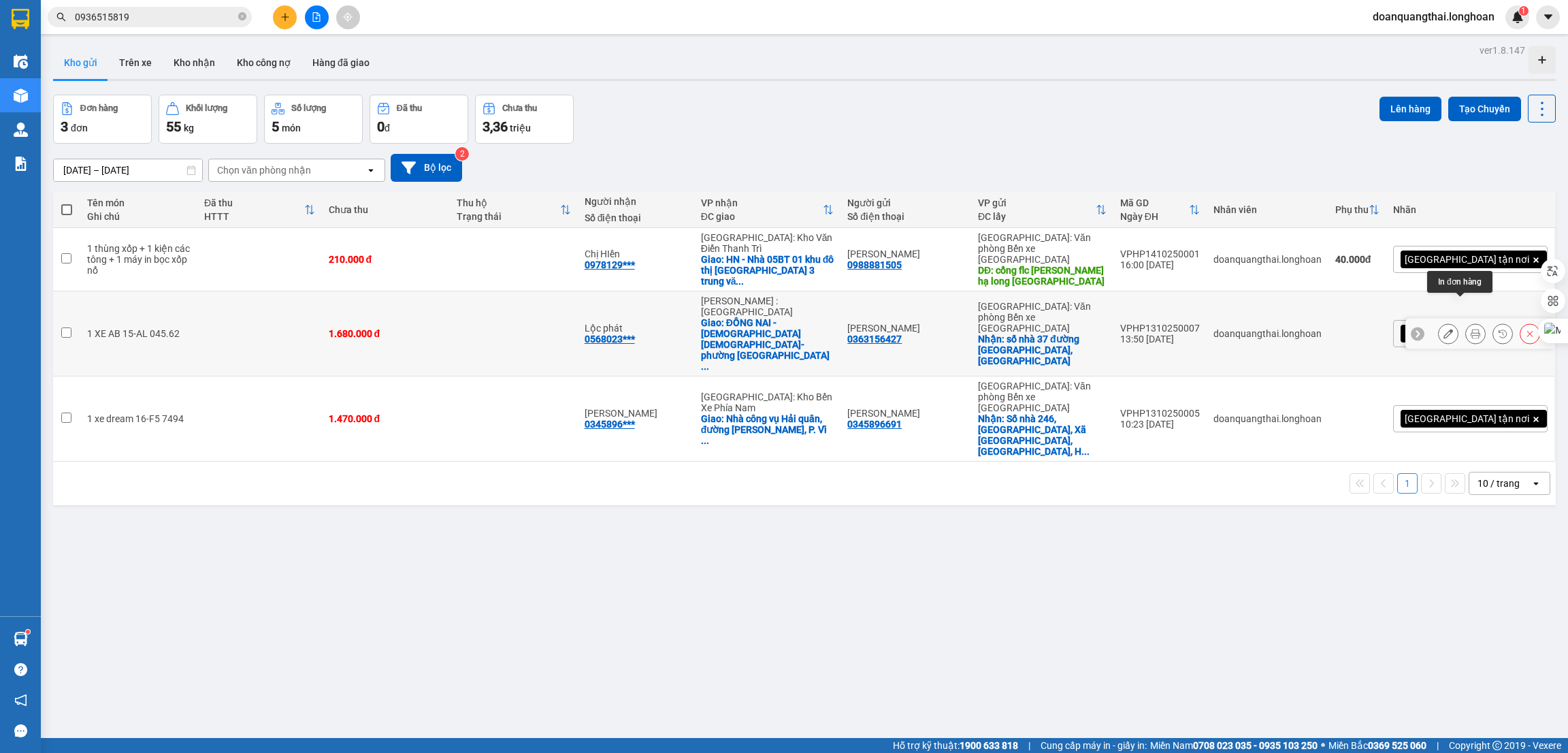
click at [1471, 329] on icon at bounding box center [1475, 333] width 9 height 9
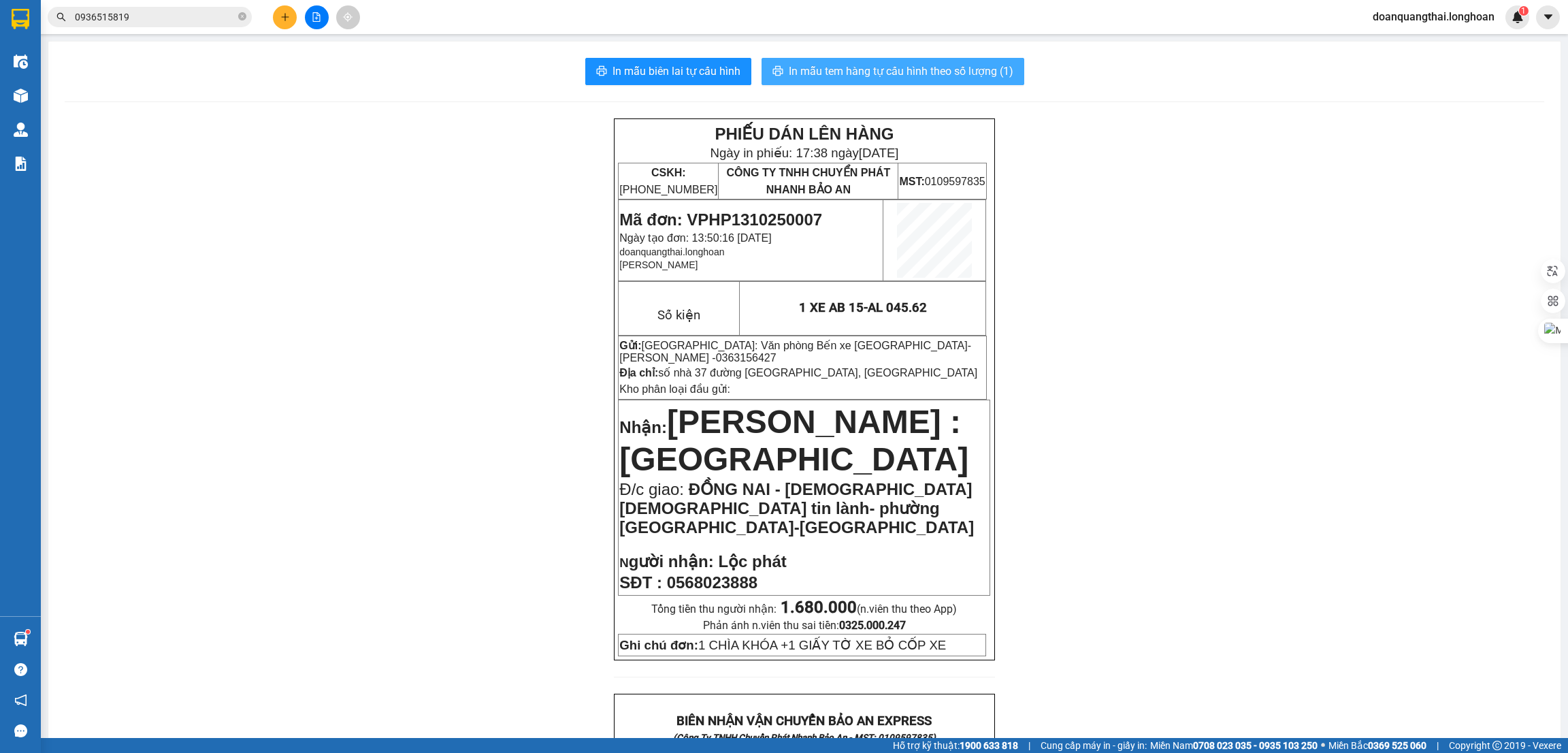
click at [908, 59] on button "In mẫu tem hàng tự cấu hình theo số lượng (1)" at bounding box center [893, 72] width 263 height 27
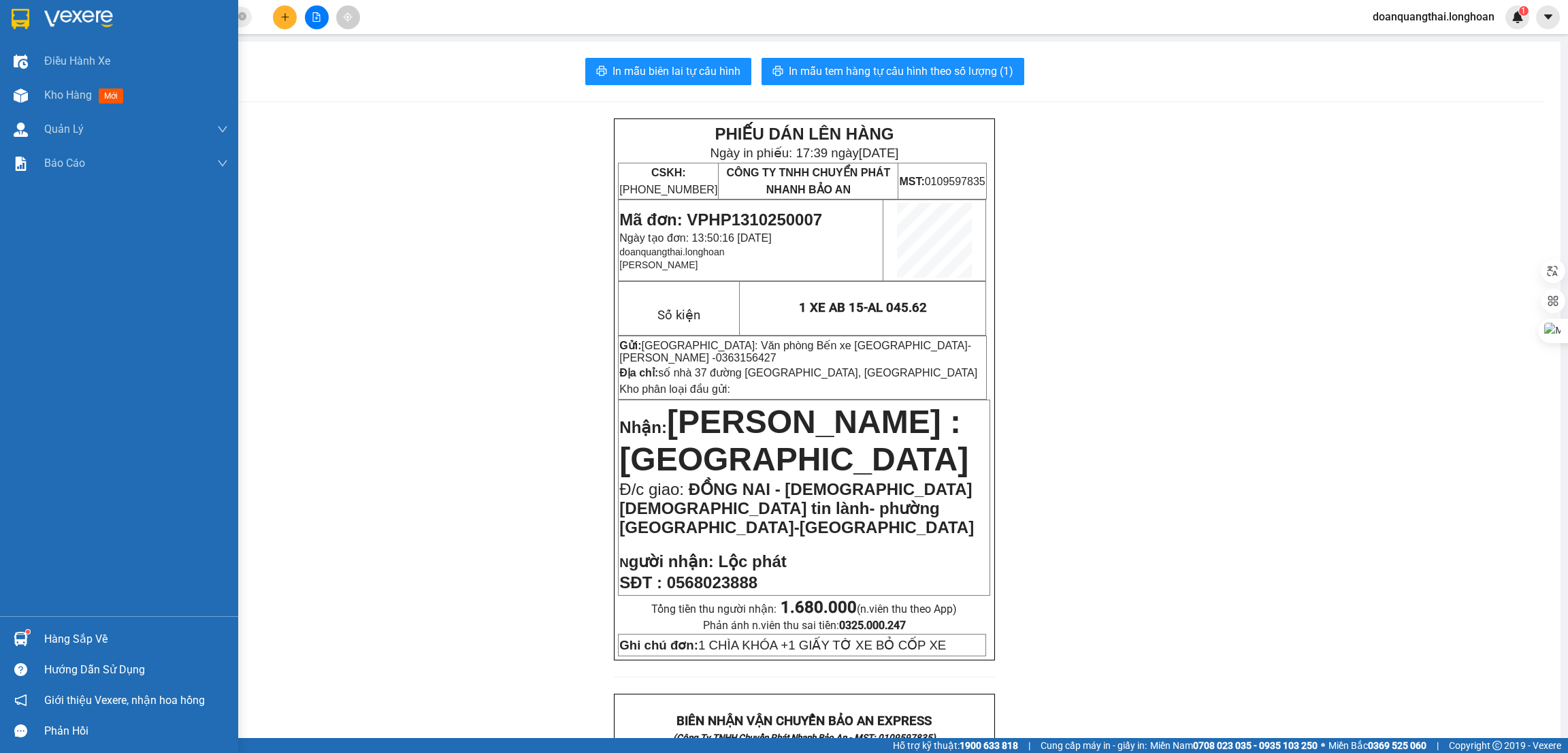
click at [34, 20] on div at bounding box center [119, 22] width 238 height 44
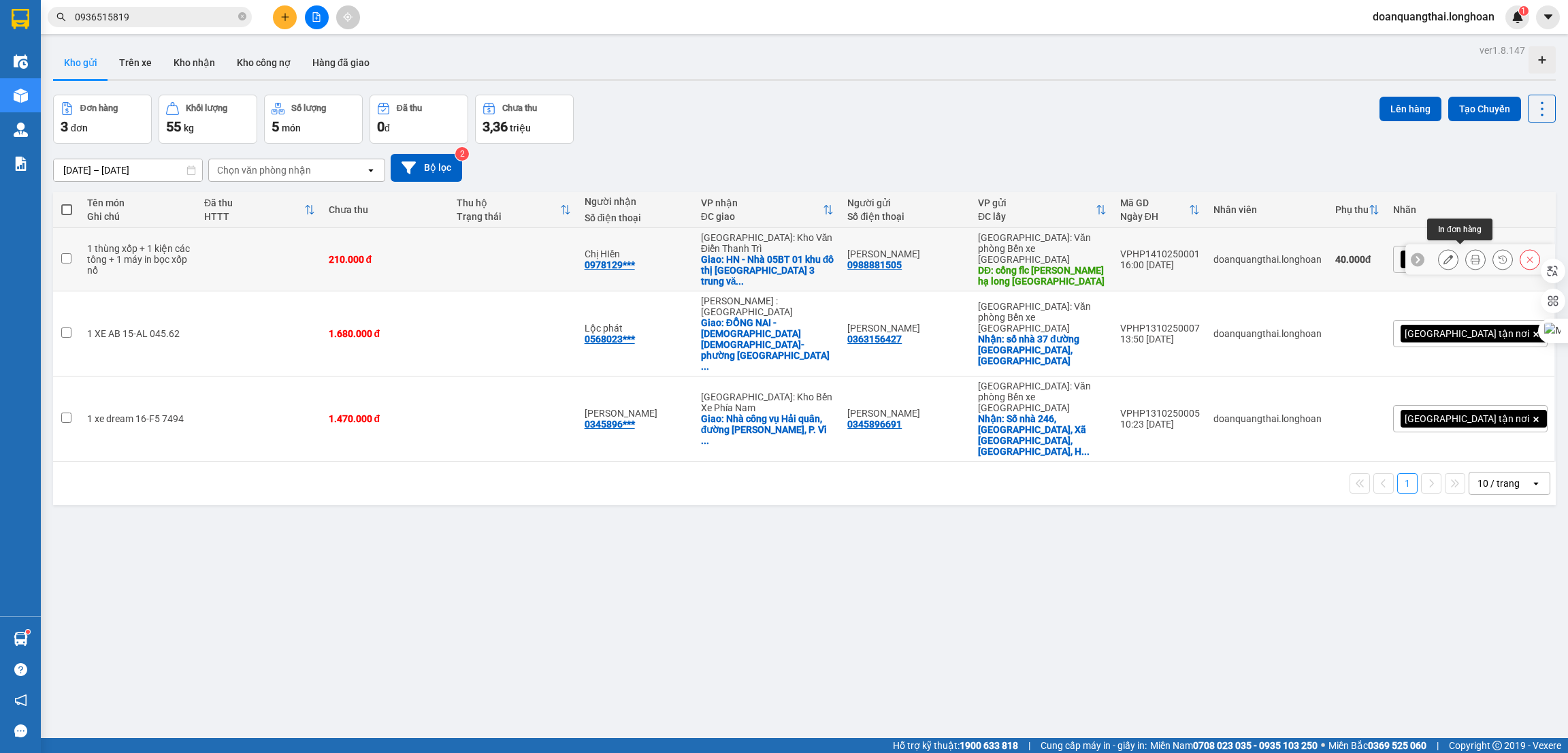
click at [1471, 255] on icon at bounding box center [1475, 259] width 9 height 9
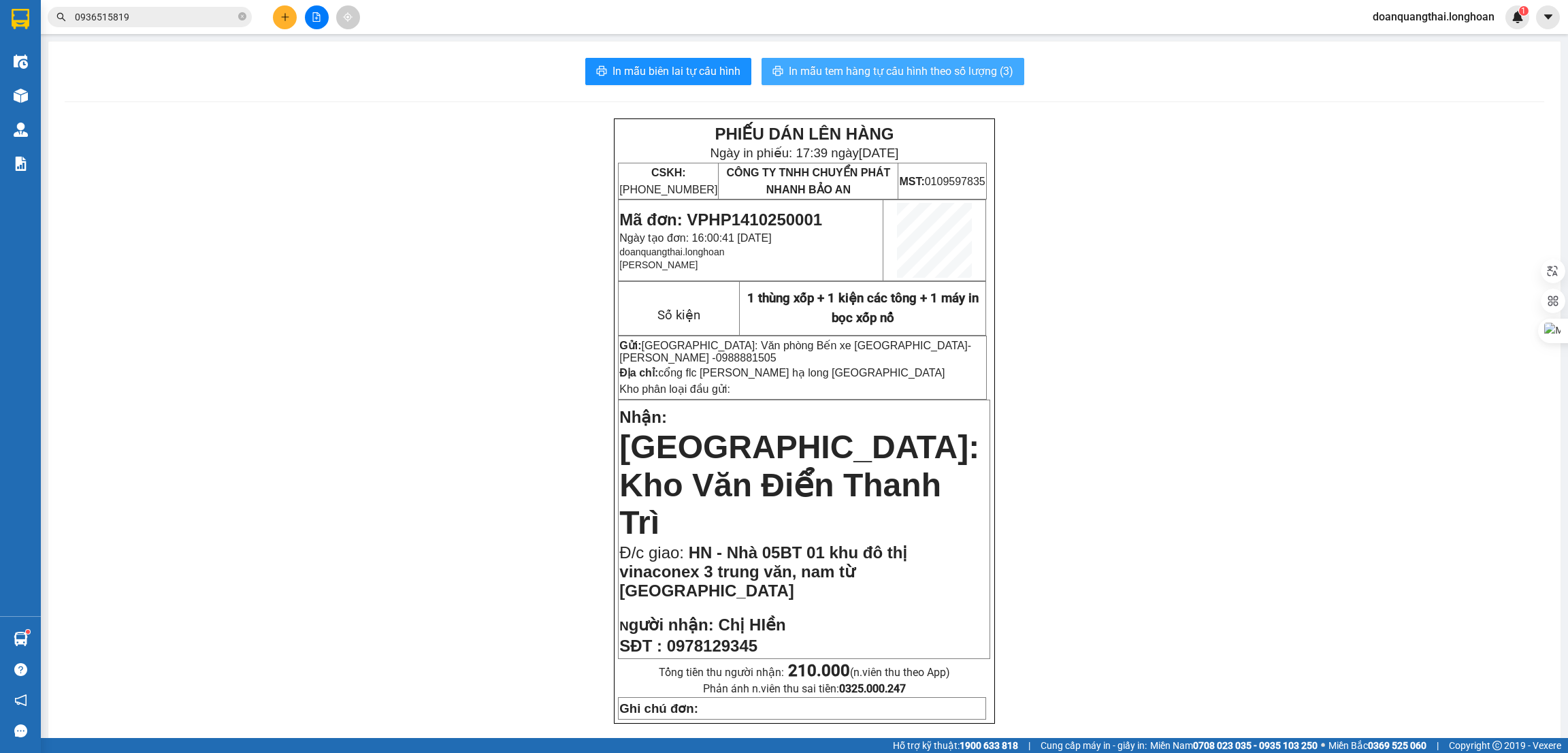
click at [856, 67] on span "In mẫu tem hàng tự cấu hình theo số lượng (3)" at bounding box center [901, 71] width 225 height 17
